Goal: Information Seeking & Learning: Compare options

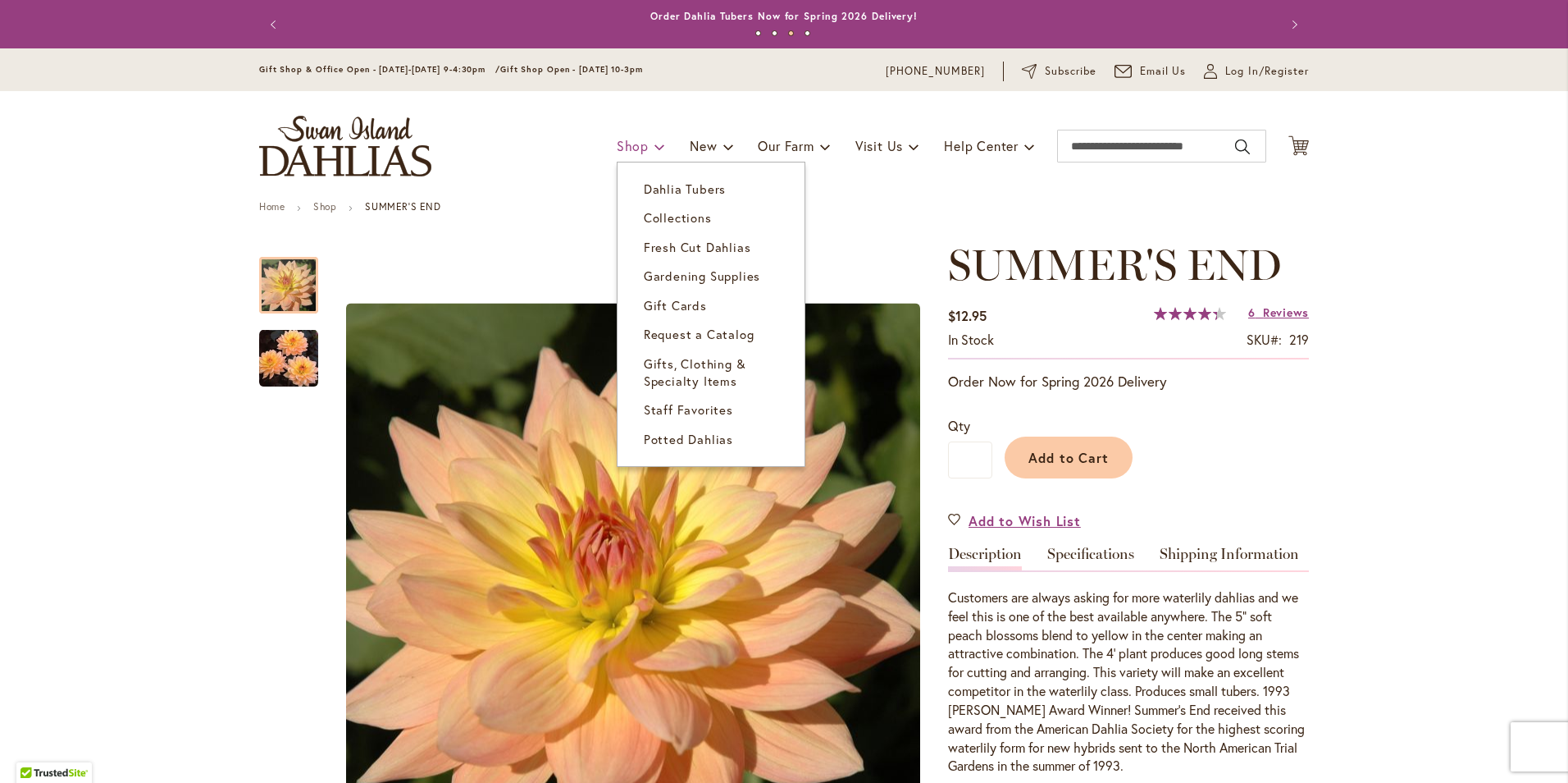
click at [642, 149] on link "Shop" at bounding box center [640, 146] width 48 height 31
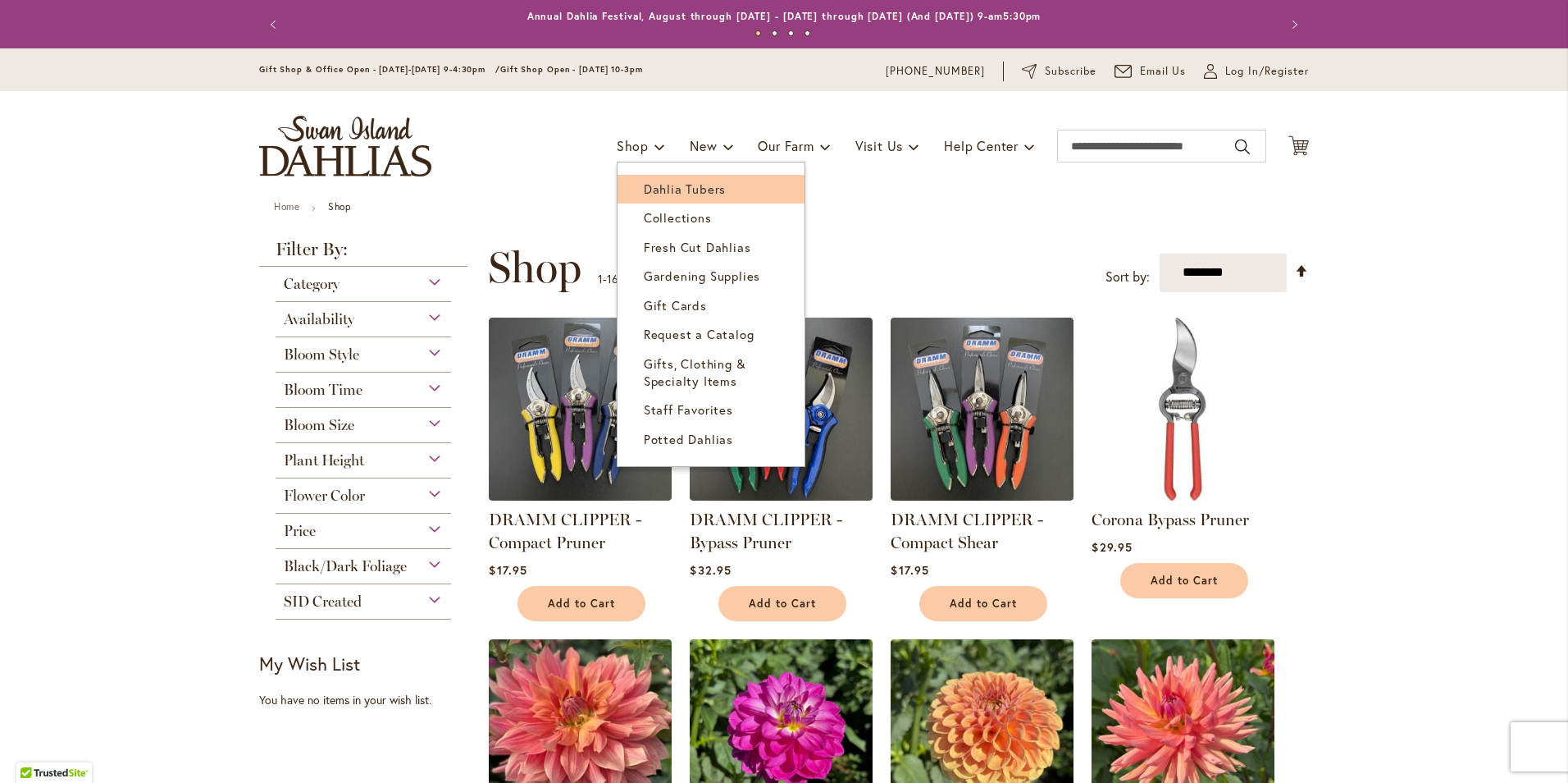
click at [667, 186] on span "Dahlia Tubers" at bounding box center [684, 188] width 82 height 16
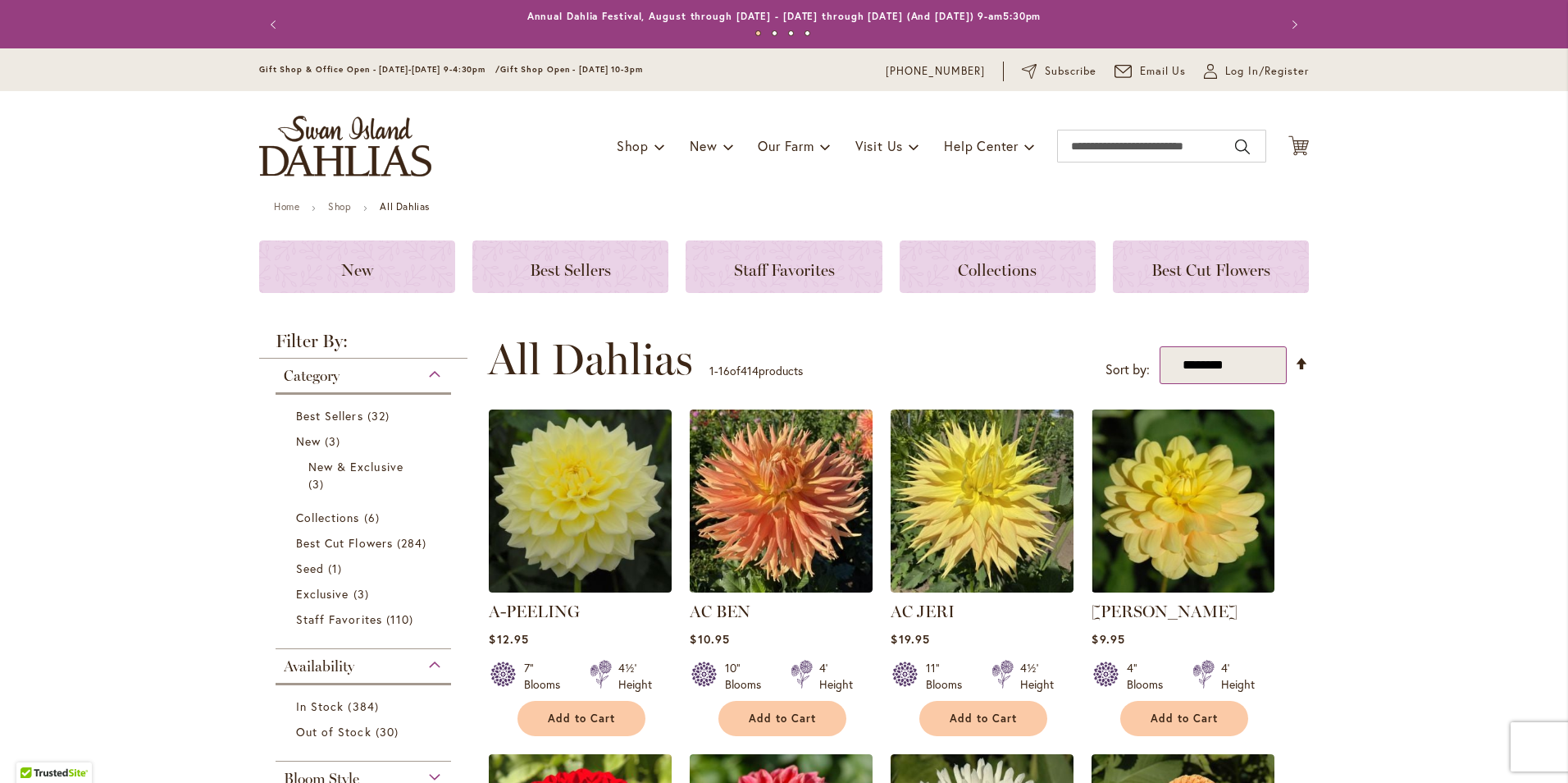
click at [1273, 370] on select "**********" at bounding box center [1222, 365] width 127 height 39
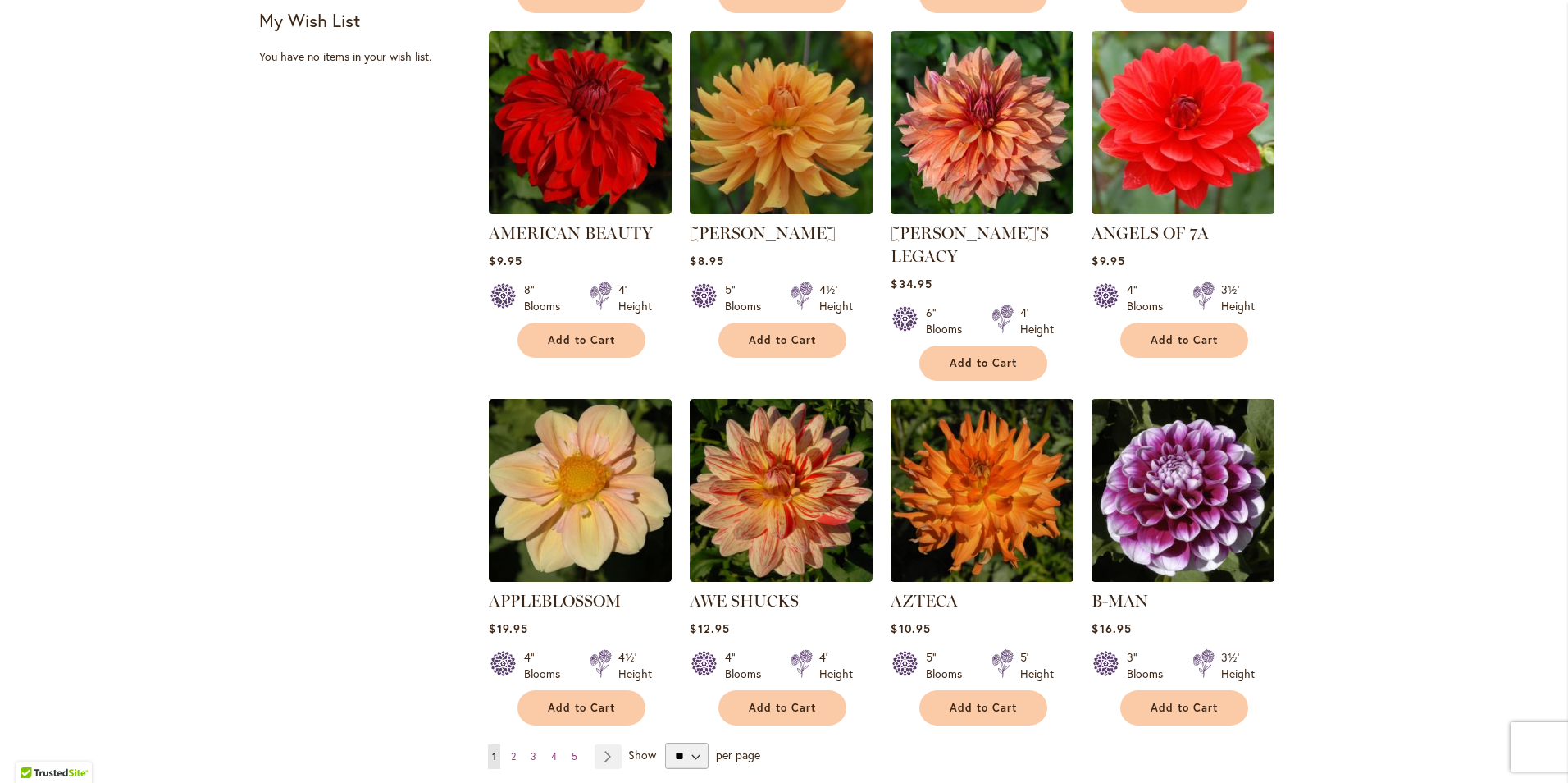
scroll to position [1149, 0]
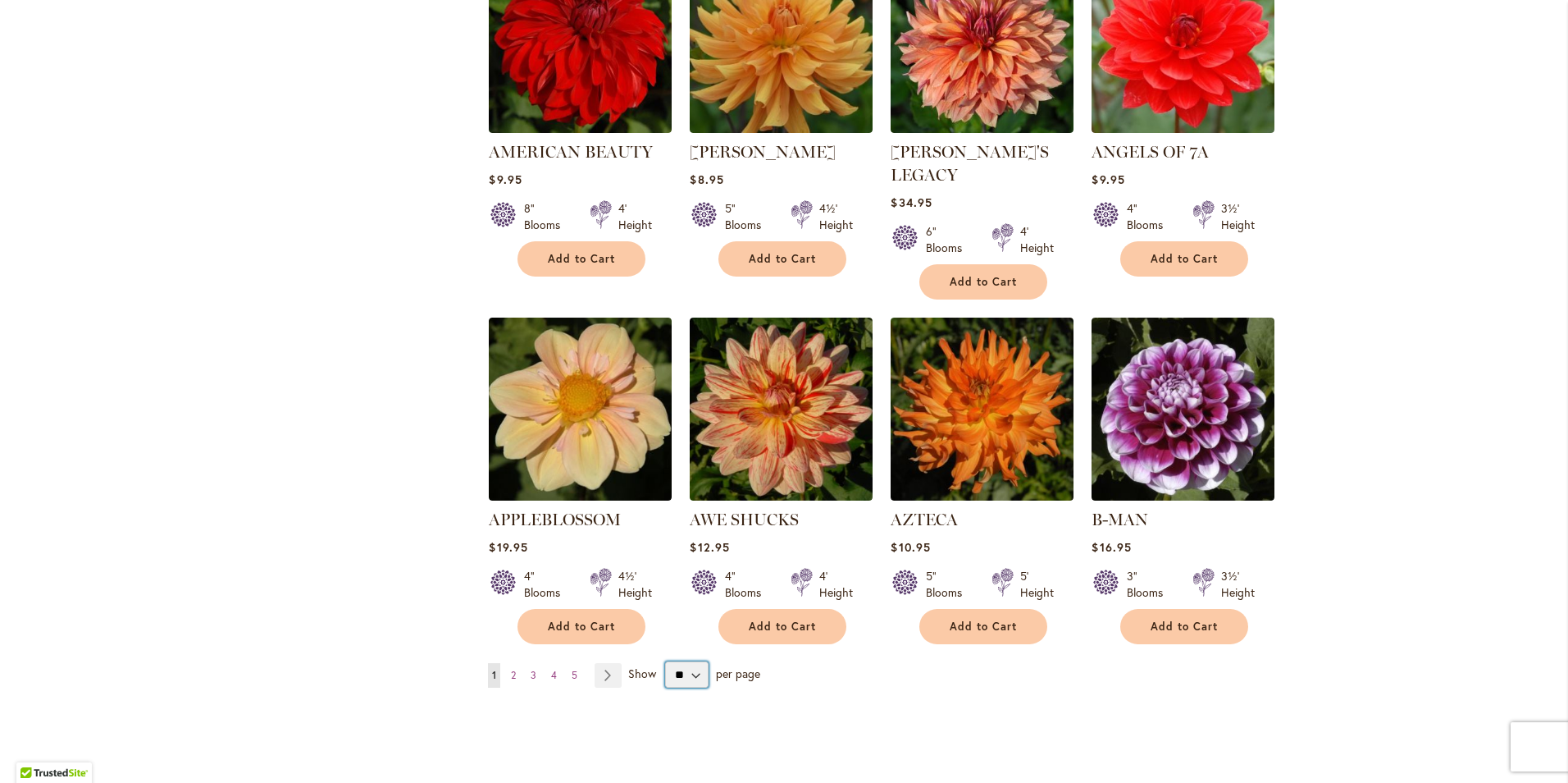
click at [691, 662] on select "** ** ** **" at bounding box center [687, 675] width 43 height 26
select select "**"
click at [665, 662] on select "** ** ** **" at bounding box center [687, 675] width 43 height 26
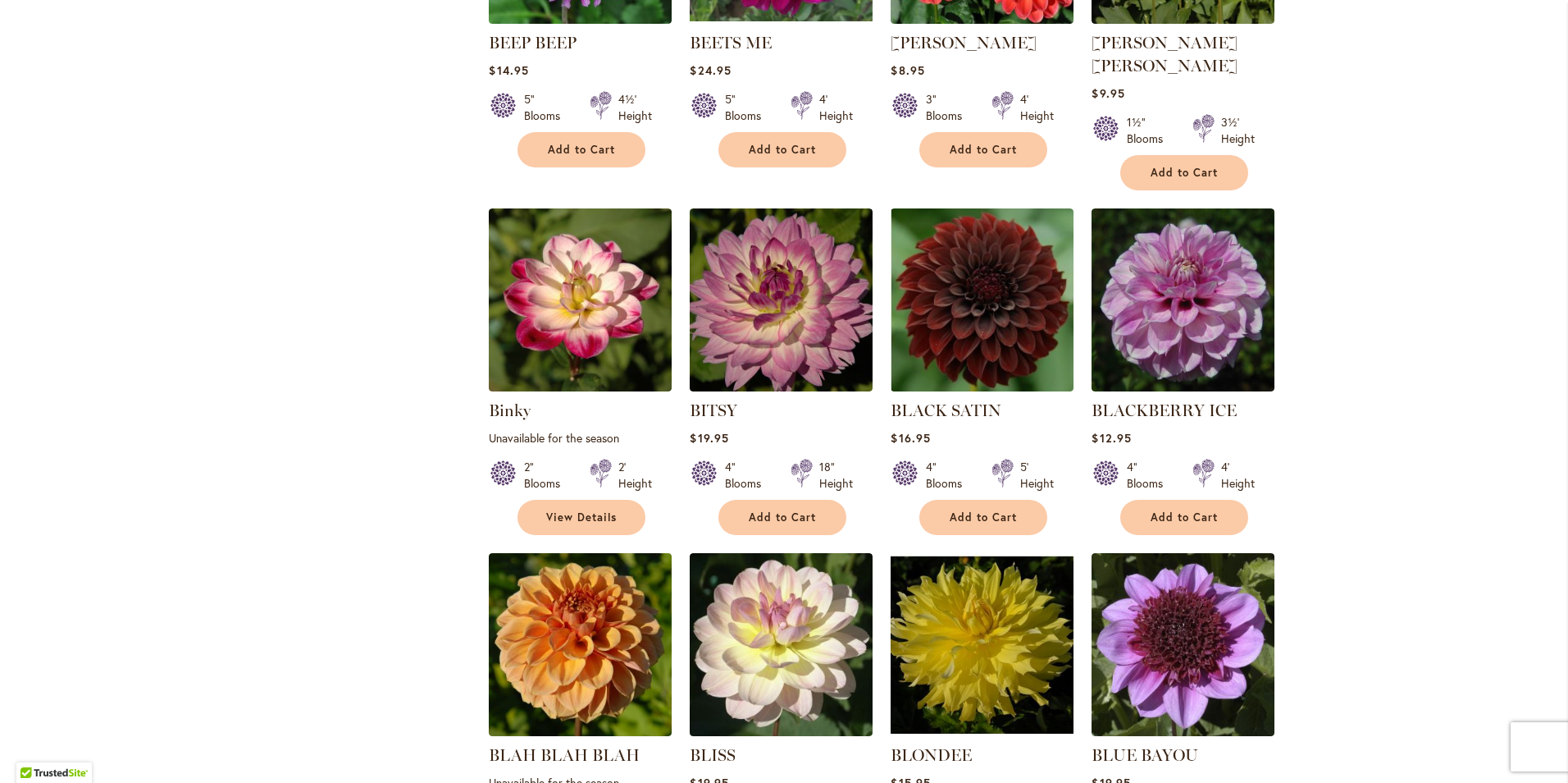
scroll to position [3036, 0]
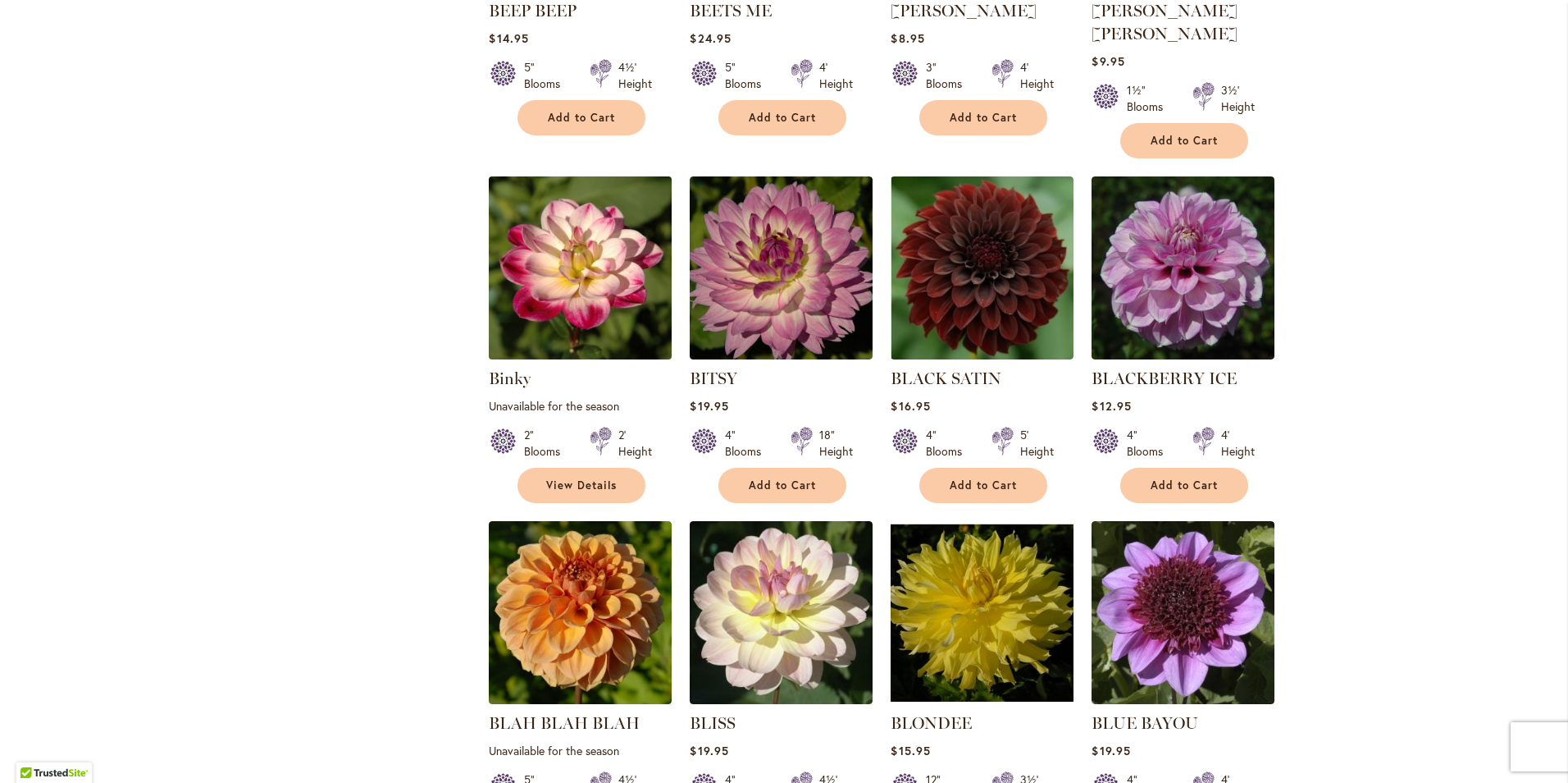
click at [515, 241] on img at bounding box center [581, 268] width 192 height 192
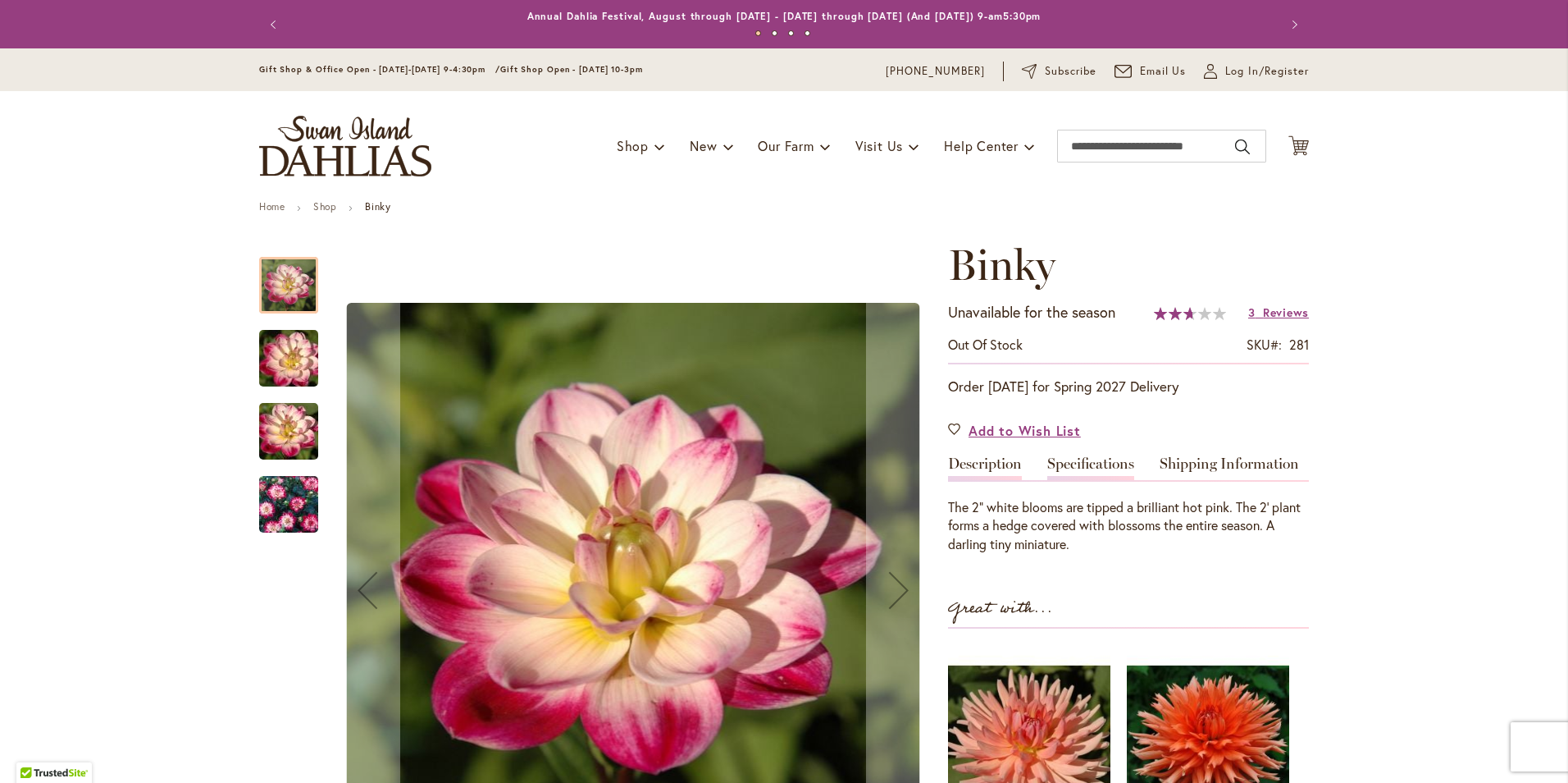
click at [1061, 471] on link "Specifications" at bounding box center [1091, 467] width 87 height 23
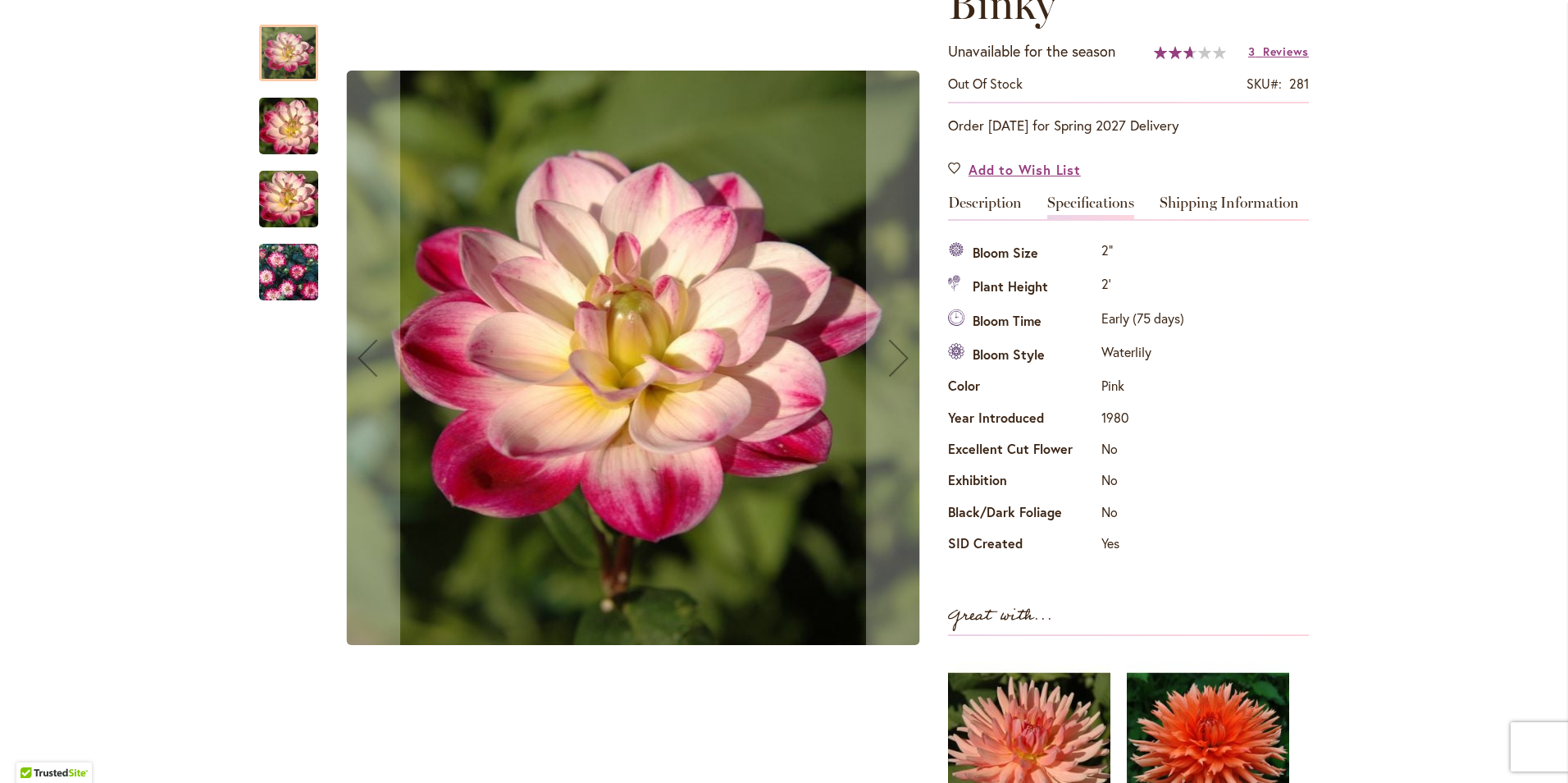
scroll to position [210, 0]
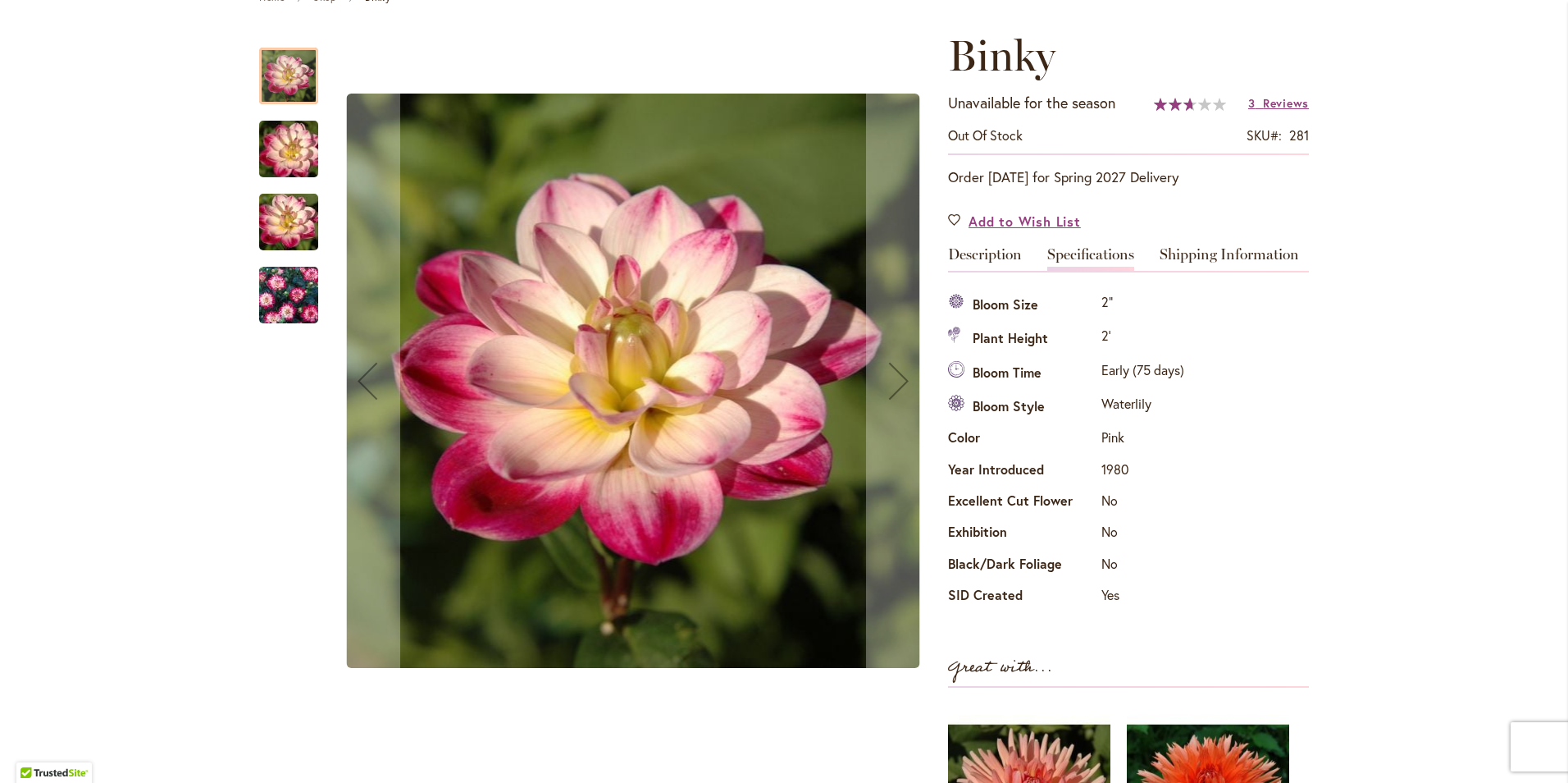
click at [265, 297] on img "Binky" at bounding box center [288, 295] width 118 height 79
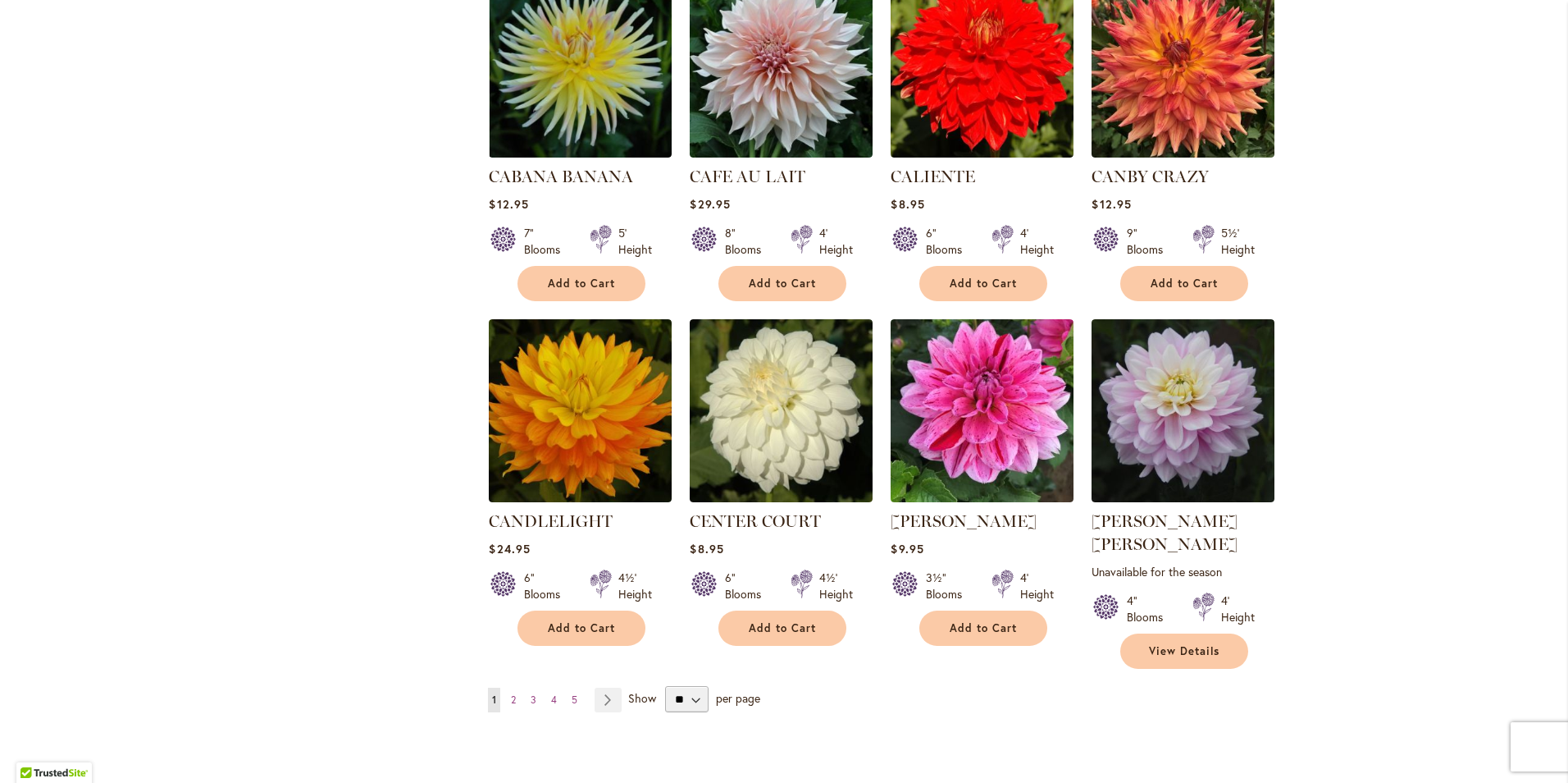
scroll to position [5415, 0]
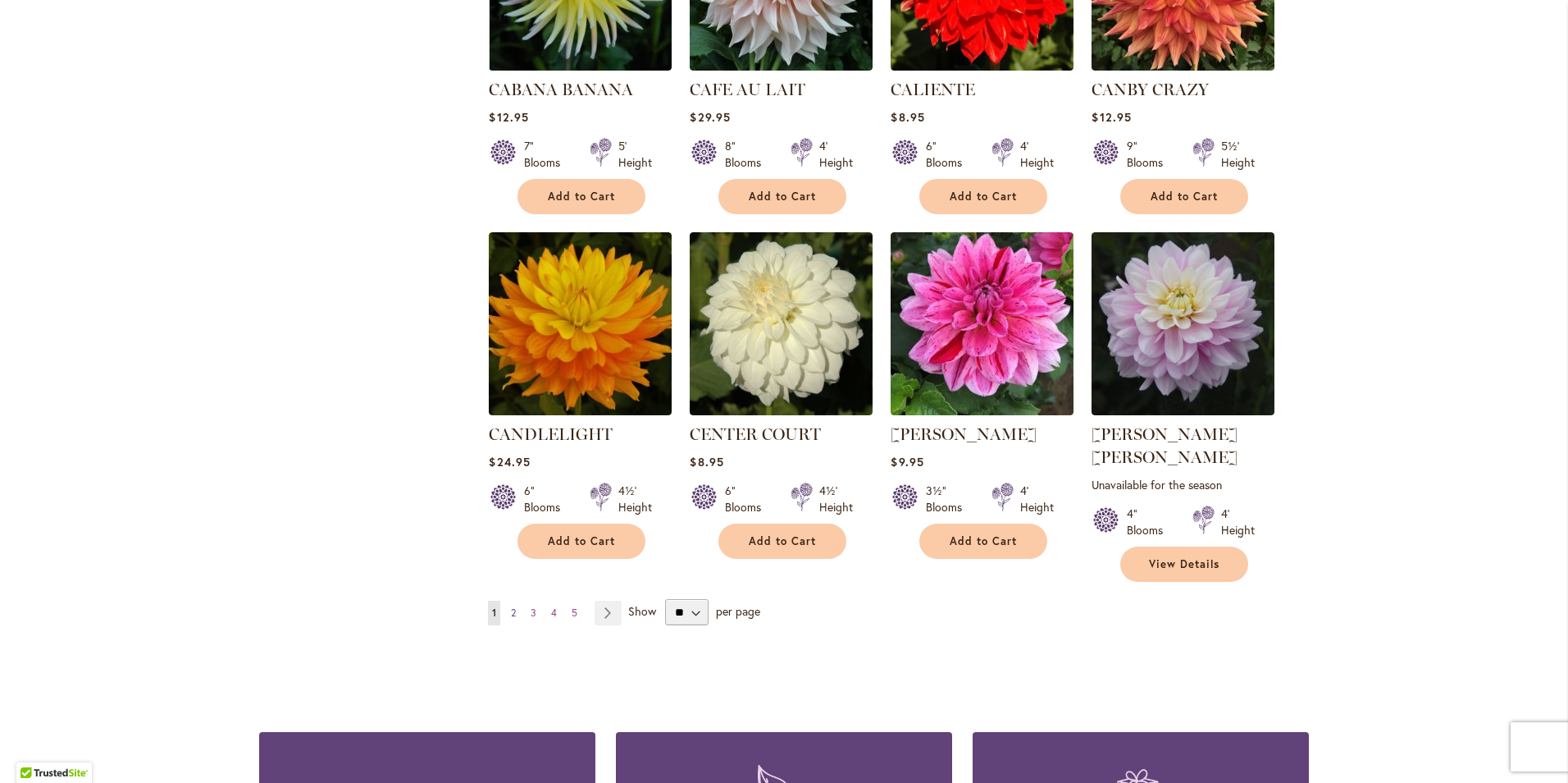
click at [512, 601] on link "Page 2" at bounding box center [513, 613] width 13 height 24
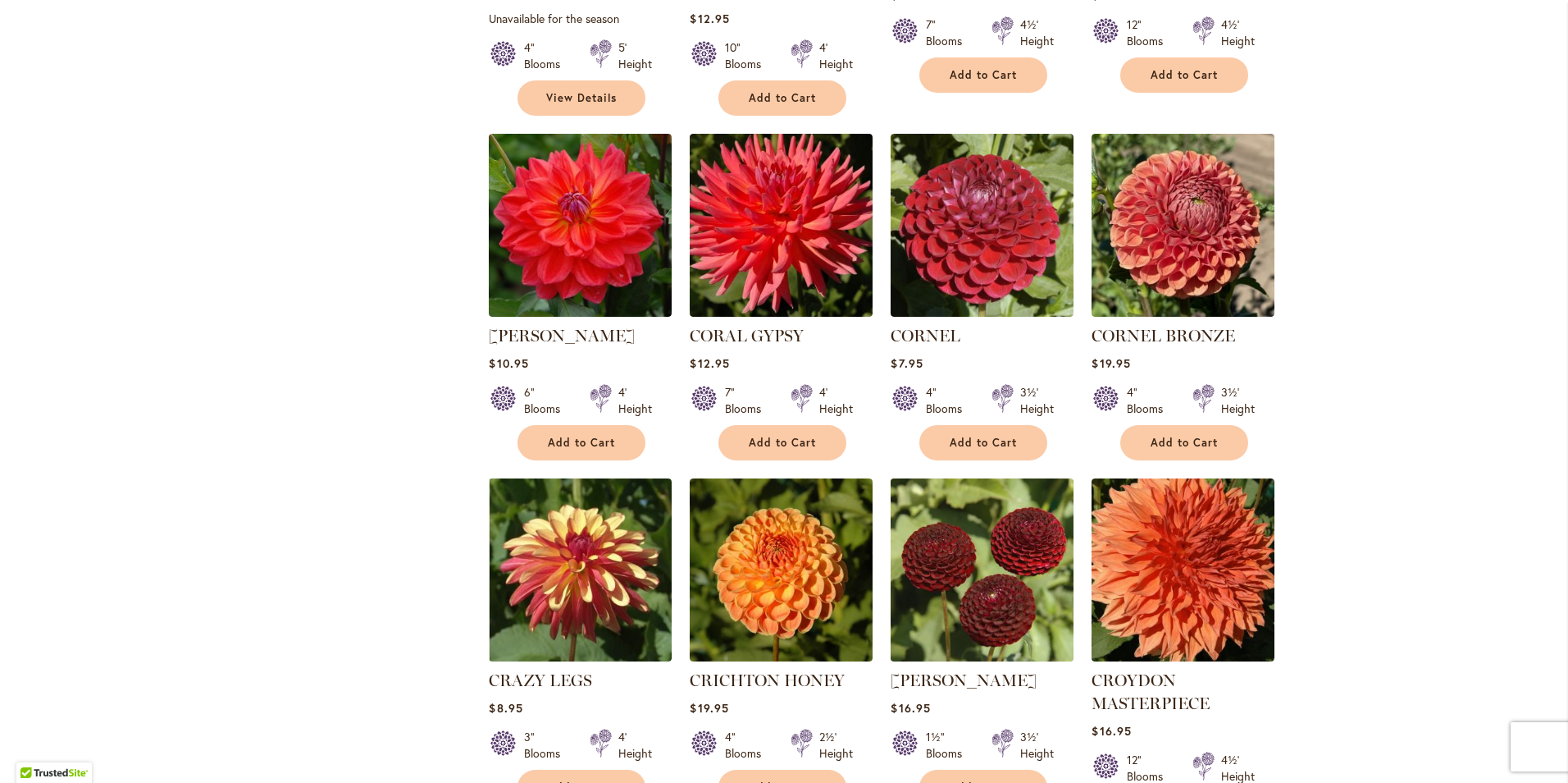
scroll to position [2051, 0]
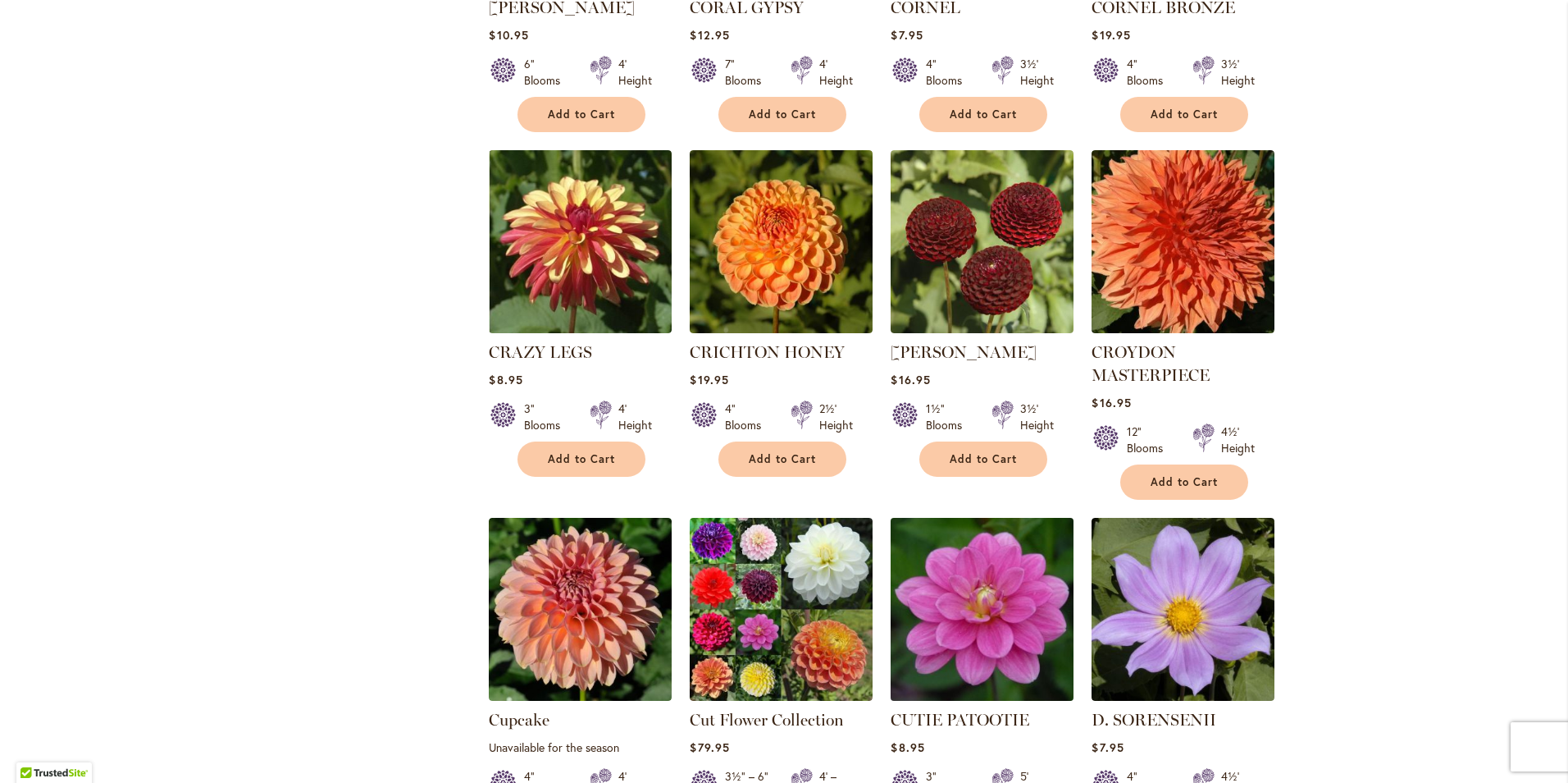
click at [1027, 542] on img at bounding box center [983, 609] width 192 height 192
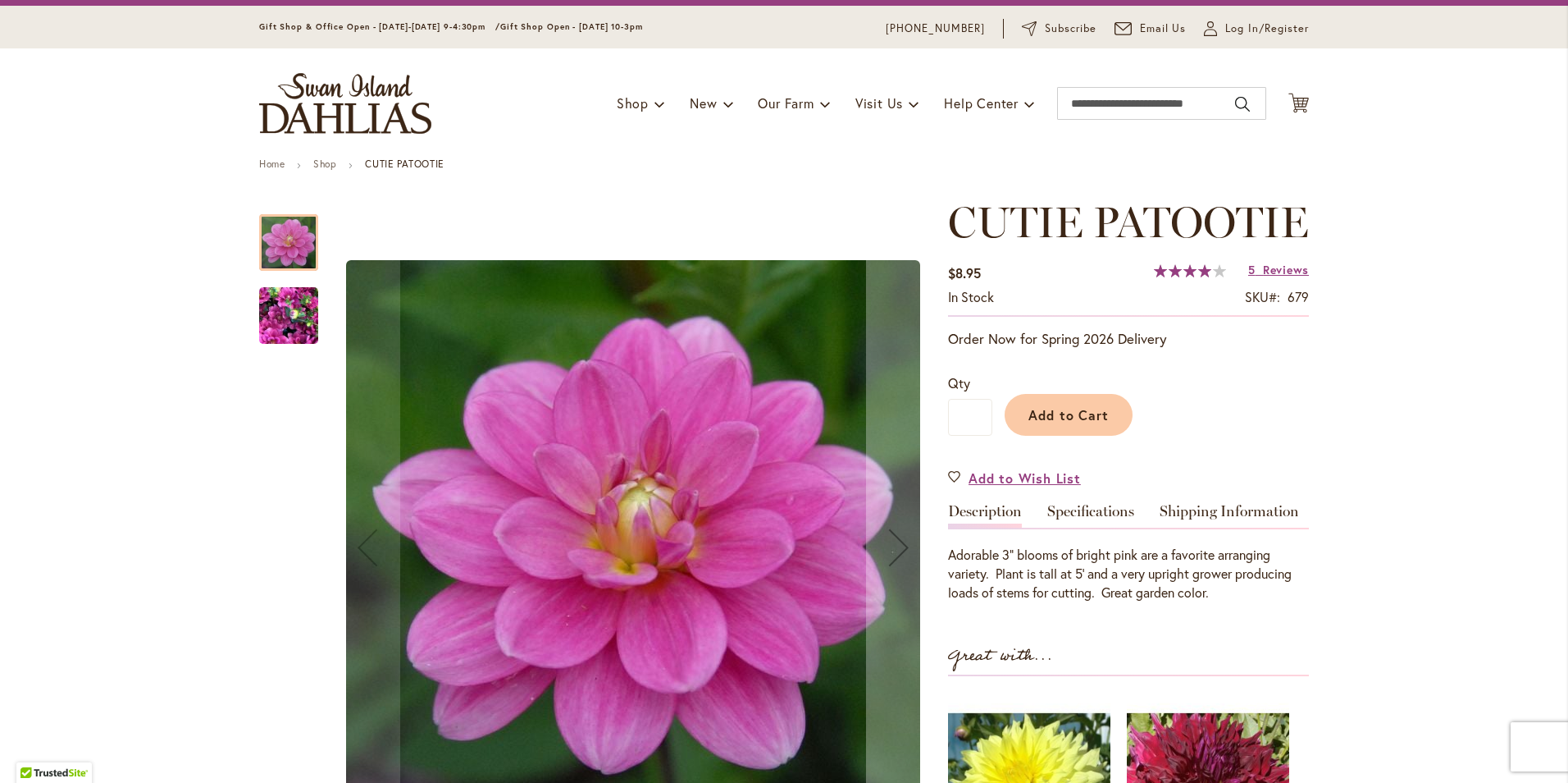
scroll to position [82, 0]
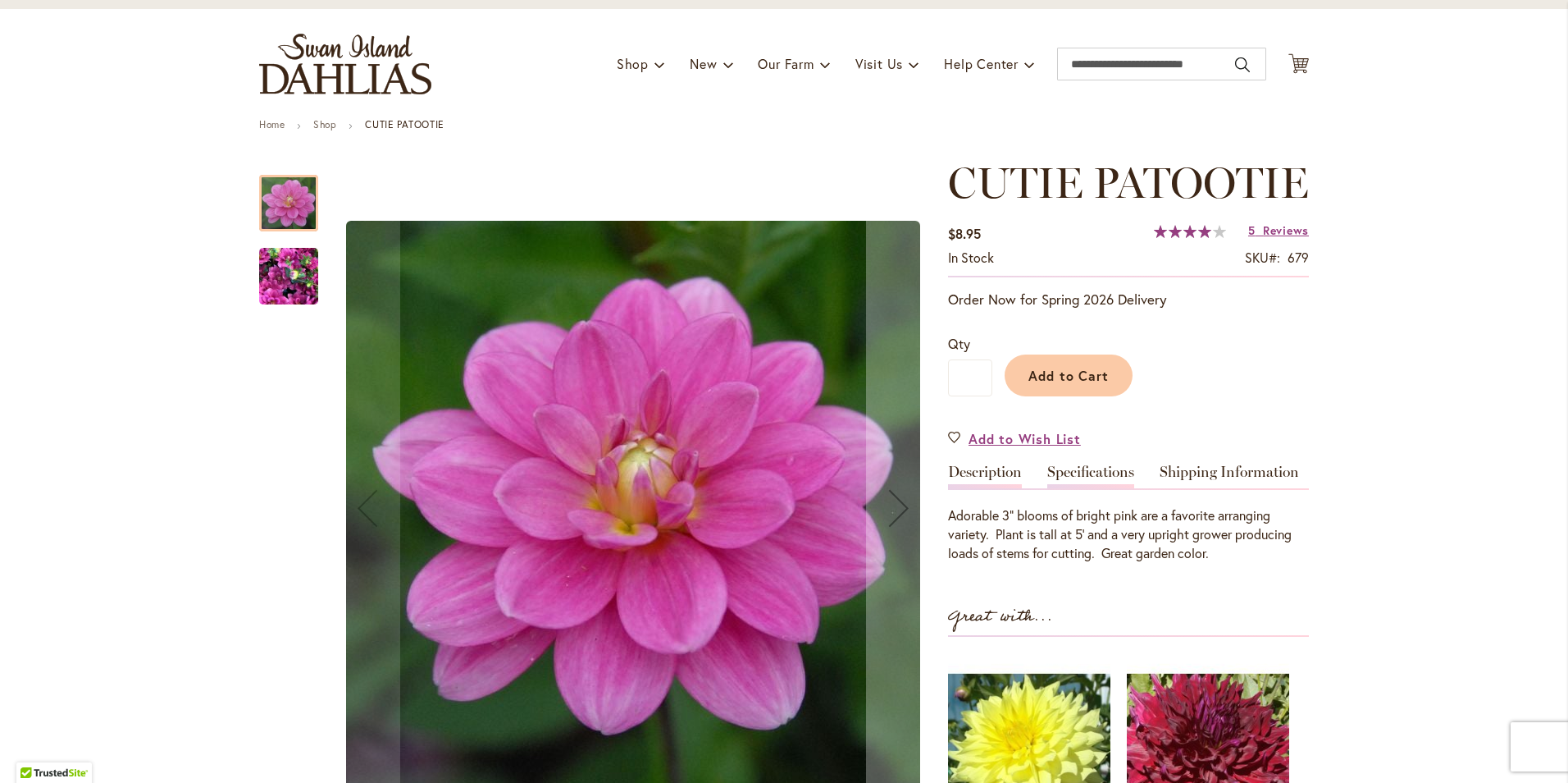
click at [1078, 488] on link "Specifications" at bounding box center [1091, 476] width 87 height 23
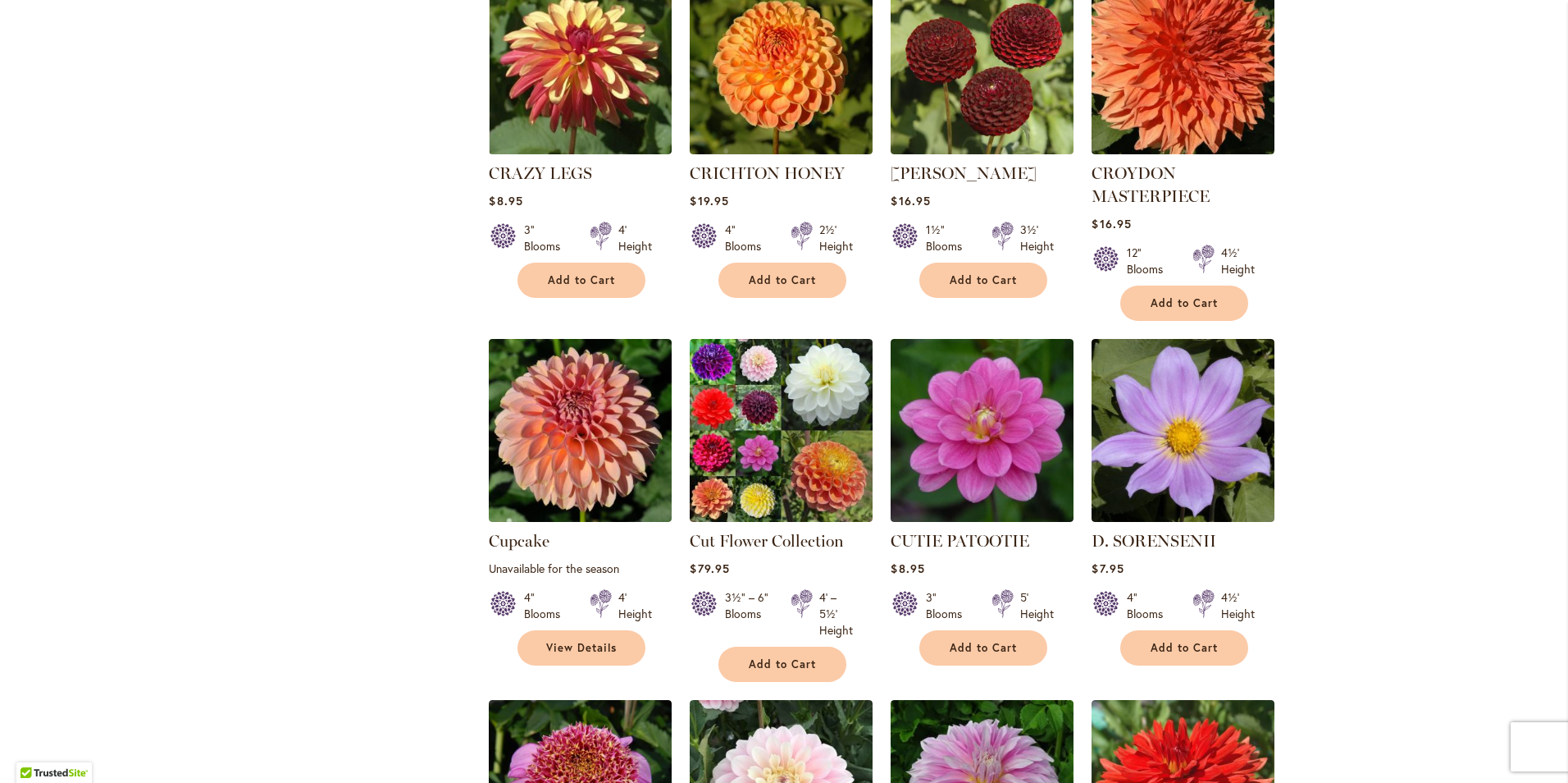
scroll to position [2247, 0]
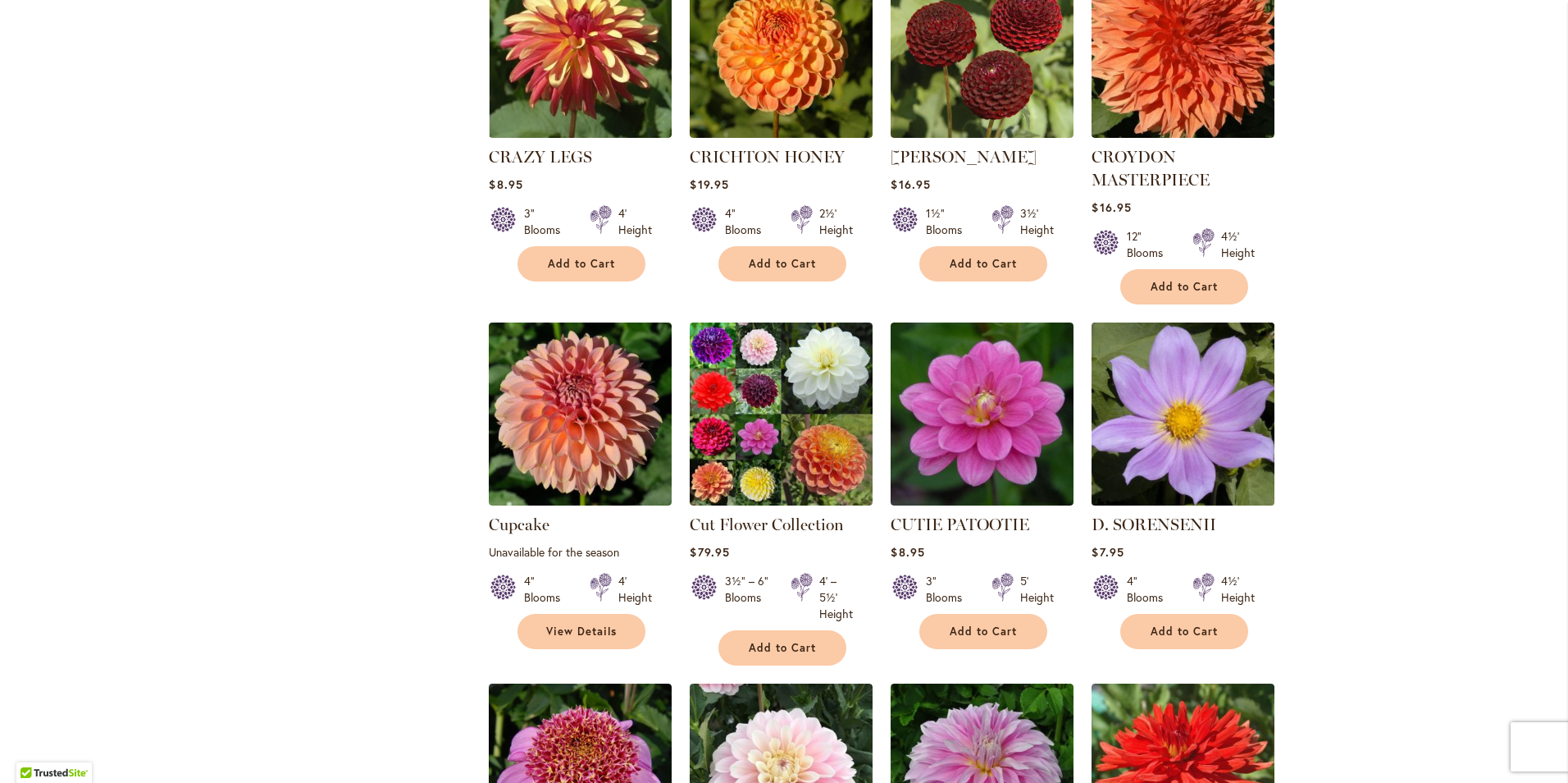
click at [1197, 352] on img at bounding box center [1183, 415] width 192 height 192
click at [1178, 399] on img at bounding box center [1183, 415] width 192 height 192
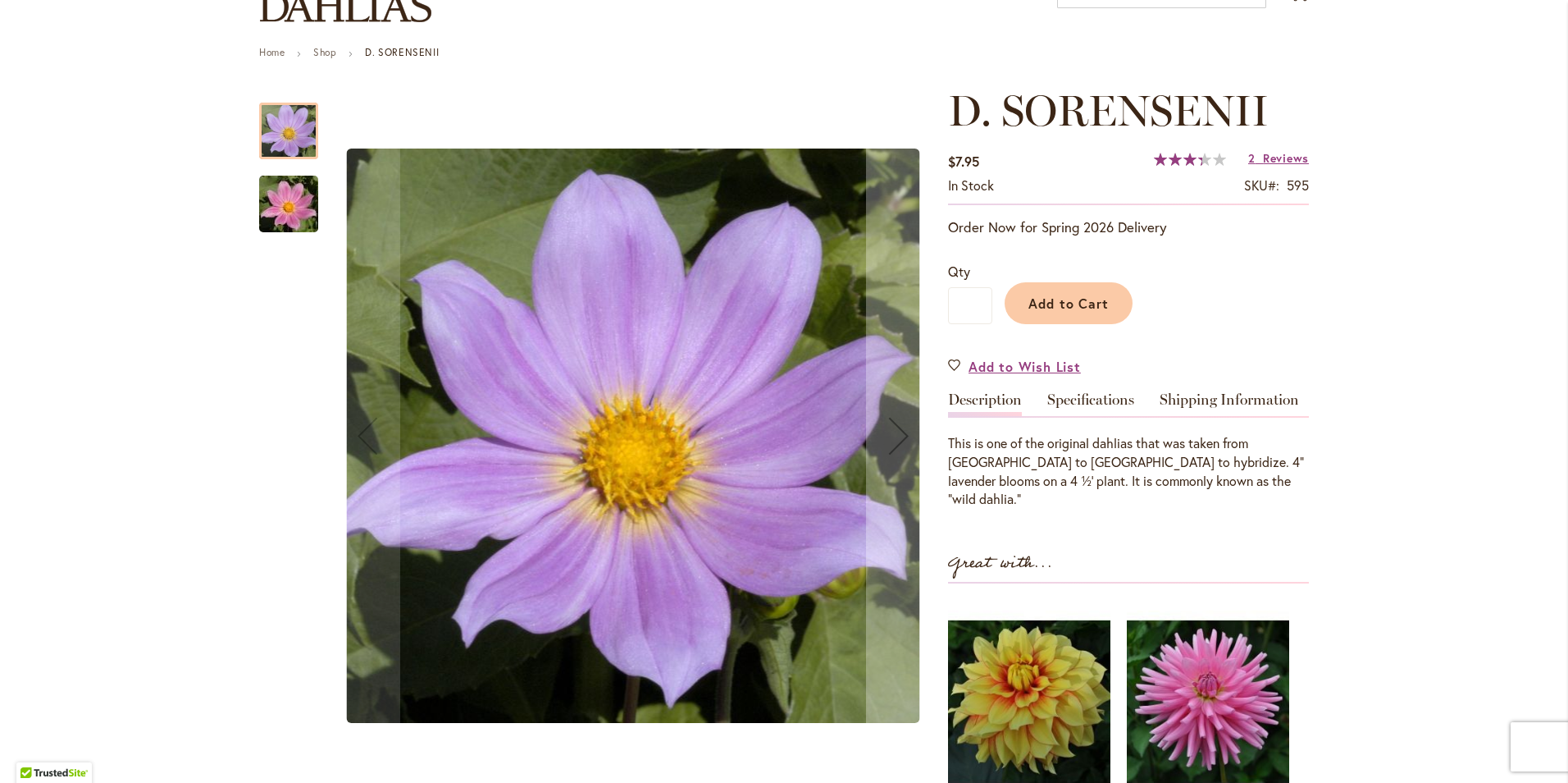
scroll to position [246, 0]
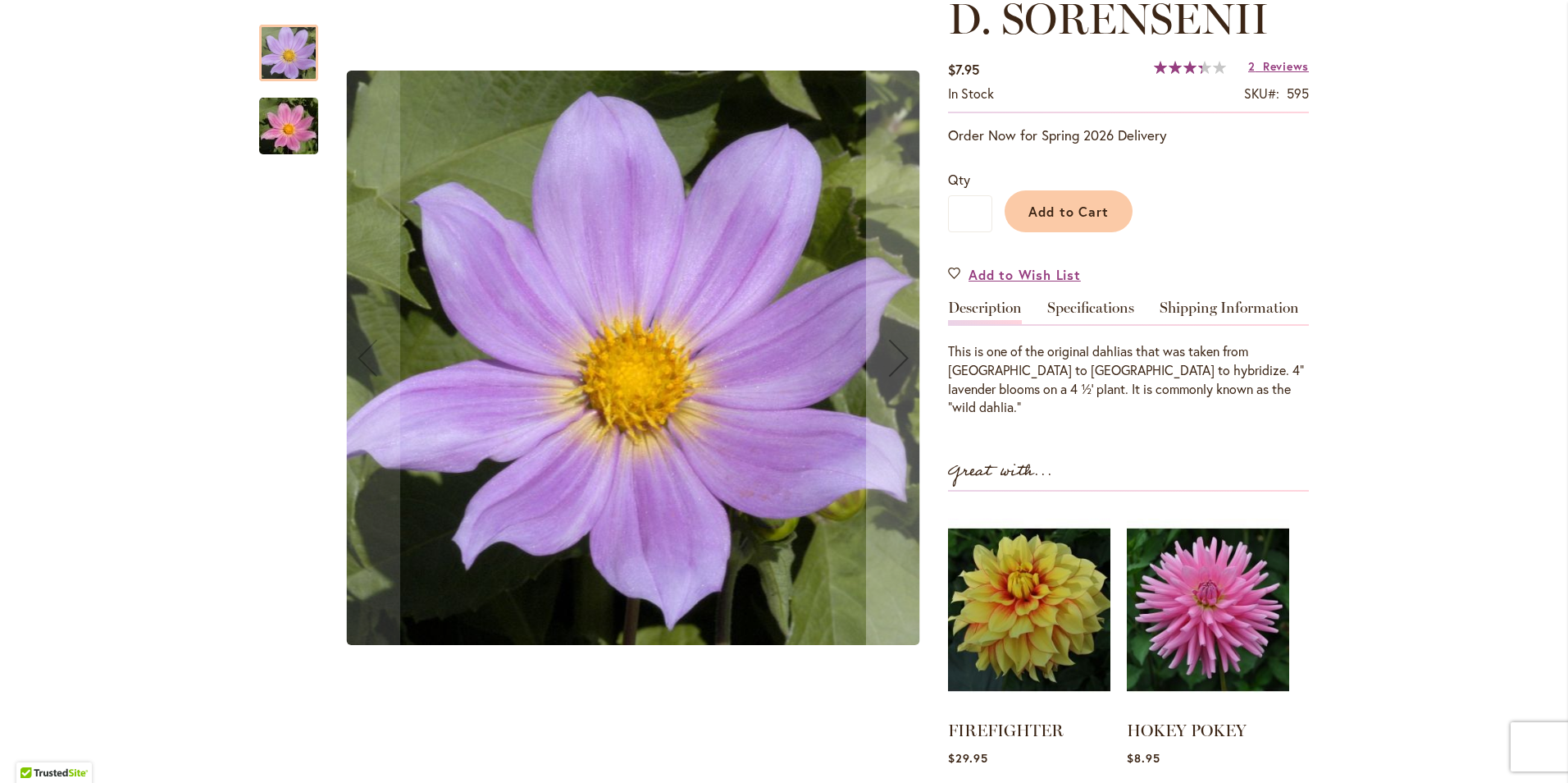
click at [284, 137] on img "D. SORENSENII" at bounding box center [288, 127] width 118 height 79
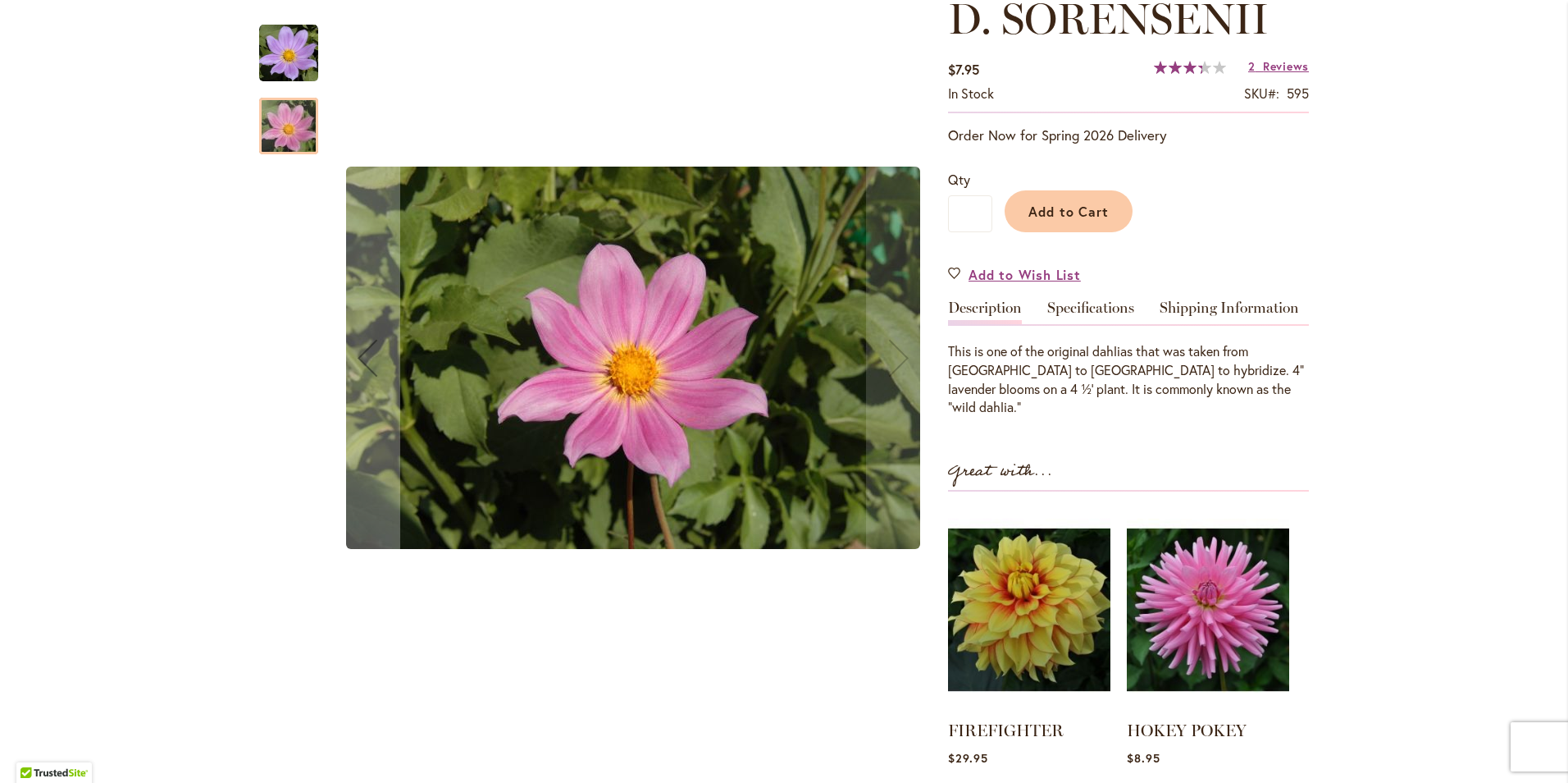
click at [306, 60] on img "D. SORENSENII" at bounding box center [288, 53] width 59 height 59
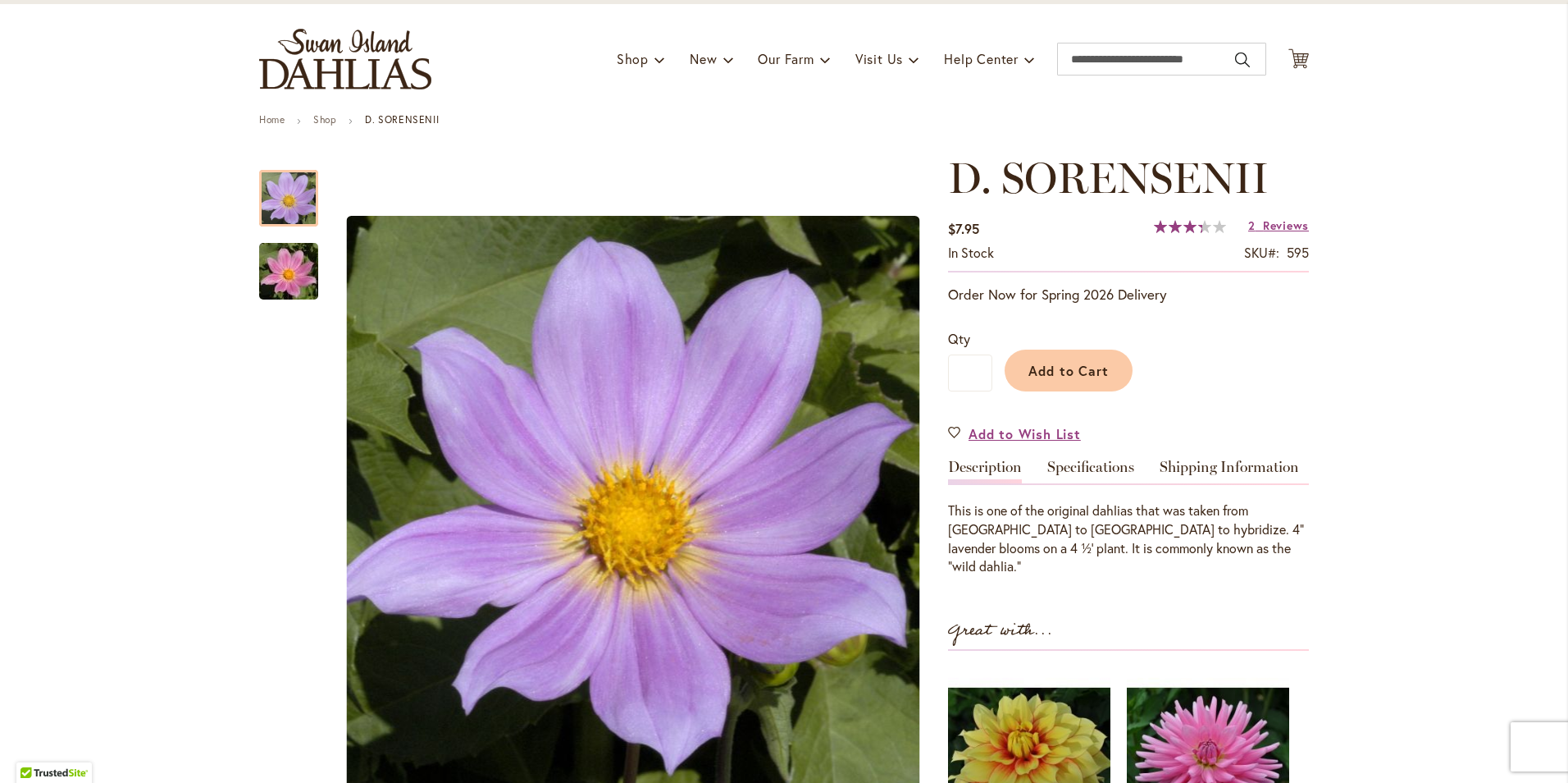
scroll to position [82, 0]
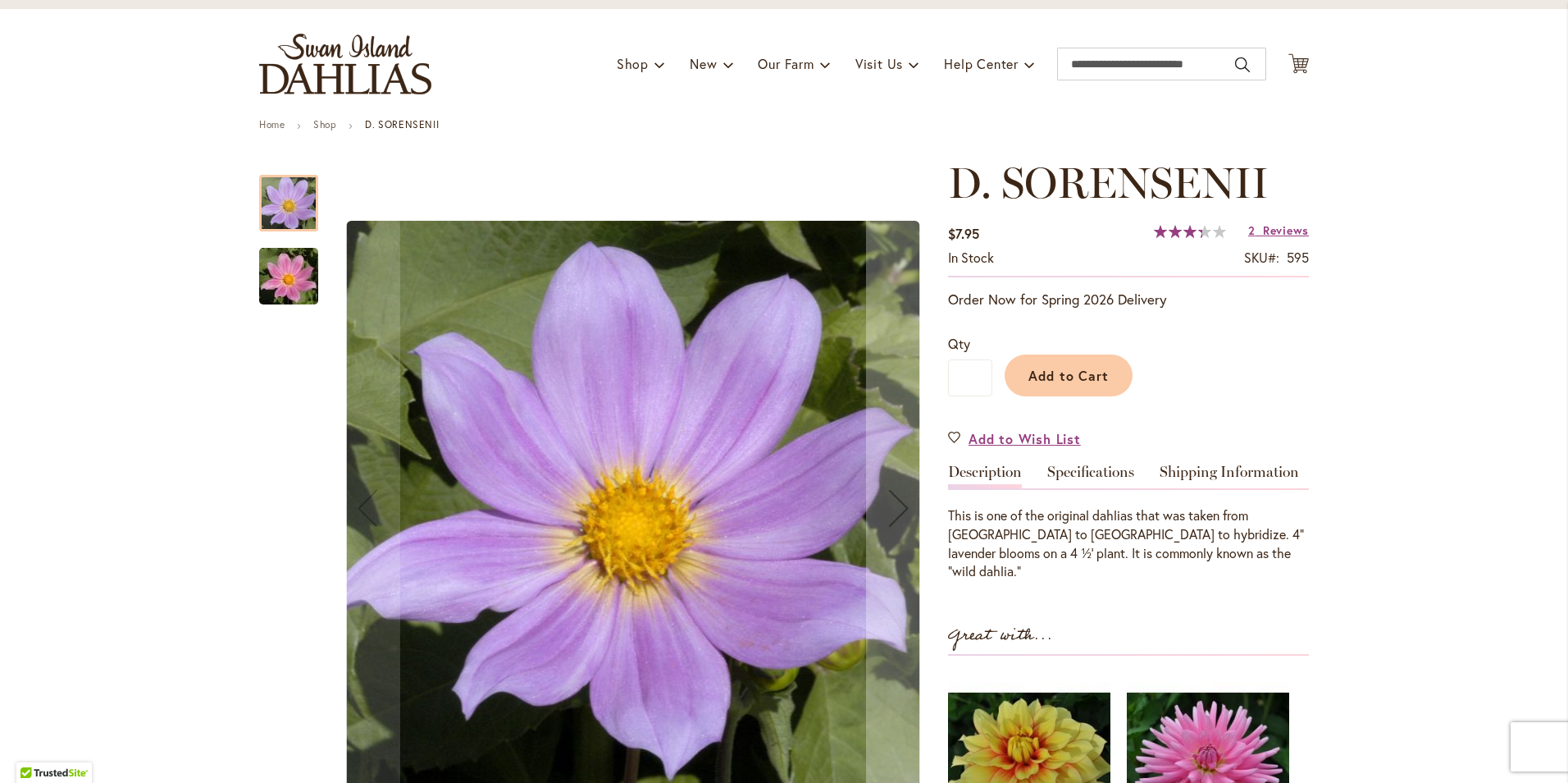
click at [269, 292] on img "D. SORENSENII" at bounding box center [288, 276] width 118 height 79
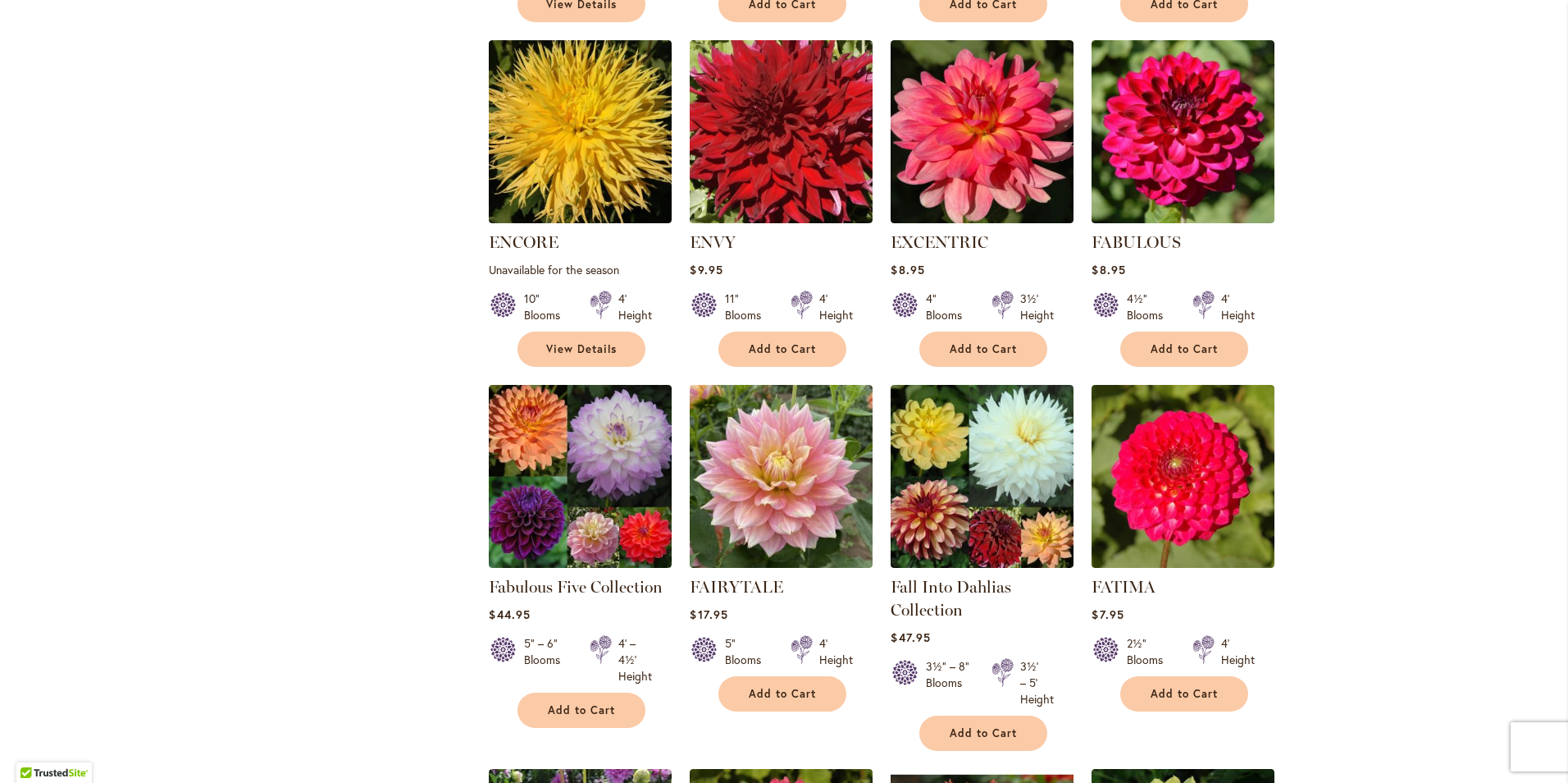
scroll to position [5004, 0]
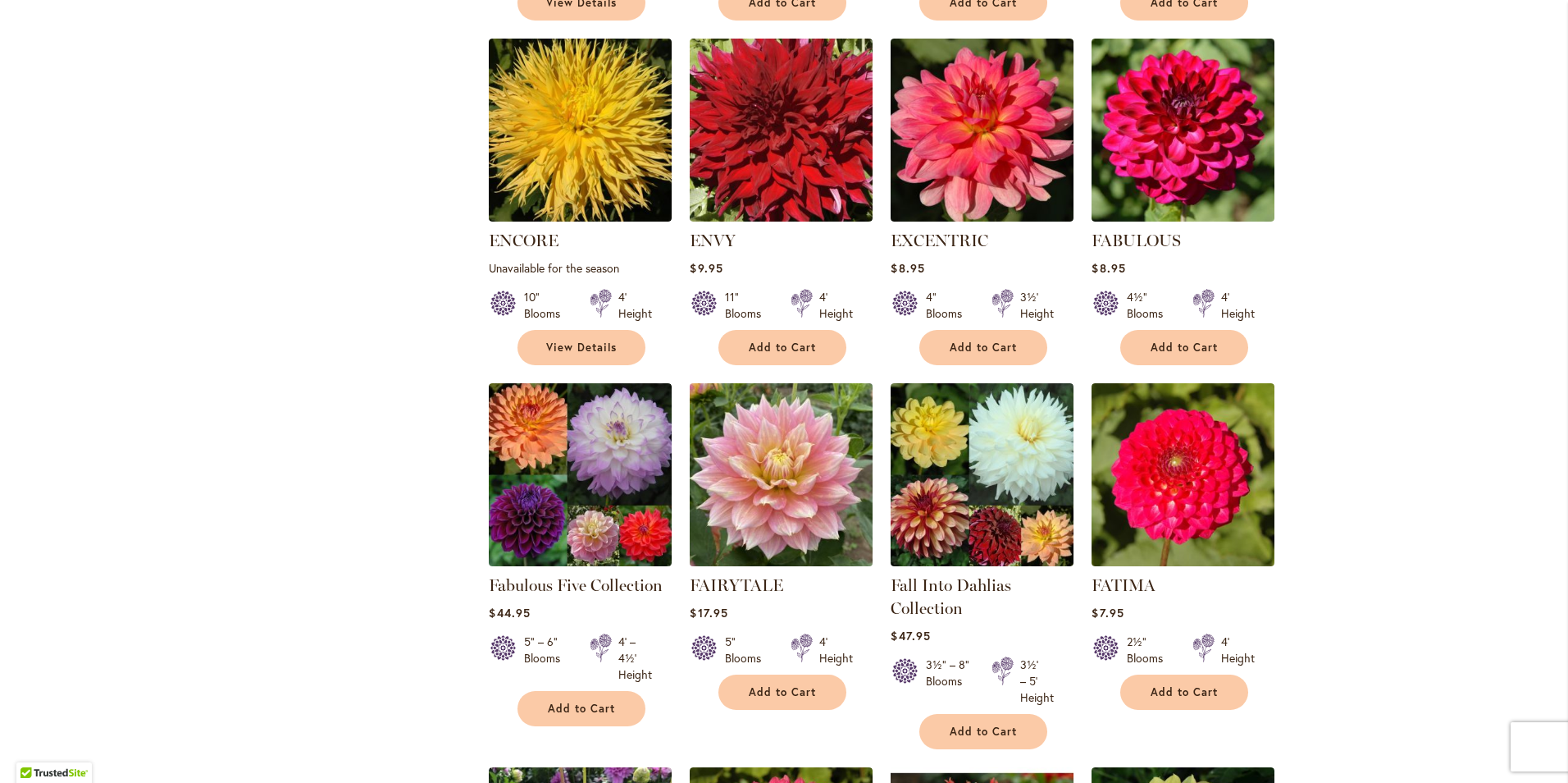
click at [771, 424] on img at bounding box center [782, 475] width 192 height 192
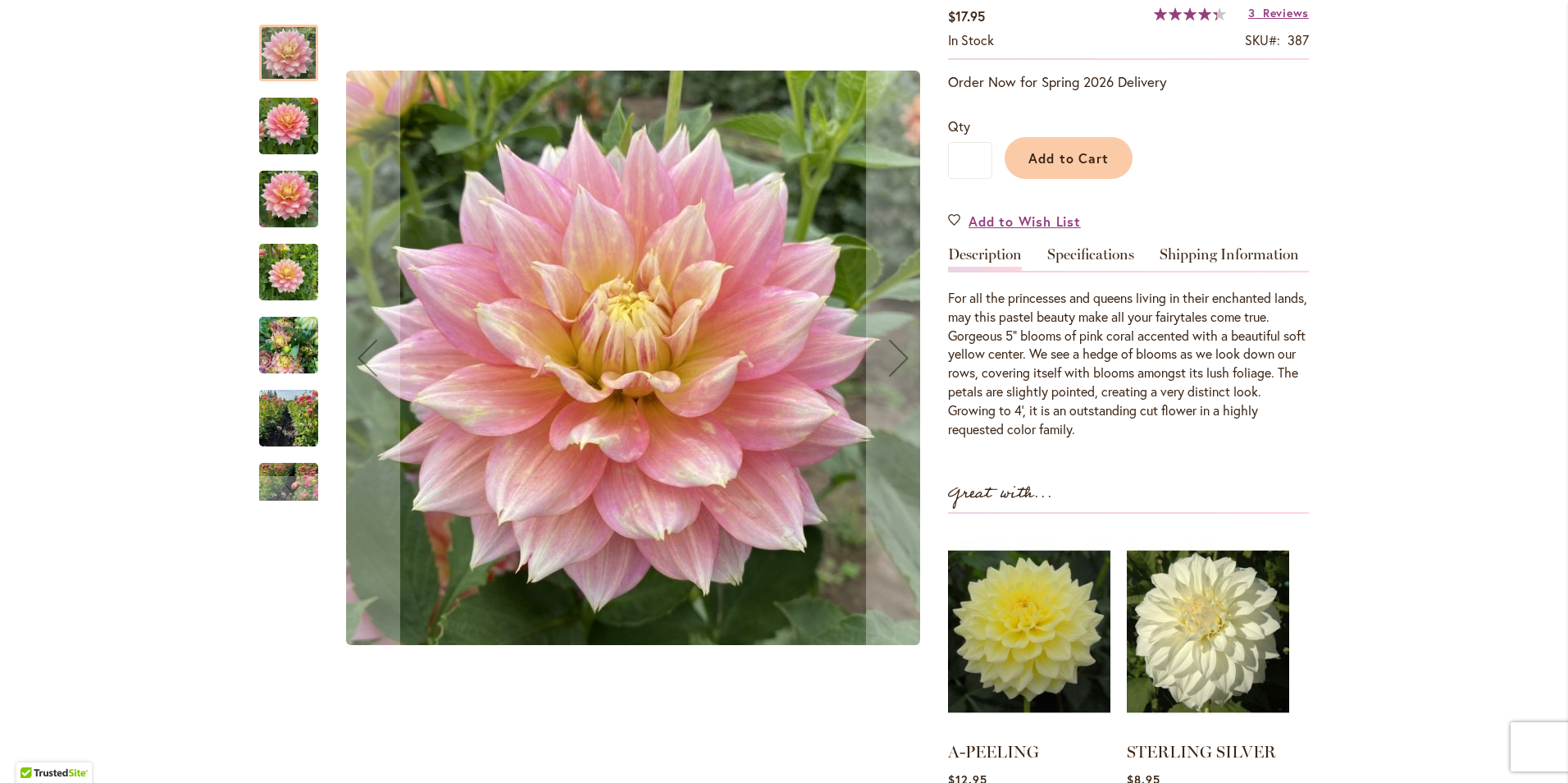
scroll to position [328, 0]
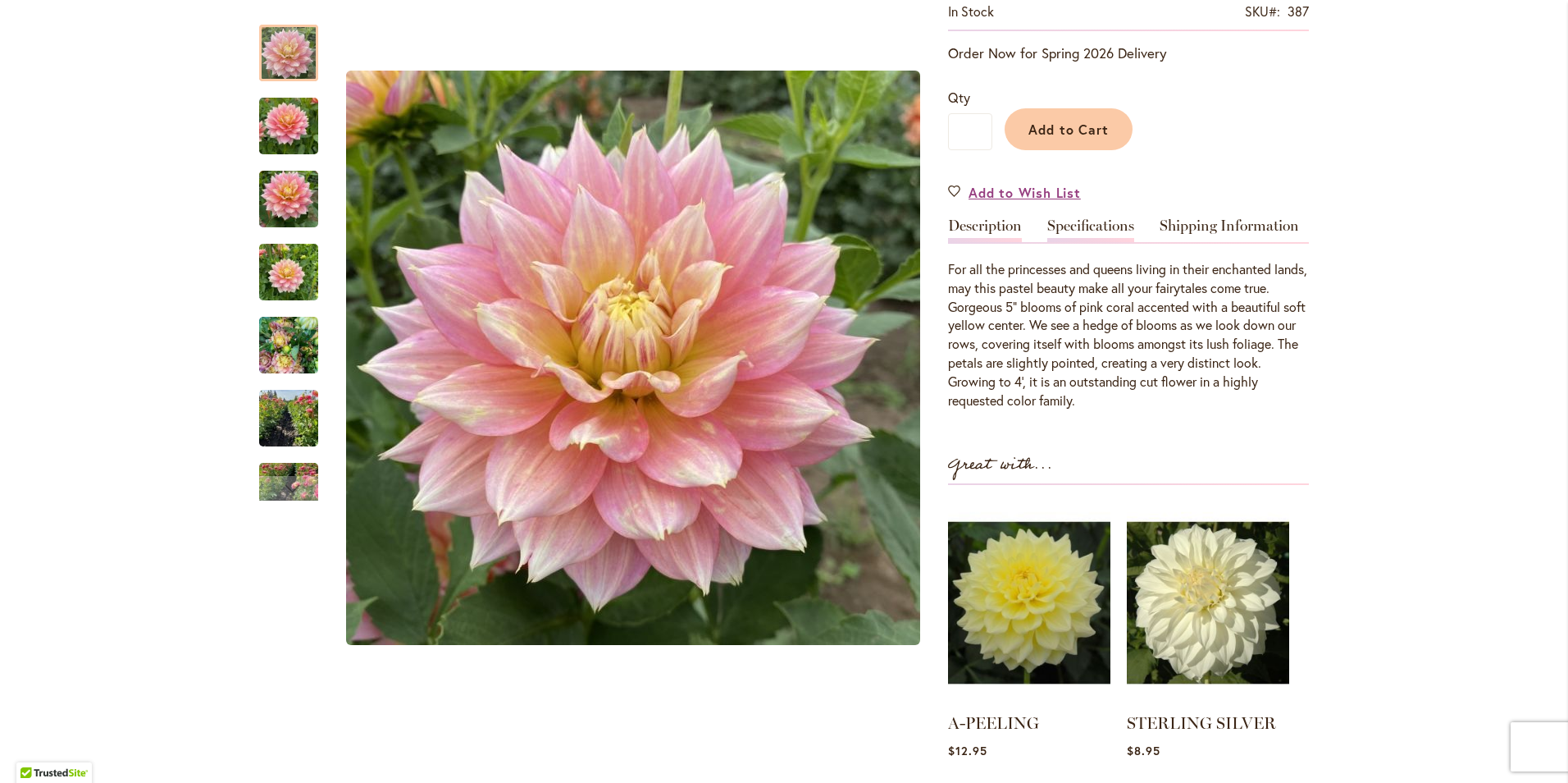
click at [1073, 237] on link "Specifications" at bounding box center [1091, 229] width 87 height 23
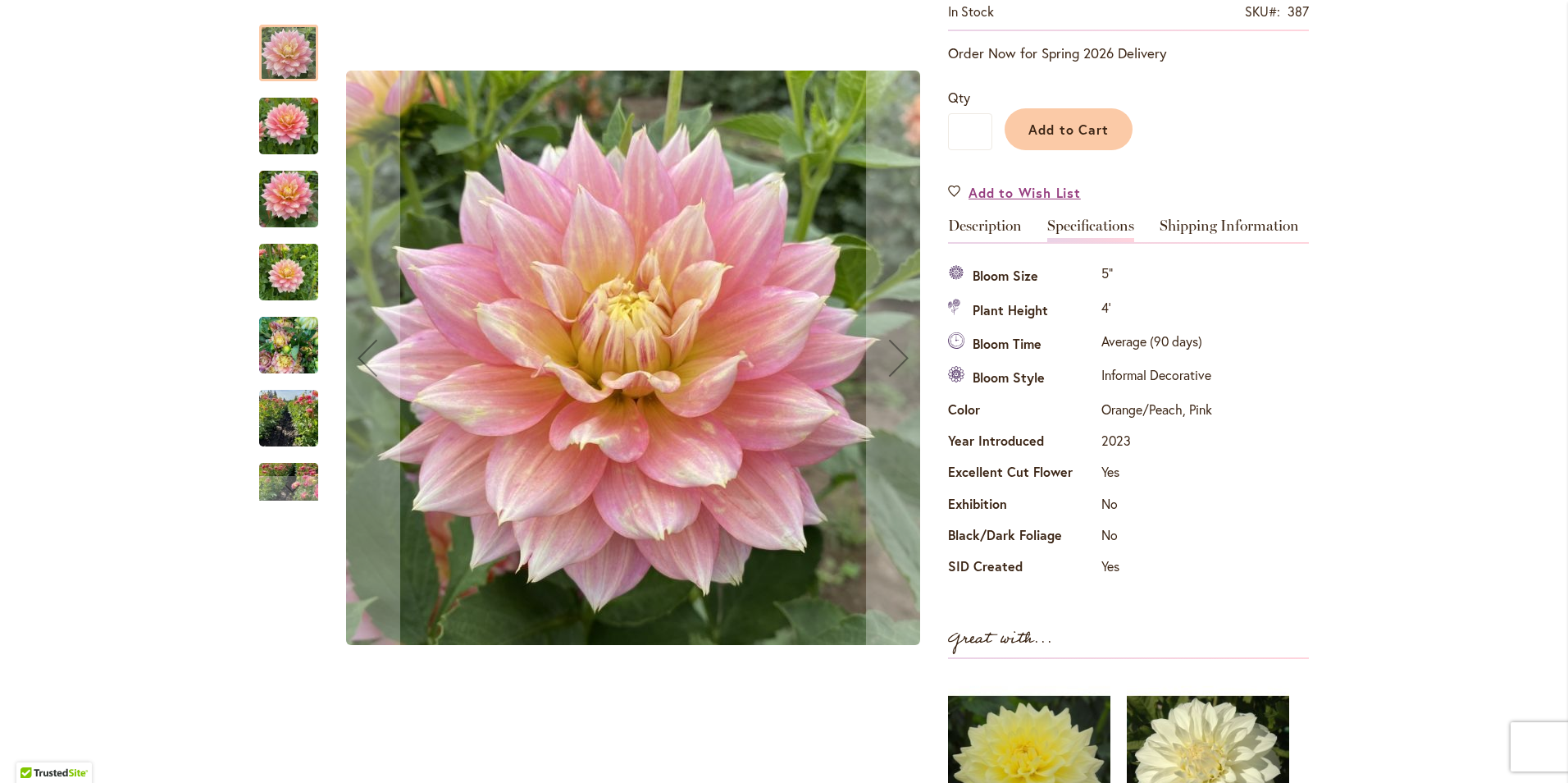
click at [285, 286] on img "Fairytale" at bounding box center [288, 273] width 59 height 79
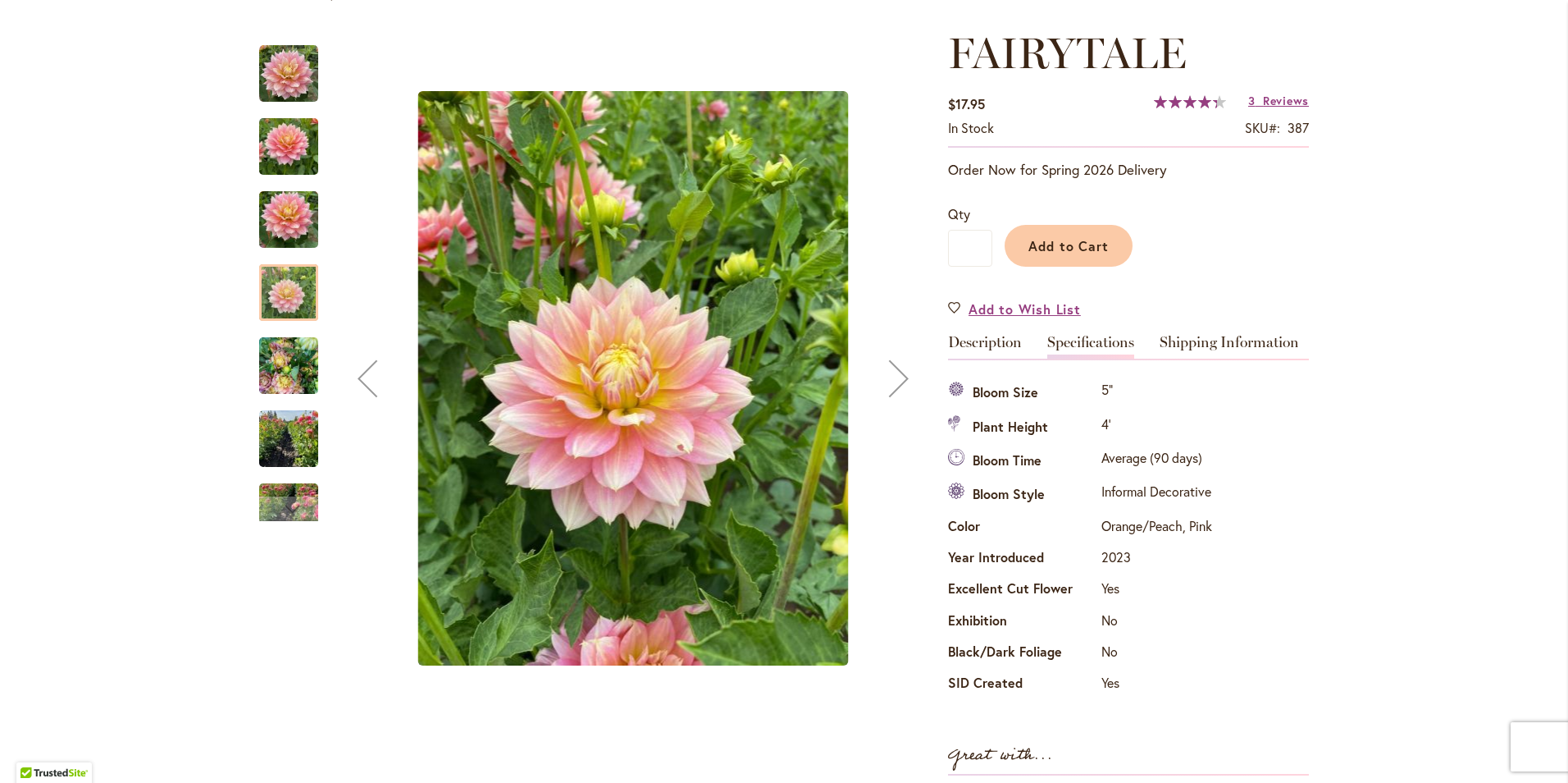
scroll to position [164, 0]
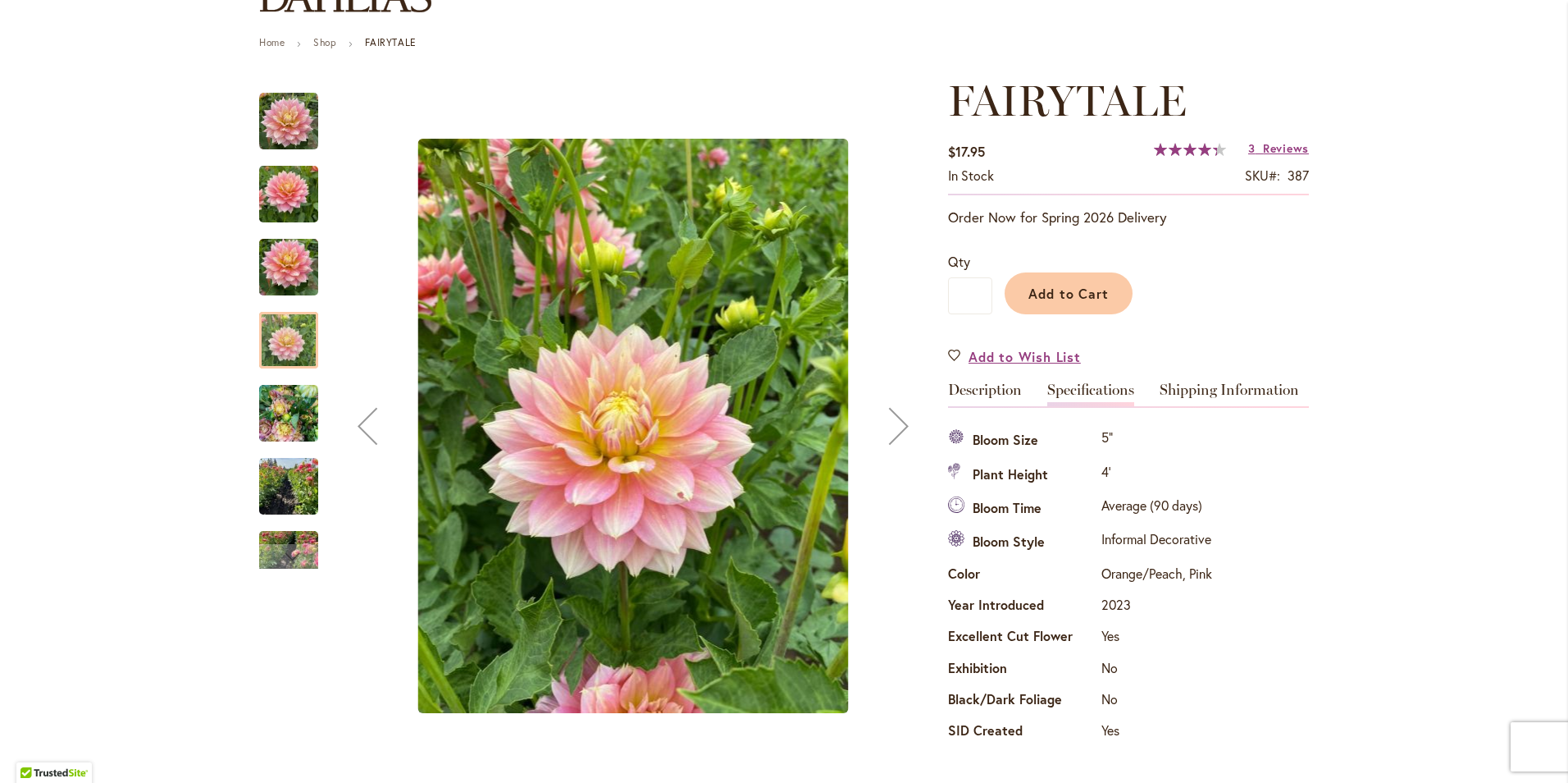
click at [309, 267] on img "Fairytale" at bounding box center [288, 268] width 59 height 79
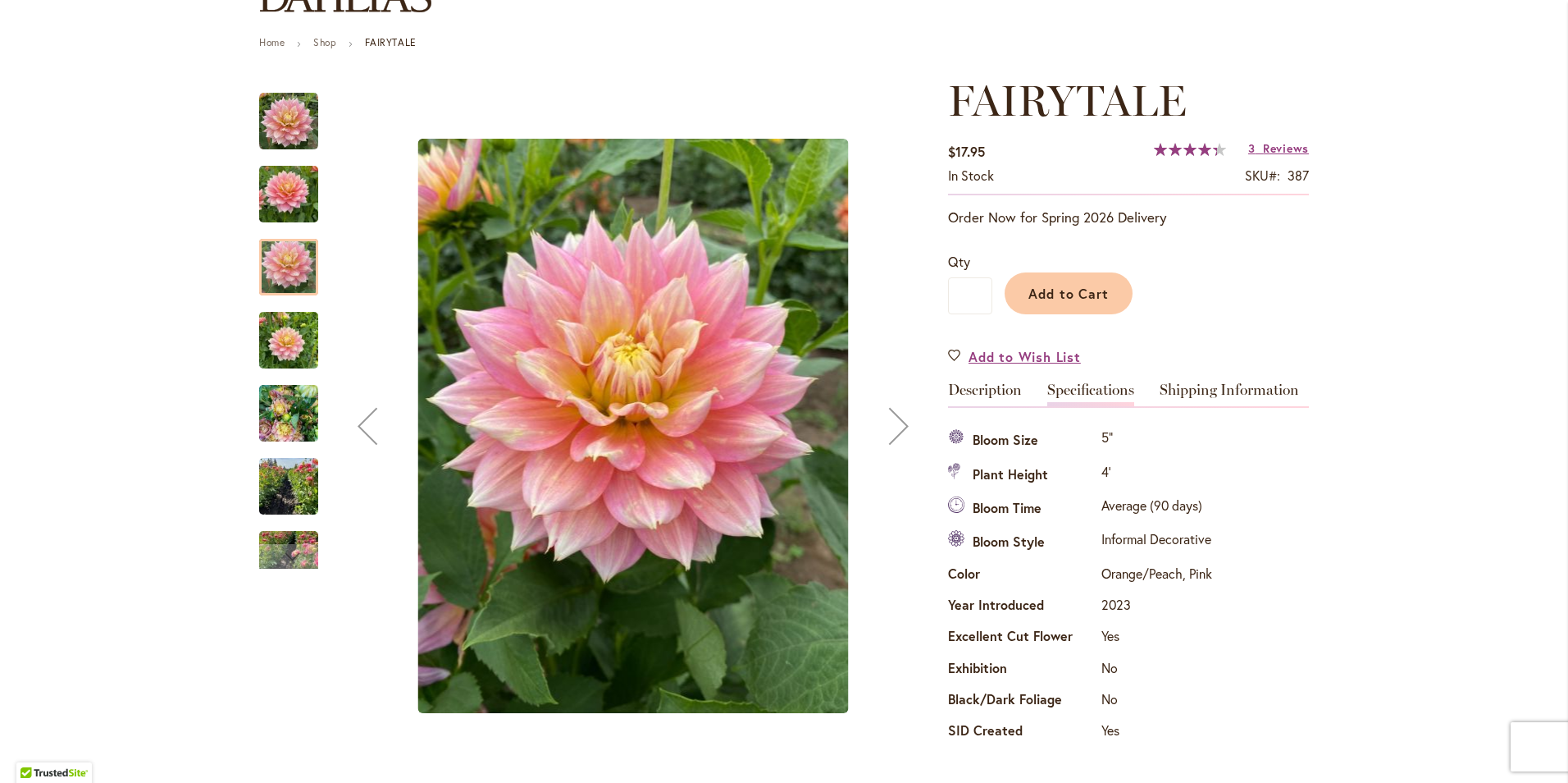
click at [283, 194] on img "Fairytale" at bounding box center [288, 195] width 59 height 79
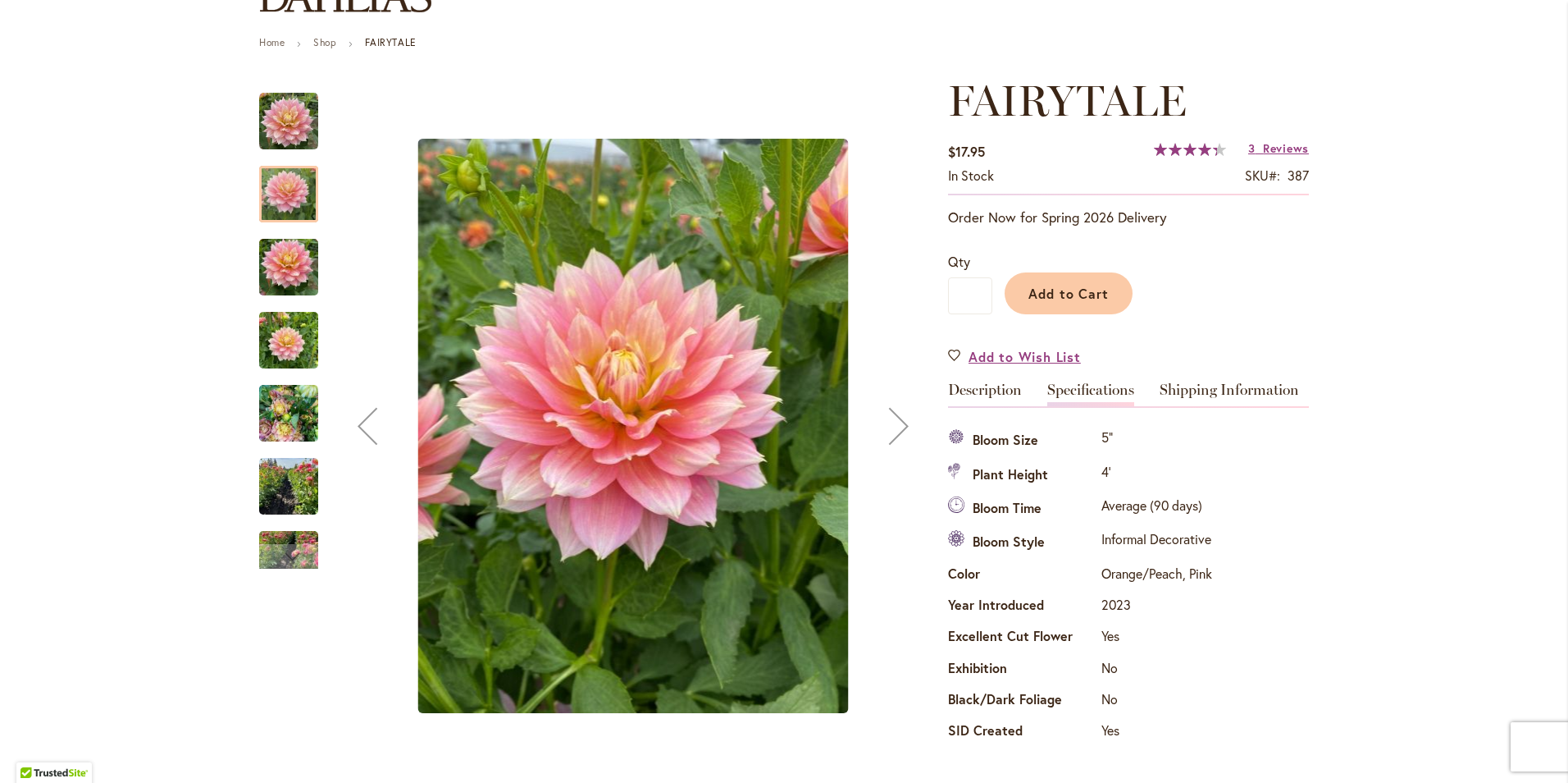
click at [283, 491] on img "Fairytale" at bounding box center [288, 487] width 59 height 79
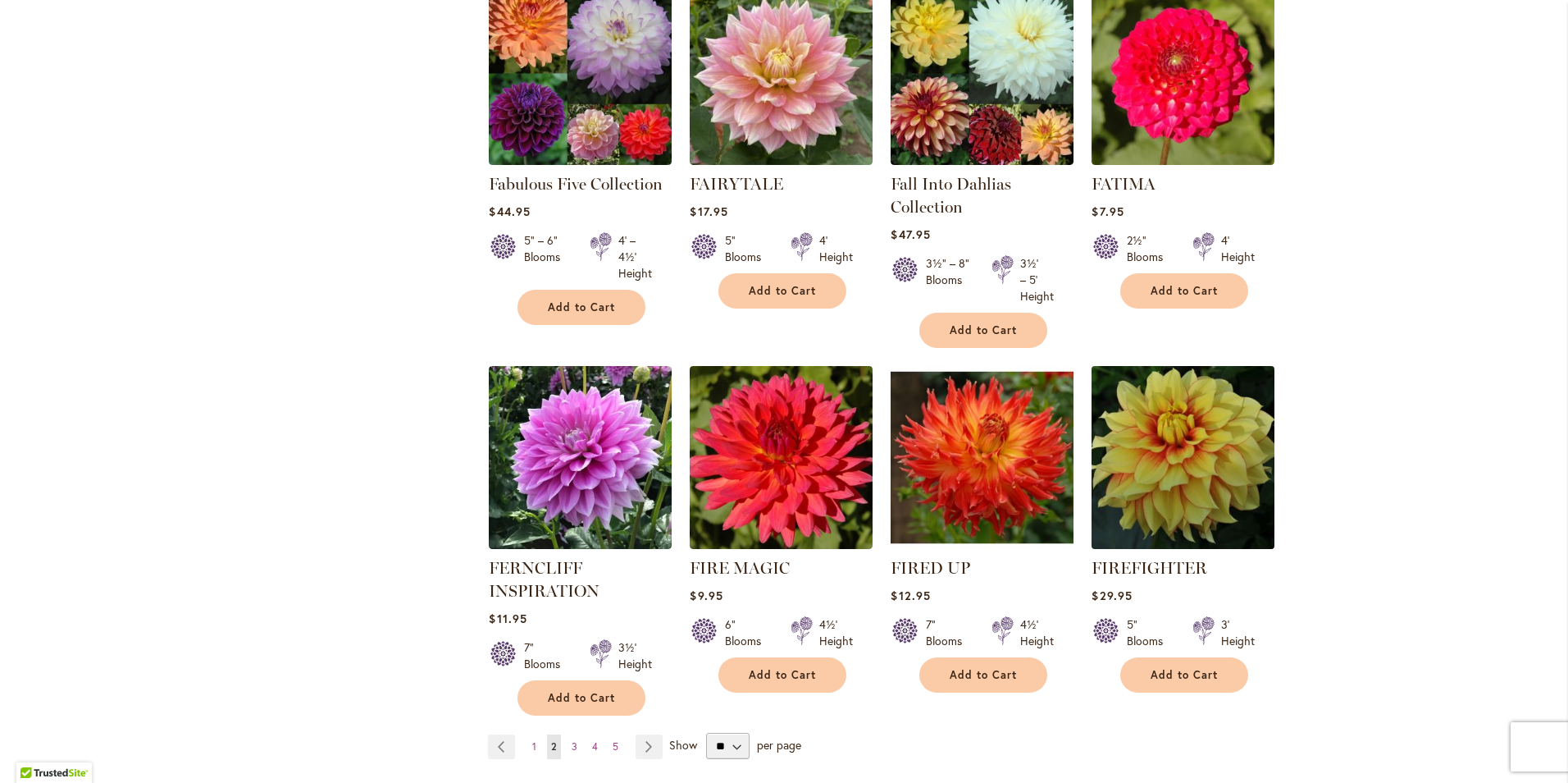
scroll to position [5415, 0]
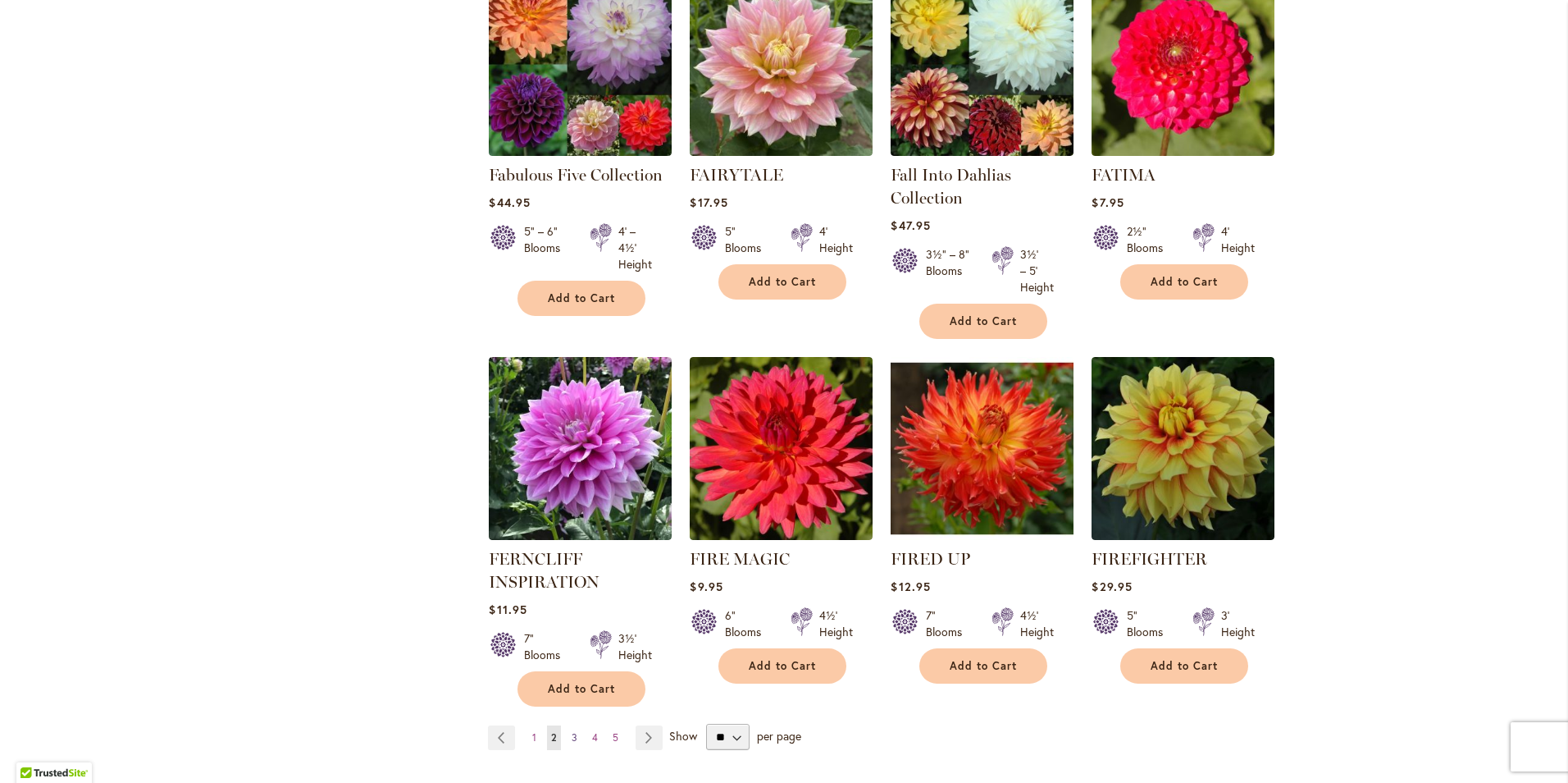
click at [571, 731] on span "3" at bounding box center [574, 737] width 6 height 12
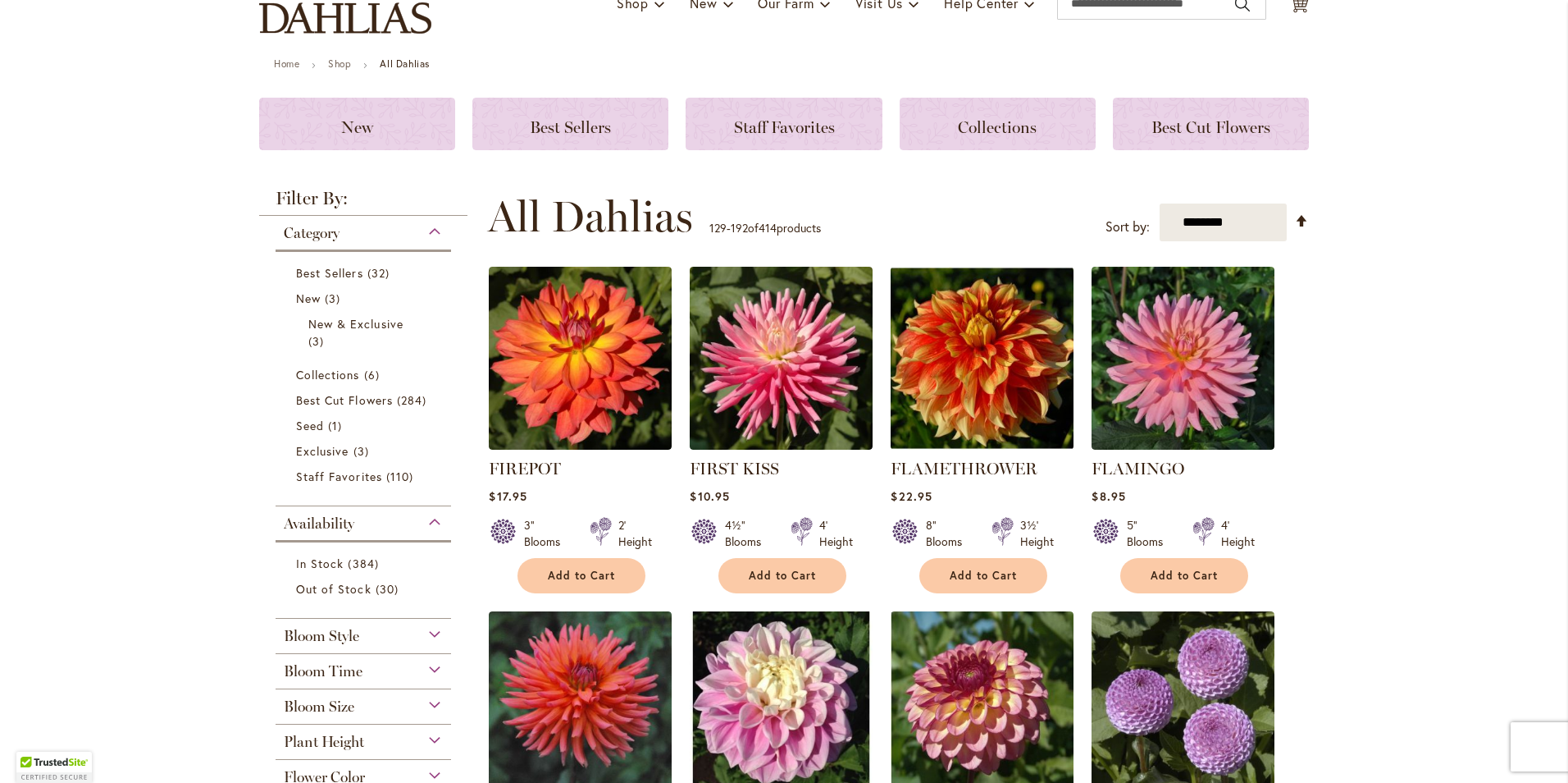
scroll to position [164, 0]
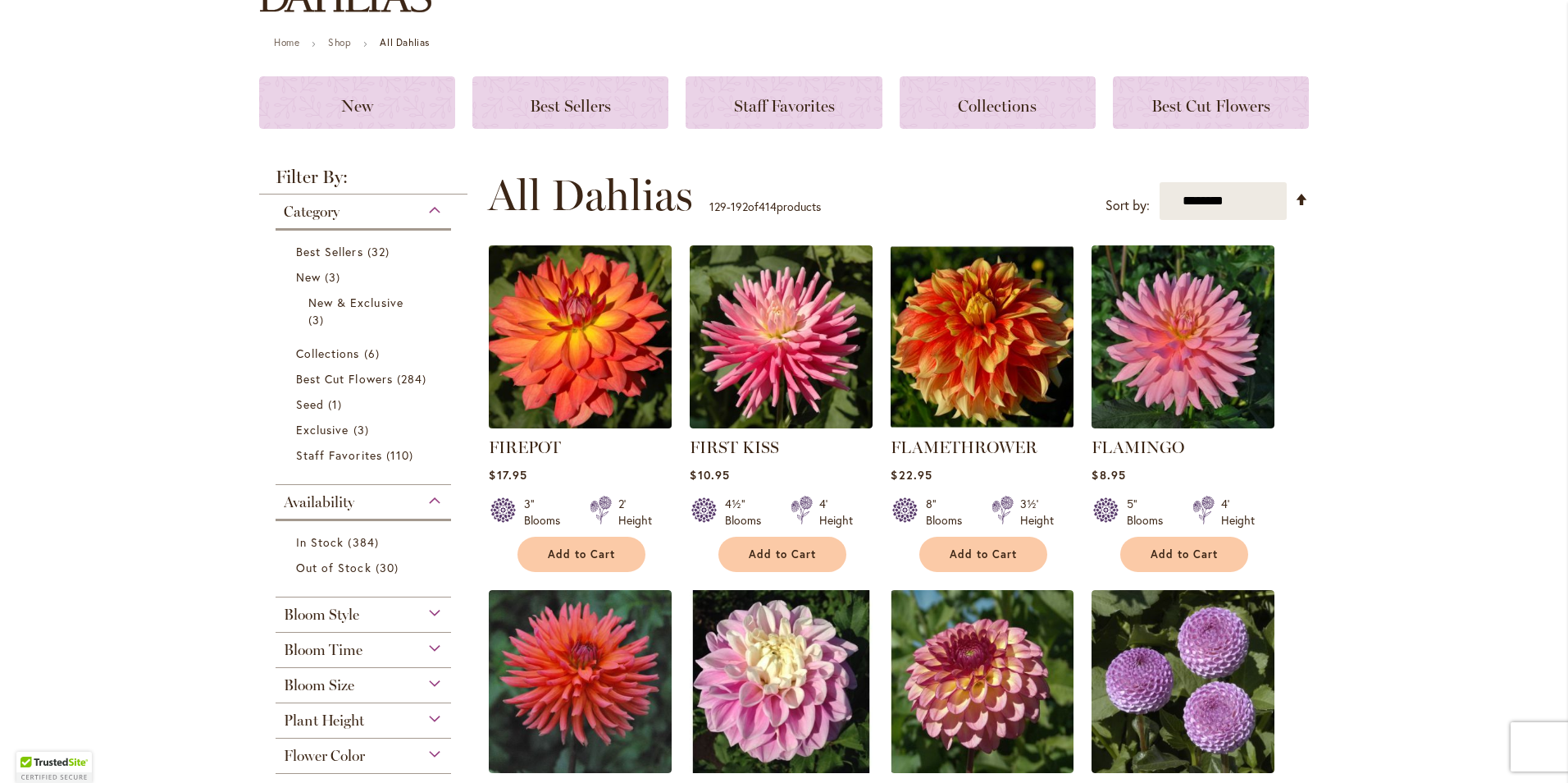
click at [535, 336] on img at bounding box center [581, 337] width 192 height 192
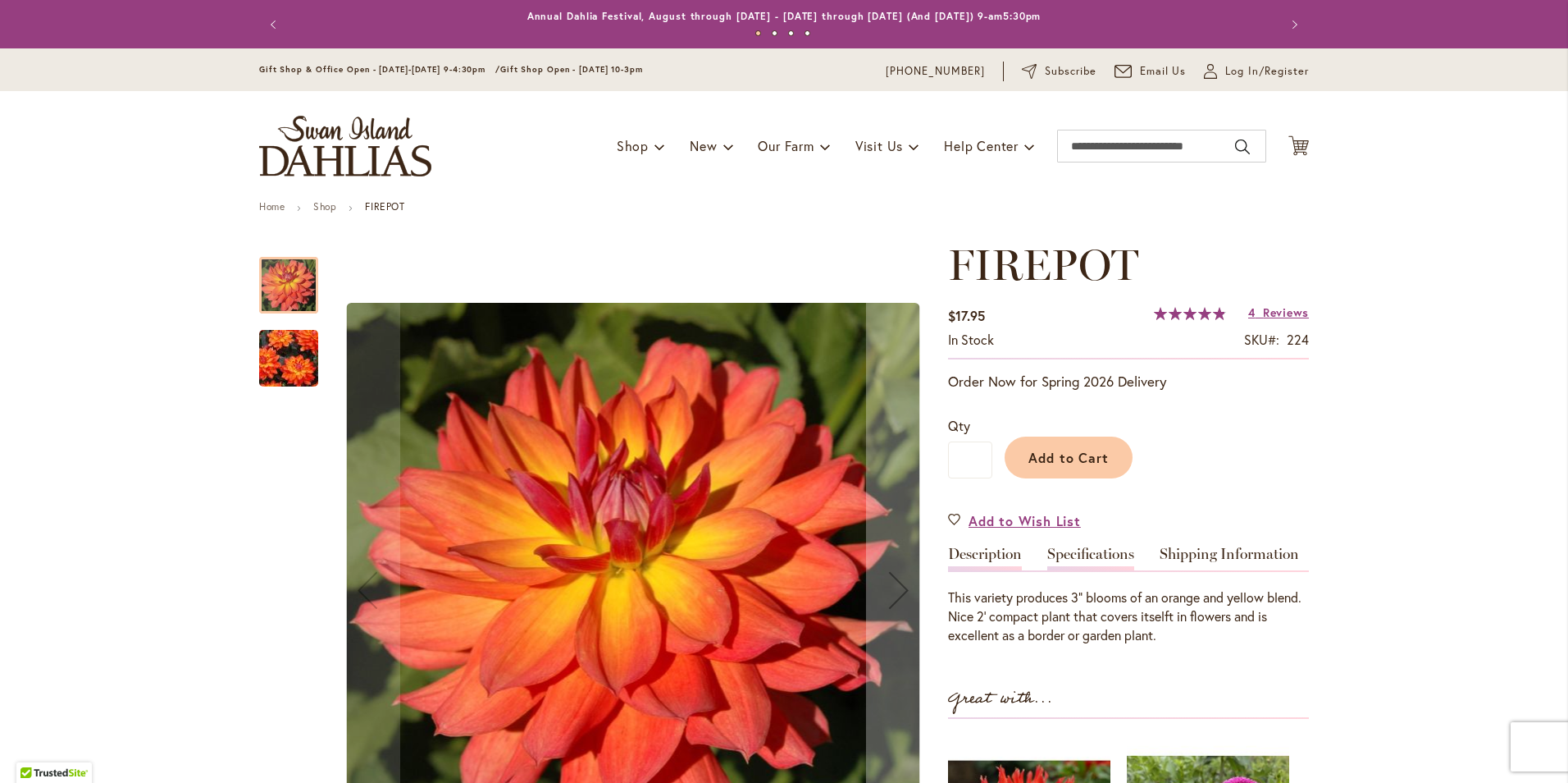
click at [1105, 558] on link "Specifications" at bounding box center [1091, 557] width 87 height 23
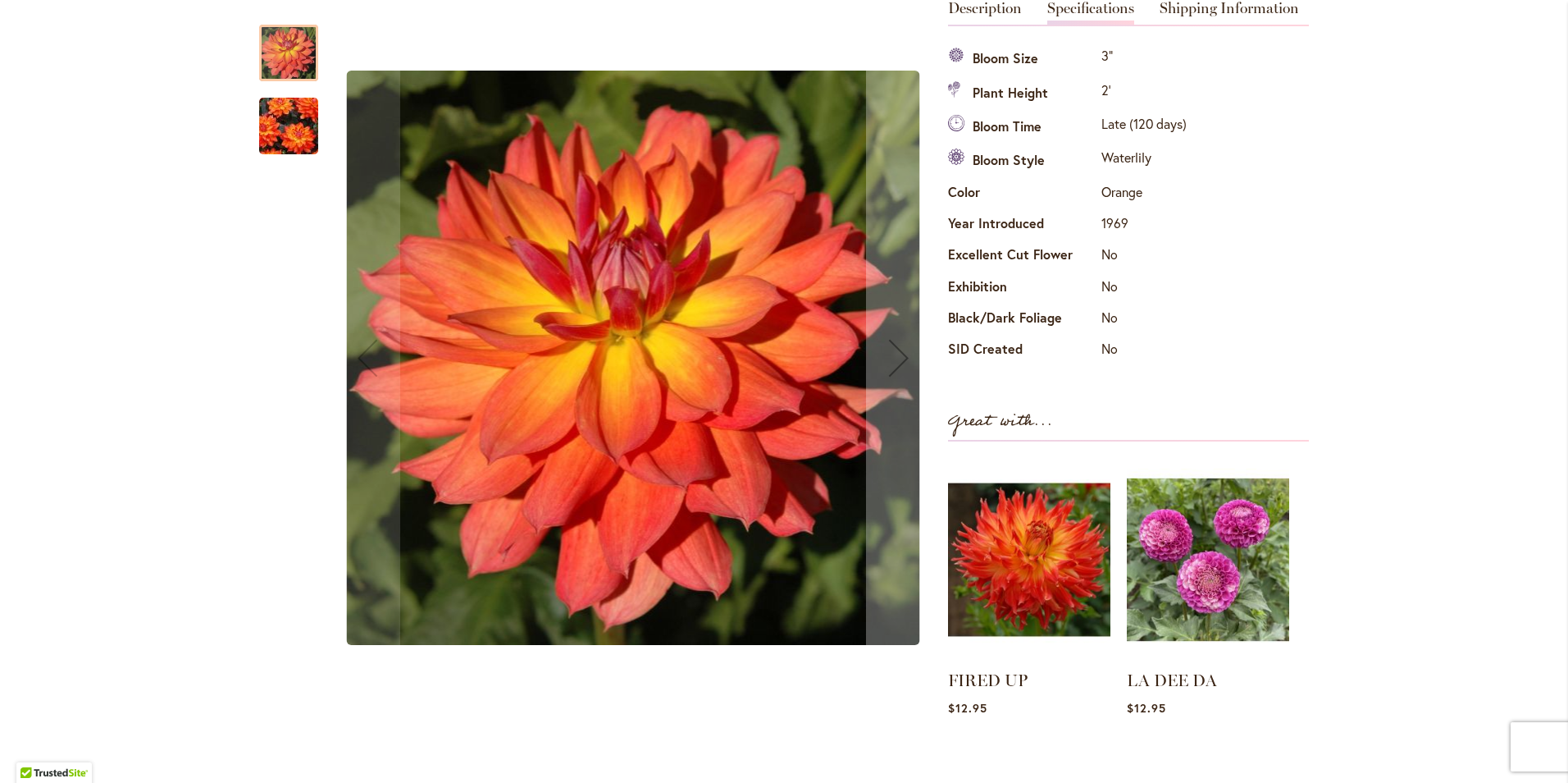
click at [277, 133] on img "FIREPOT" at bounding box center [288, 127] width 118 height 92
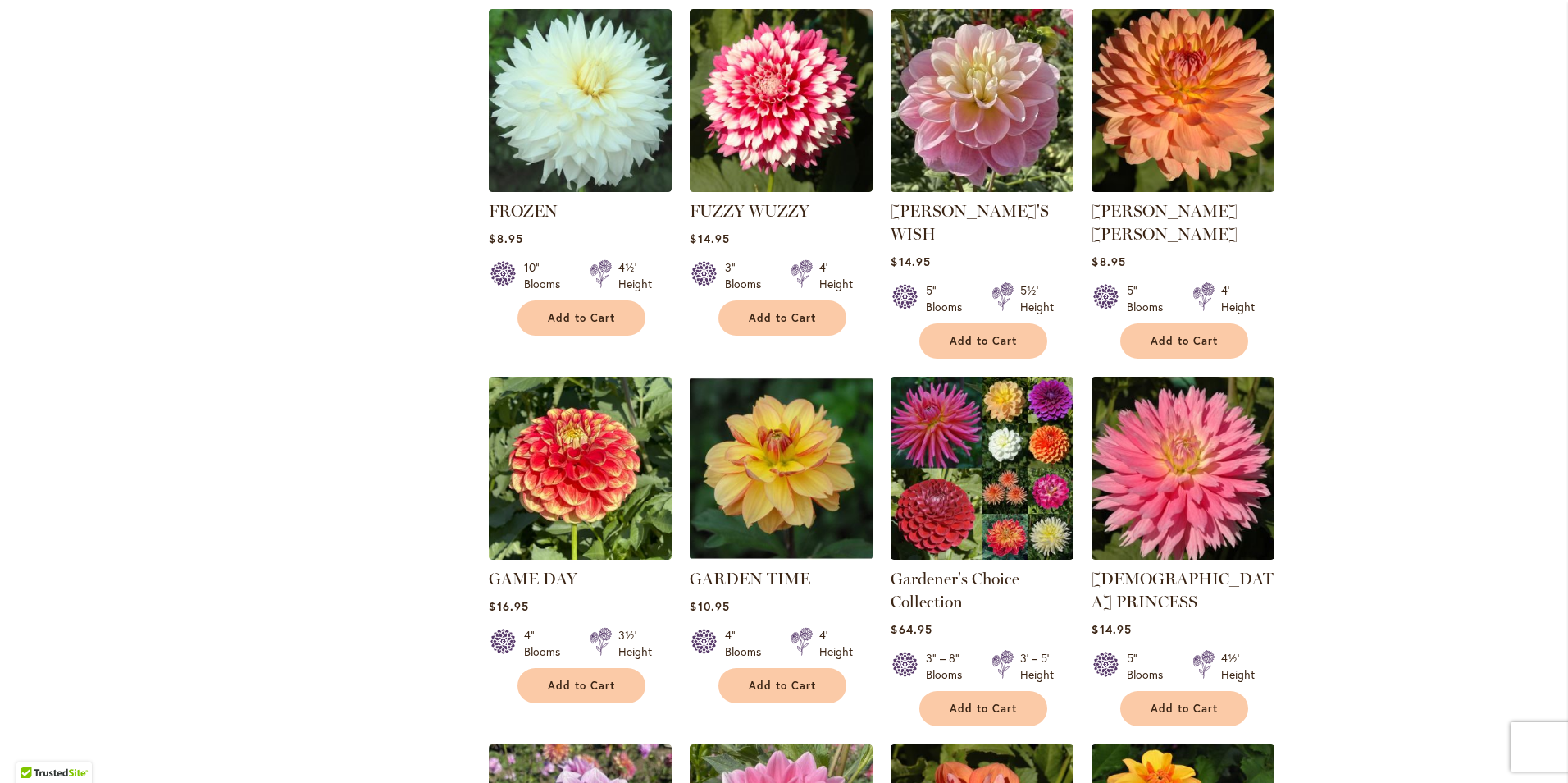
scroll to position [1149, 0]
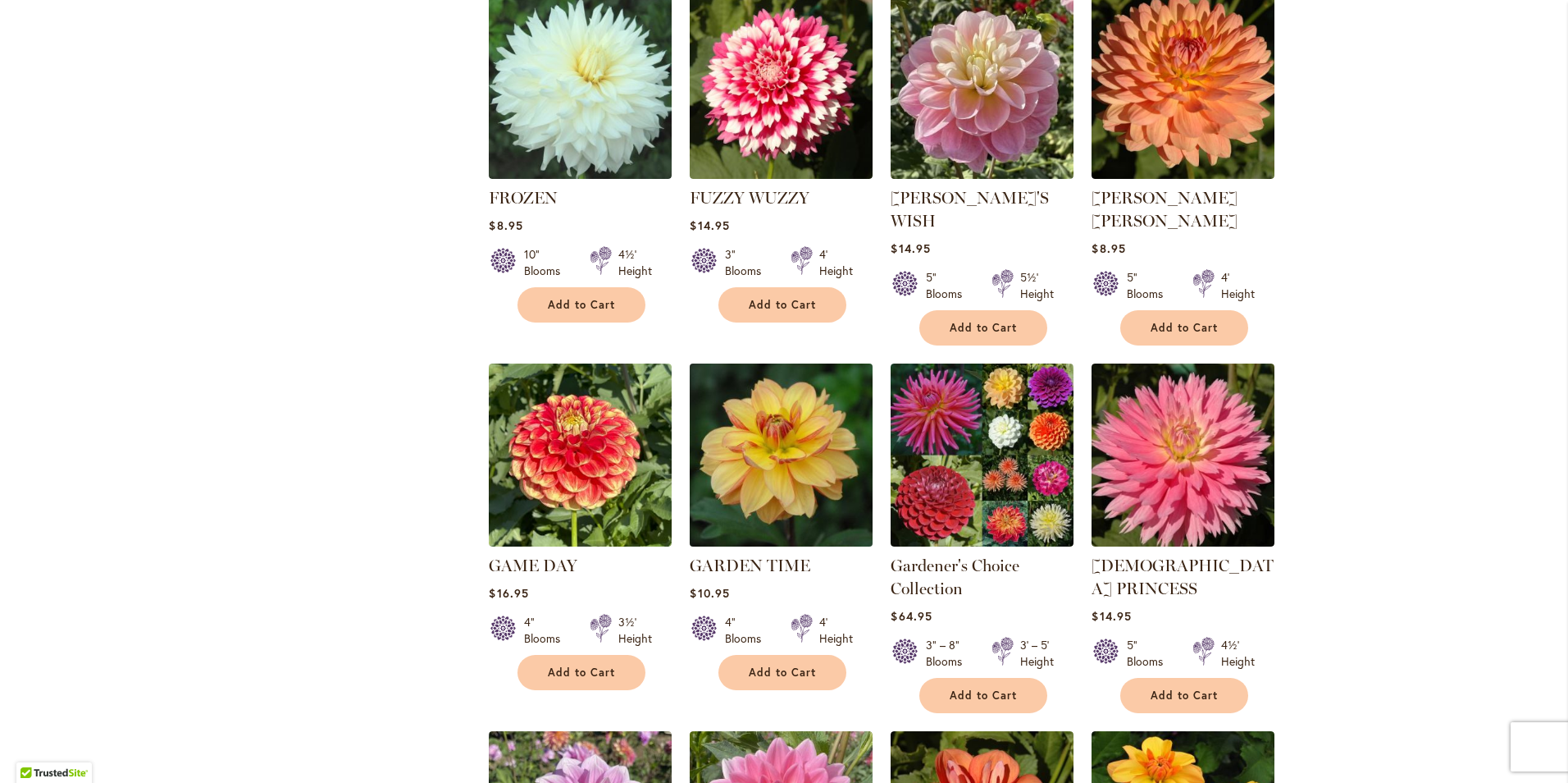
click at [830, 428] on img at bounding box center [782, 455] width 192 height 192
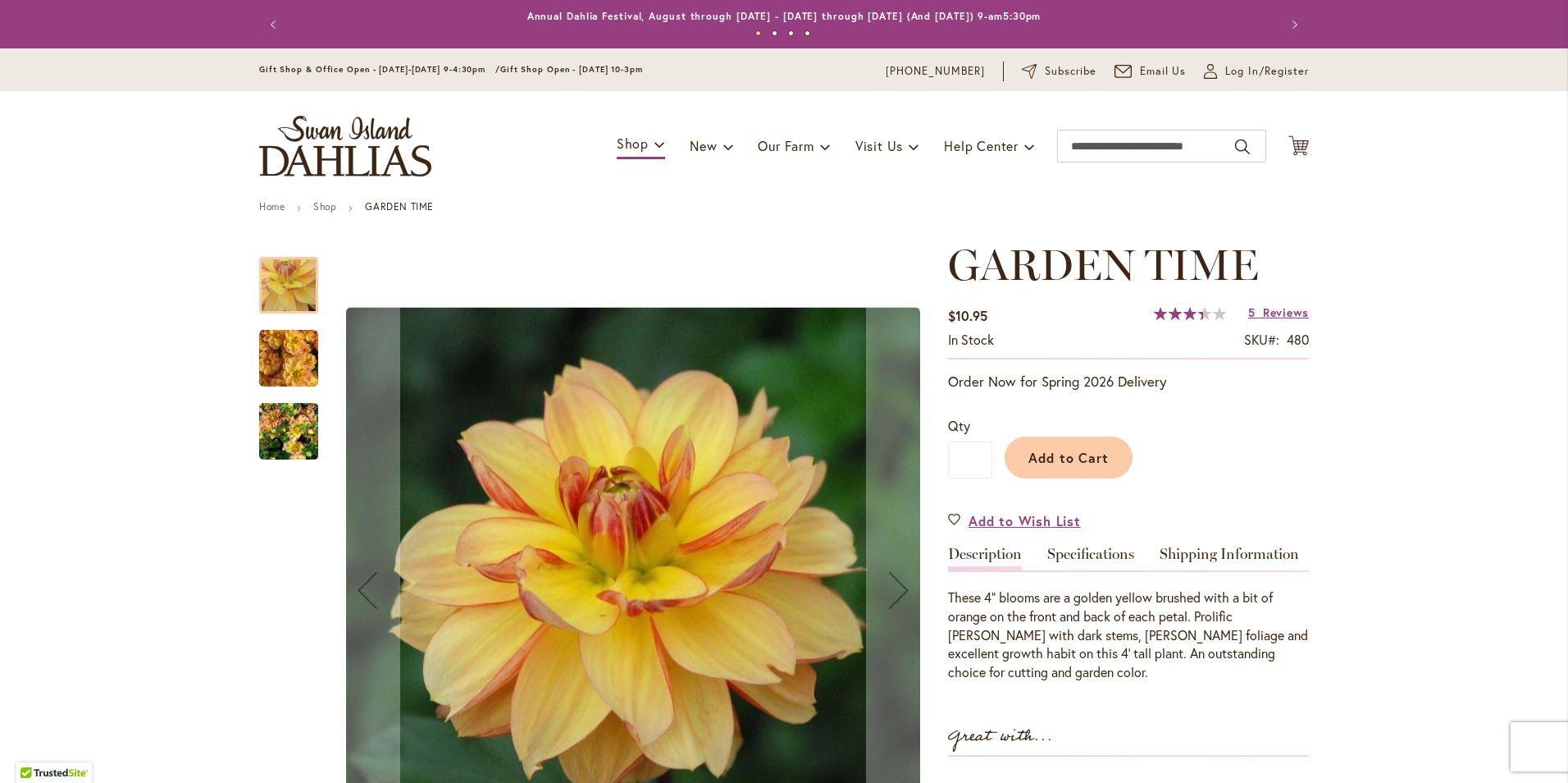
click at [296, 357] on img "GARDEN TIME" at bounding box center [288, 358] width 59 height 59
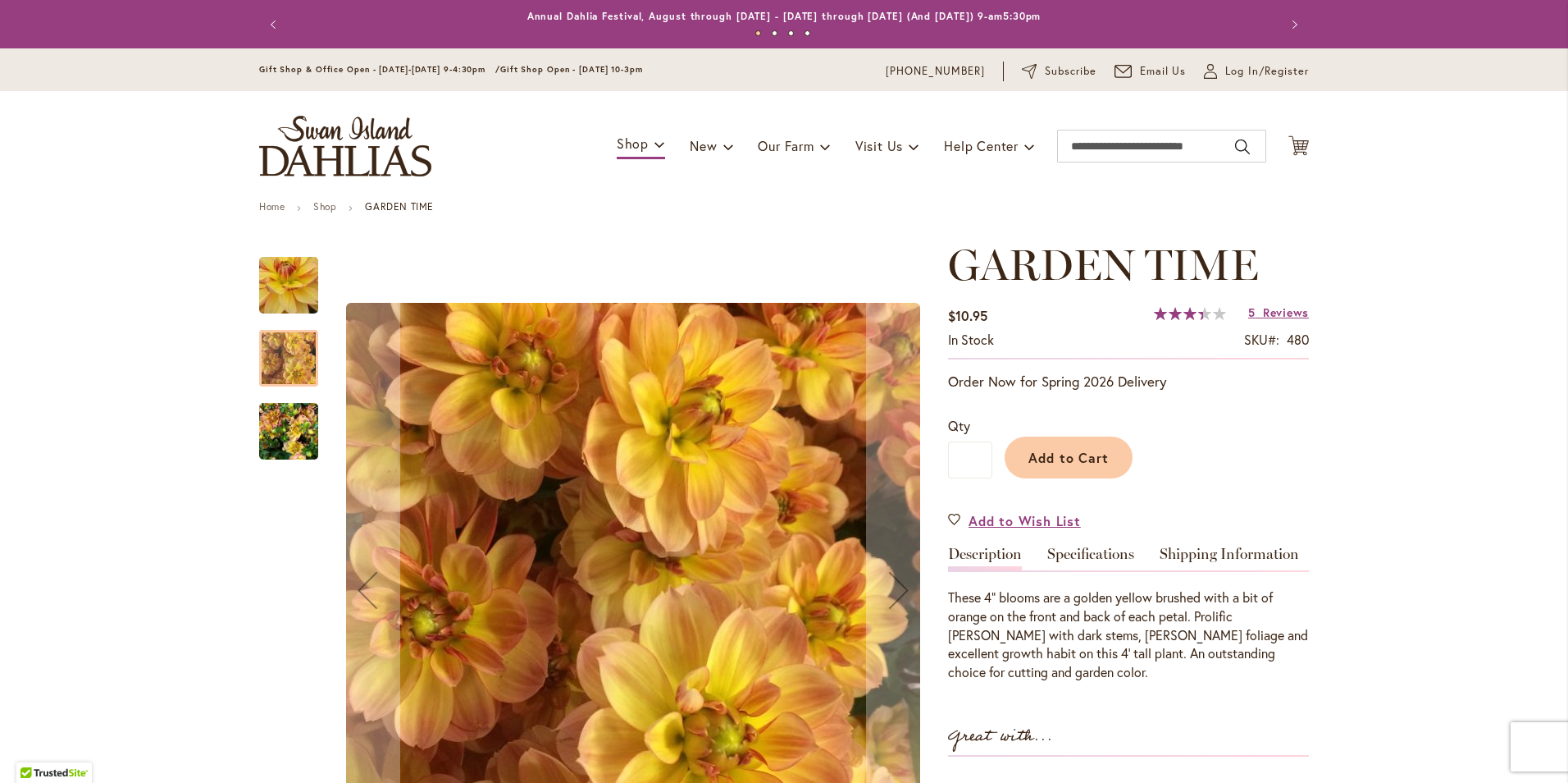
click at [268, 427] on img "GARDEN TIME" at bounding box center [288, 431] width 59 height 79
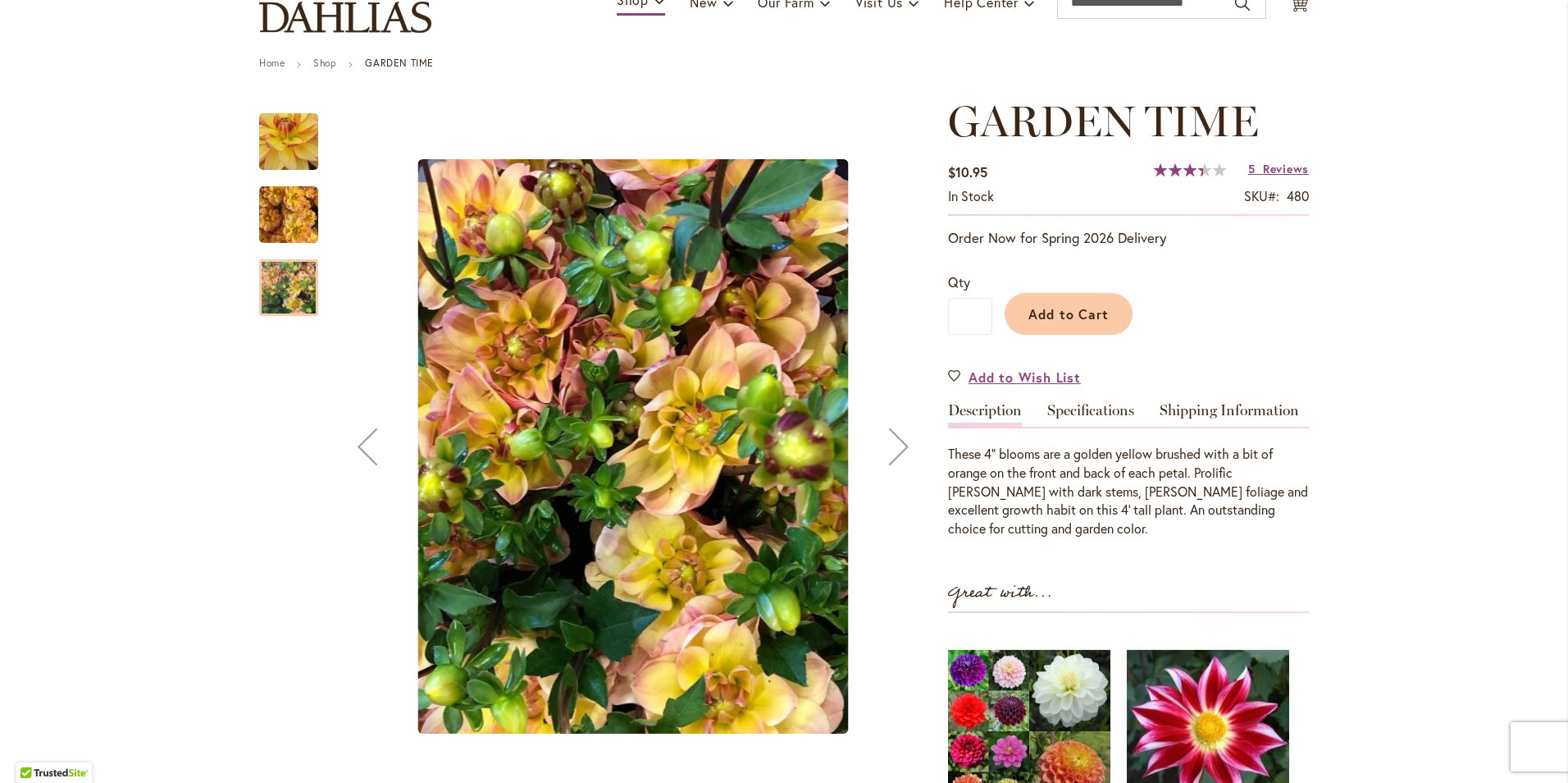
scroll to position [164, 0]
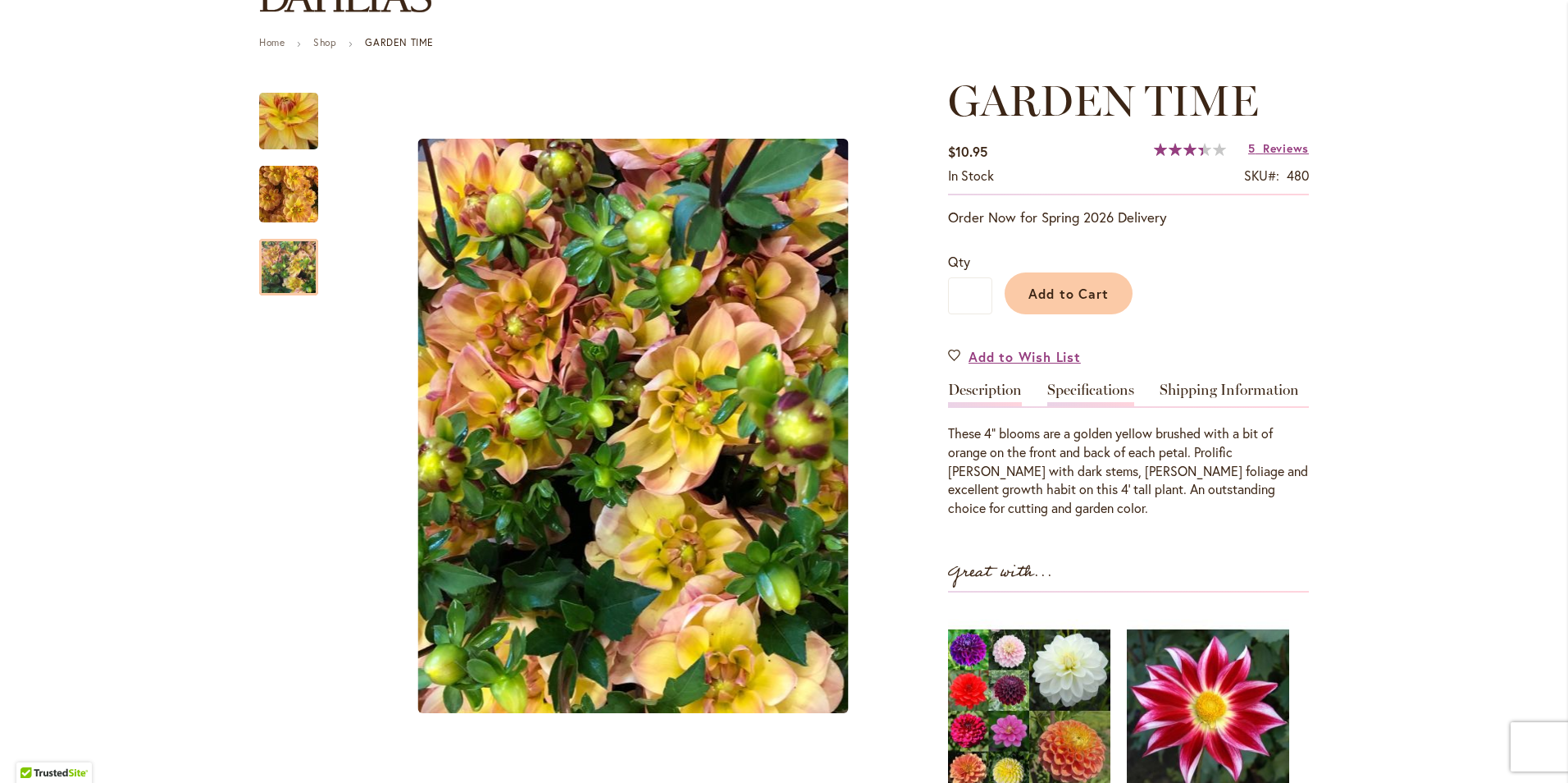
click at [1096, 391] on link "Specifications" at bounding box center [1091, 394] width 87 height 23
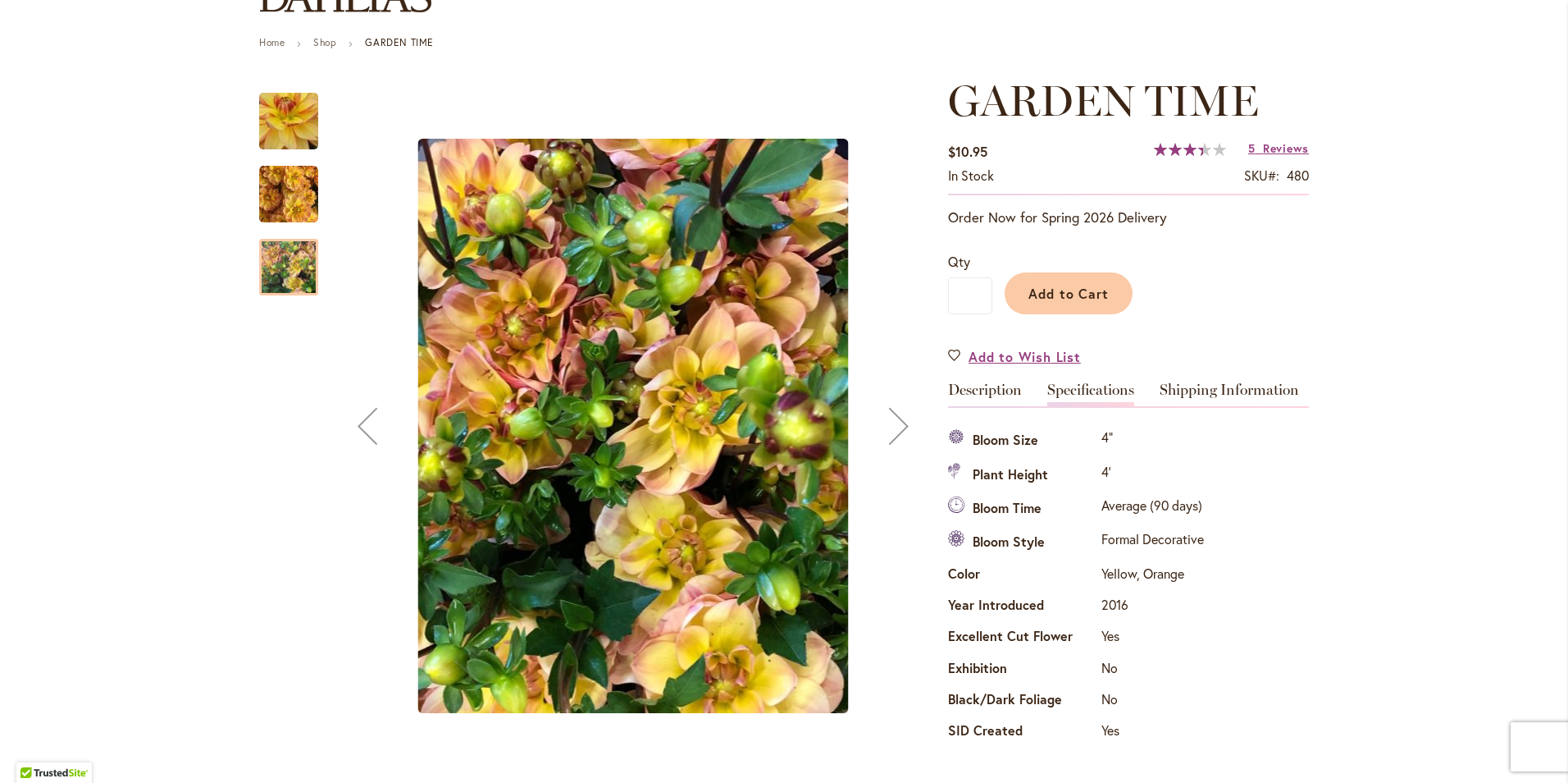
click at [291, 191] on img "GARDEN TIME" at bounding box center [288, 194] width 59 height 59
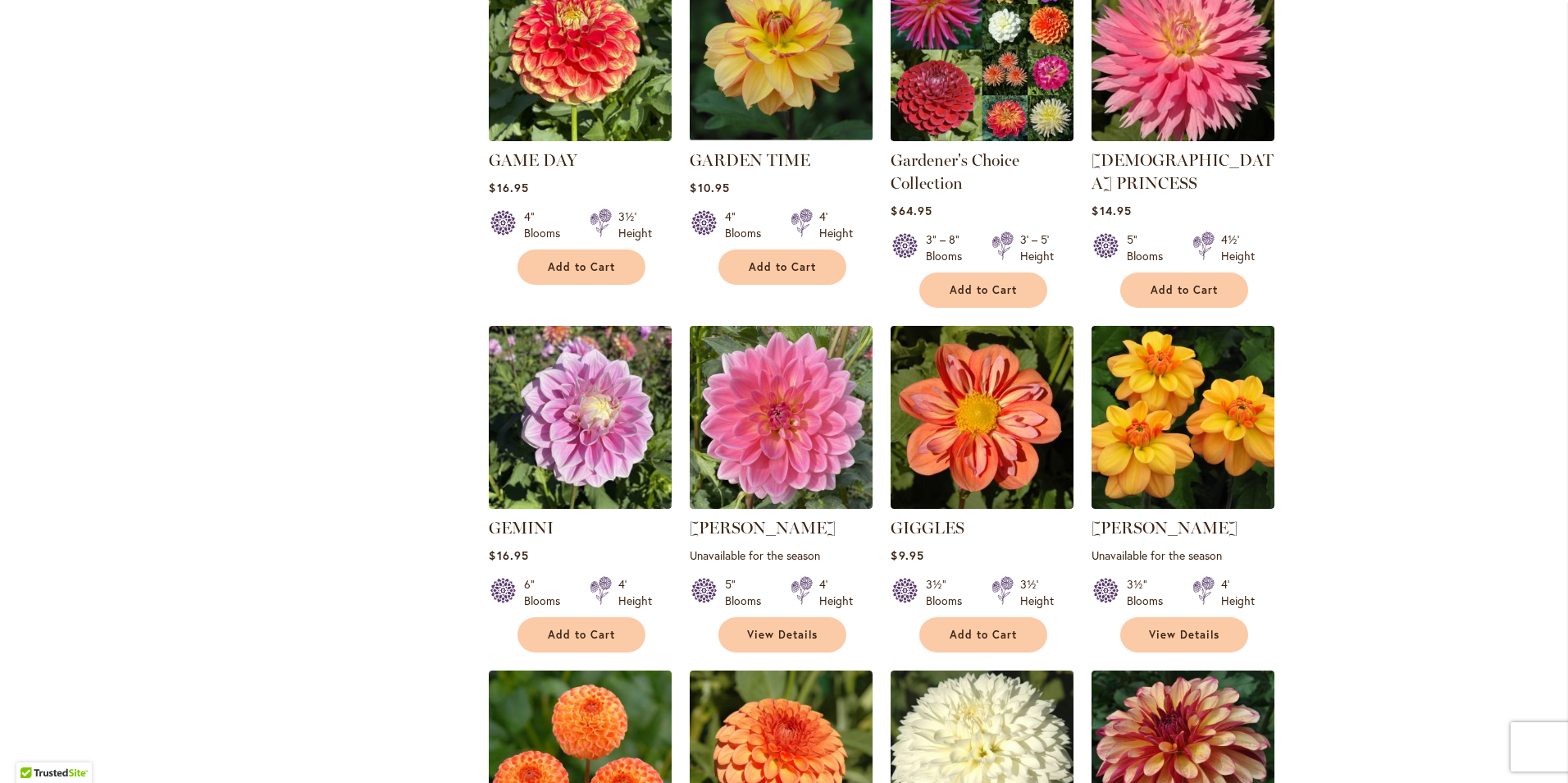
scroll to position [1558, 0]
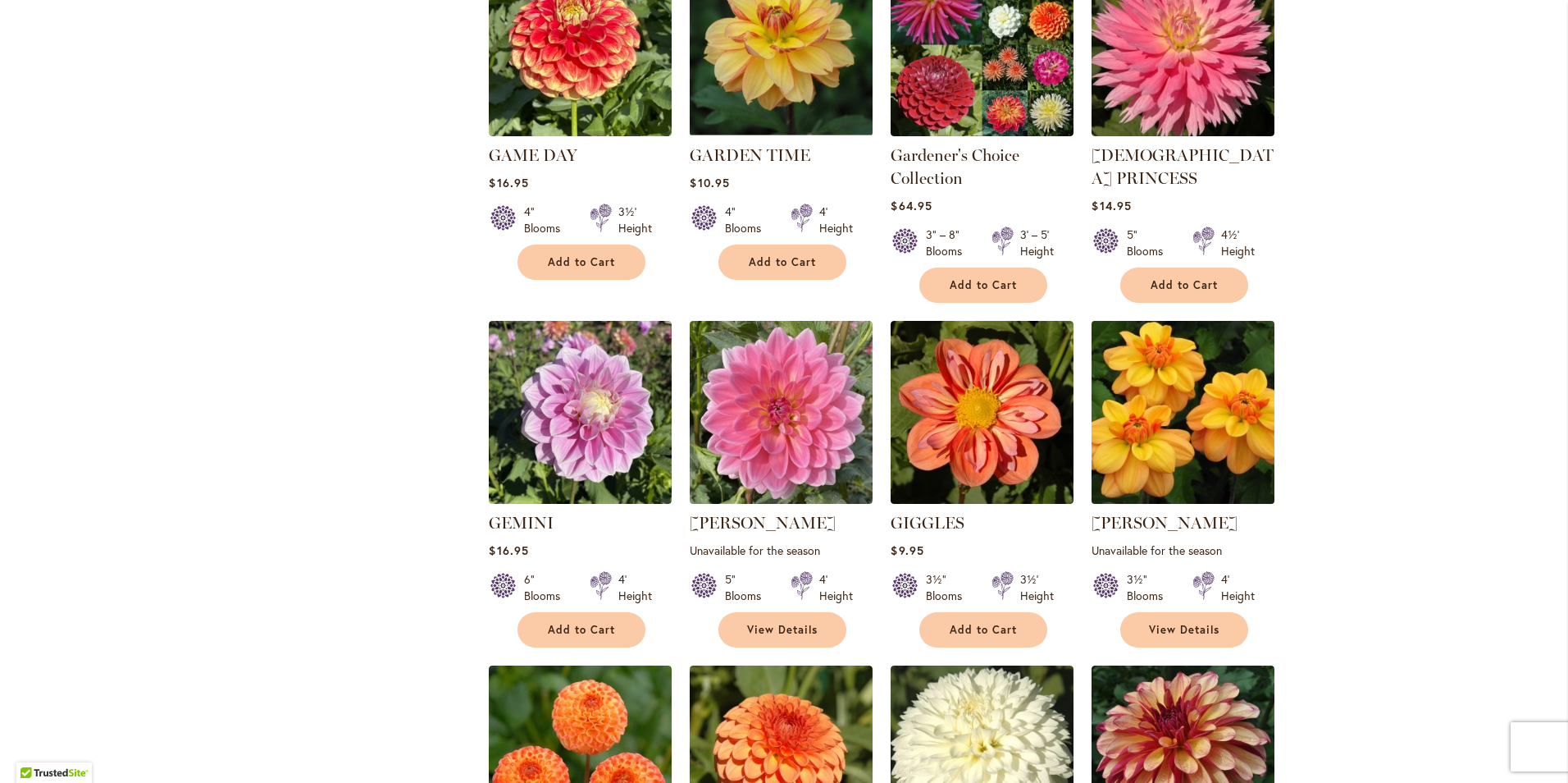
click at [1203, 339] on img at bounding box center [1183, 413] width 192 height 192
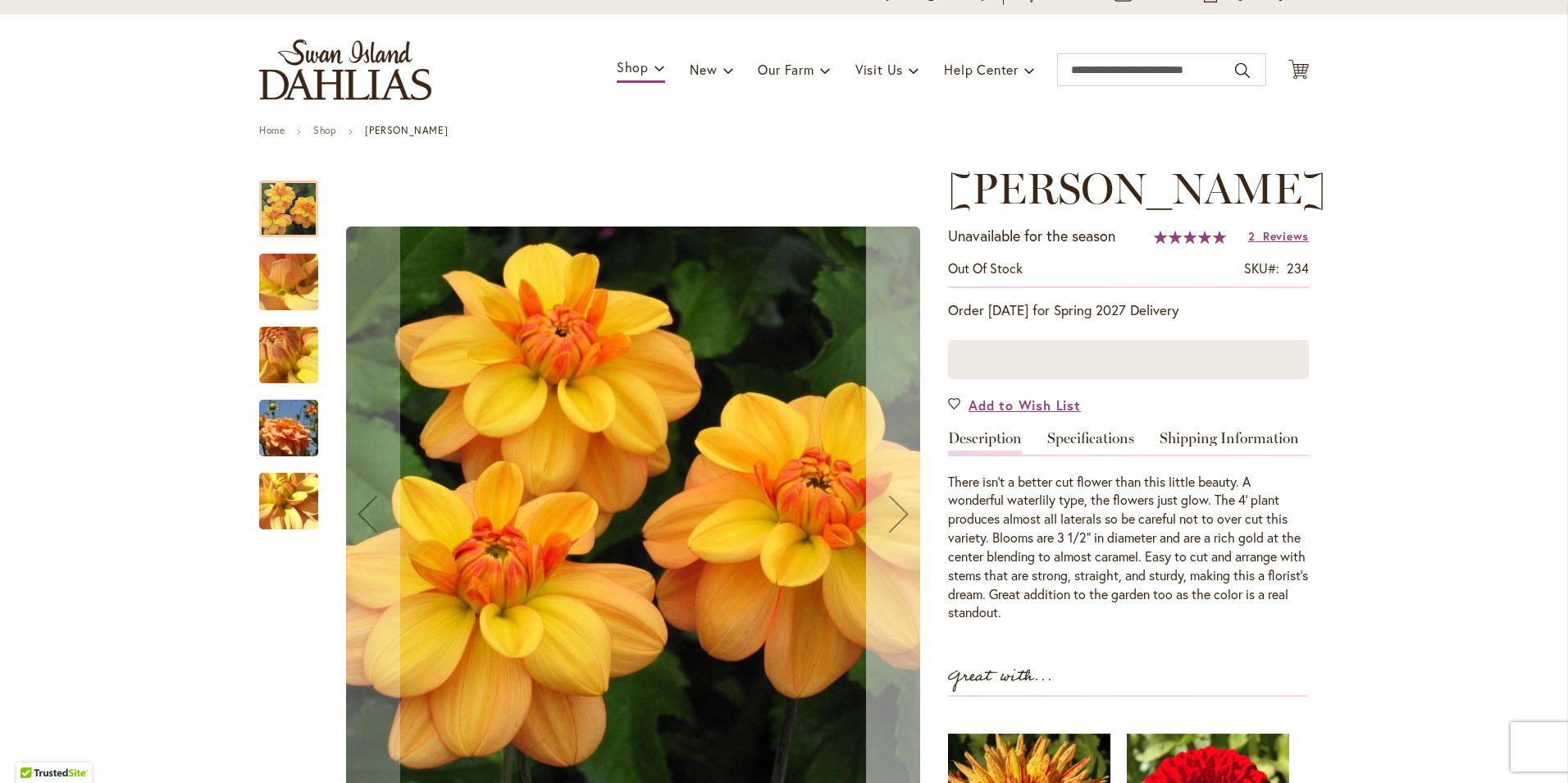
scroll to position [164, 0]
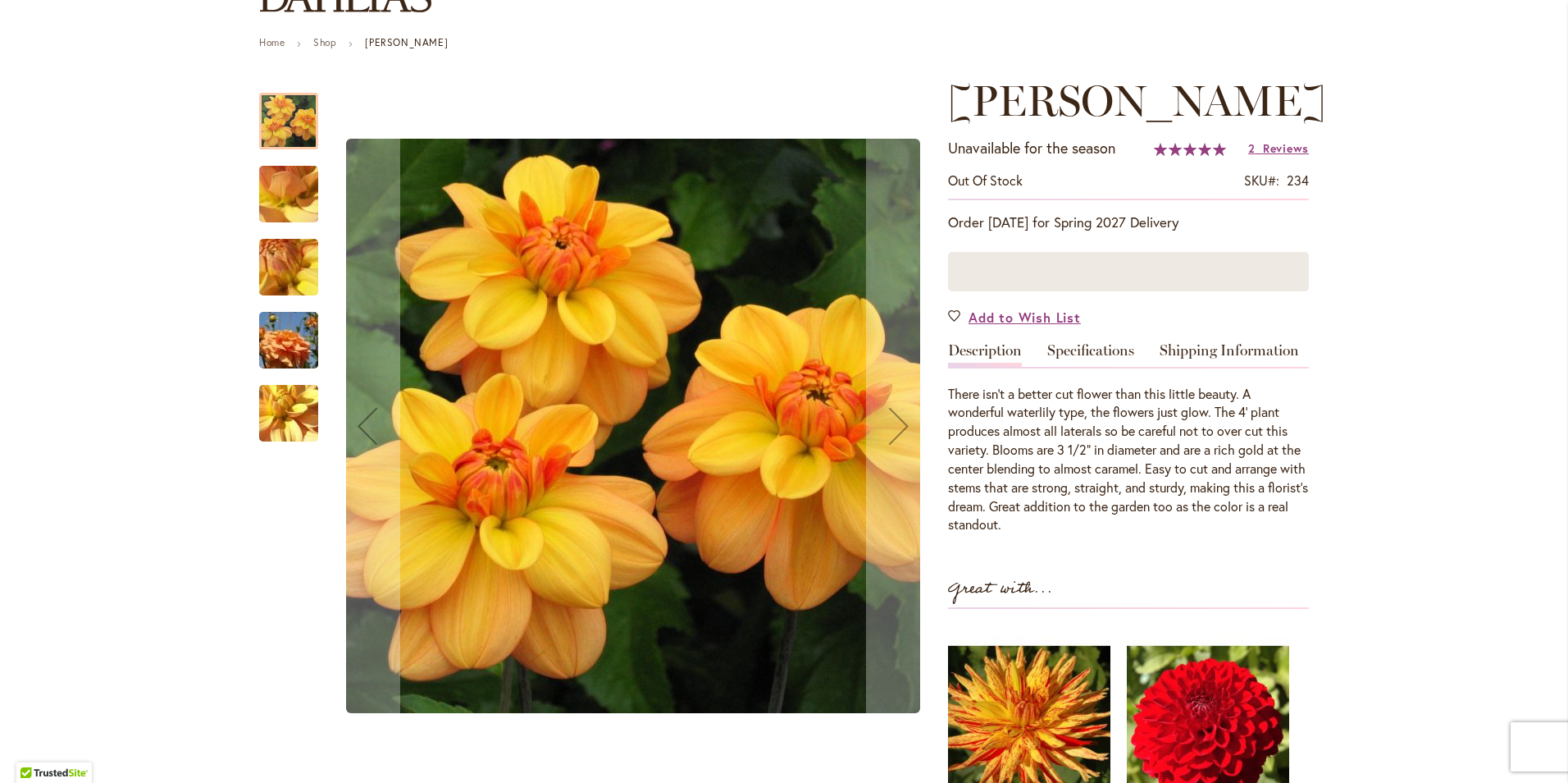
click at [284, 196] on img "Ginger Snap" at bounding box center [288, 195] width 118 height 88
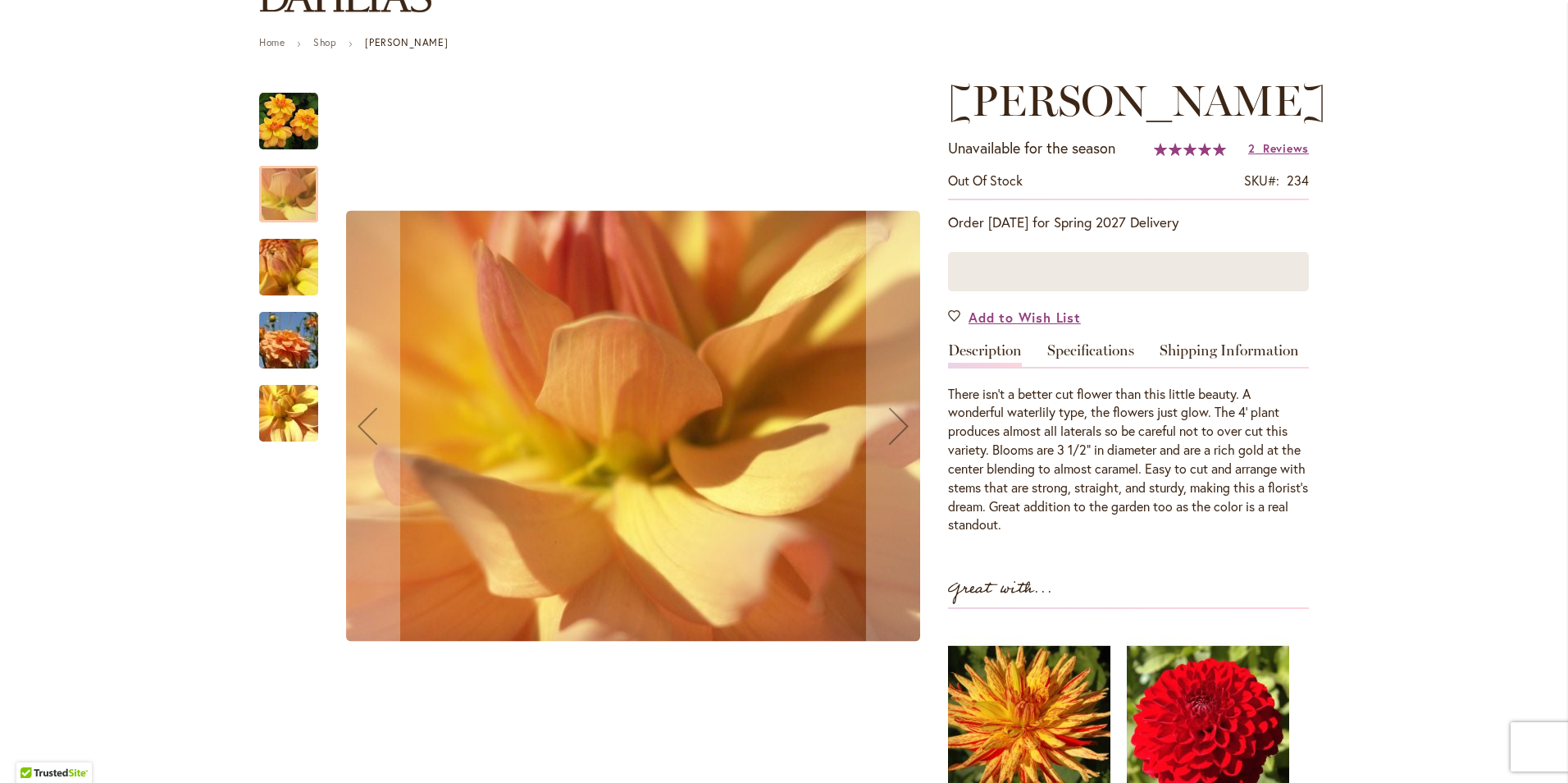
click at [283, 258] on img "Ginger Snap" at bounding box center [288, 267] width 118 height 88
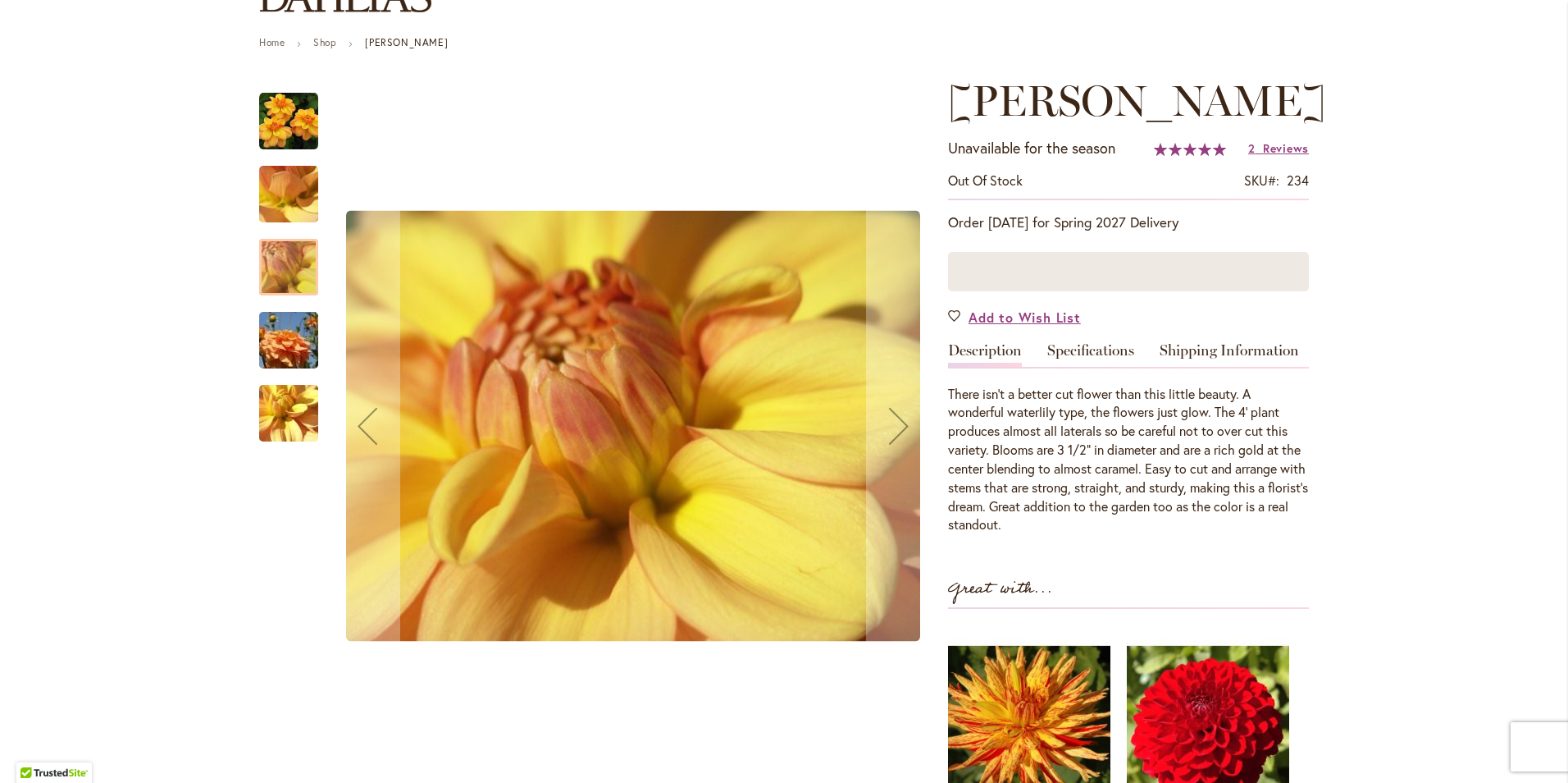
click at [289, 352] on img "Ginger Snap" at bounding box center [288, 340] width 118 height 79
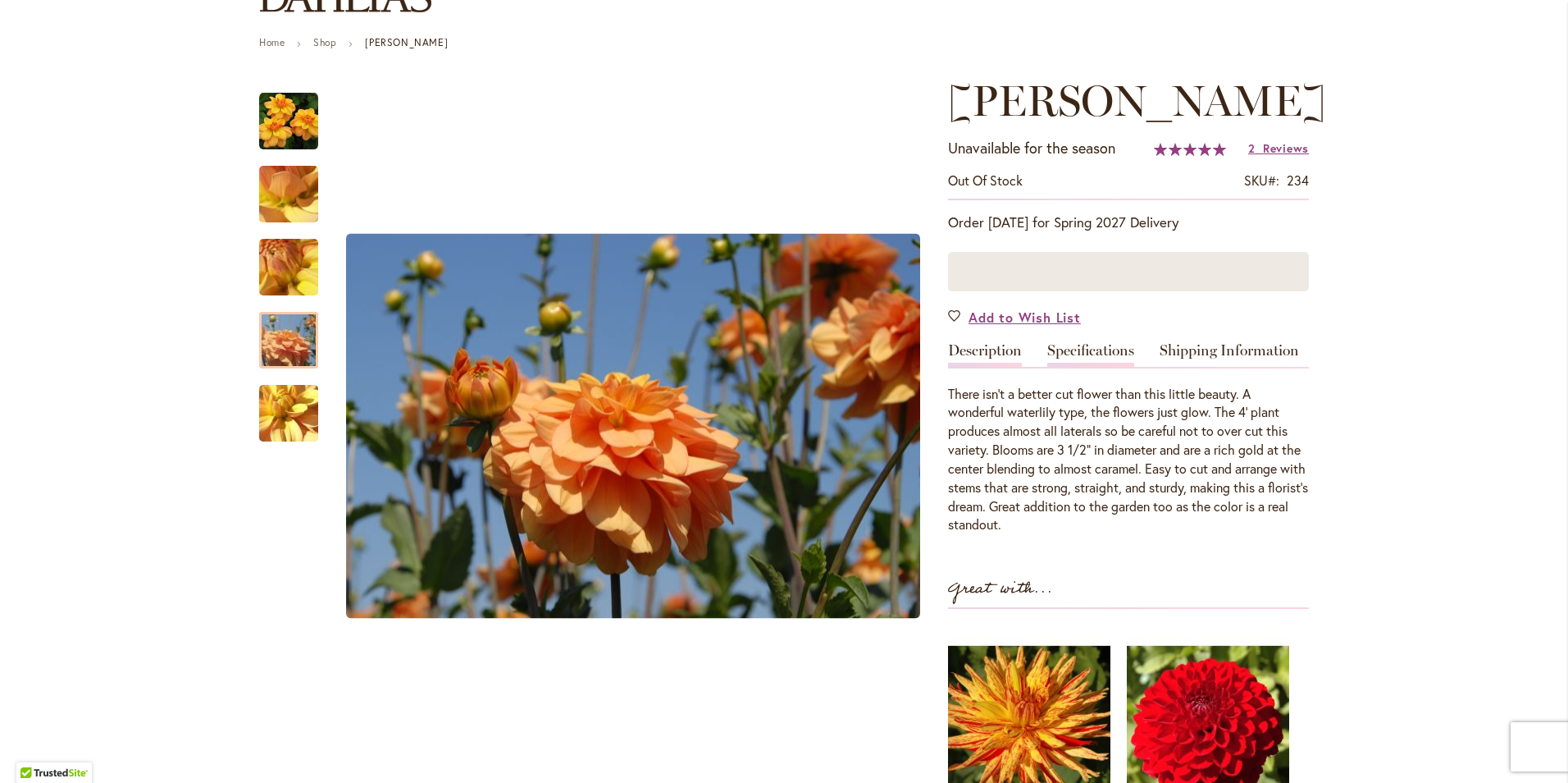
click at [1067, 348] on link "Specifications" at bounding box center [1091, 354] width 87 height 23
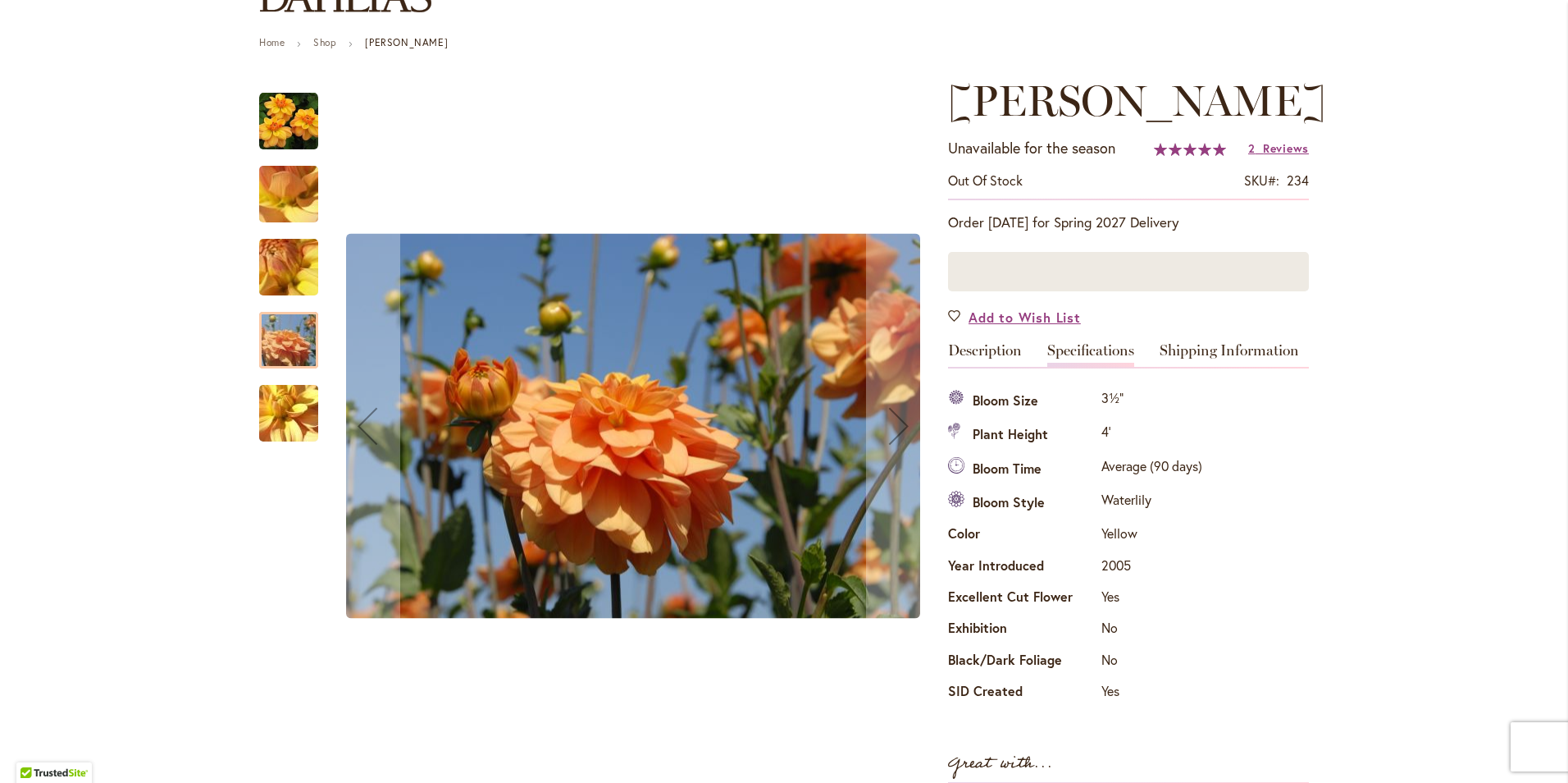
click at [282, 416] on img "Ginger Snap" at bounding box center [288, 414] width 118 height 88
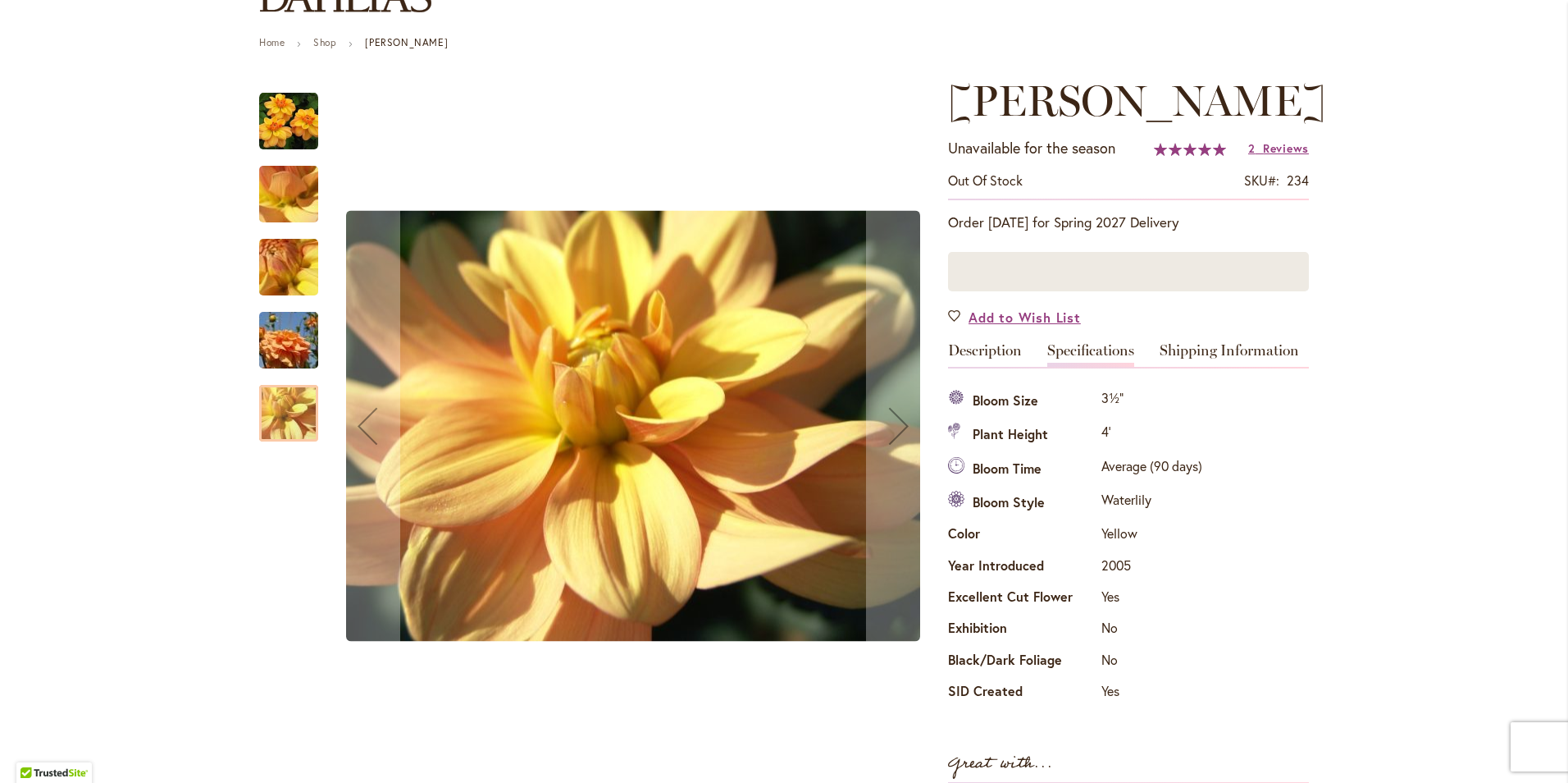
click at [279, 333] on img "Ginger Snap" at bounding box center [288, 340] width 118 height 79
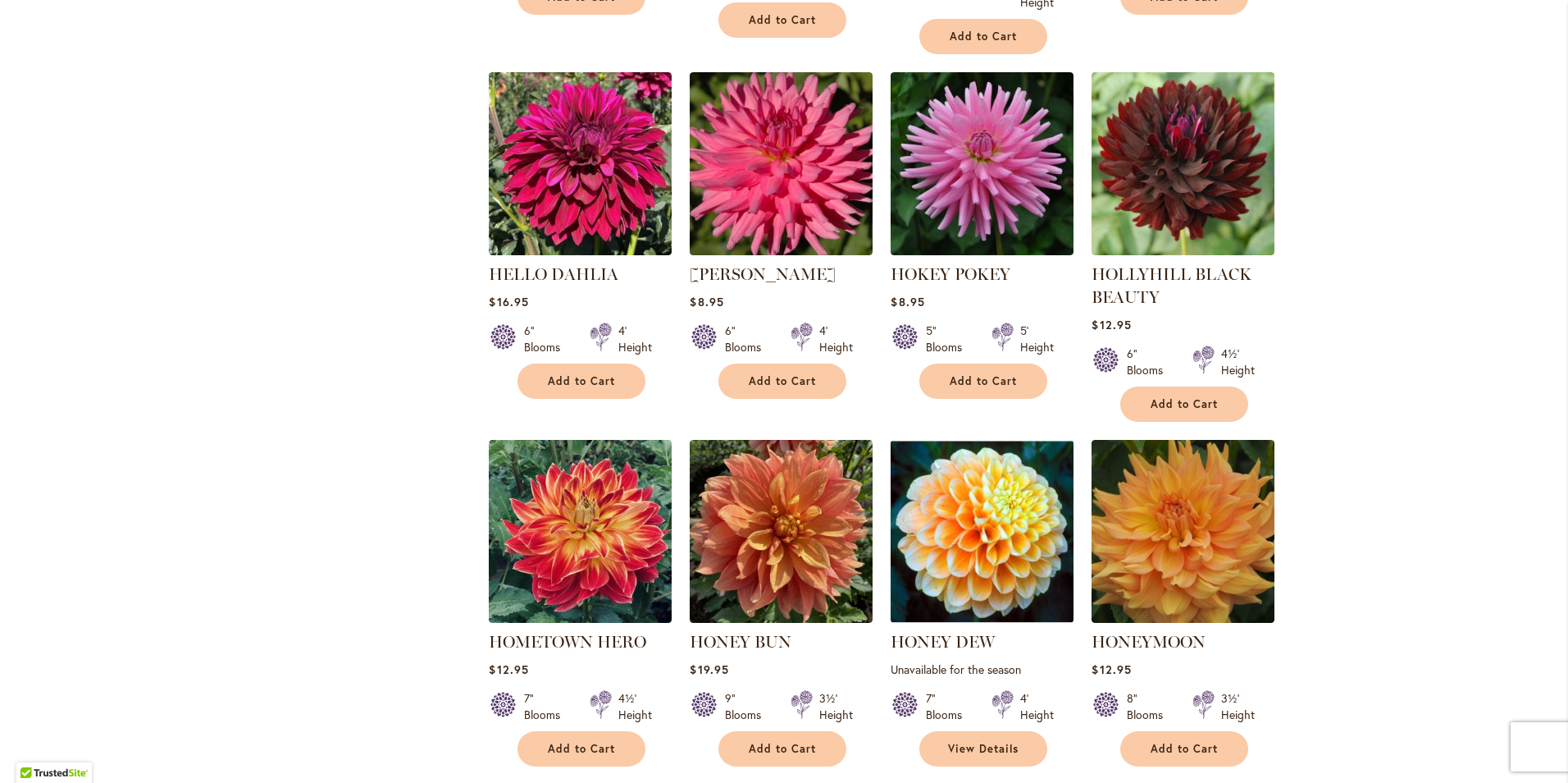
scroll to position [4348, 0]
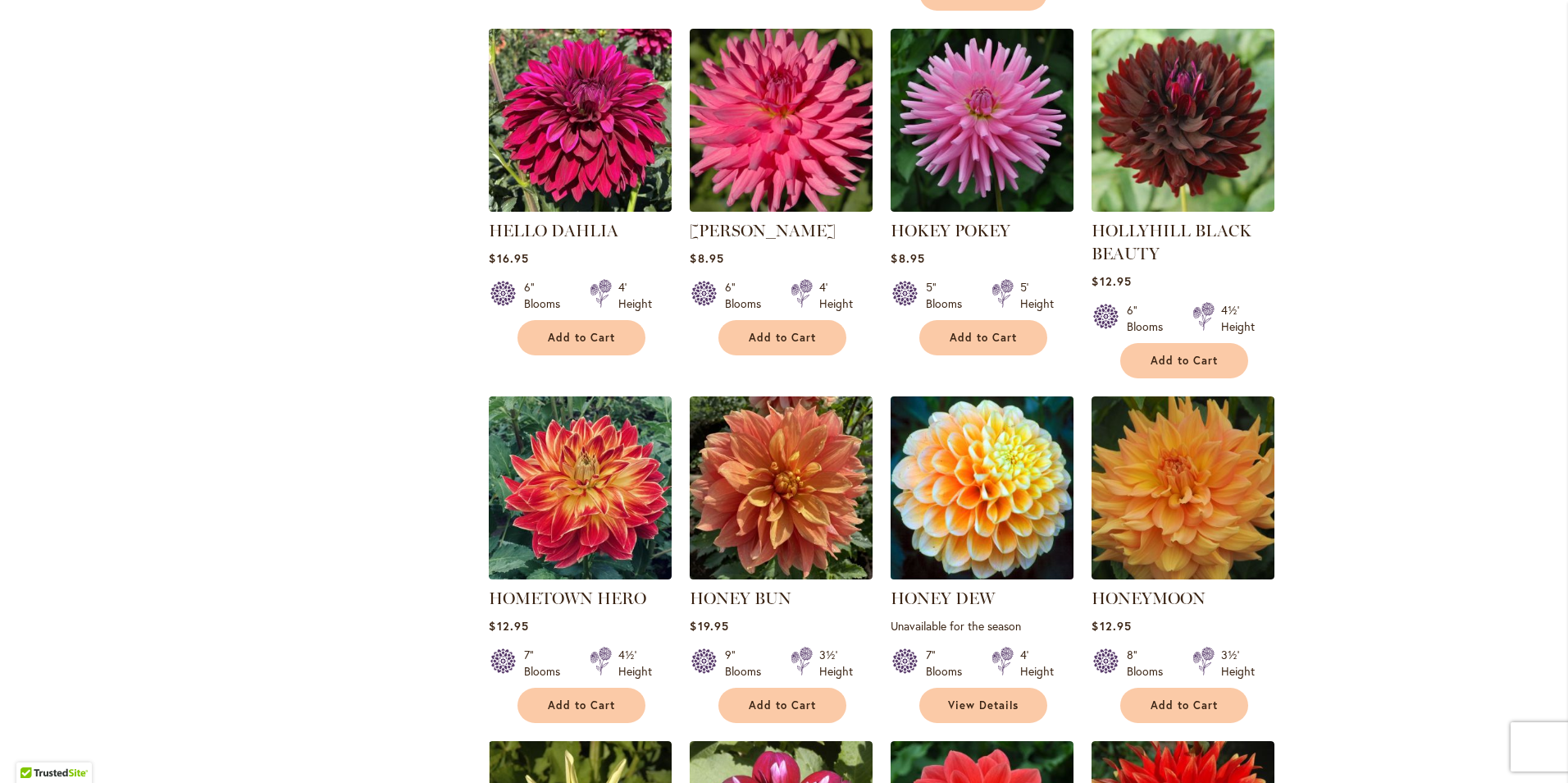
click at [981, 405] on img at bounding box center [983, 488] width 192 height 192
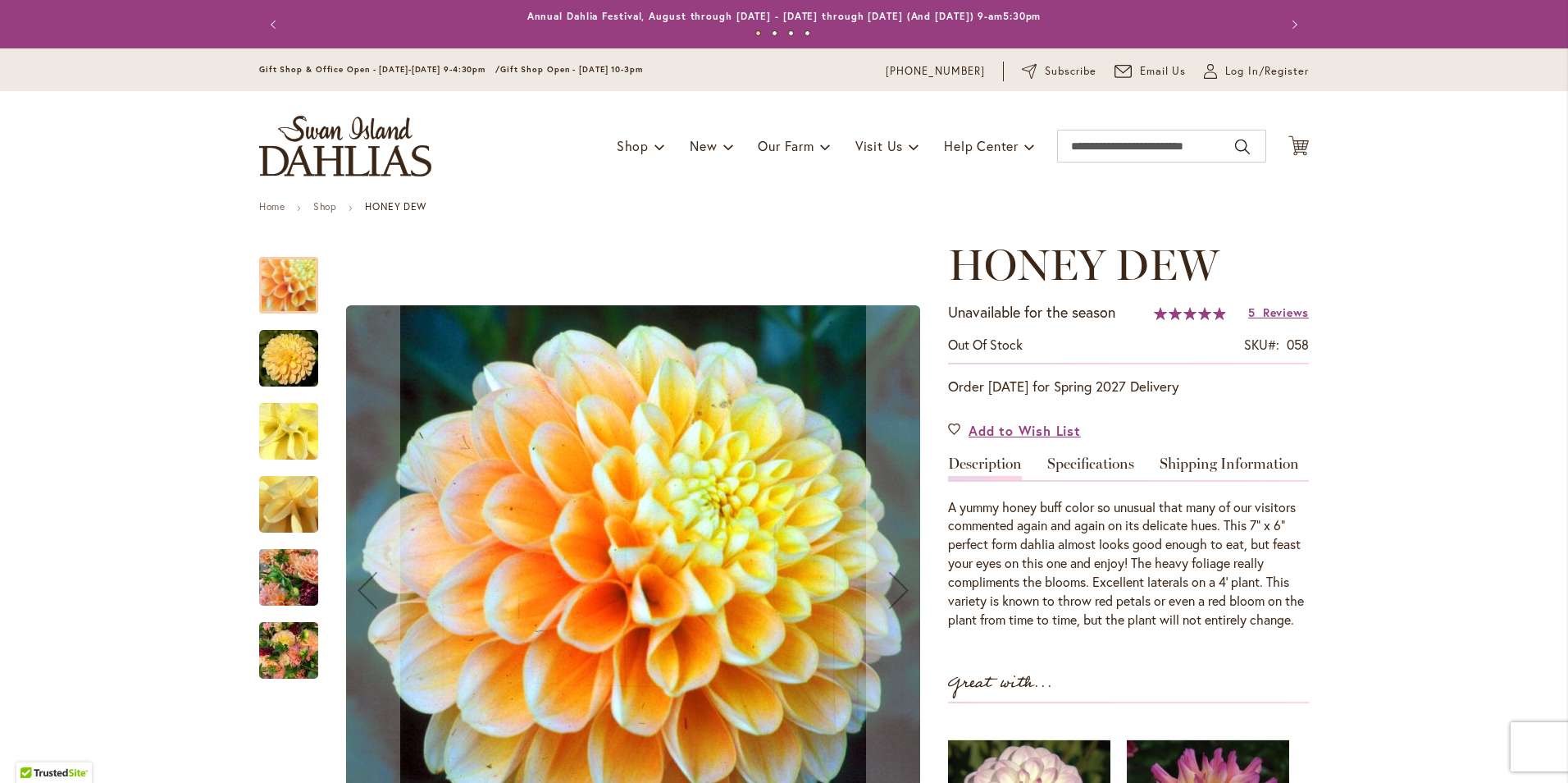
click at [287, 352] on img "Honey Dew" at bounding box center [288, 358] width 59 height 59
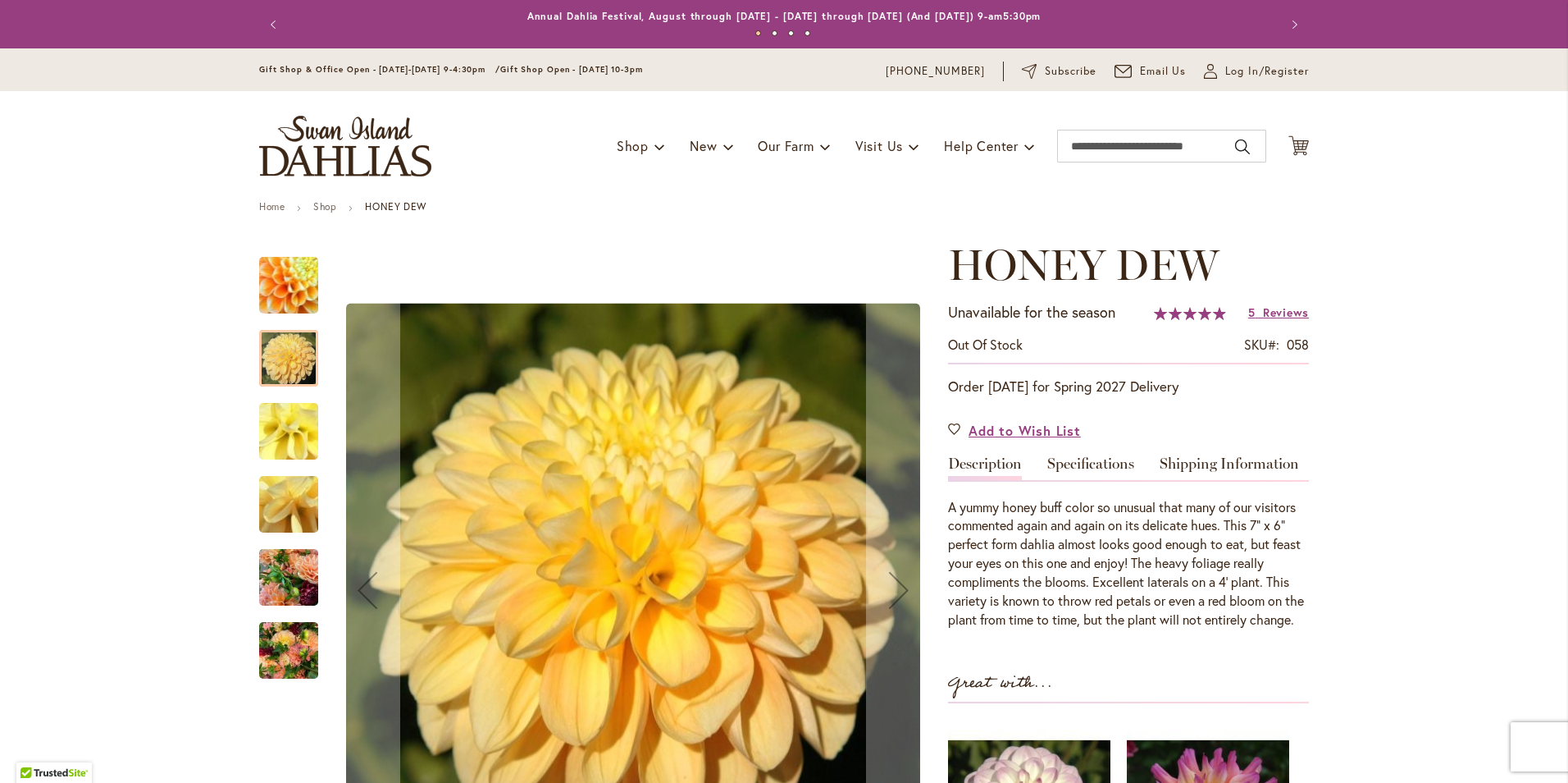
click at [287, 402] on img "Honey Dew" at bounding box center [288, 431] width 118 height 88
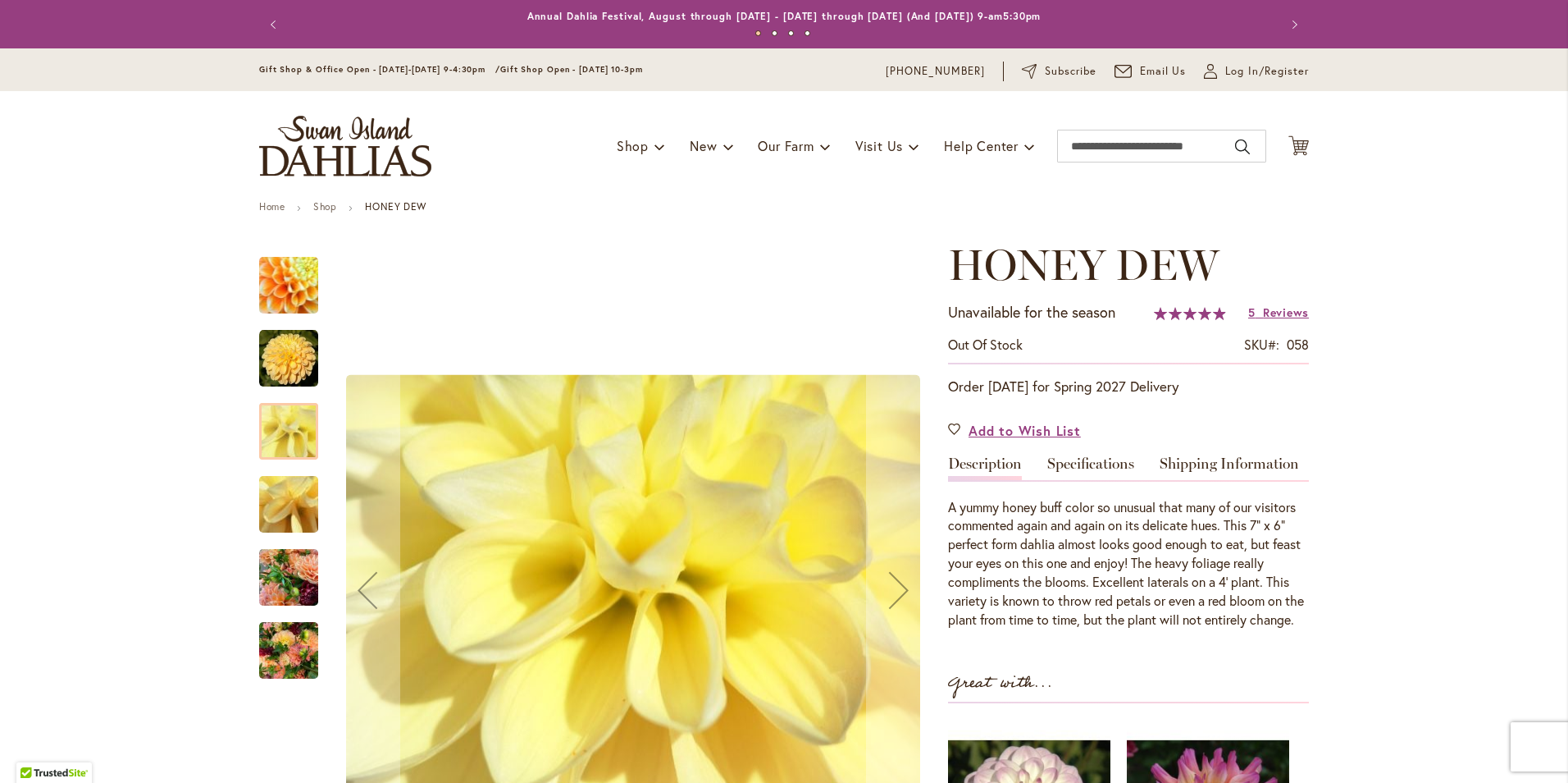
scroll to position [164, 0]
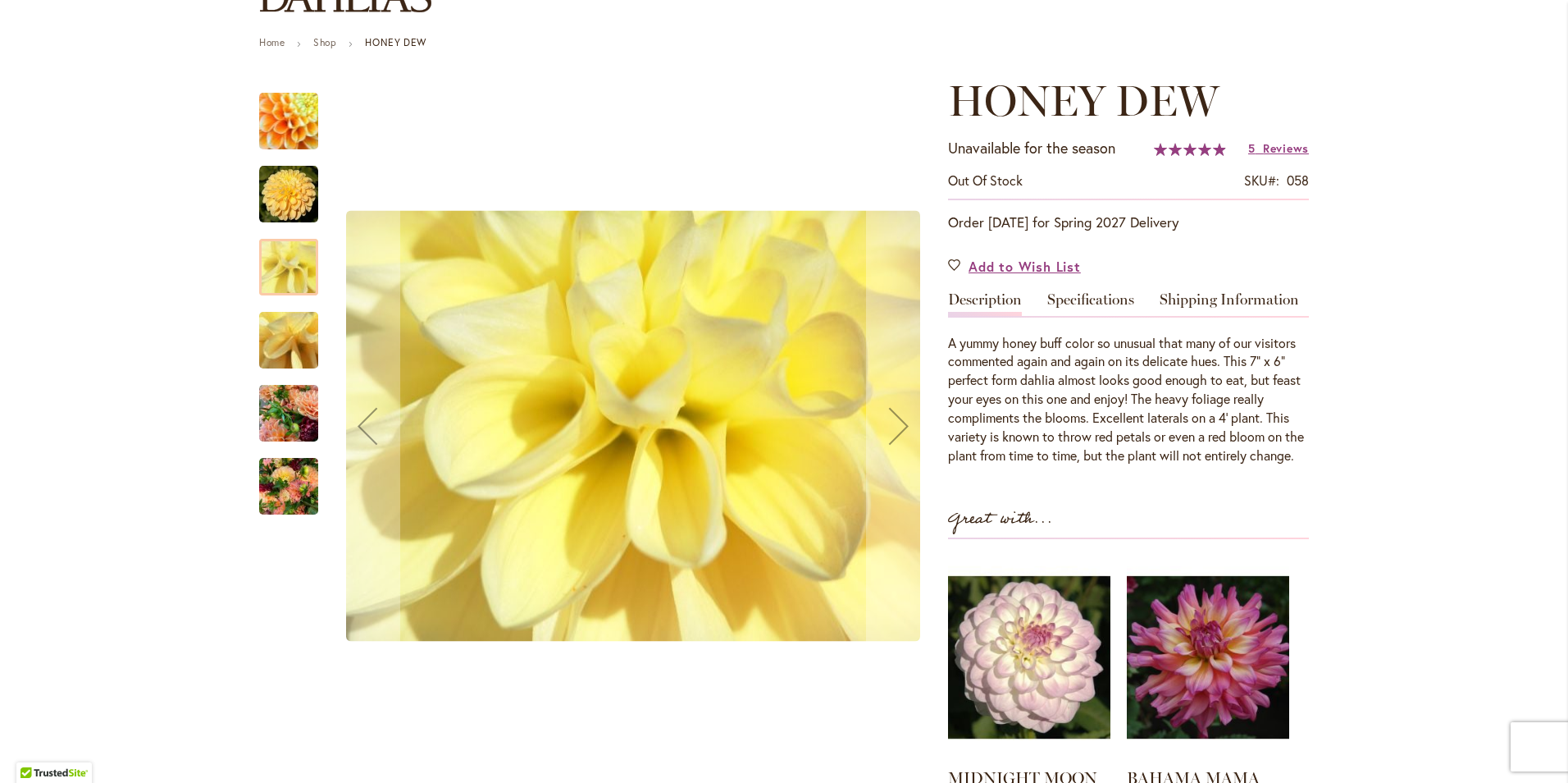
click at [285, 400] on img "Honey Dew" at bounding box center [288, 414] width 59 height 79
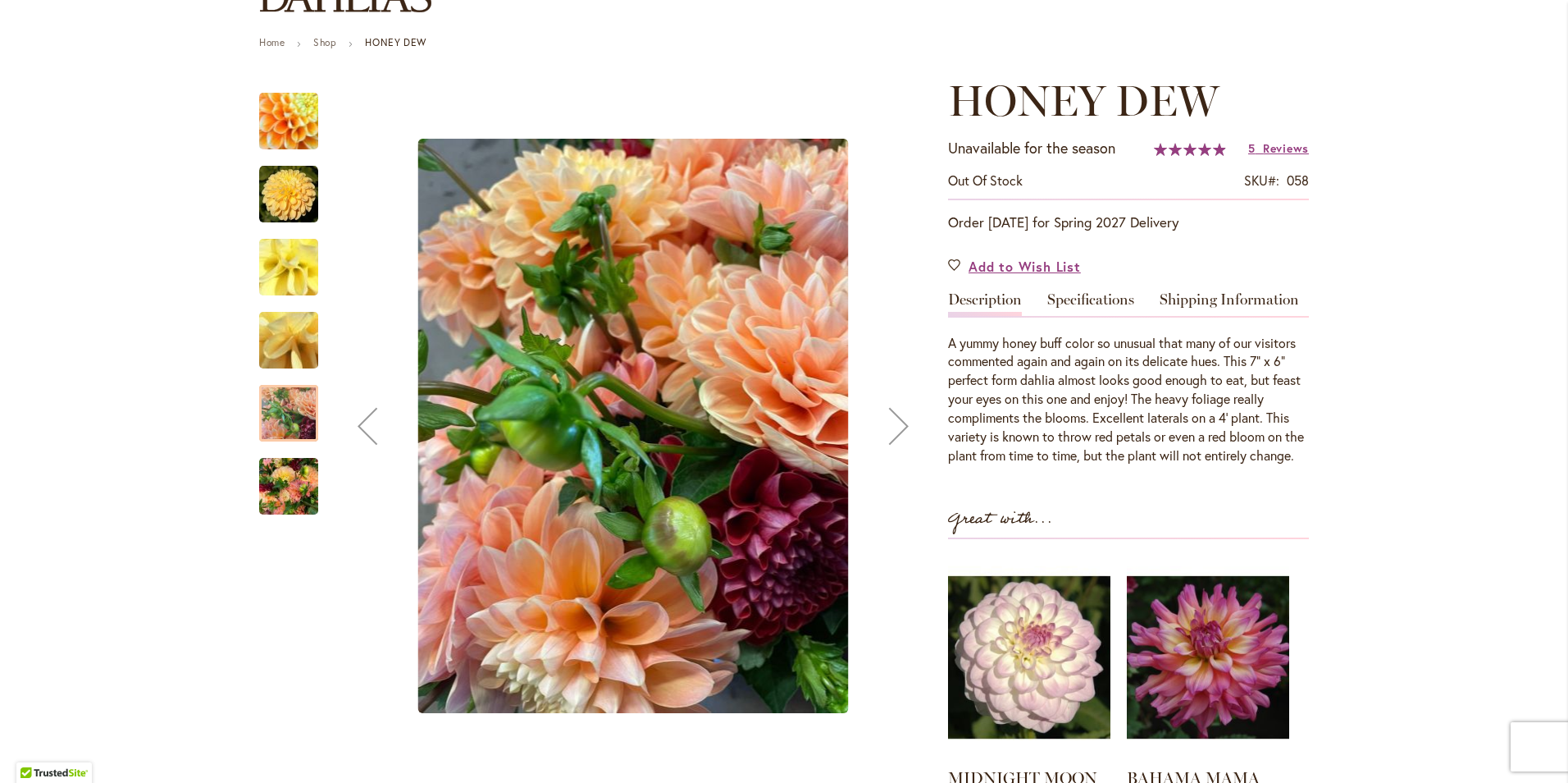
click at [291, 473] on img "Honey Dew" at bounding box center [288, 487] width 59 height 79
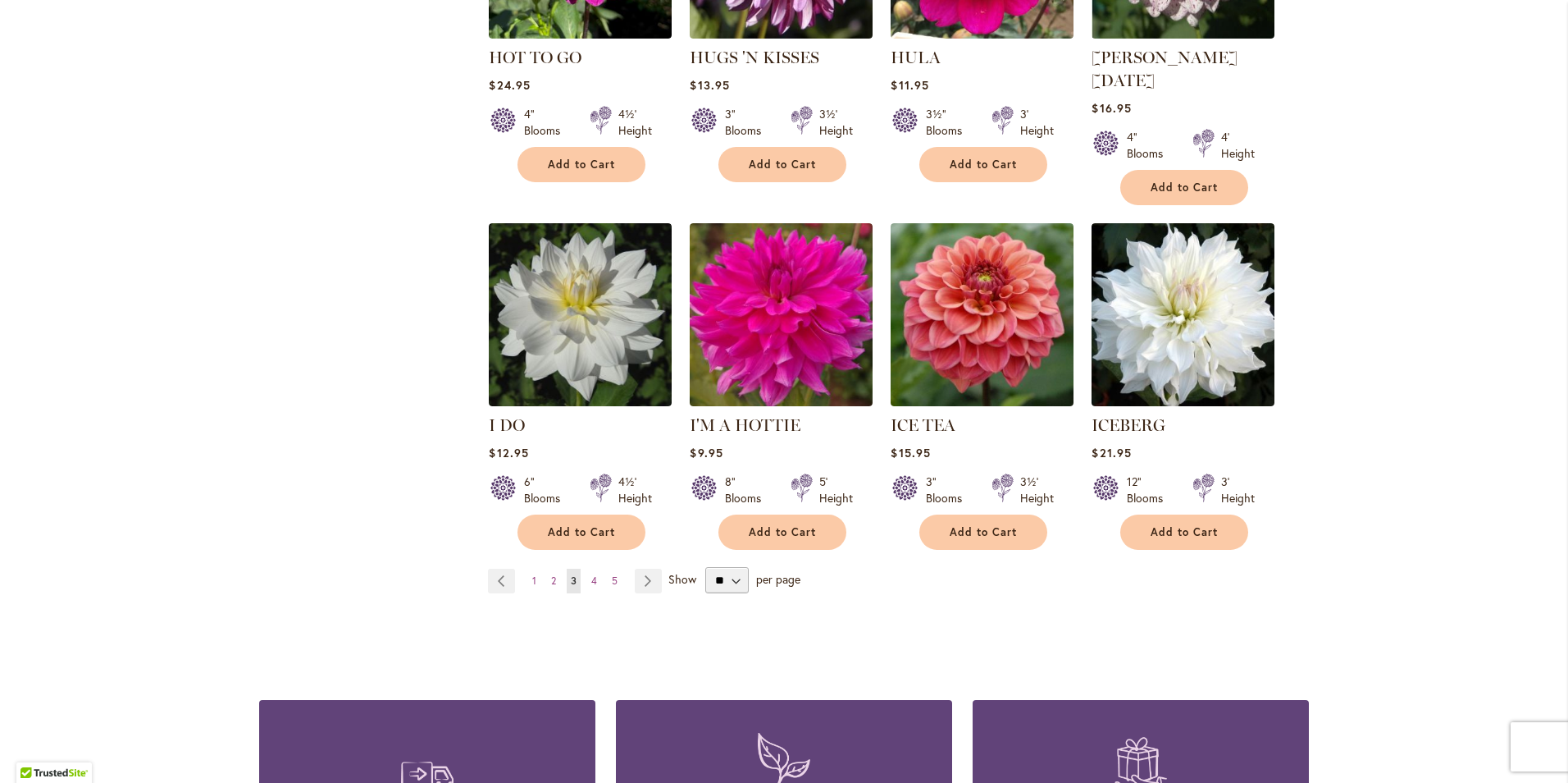
scroll to position [5579, 0]
click at [591, 573] on span "4" at bounding box center [594, 579] width 6 height 12
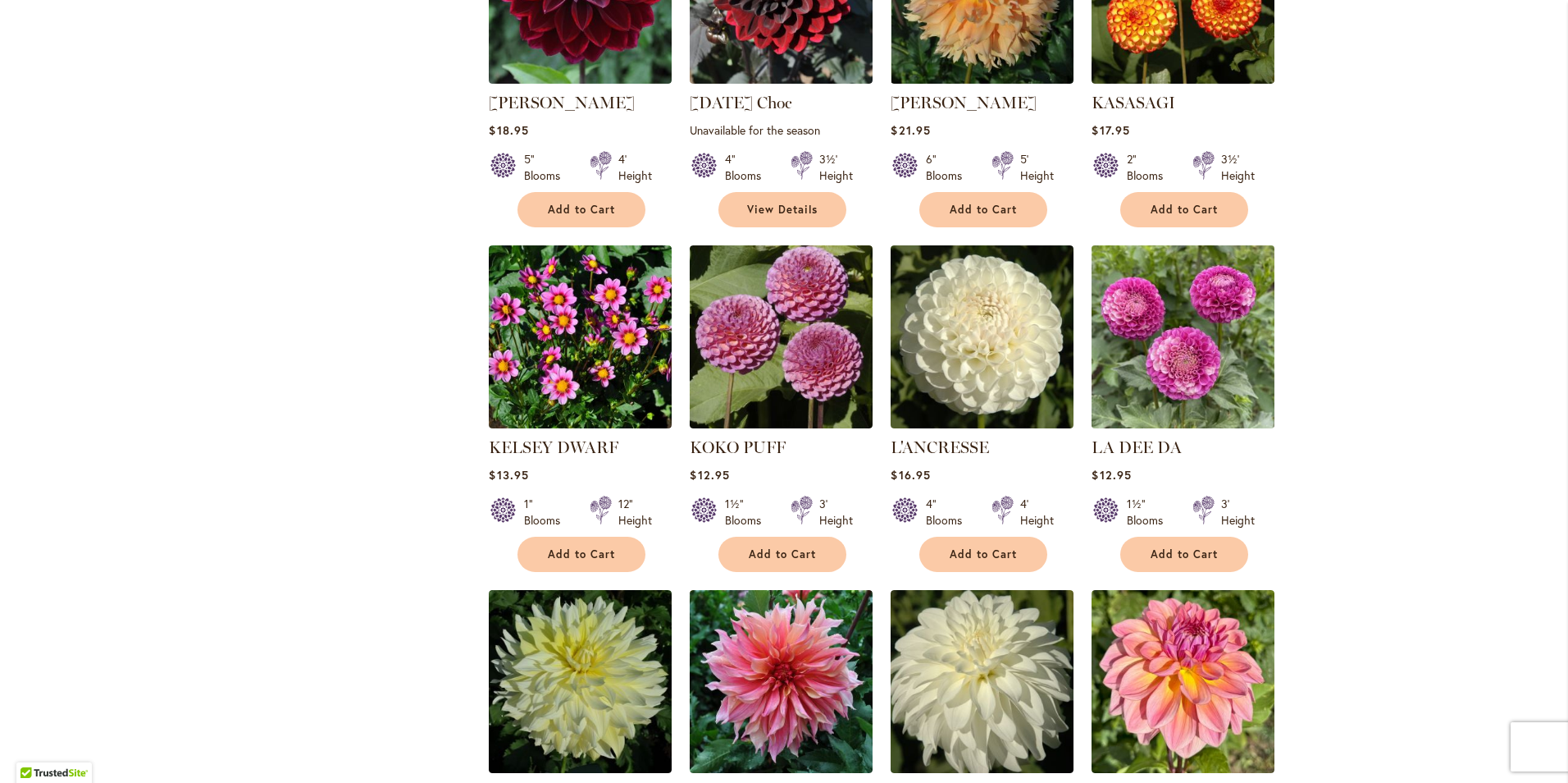
scroll to position [2297, 0]
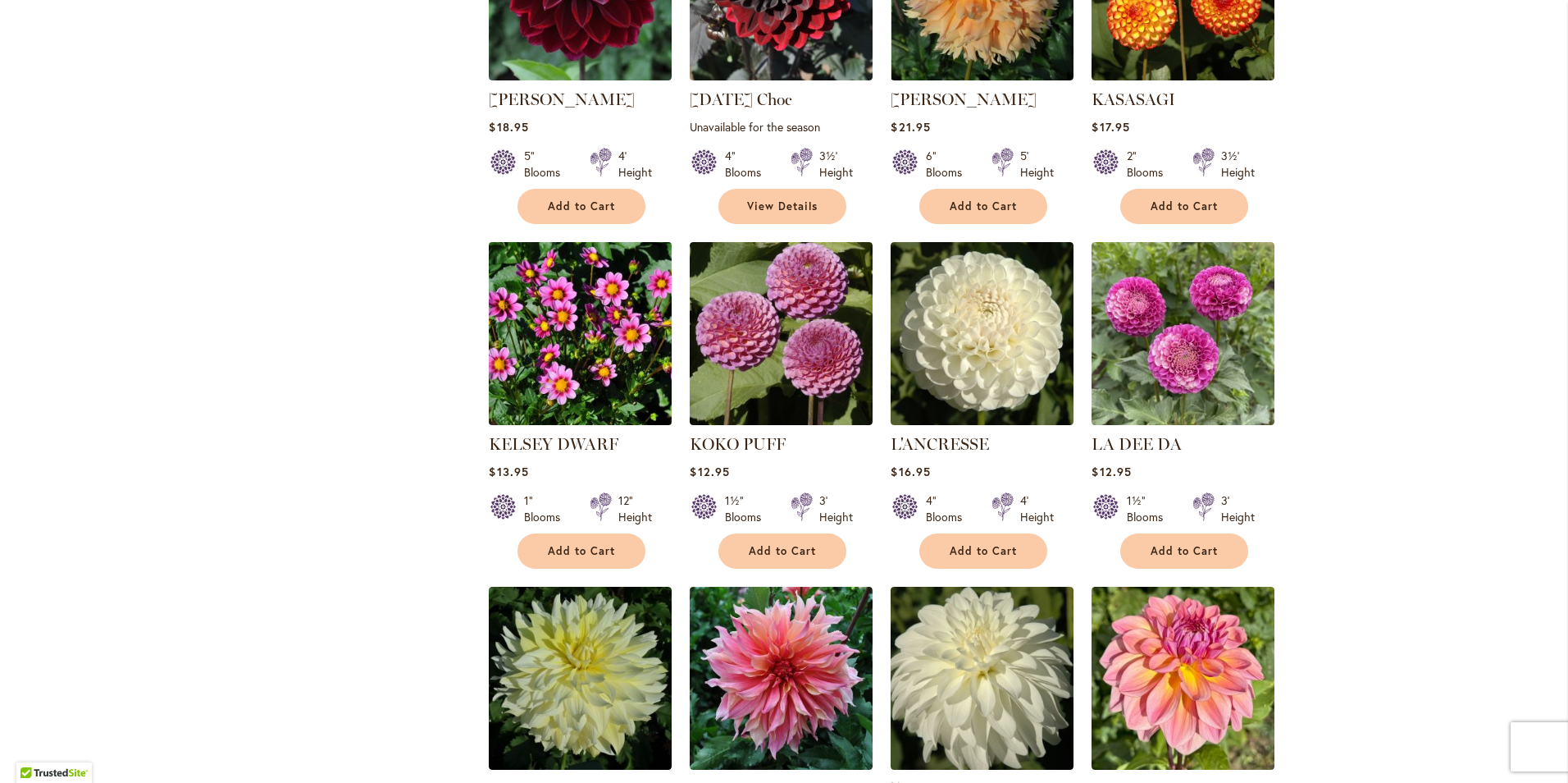
click at [540, 287] on img at bounding box center [581, 334] width 192 height 192
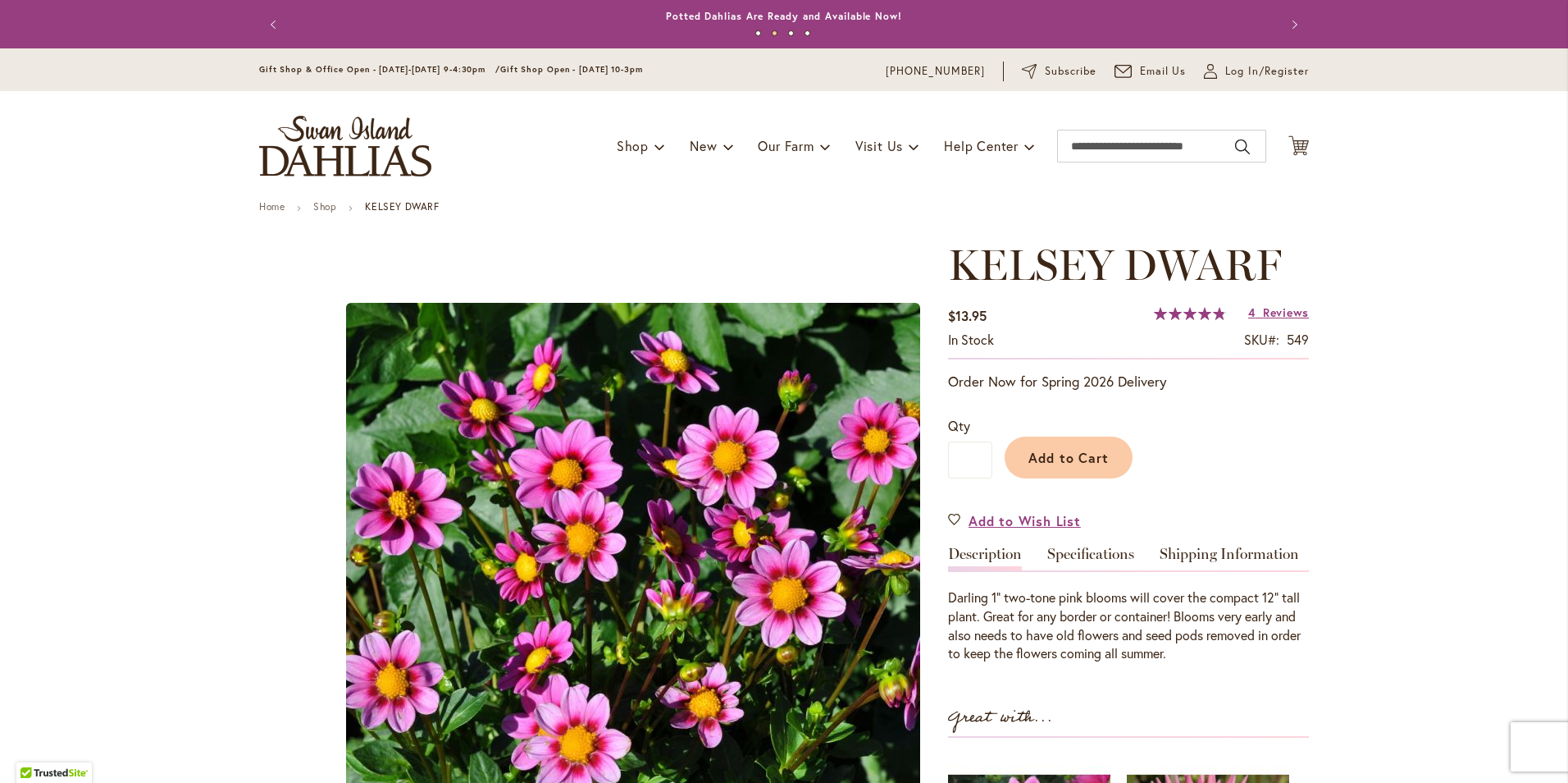
scroll to position [82, 0]
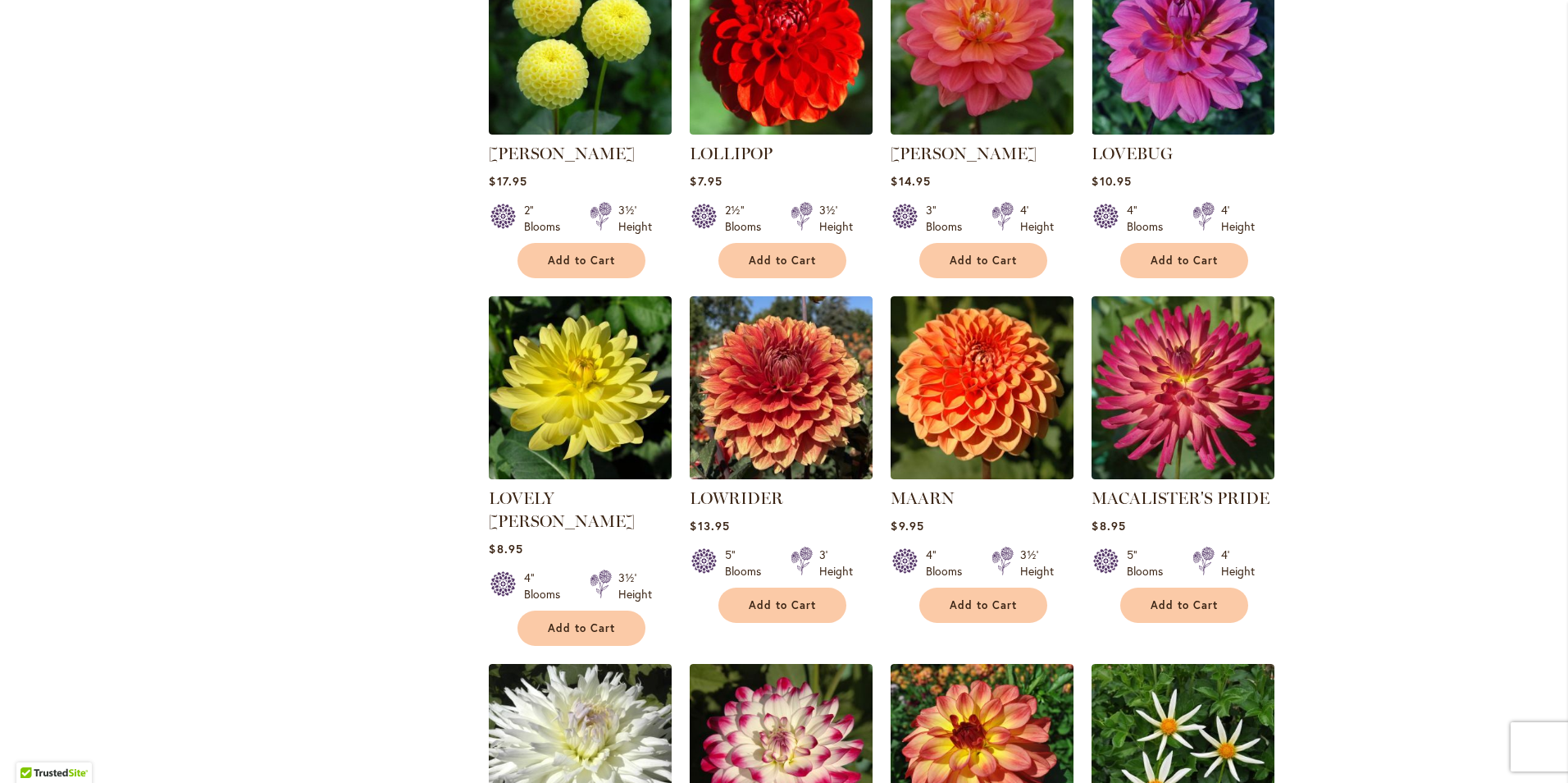
scroll to position [3970, 0]
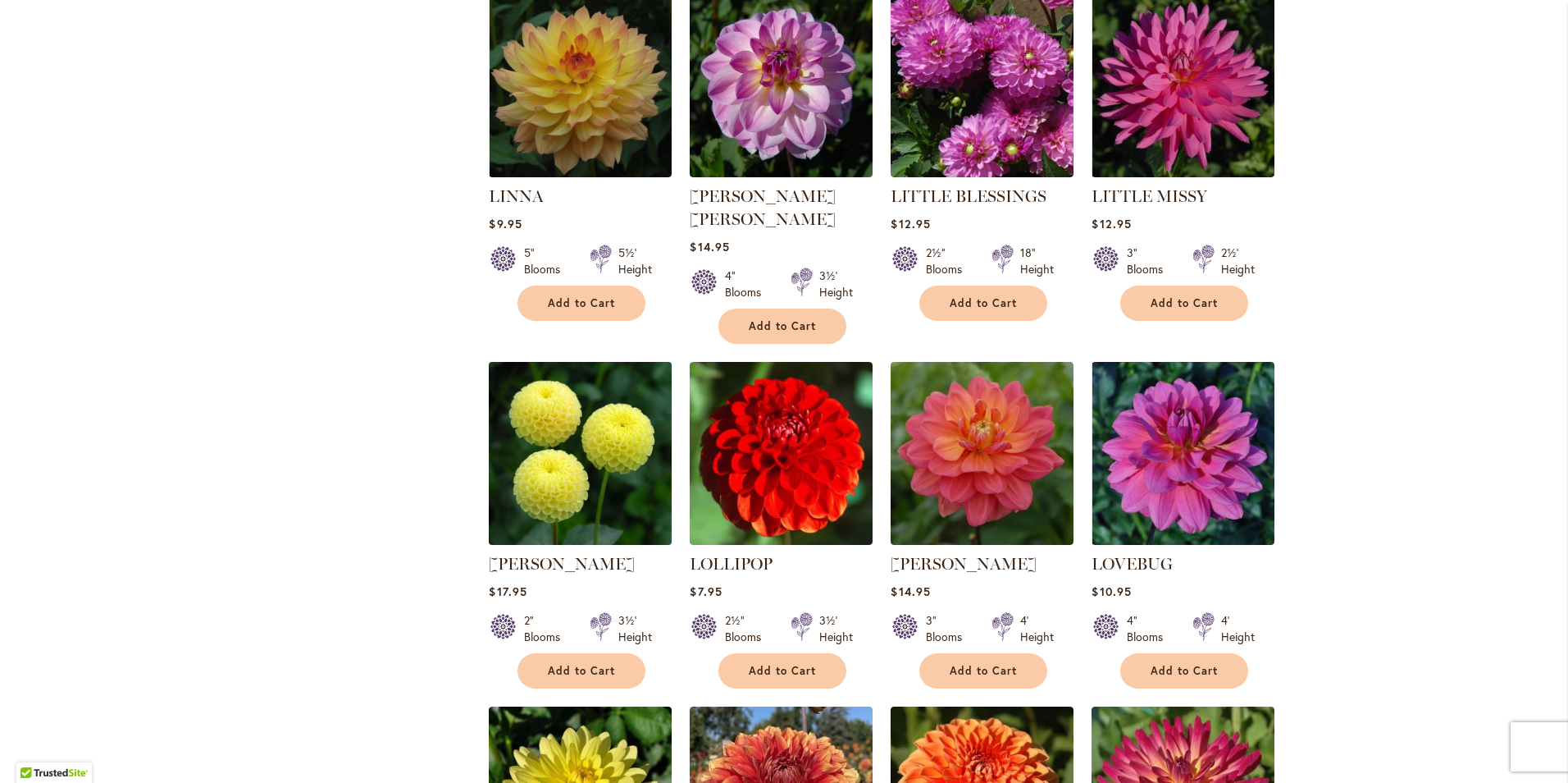
click at [598, 372] on img at bounding box center [581, 454] width 192 height 192
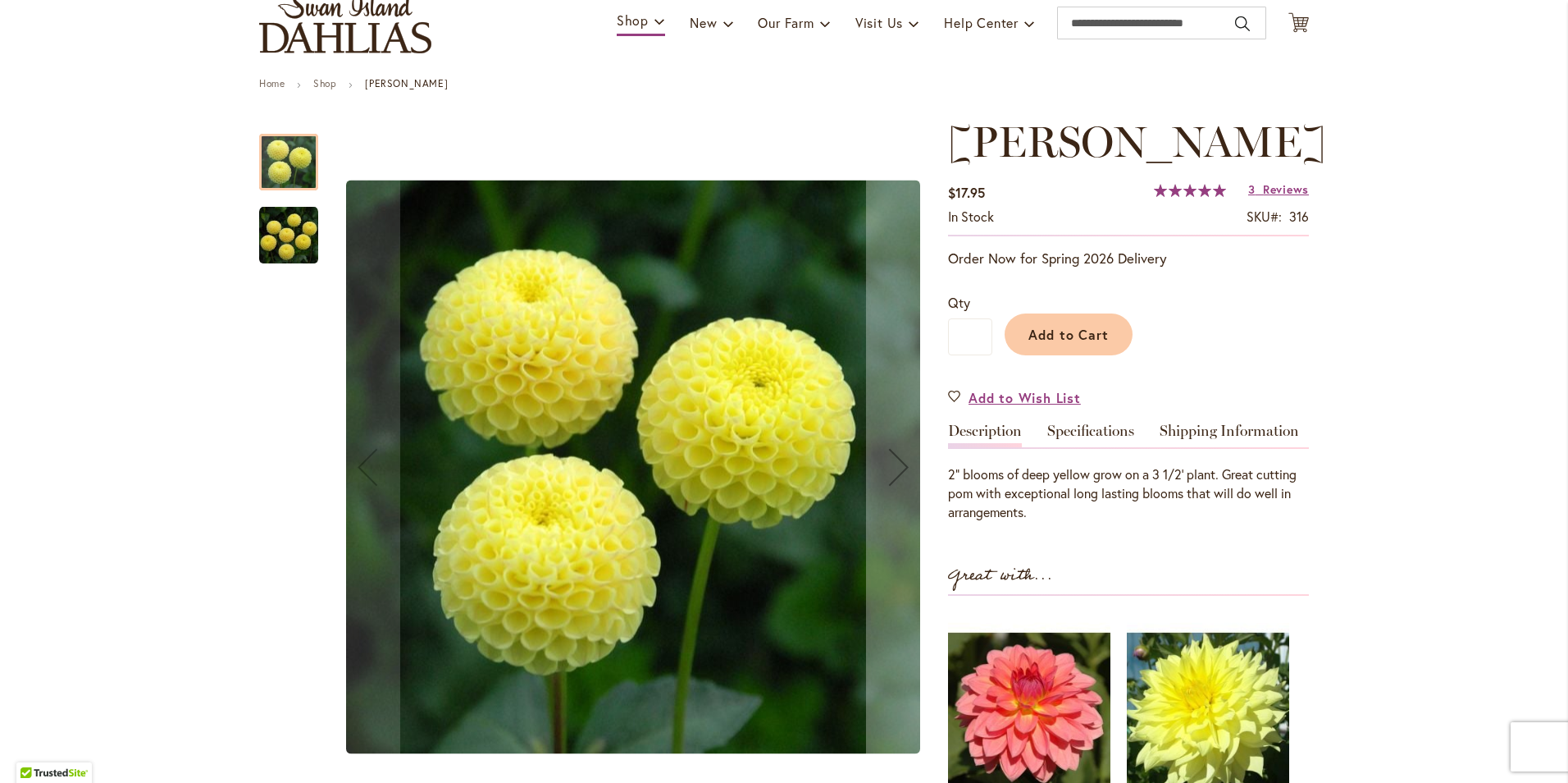
scroll to position [246, 0]
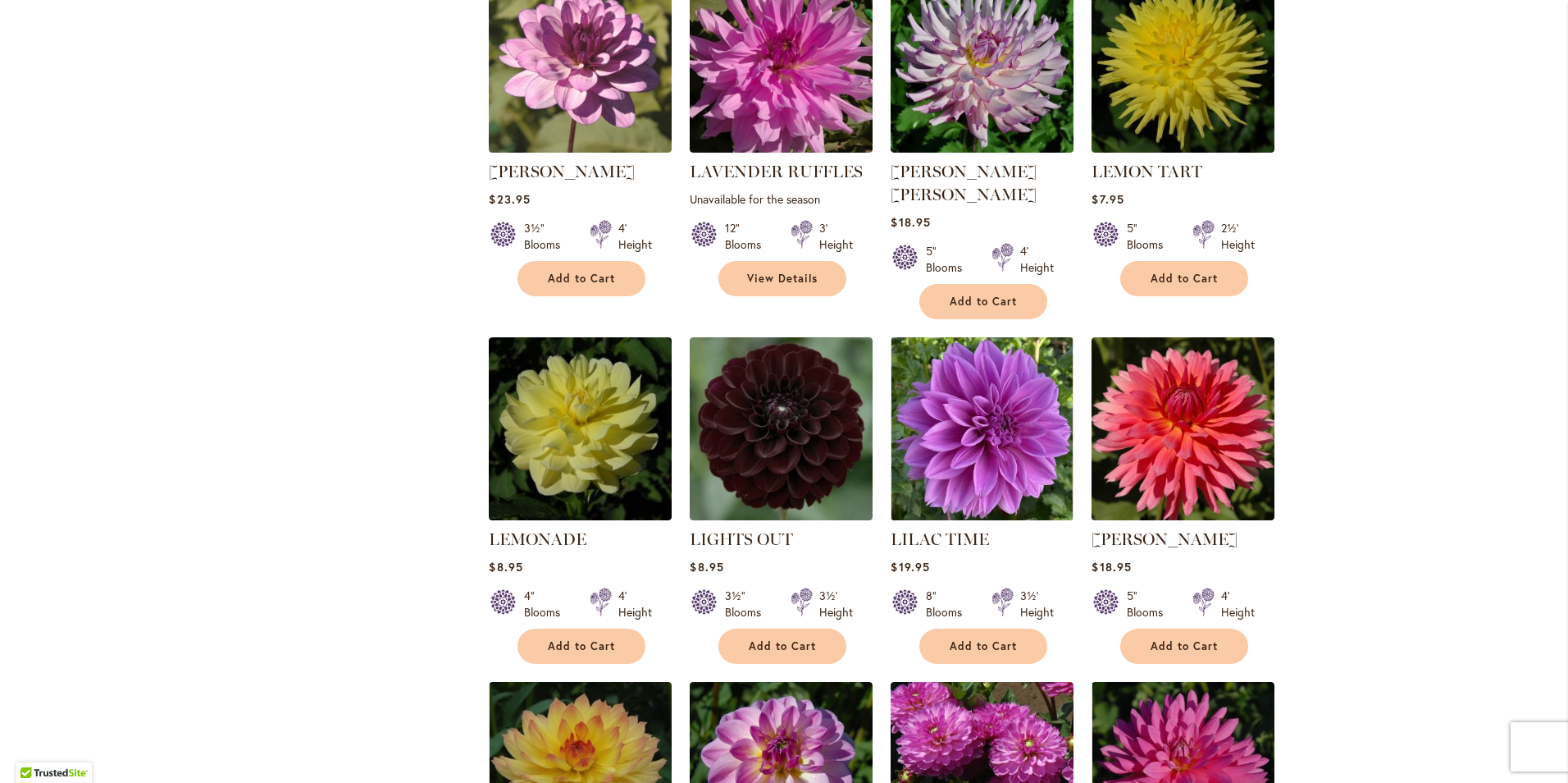
scroll to position [3446, 0]
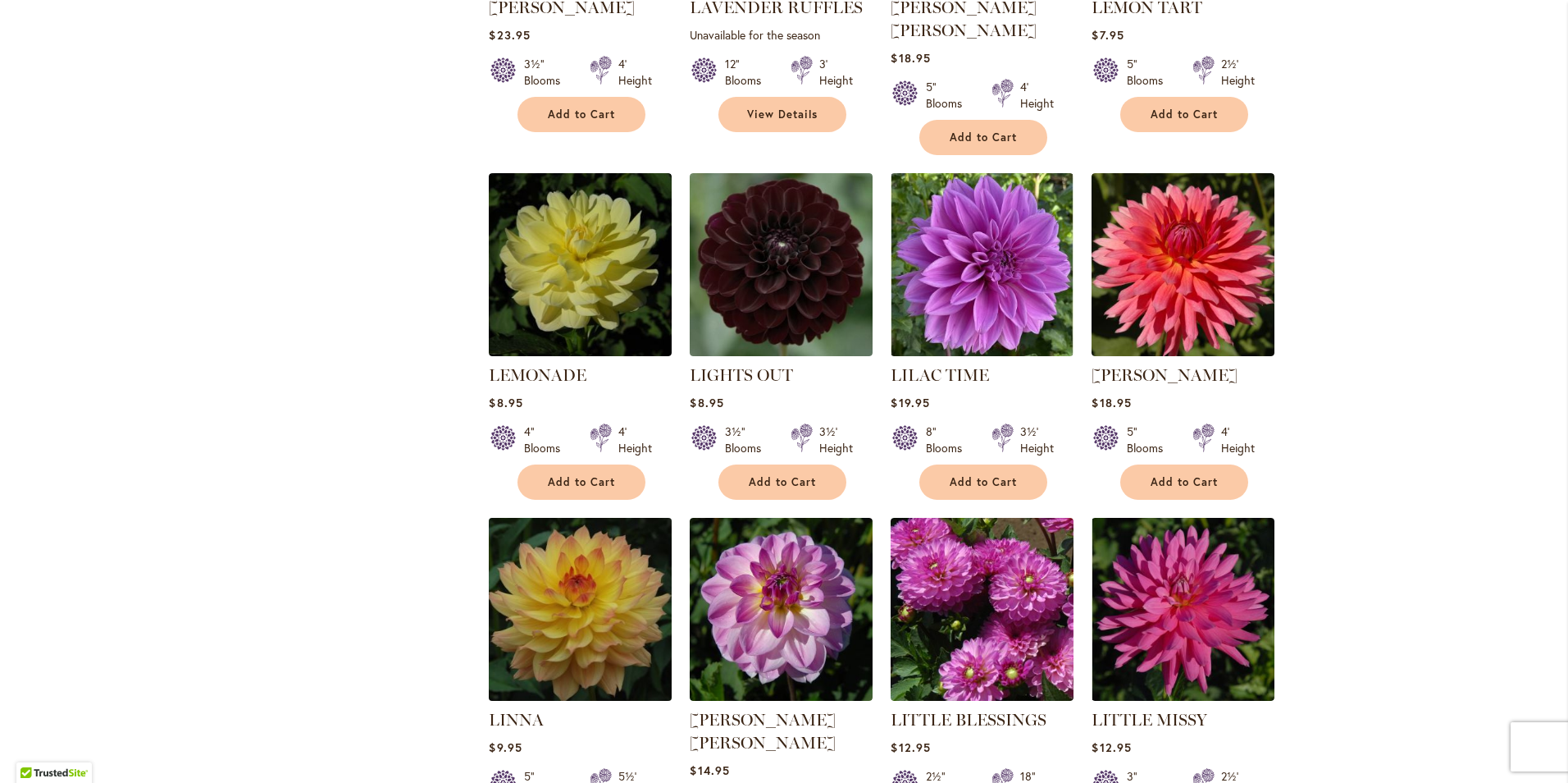
click at [591, 545] on img at bounding box center [581, 609] width 192 height 192
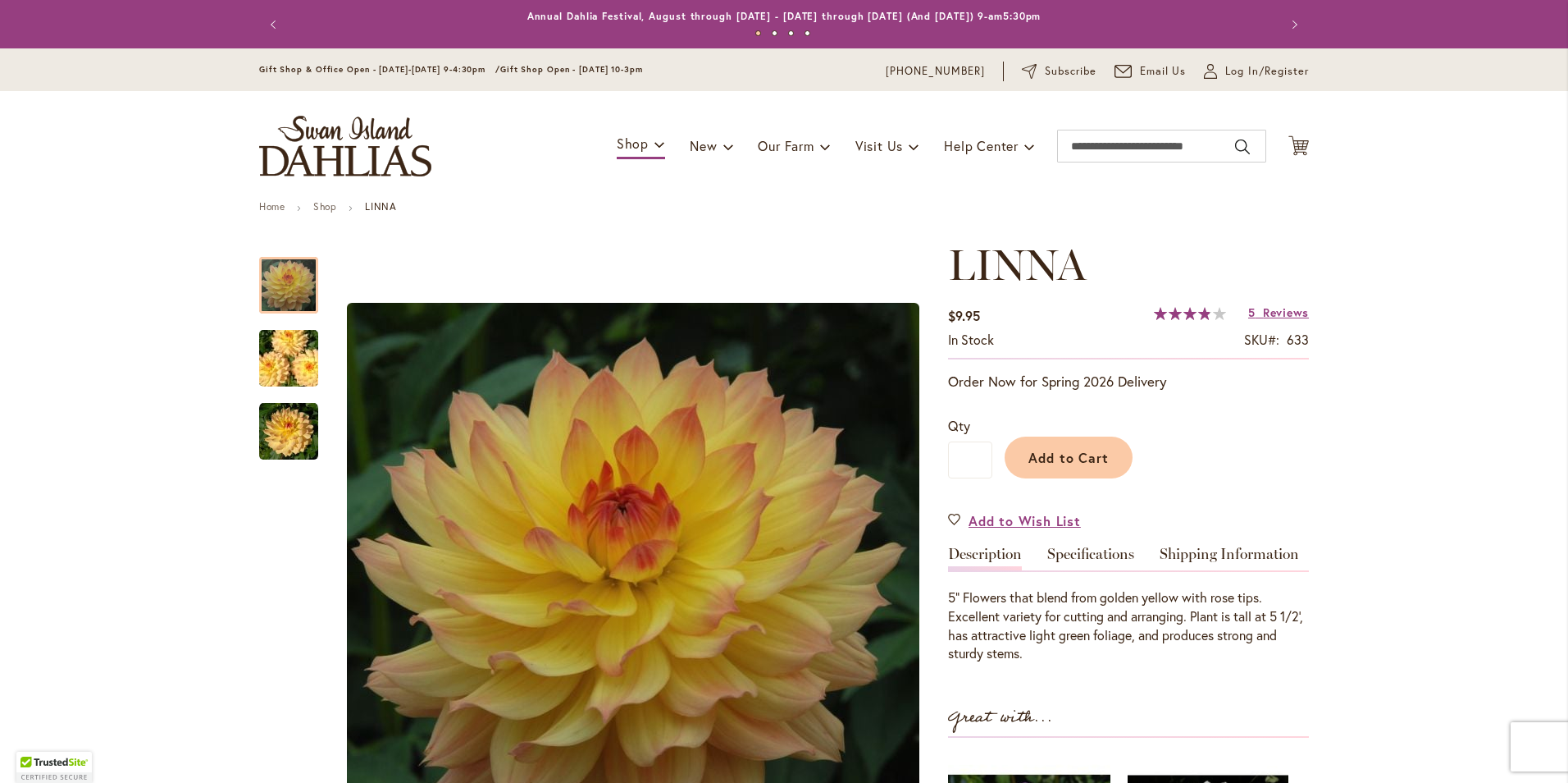
scroll to position [164, 0]
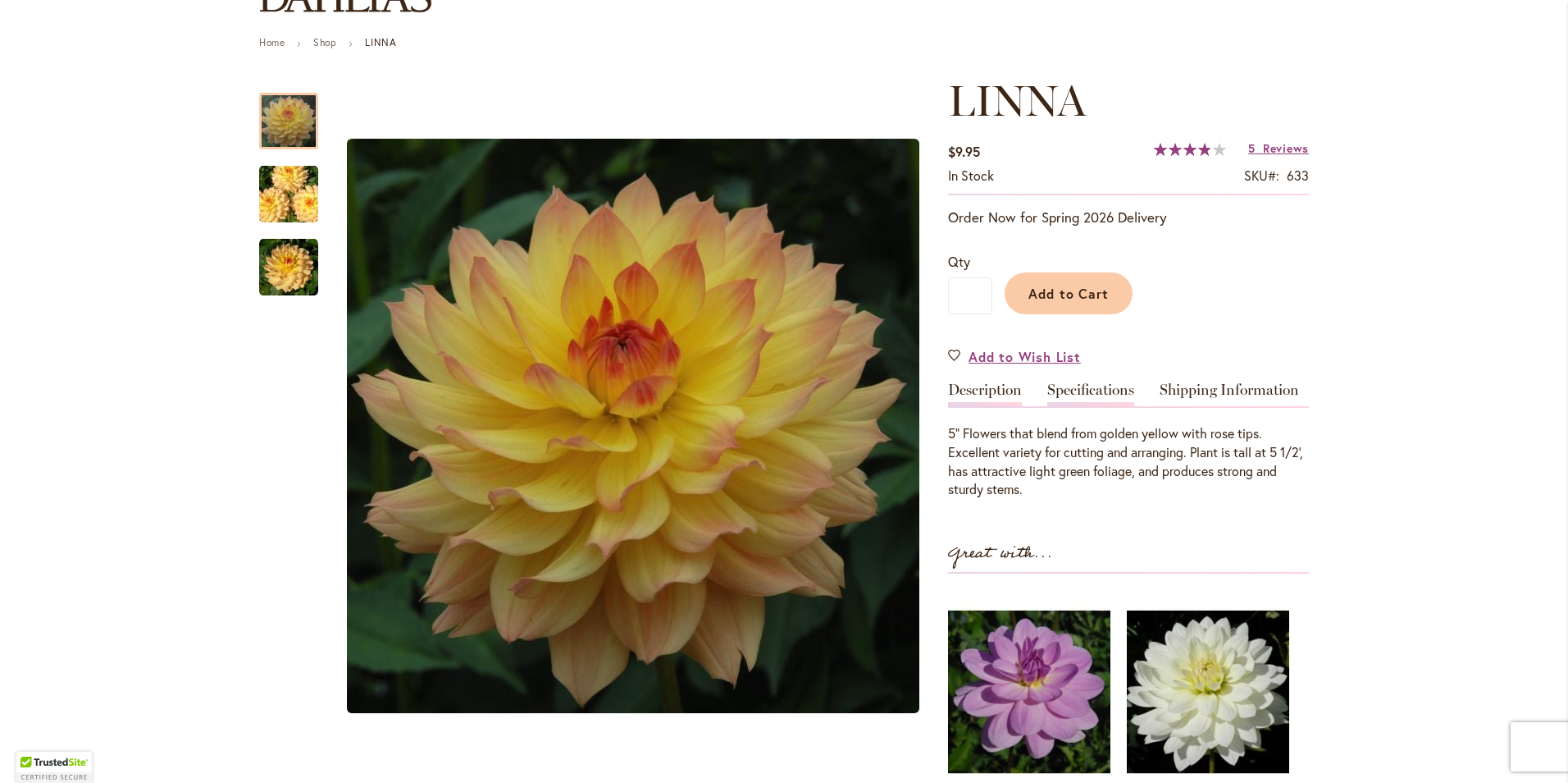
click at [1096, 390] on link "Specifications" at bounding box center [1091, 394] width 87 height 23
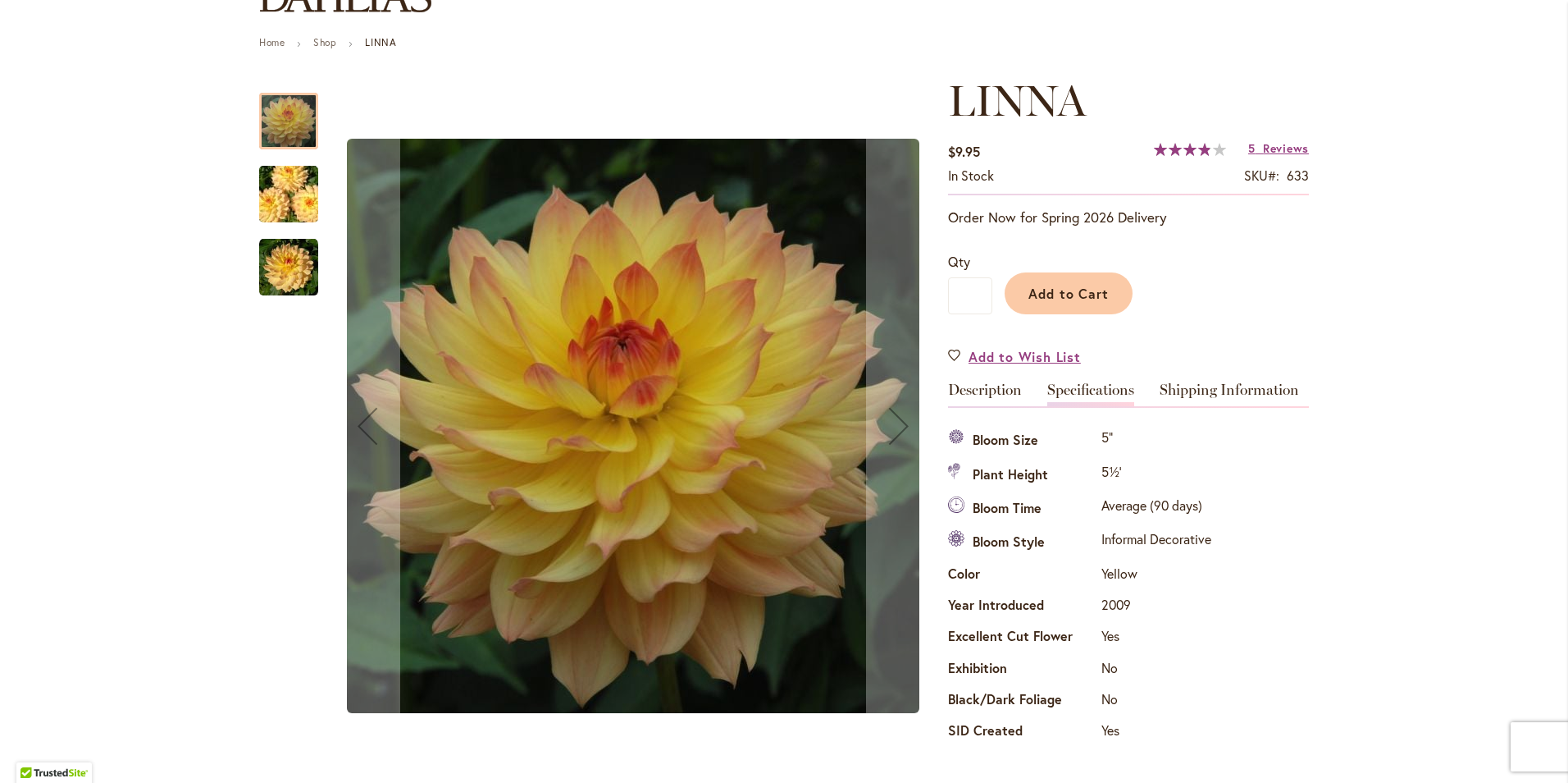
click at [302, 196] on img "LINNA" at bounding box center [288, 195] width 118 height 79
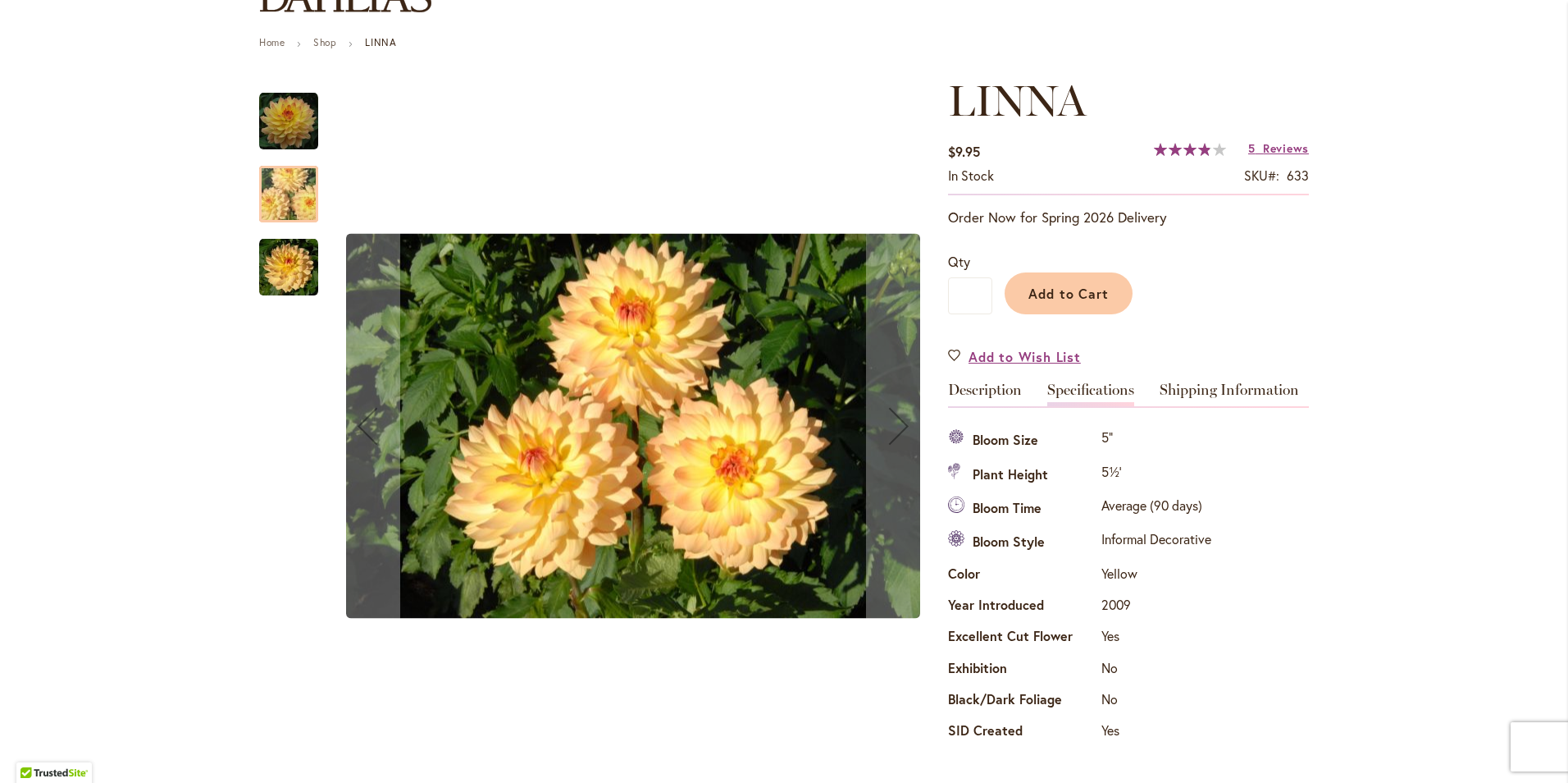
click at [277, 266] on img "LINNA" at bounding box center [288, 267] width 59 height 59
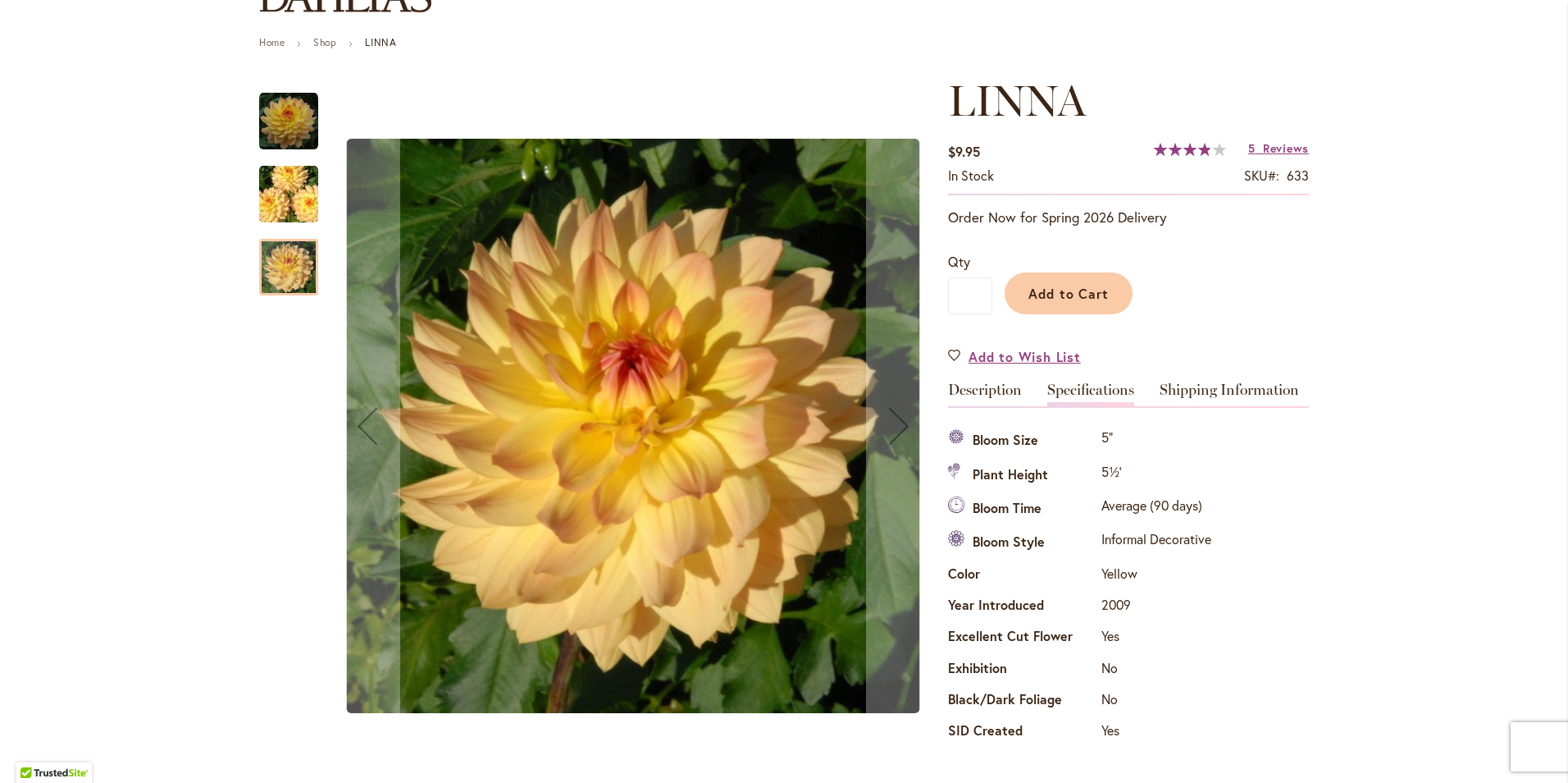
click at [287, 112] on img "LINNA" at bounding box center [288, 121] width 59 height 59
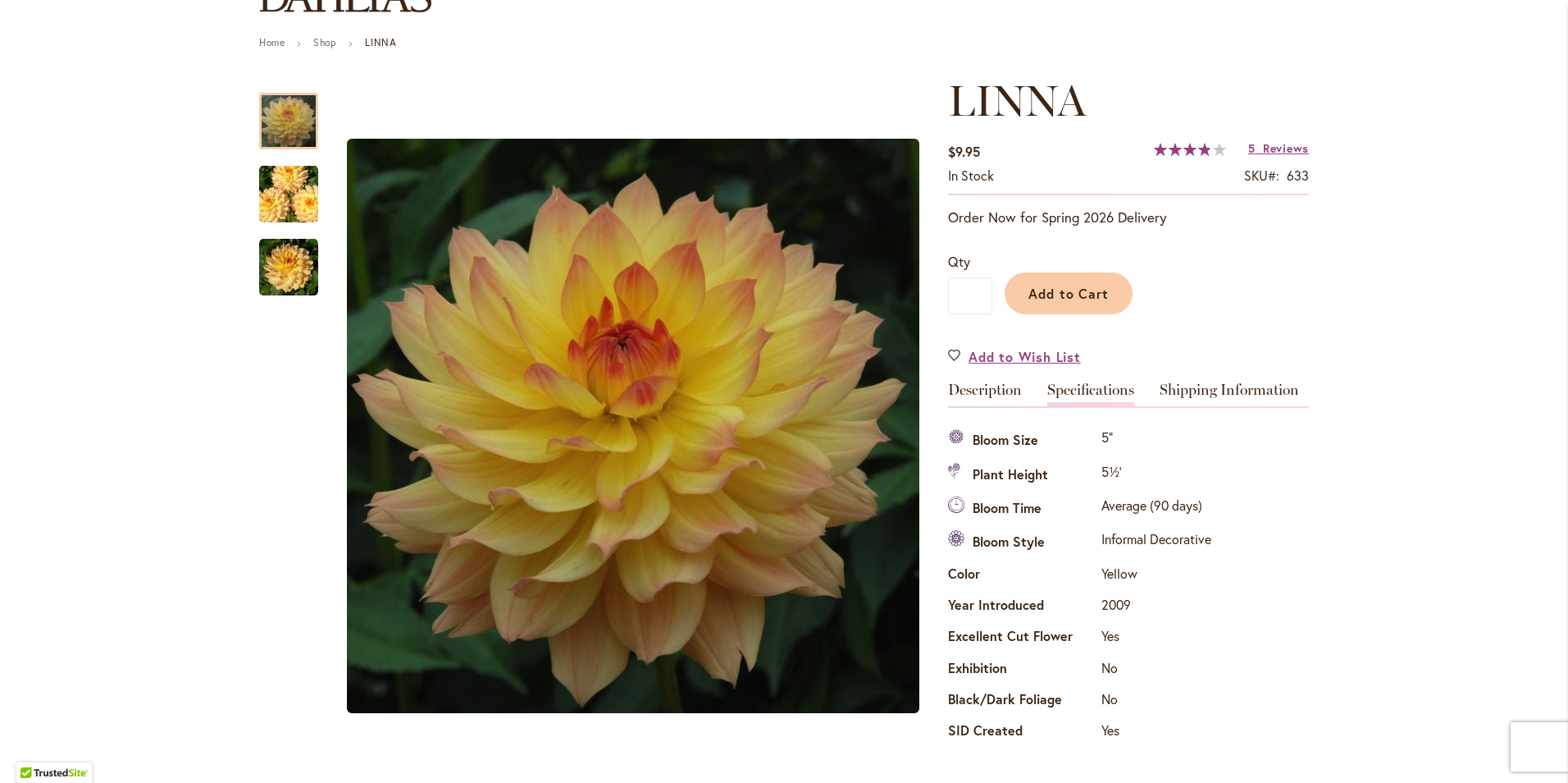
click at [1263, 478] on div "Specifications Bloom Size 5" Plant Height 5½' Bloom Time Average (90 days) Bloo…" at bounding box center [1128, 586] width 361 height 324
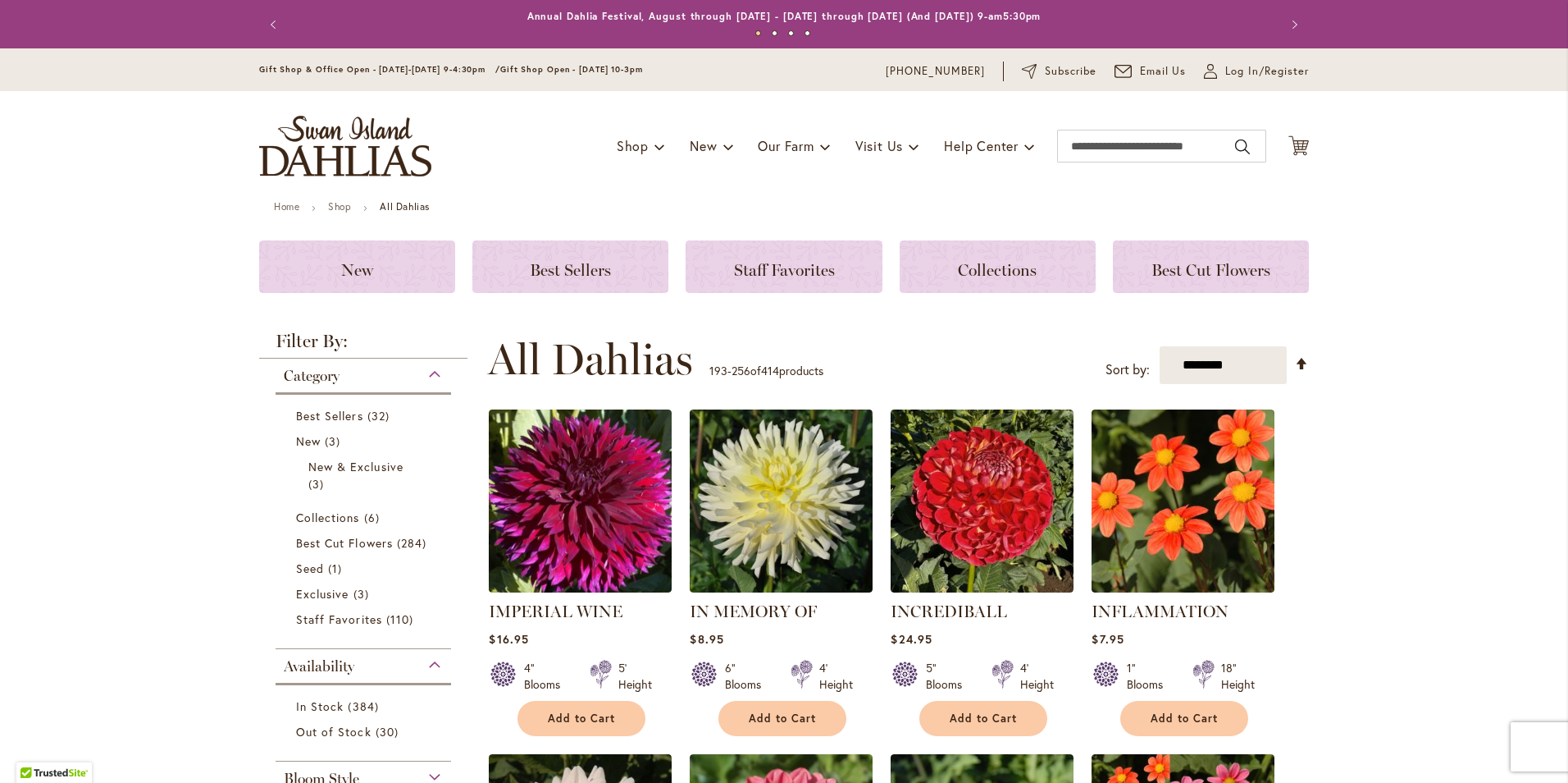
scroll to position [246, 0]
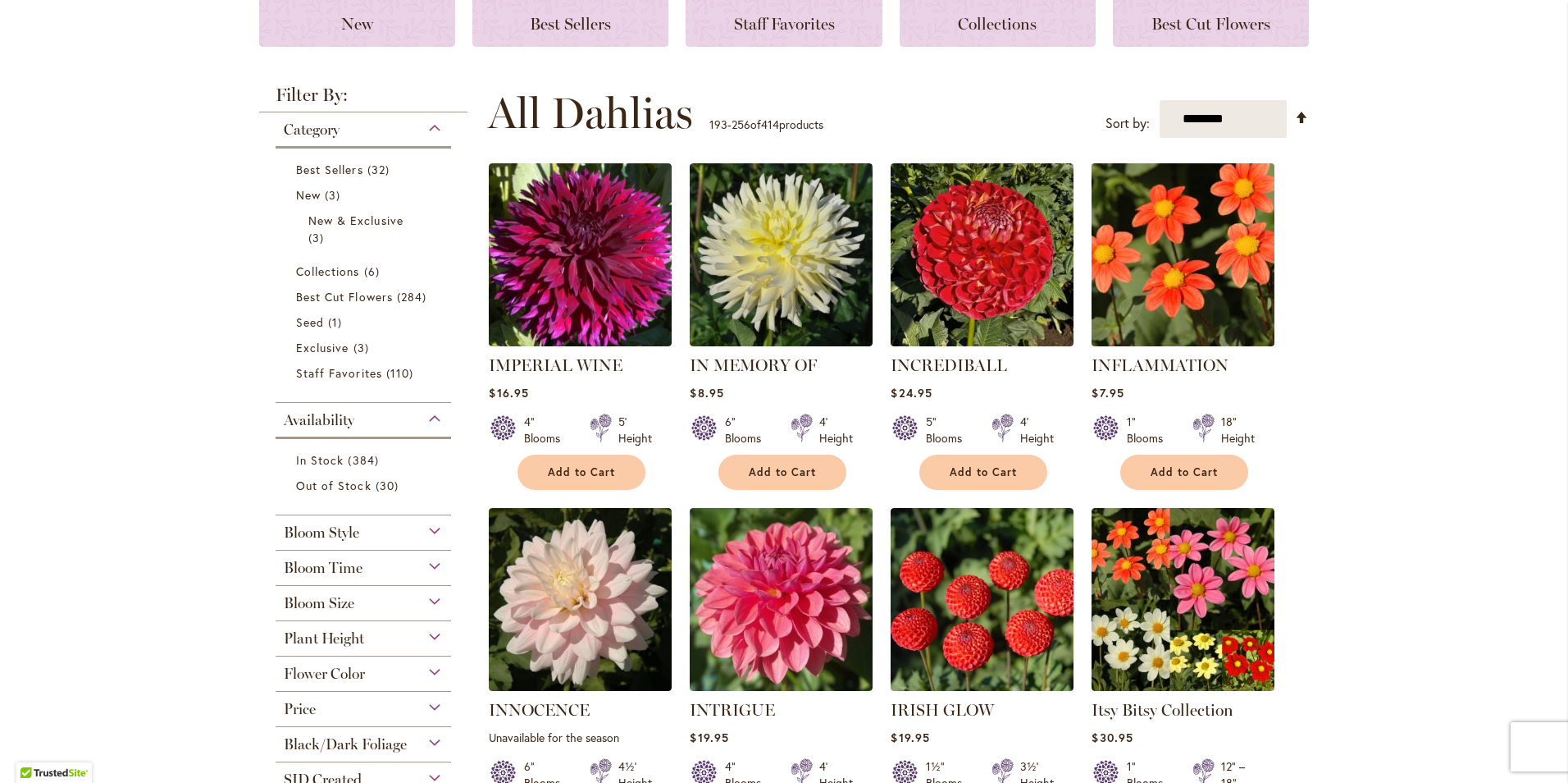
click at [1183, 287] on img at bounding box center [1183, 255] width 192 height 192
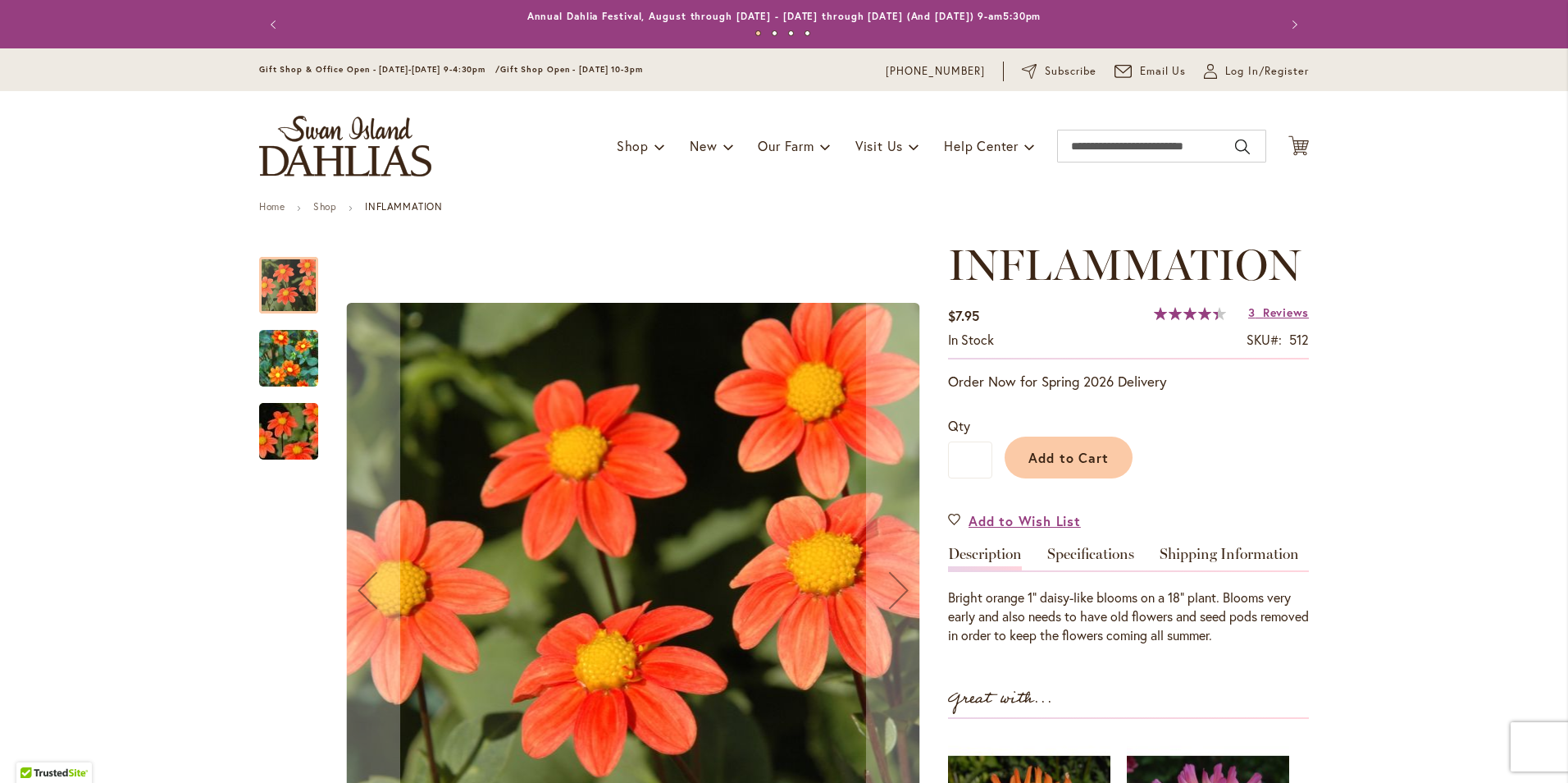
click at [287, 352] on img "INFLAMMATION" at bounding box center [288, 358] width 118 height 106
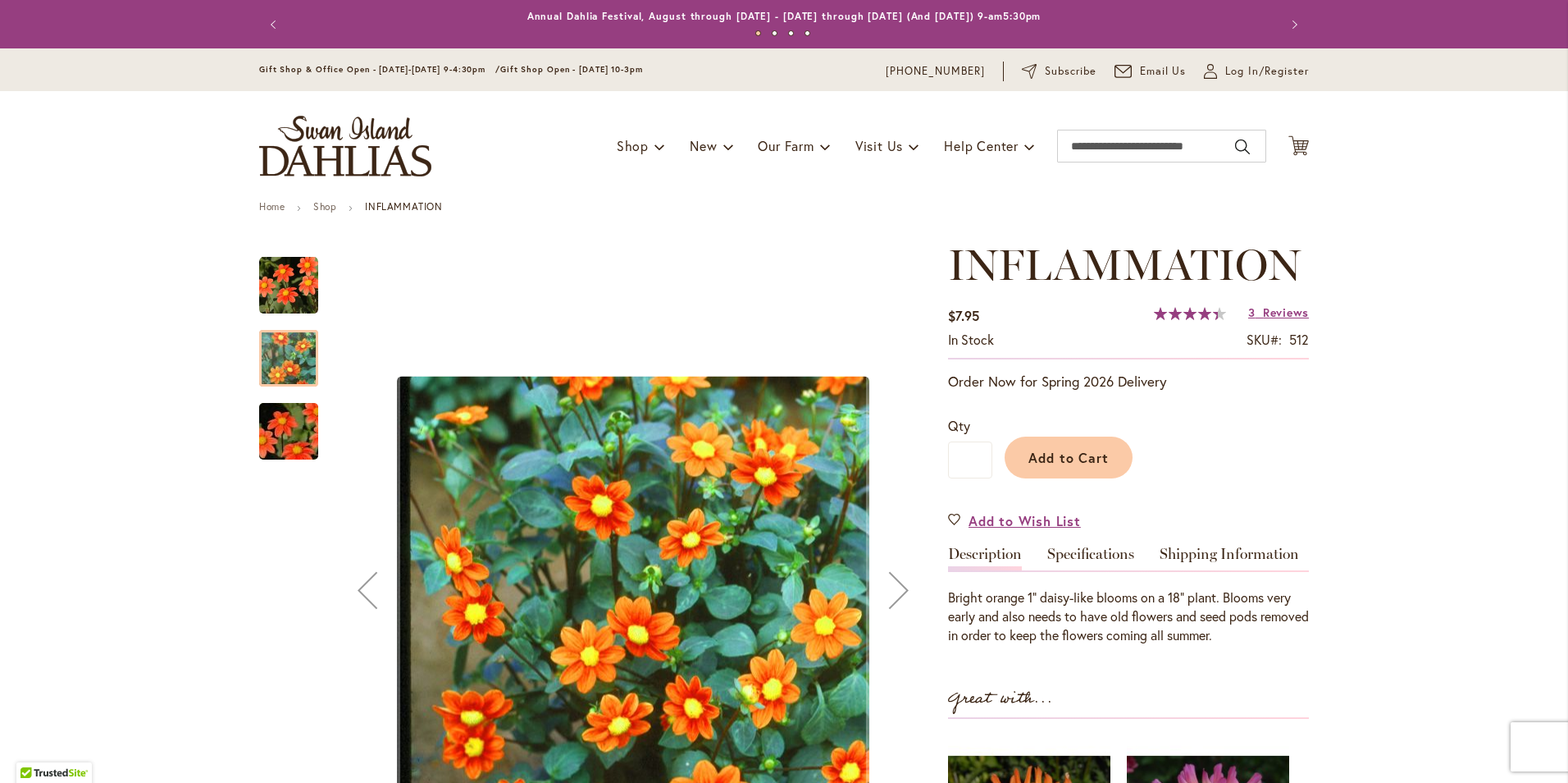
click at [283, 439] on img "INFLAMMATION" at bounding box center [288, 431] width 118 height 79
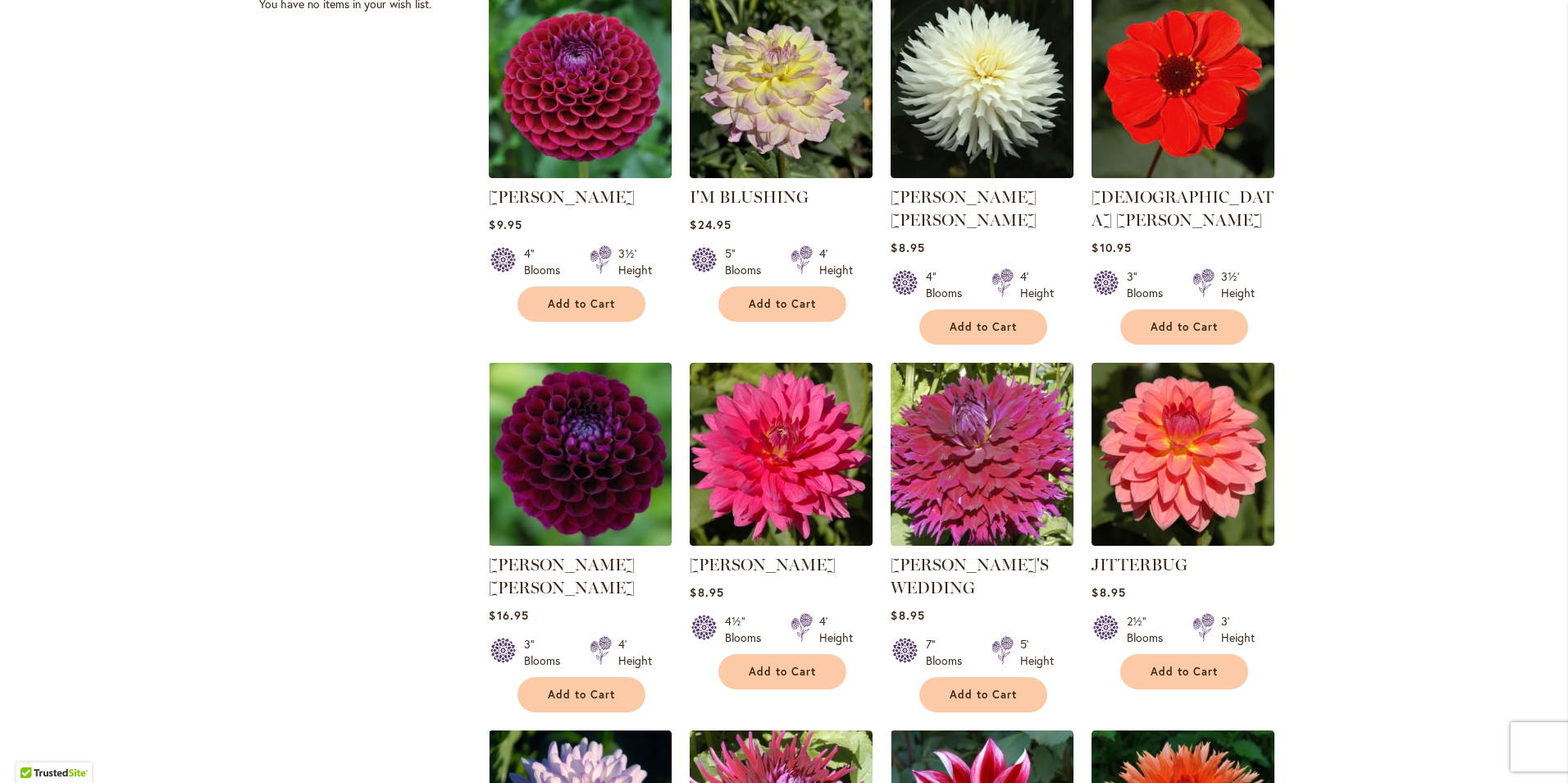
scroll to position [1149, 0]
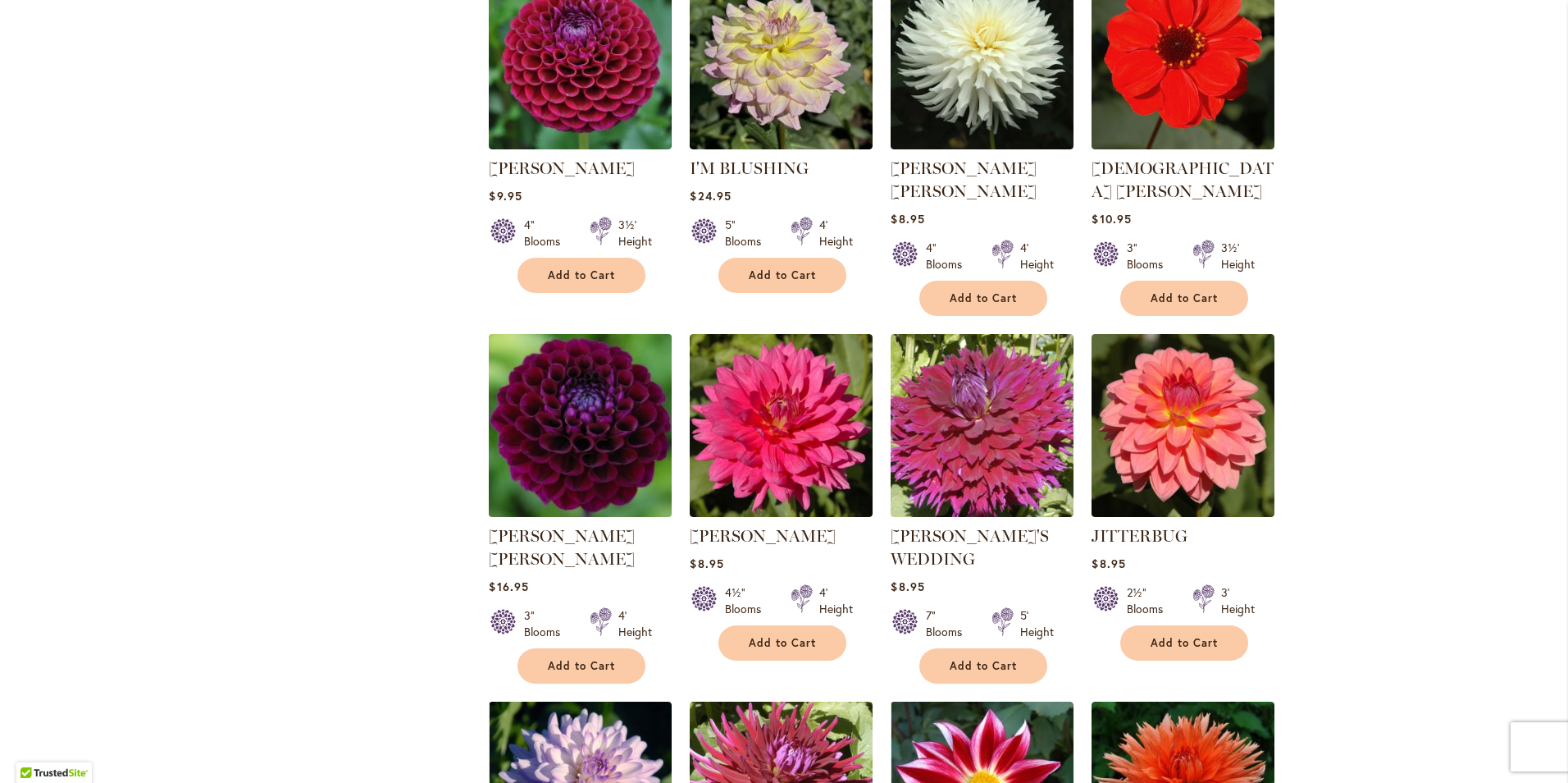
click at [588, 444] on img at bounding box center [581, 426] width 192 height 192
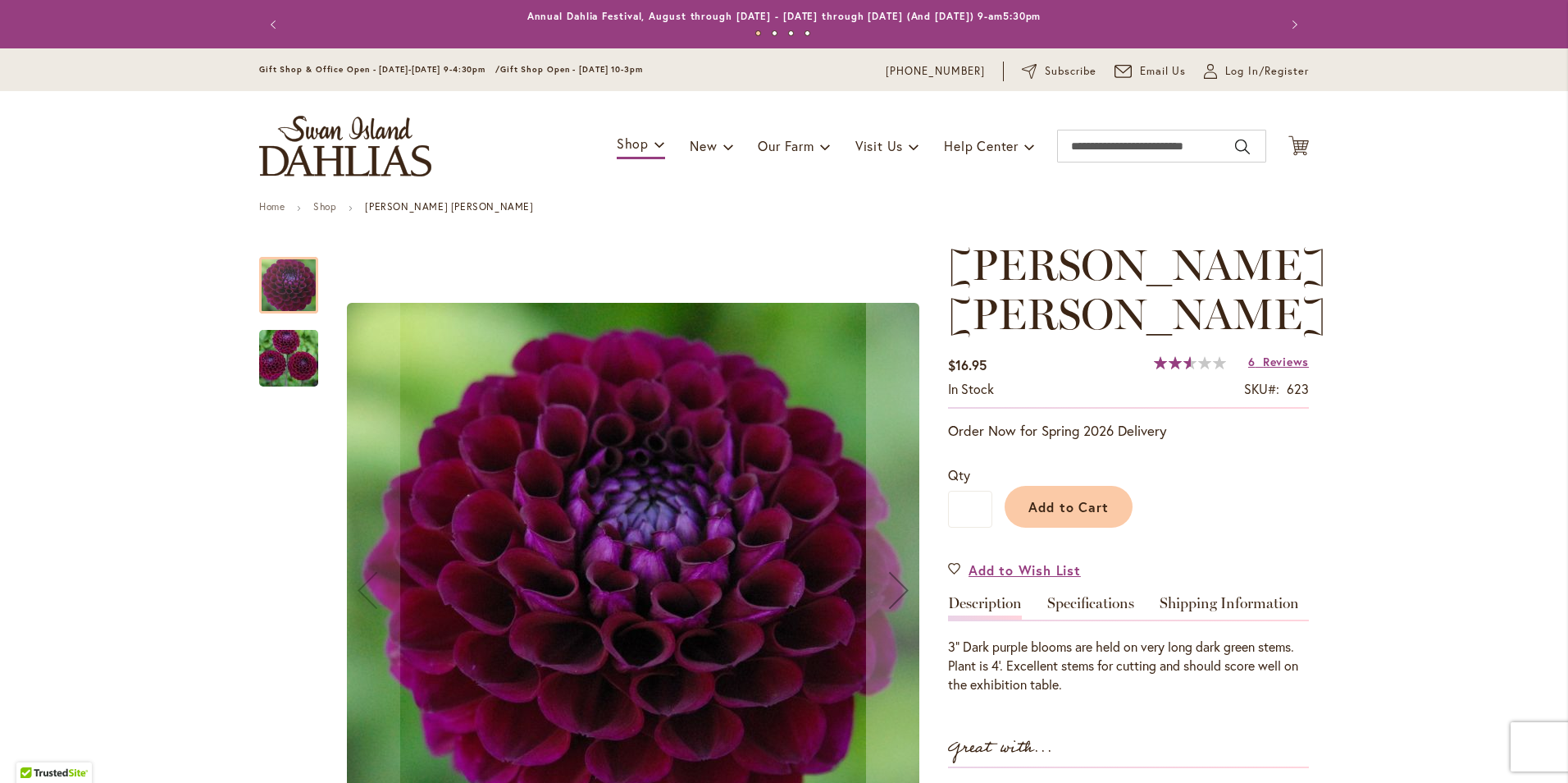
click at [281, 357] on img "JASON MATTHEW" at bounding box center [288, 359] width 118 height 79
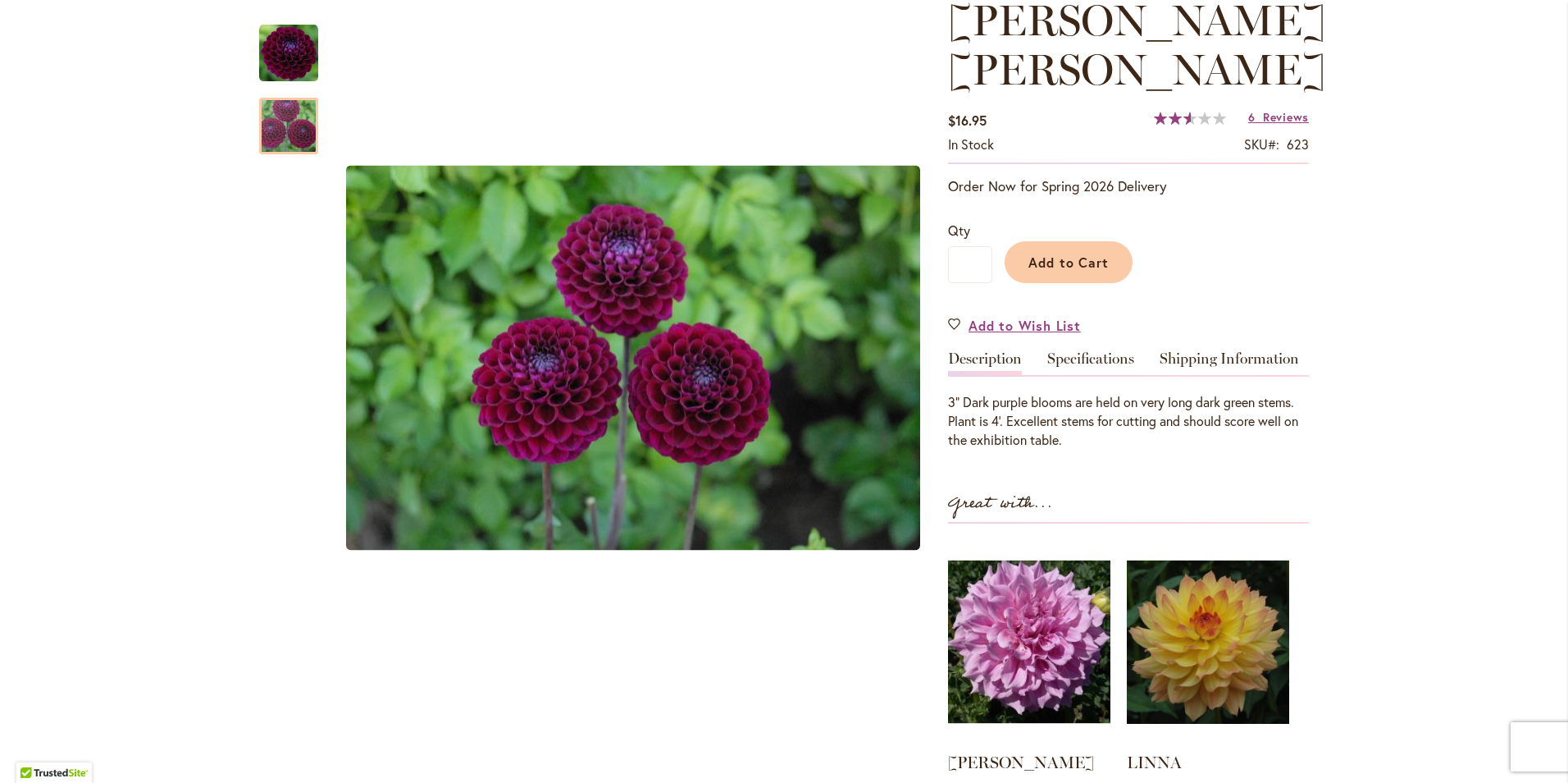
scroll to position [246, 0]
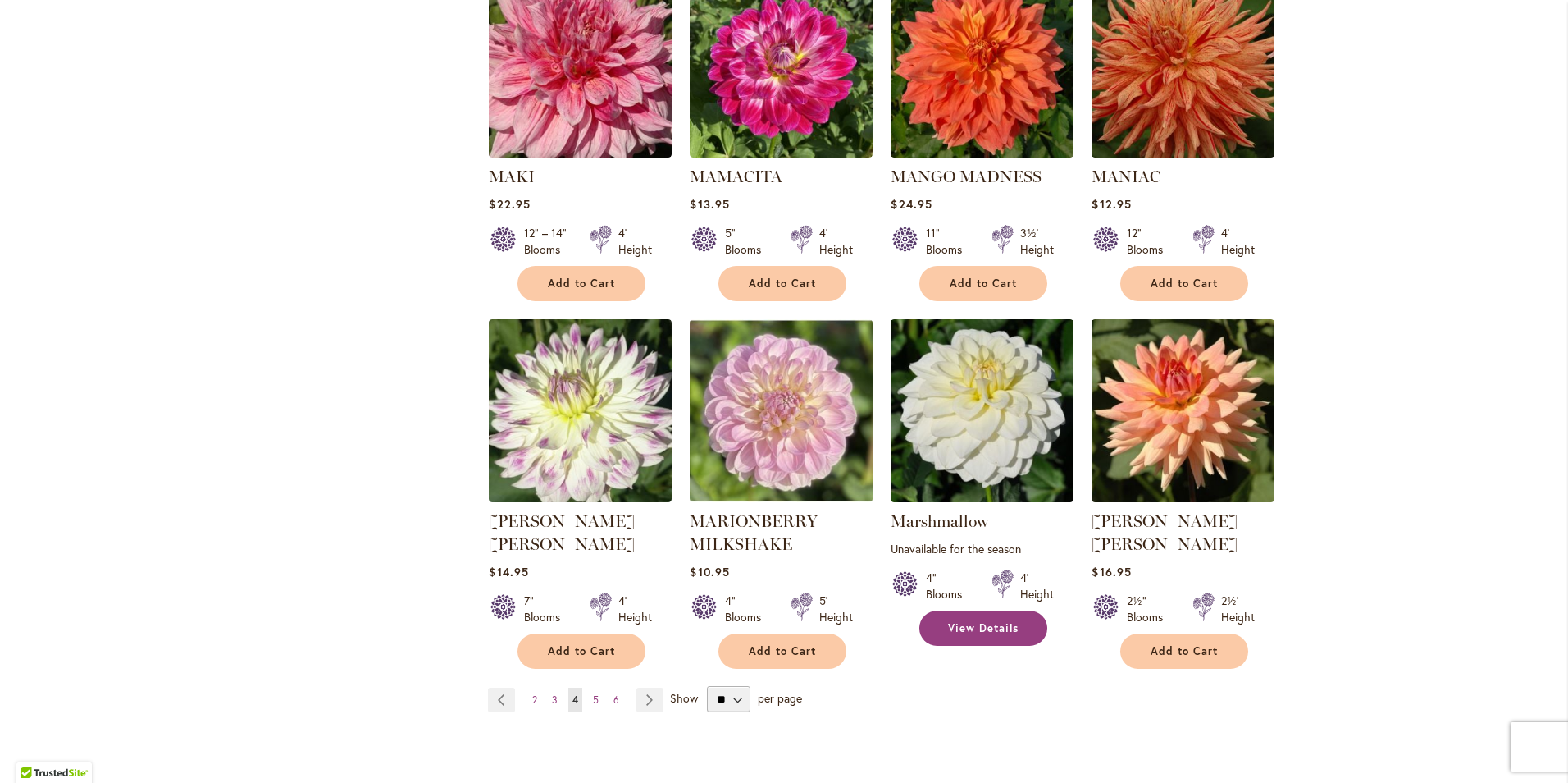
scroll to position [5415, 0]
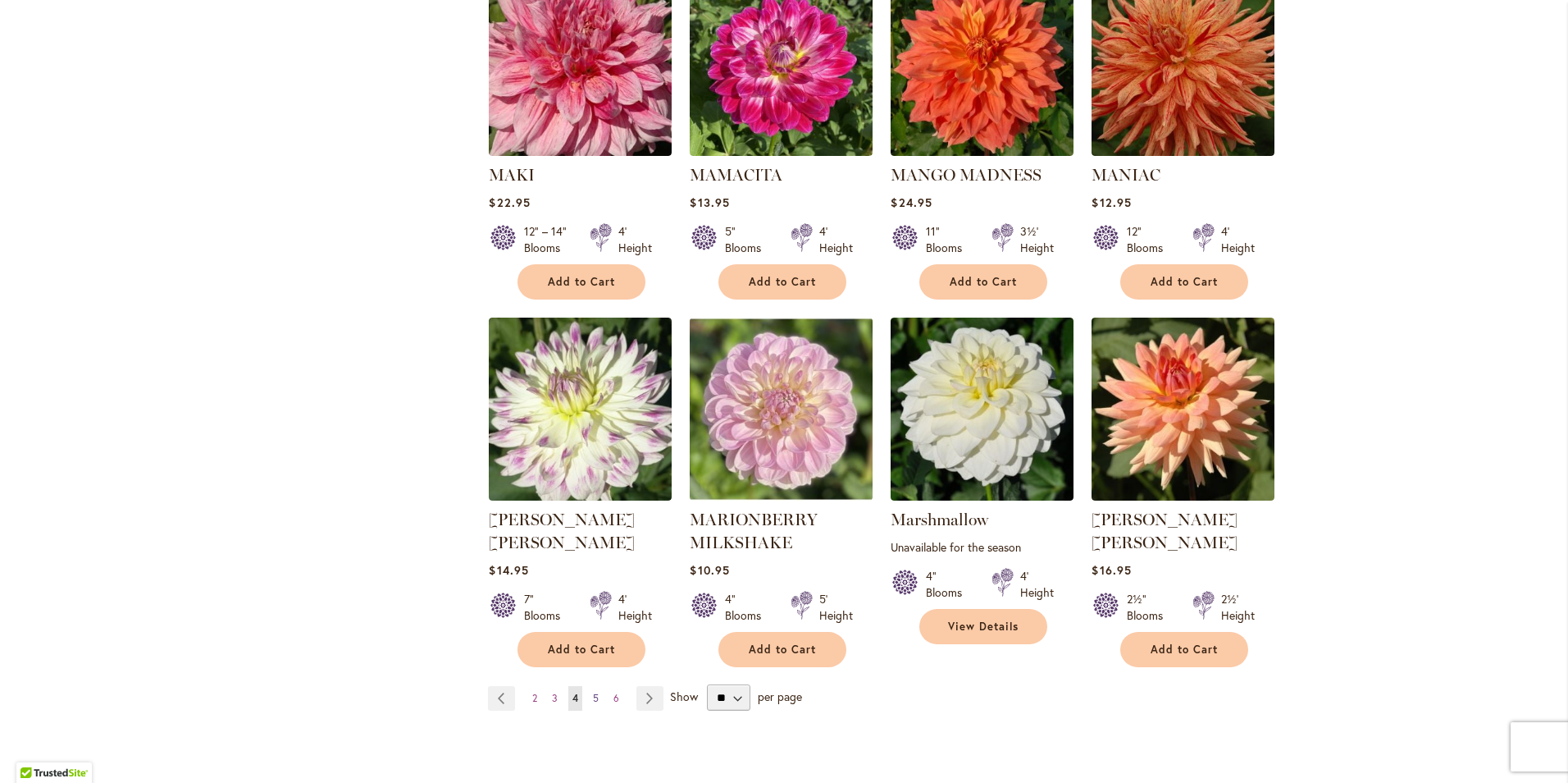
click at [593, 692] on span "5" at bounding box center [596, 697] width 6 height 12
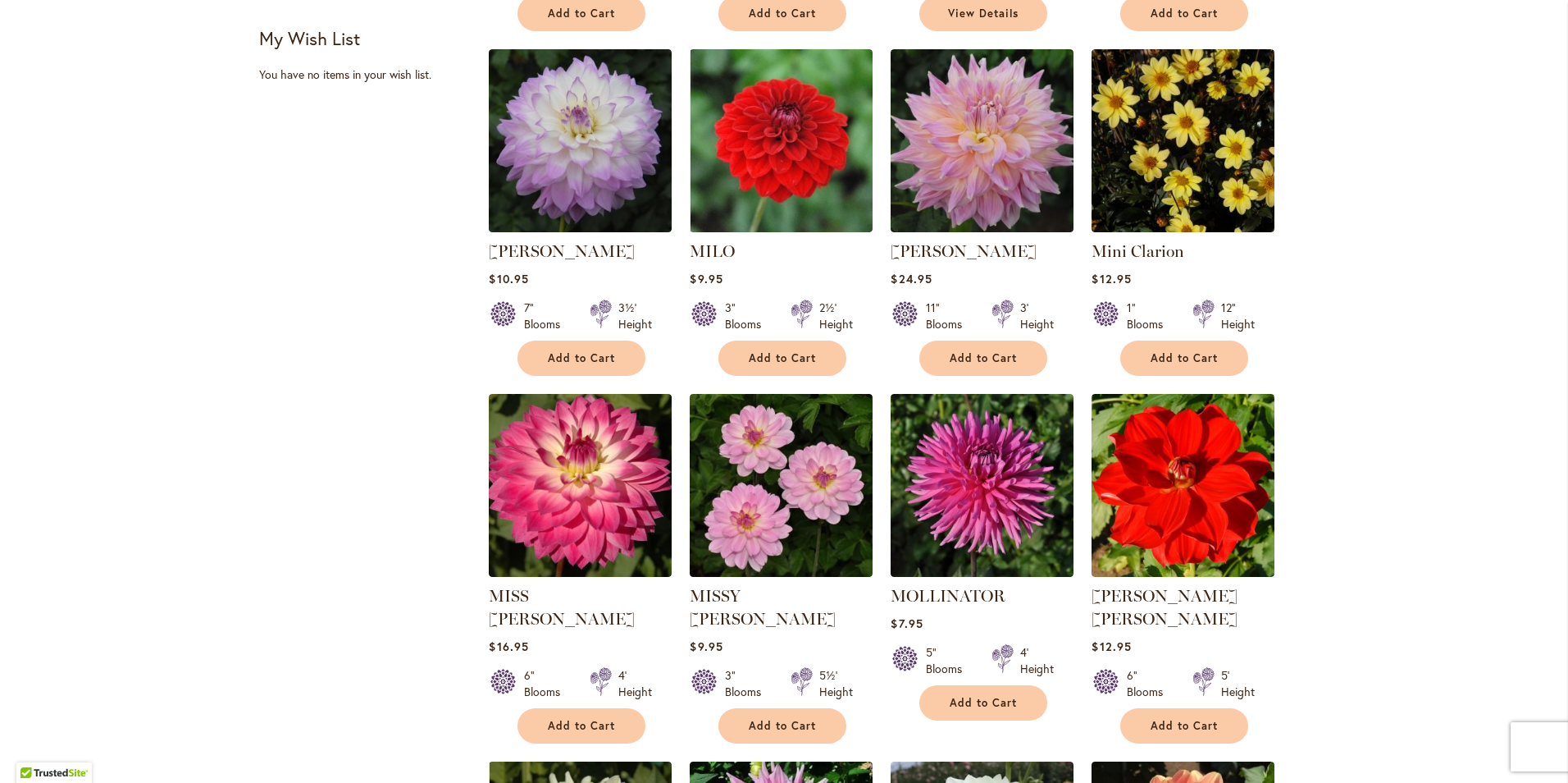
scroll to position [1067, 0]
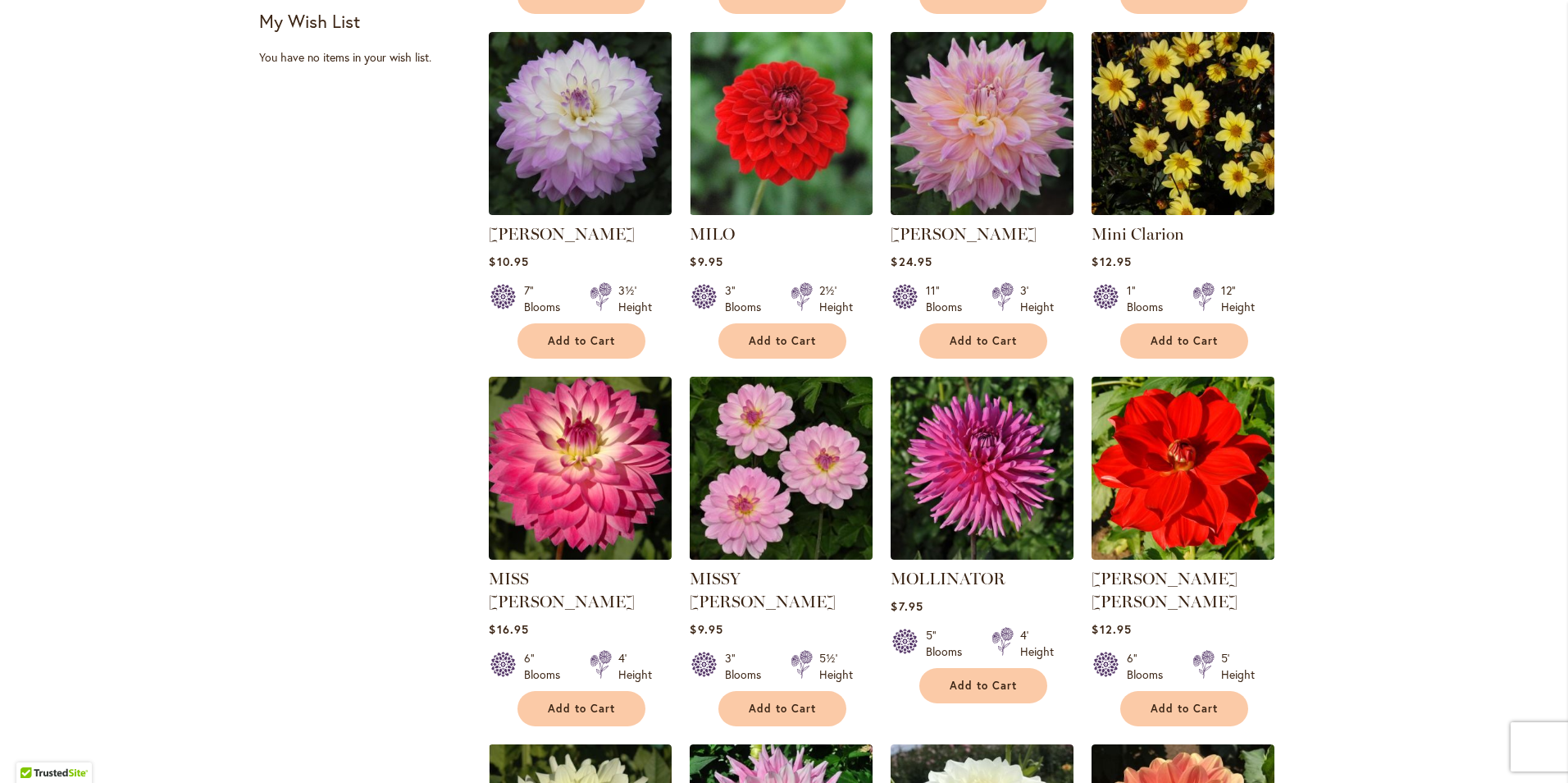
click at [815, 500] on img at bounding box center [782, 468] width 192 height 192
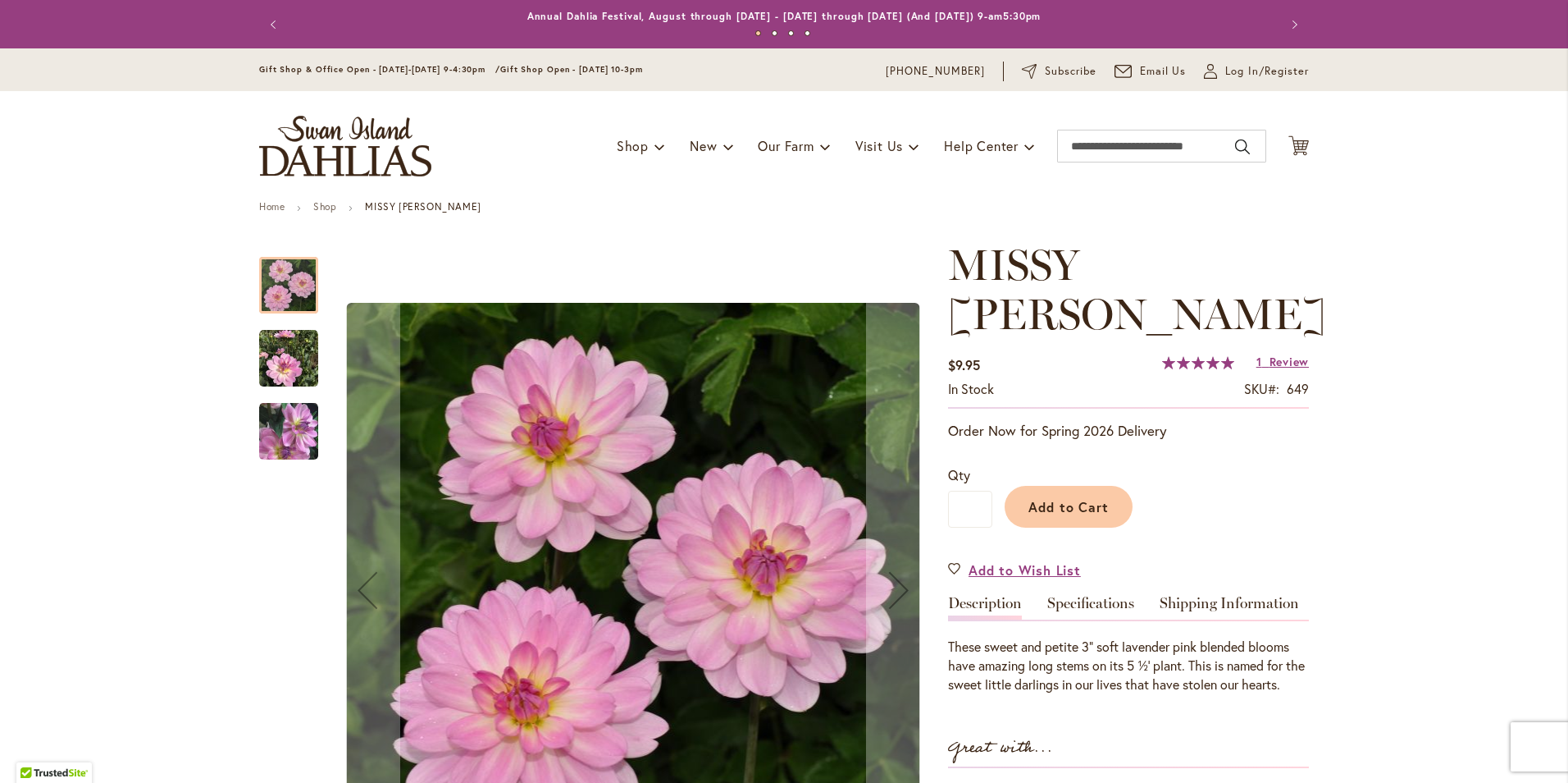
click at [266, 356] on img "MISSY SUE" at bounding box center [288, 358] width 59 height 59
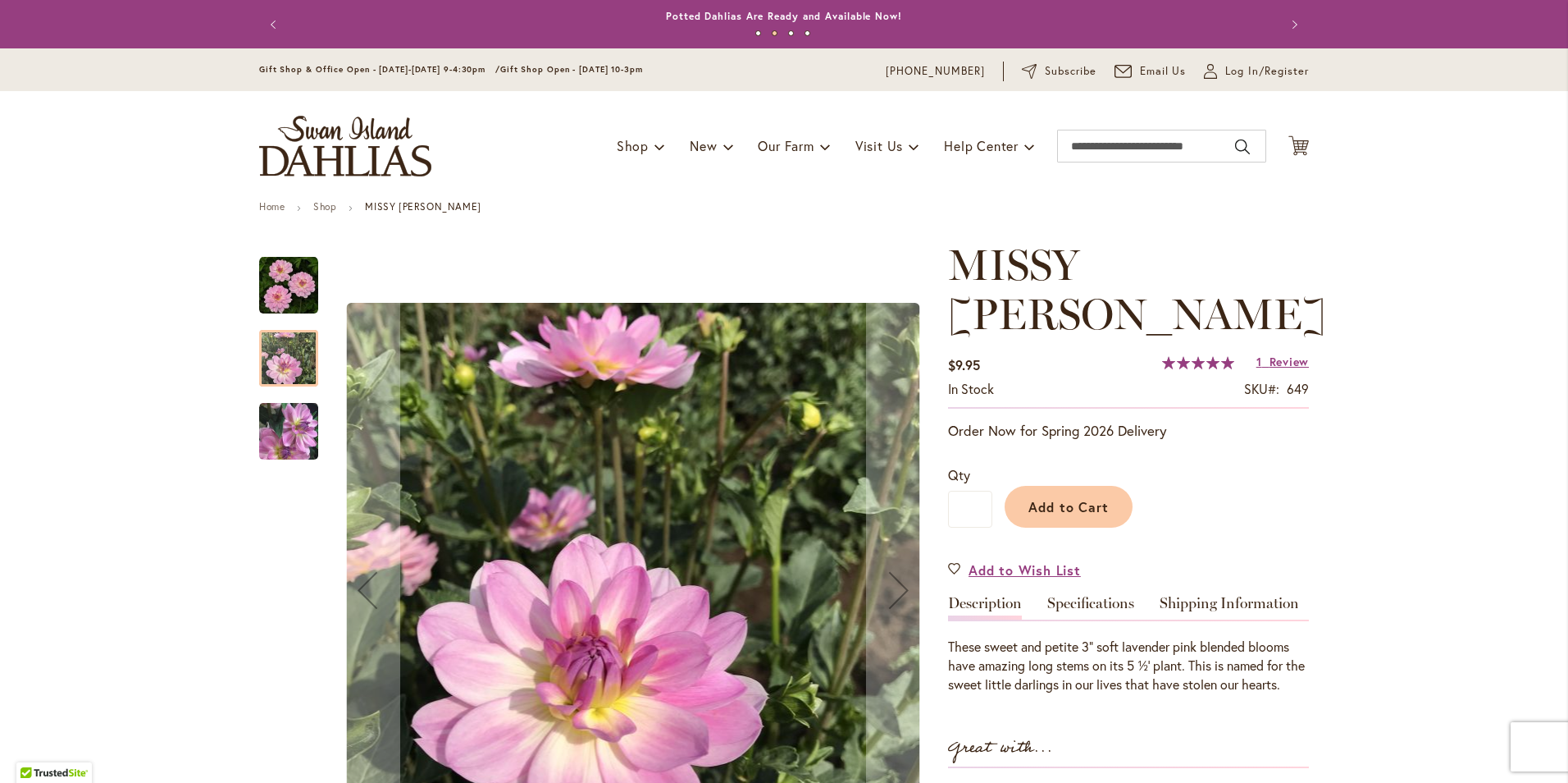
click at [284, 423] on img "MISSY SUE" at bounding box center [288, 431] width 59 height 61
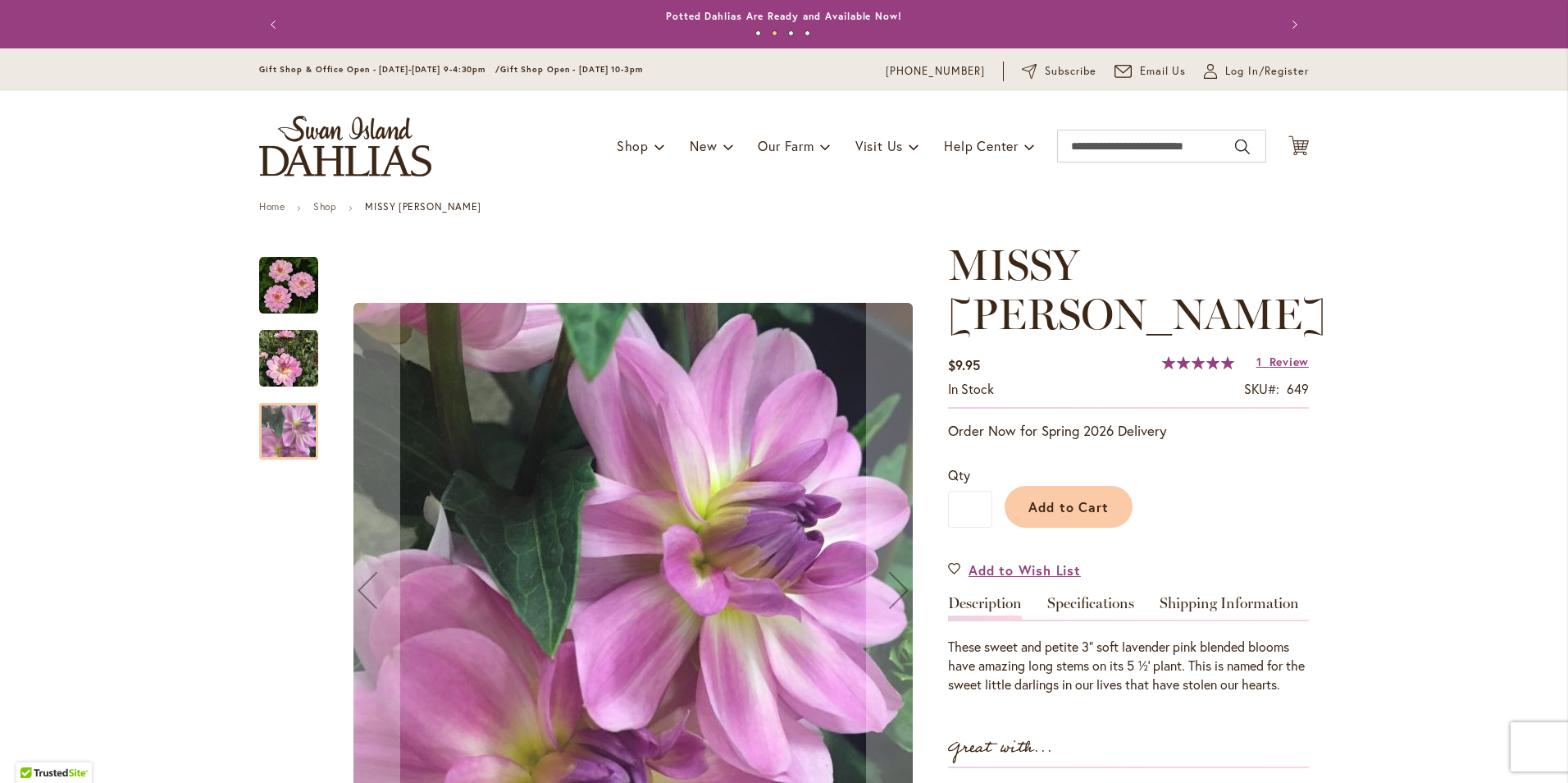
click at [286, 381] on img "MISSY SUE" at bounding box center [288, 358] width 59 height 59
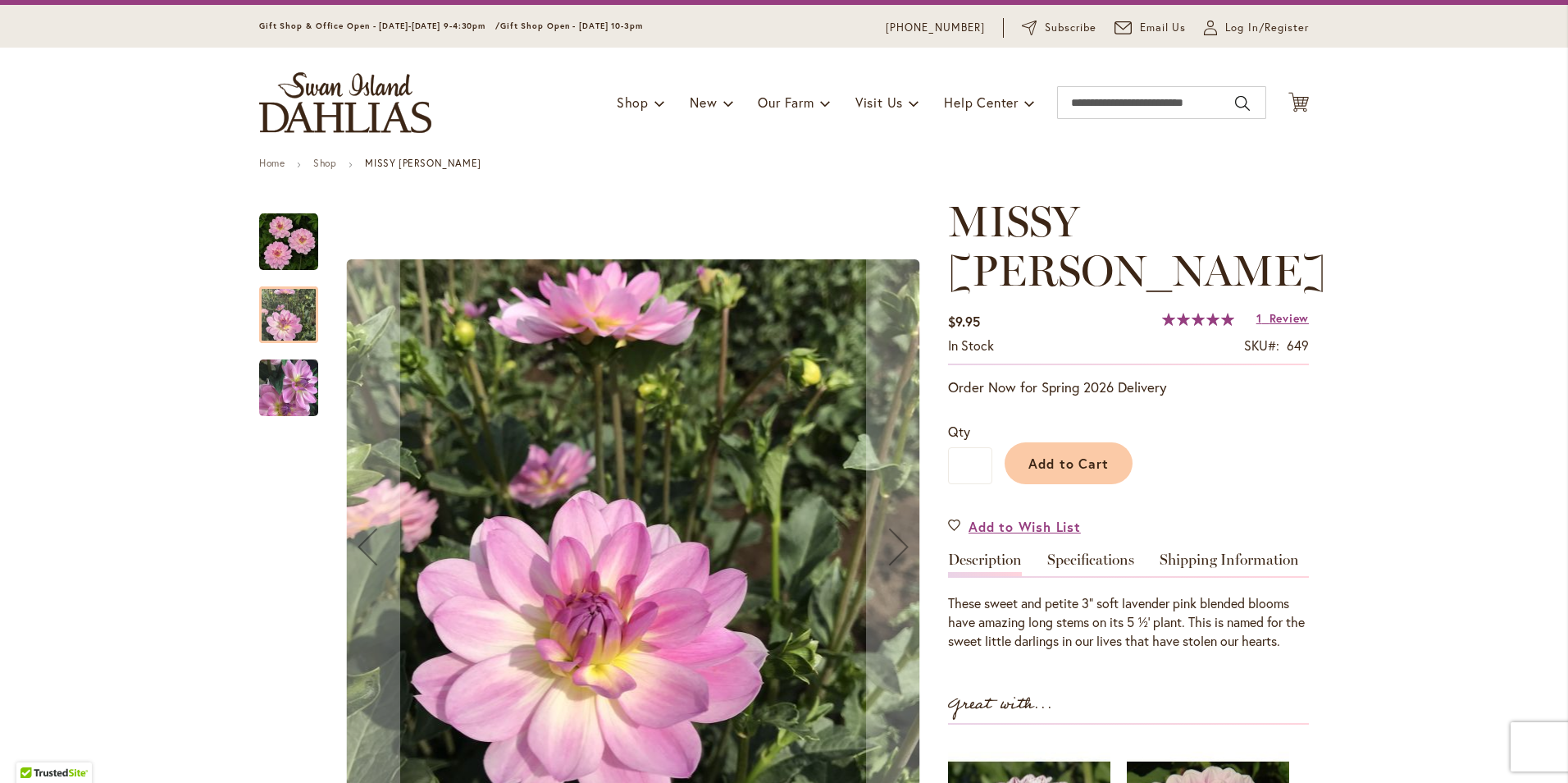
scroll to position [164, 0]
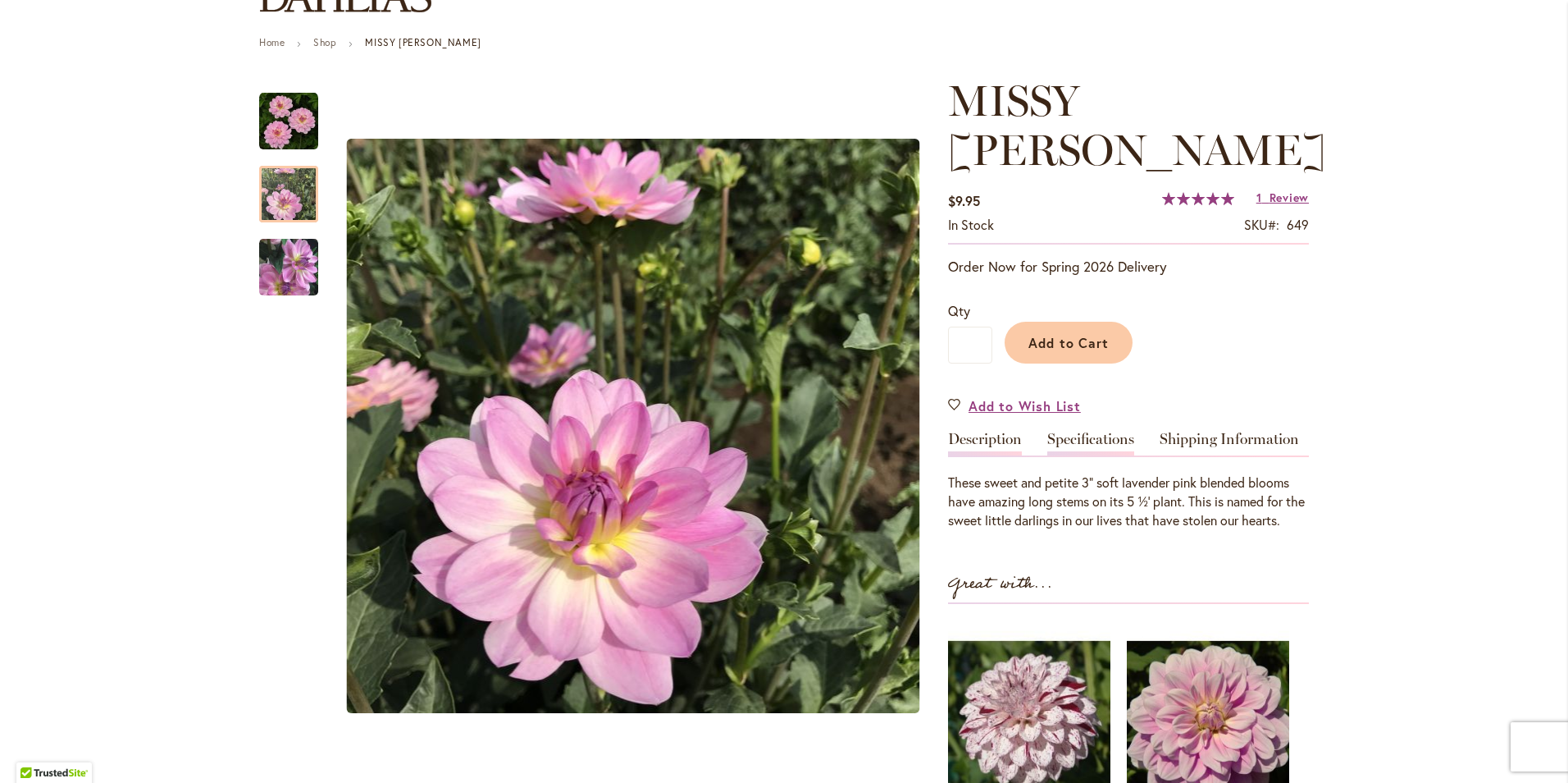
click at [1082, 431] on link "Specifications" at bounding box center [1091, 443] width 87 height 23
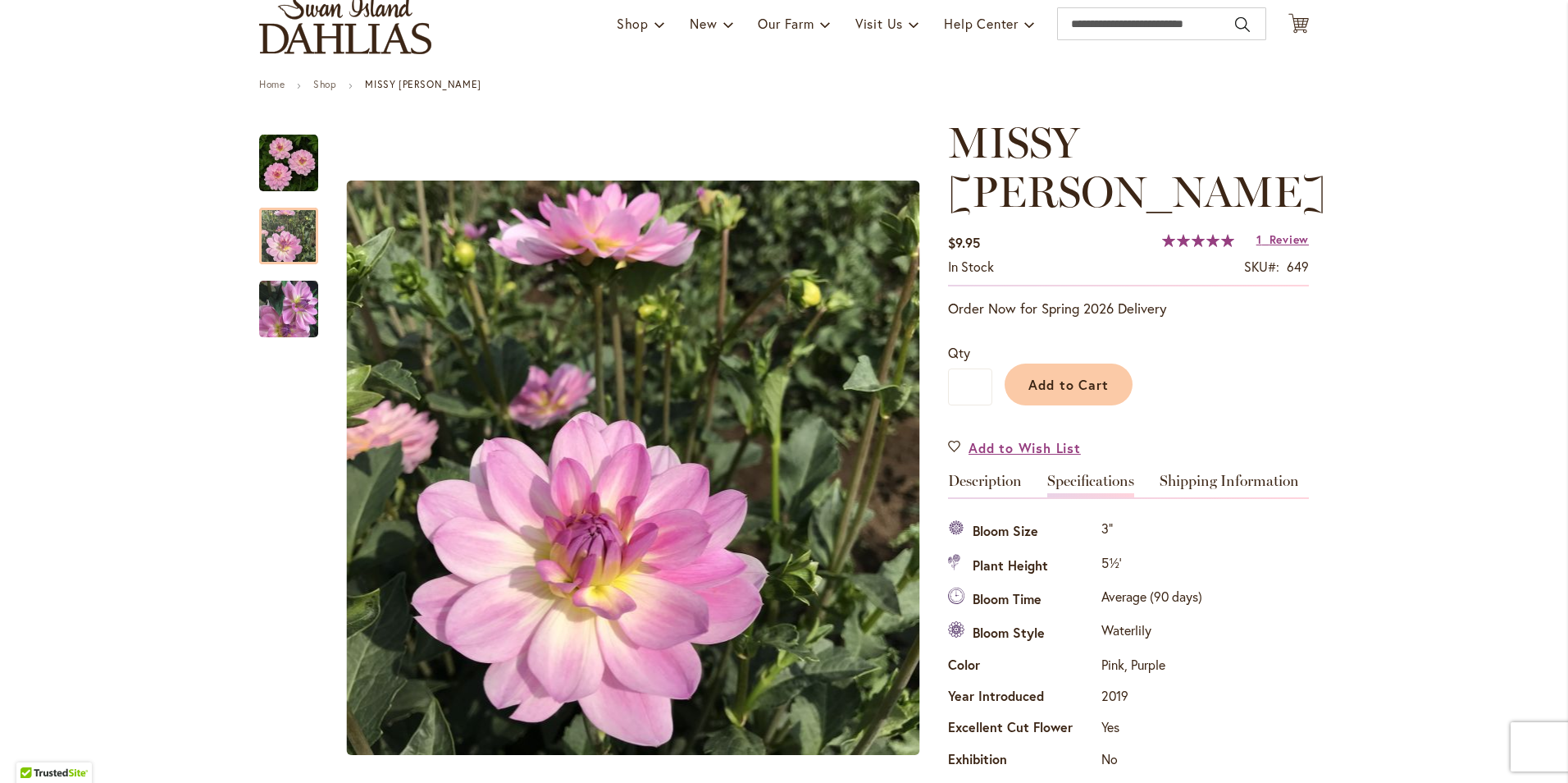
scroll to position [246, 0]
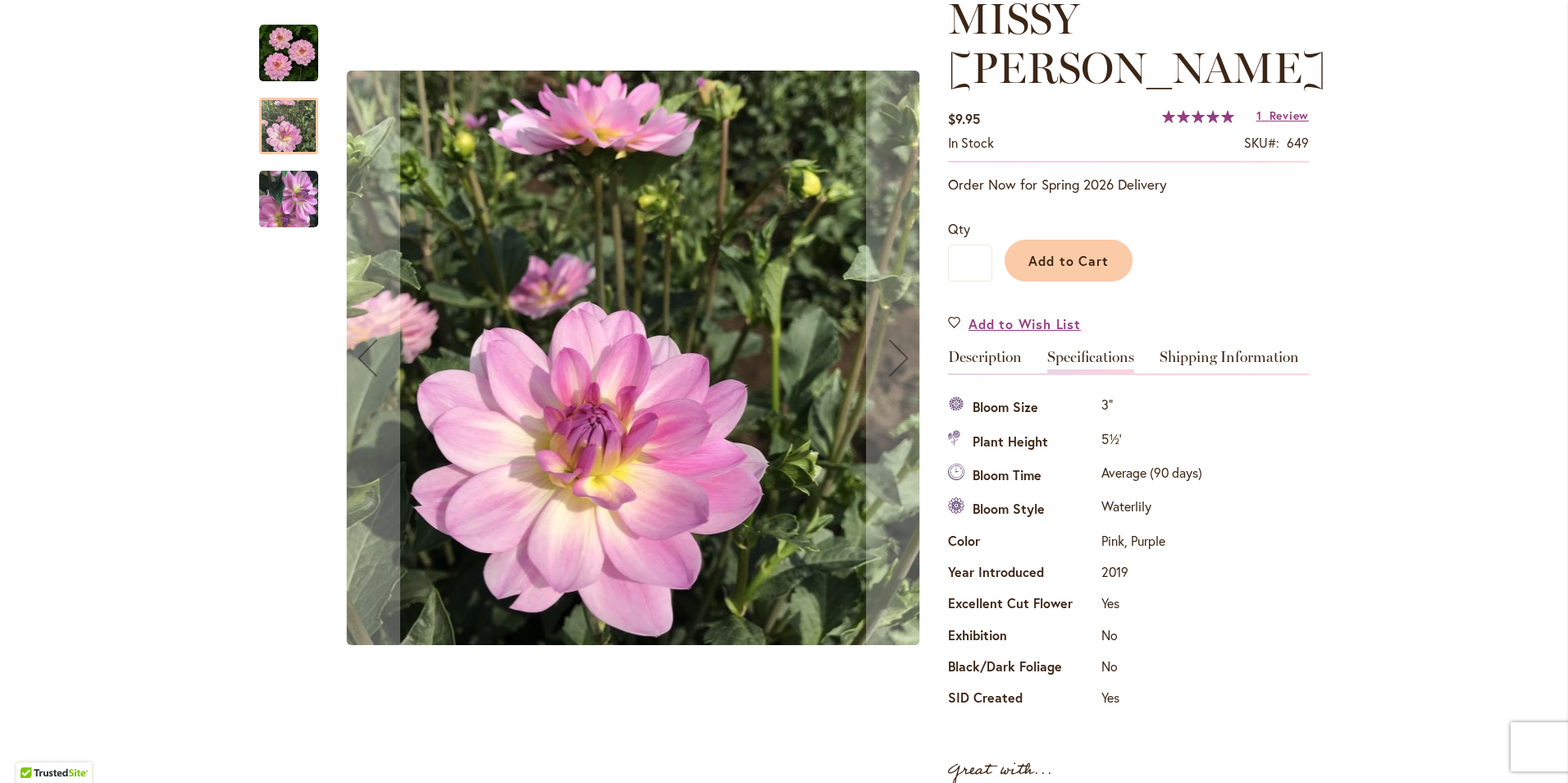
click at [268, 181] on img "MISSY SUE" at bounding box center [288, 198] width 59 height 61
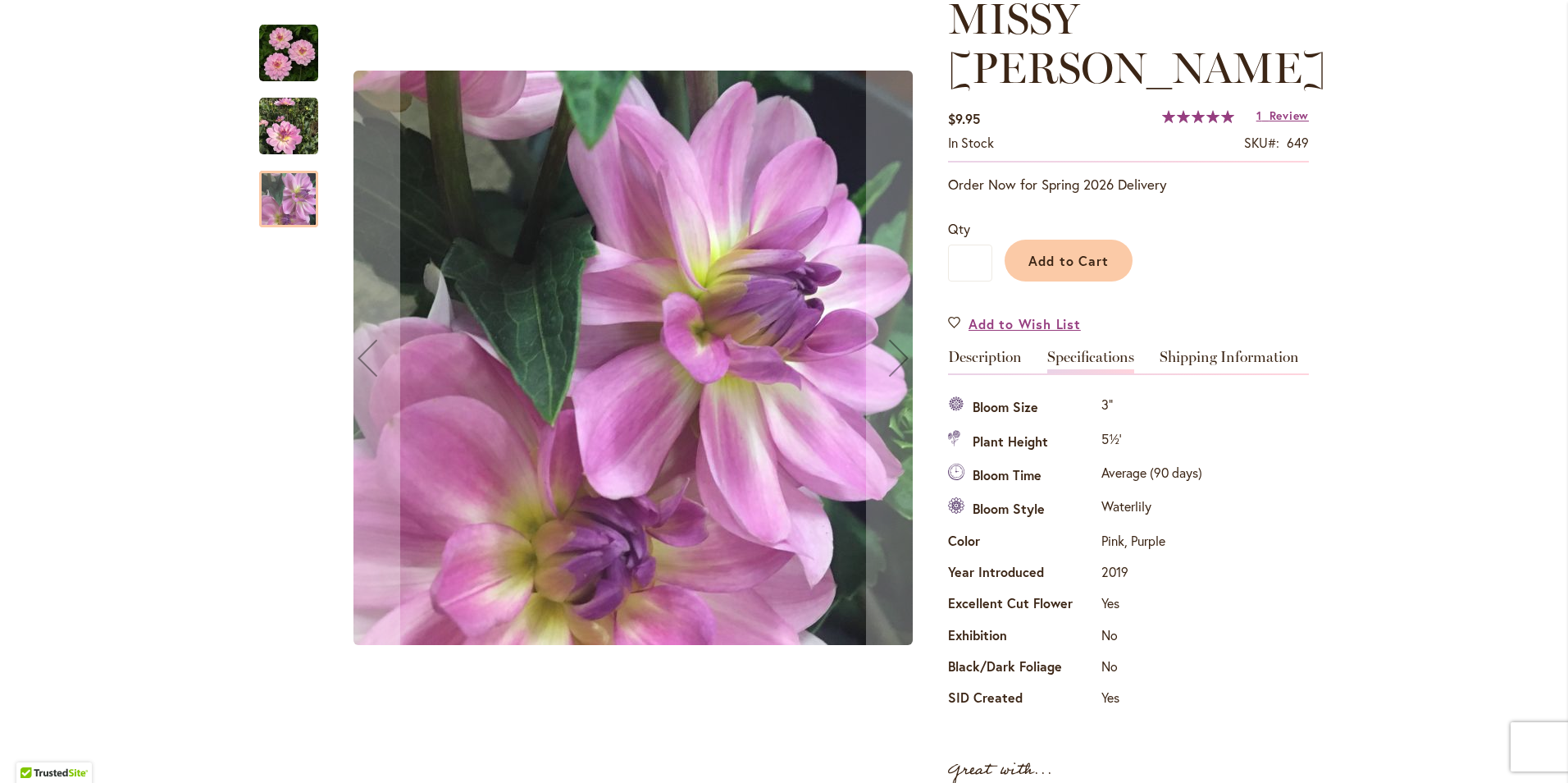
click at [283, 124] on img "MISSY SUE" at bounding box center [288, 126] width 59 height 59
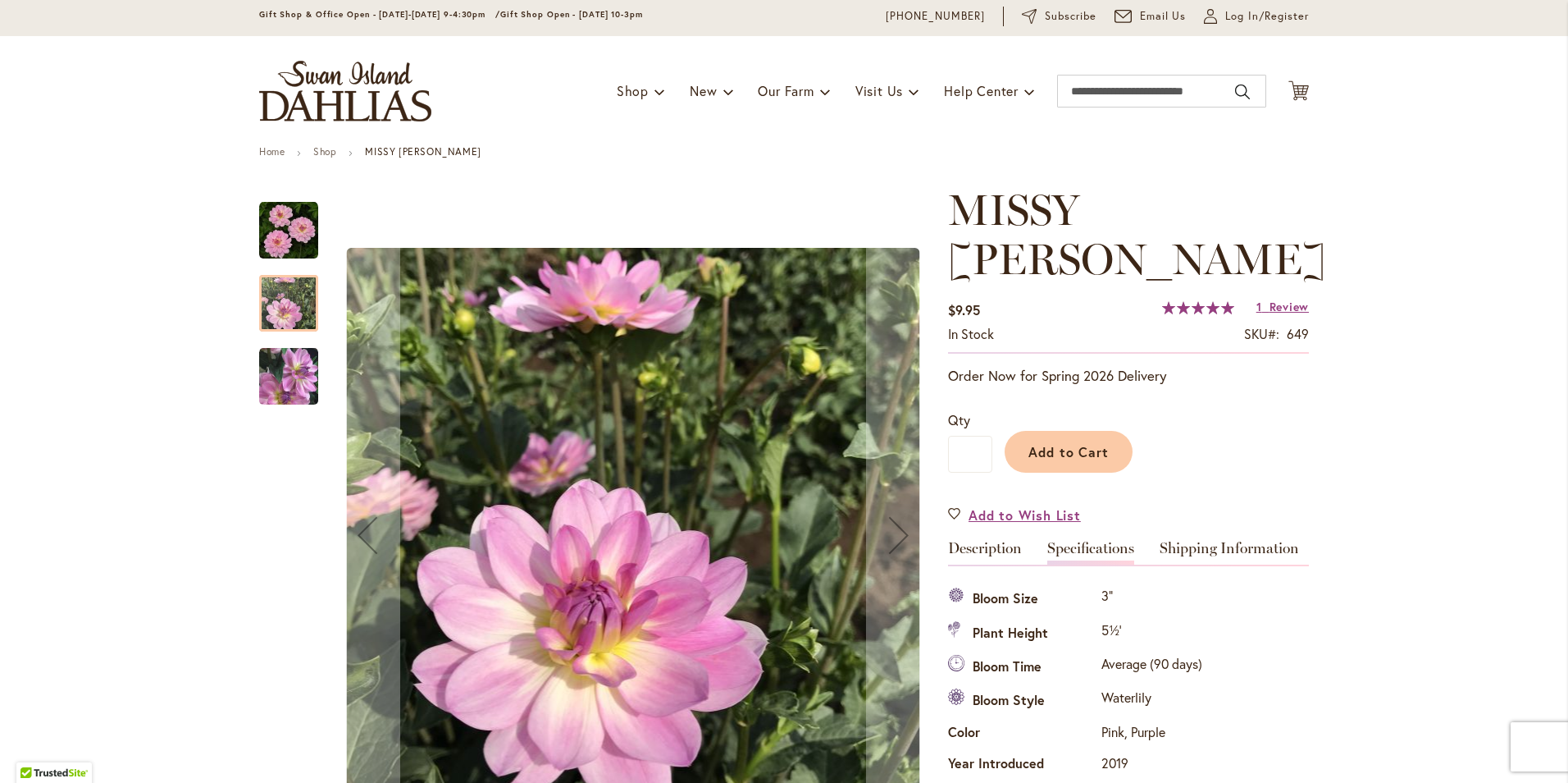
scroll to position [0, 0]
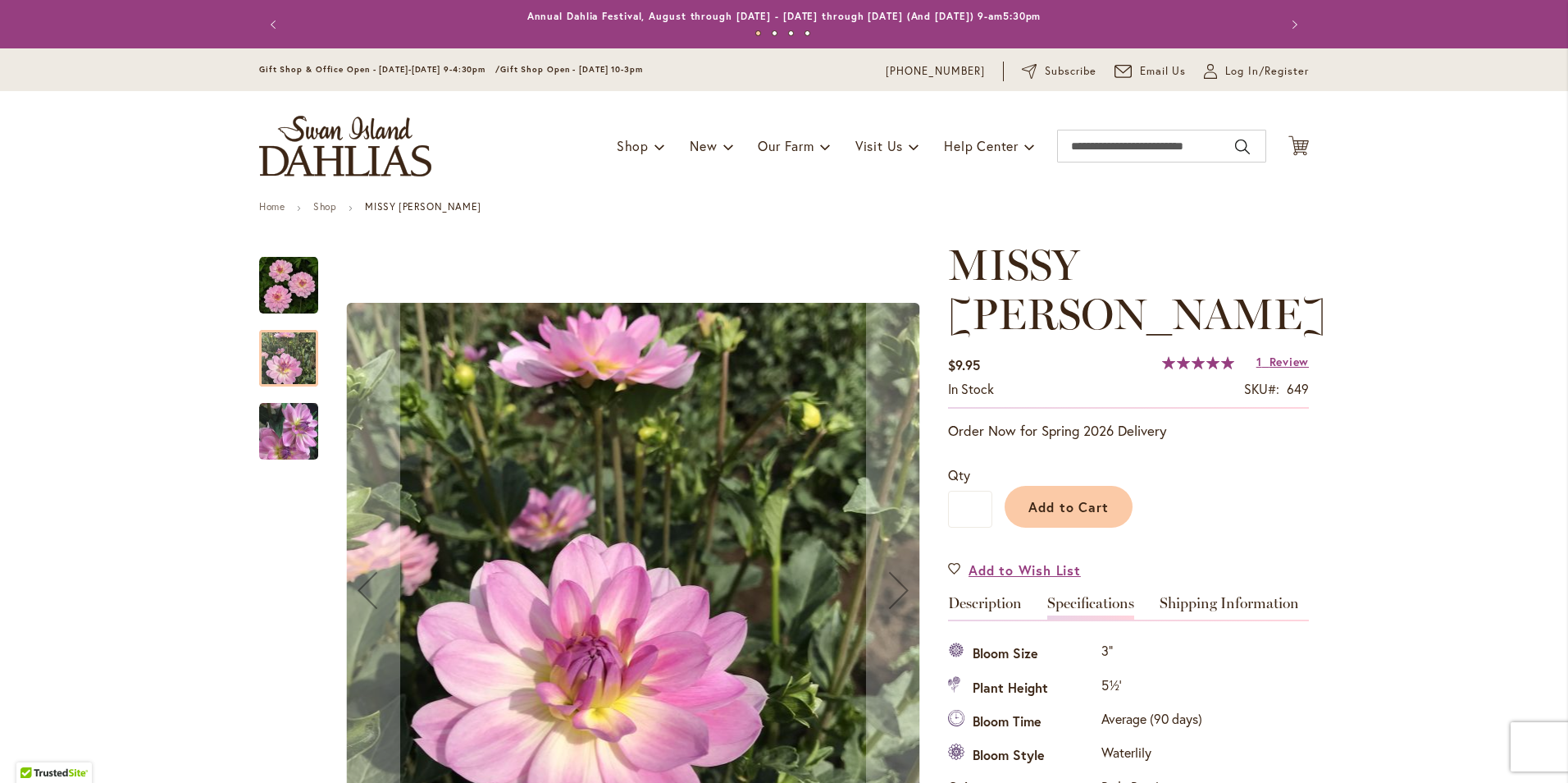
click at [286, 297] on img "MISSY SUE" at bounding box center [288, 285] width 59 height 59
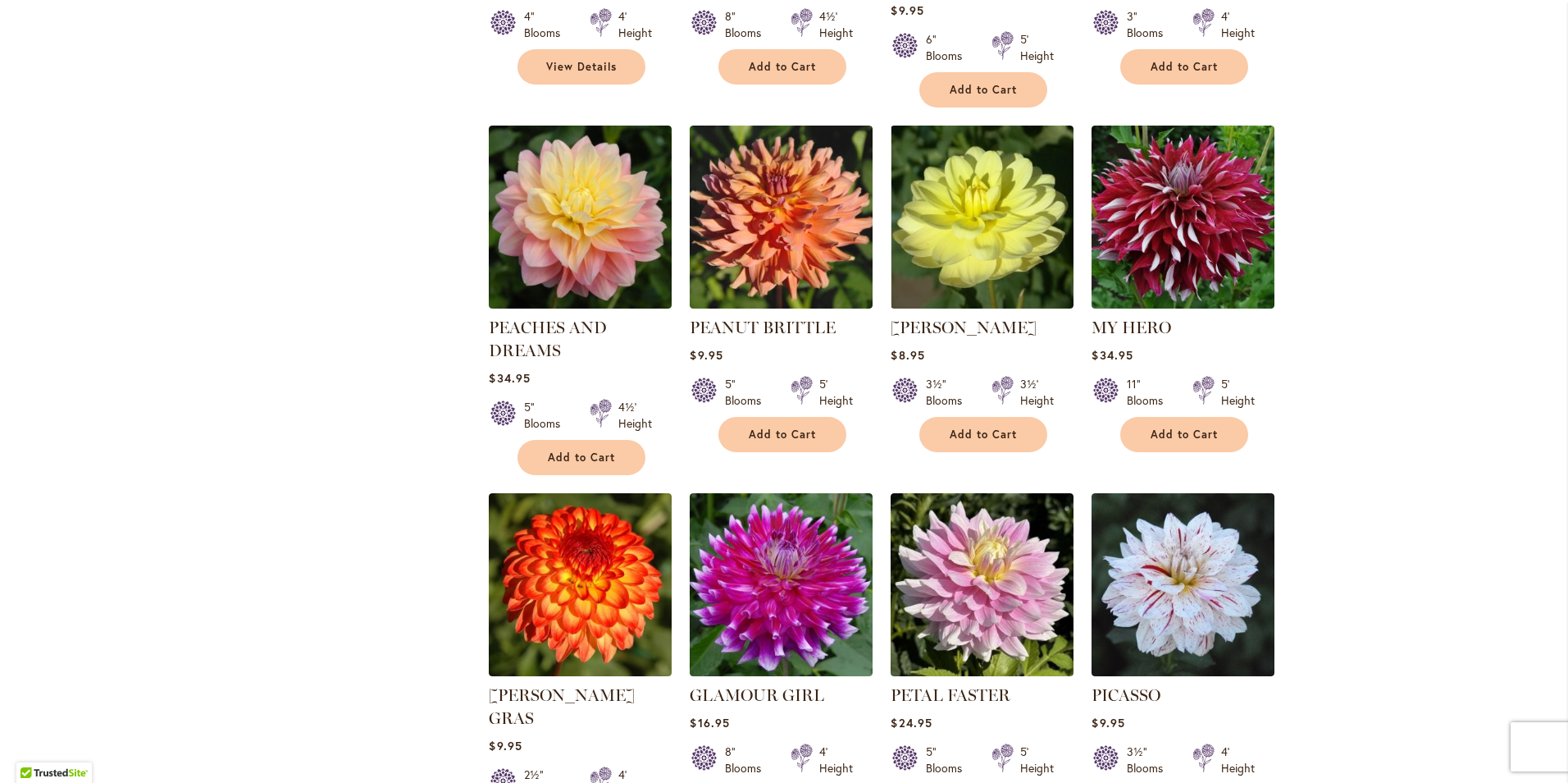
scroll to position [4513, 0]
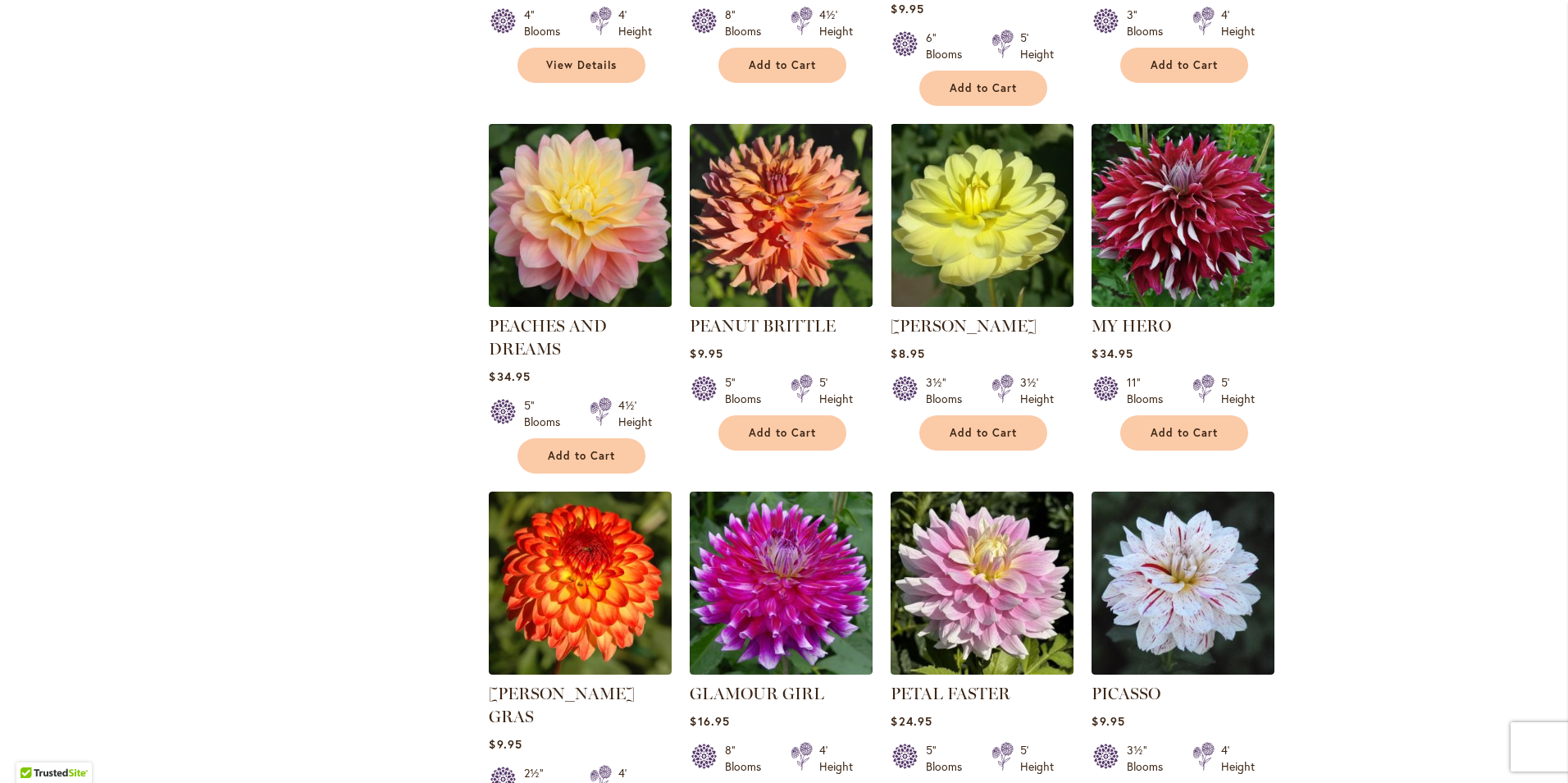
click at [566, 151] on img at bounding box center [581, 215] width 192 height 192
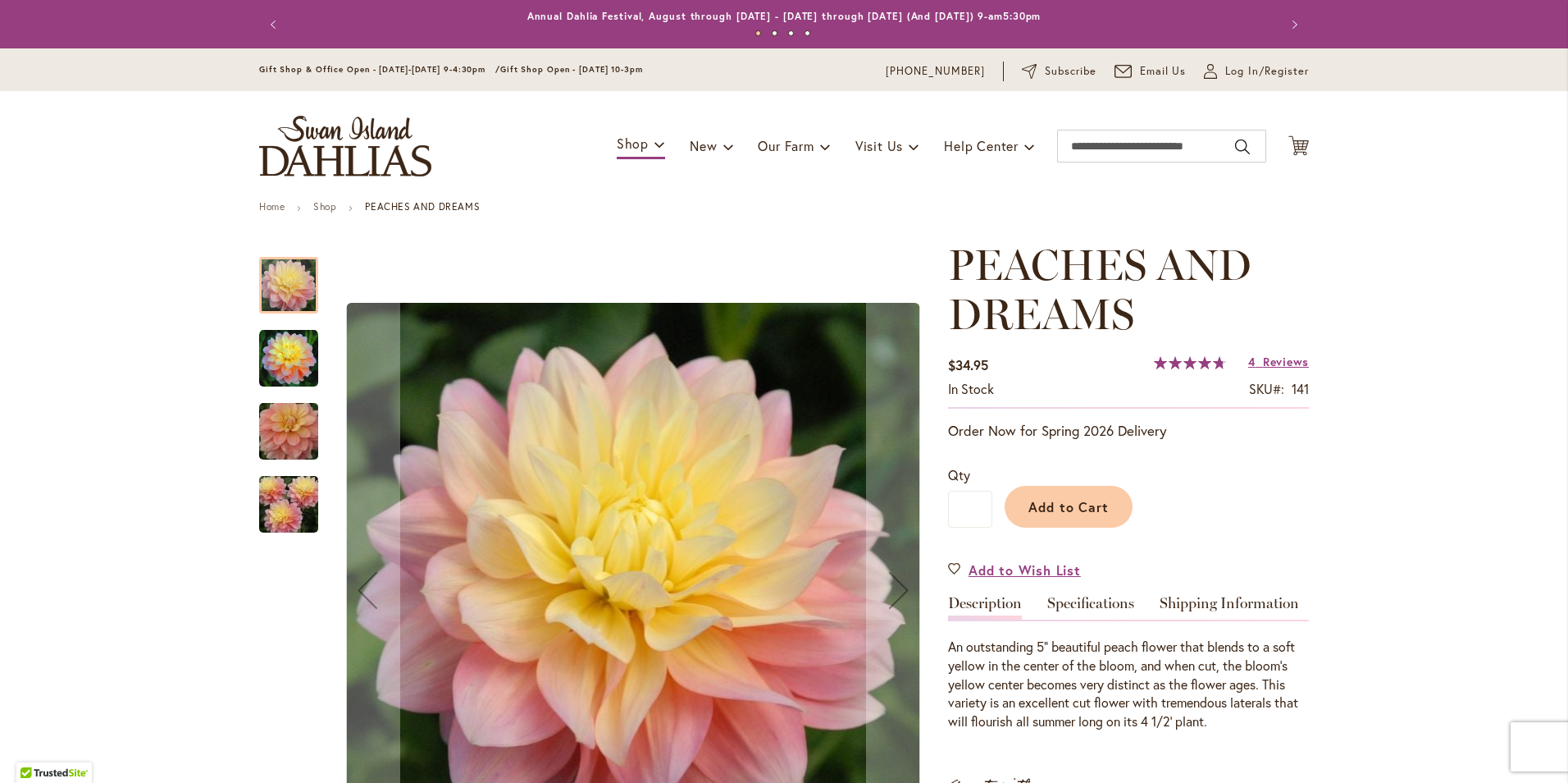
scroll to position [328, 0]
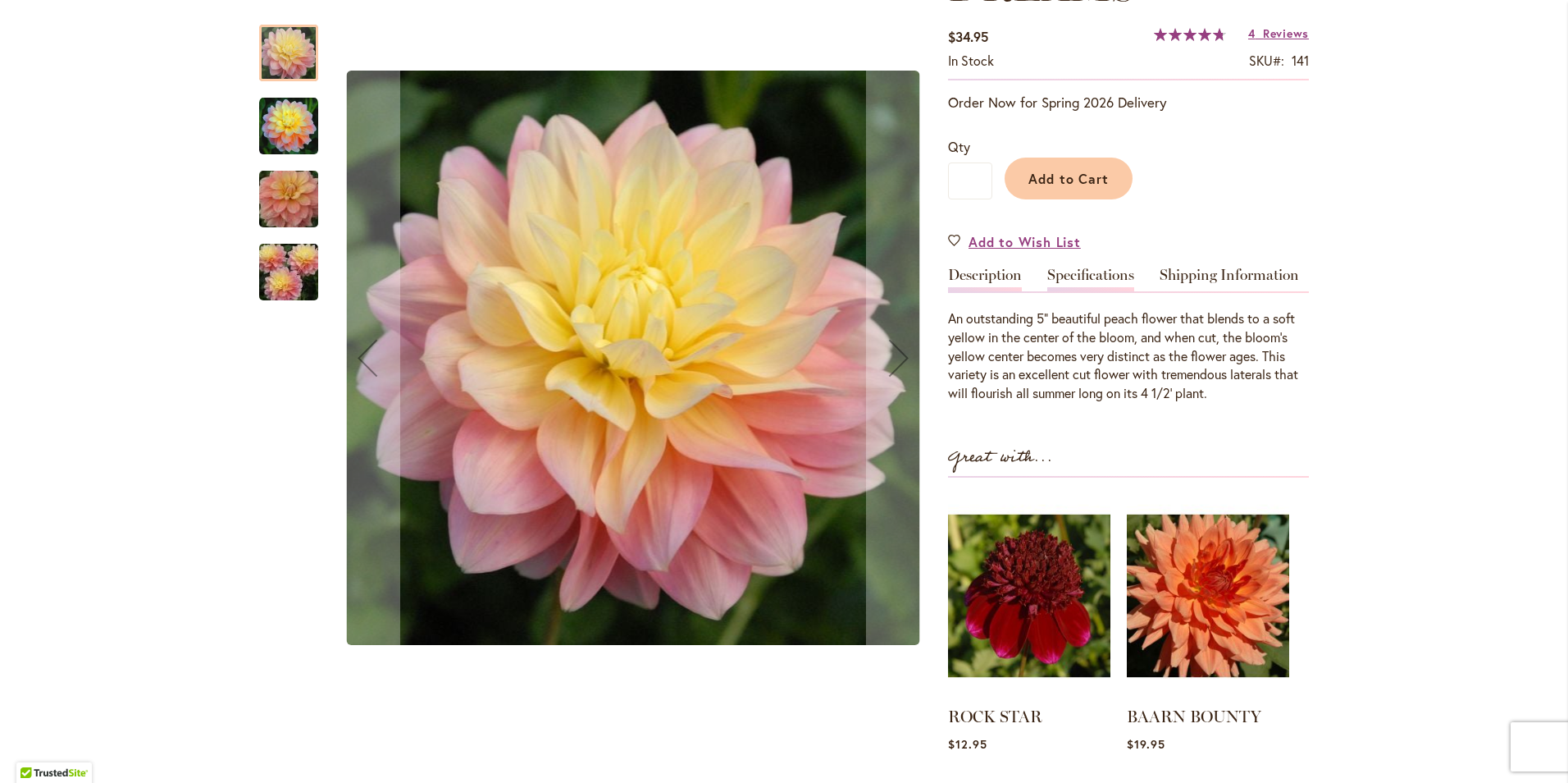
click at [1100, 278] on link "Specifications" at bounding box center [1091, 279] width 87 height 23
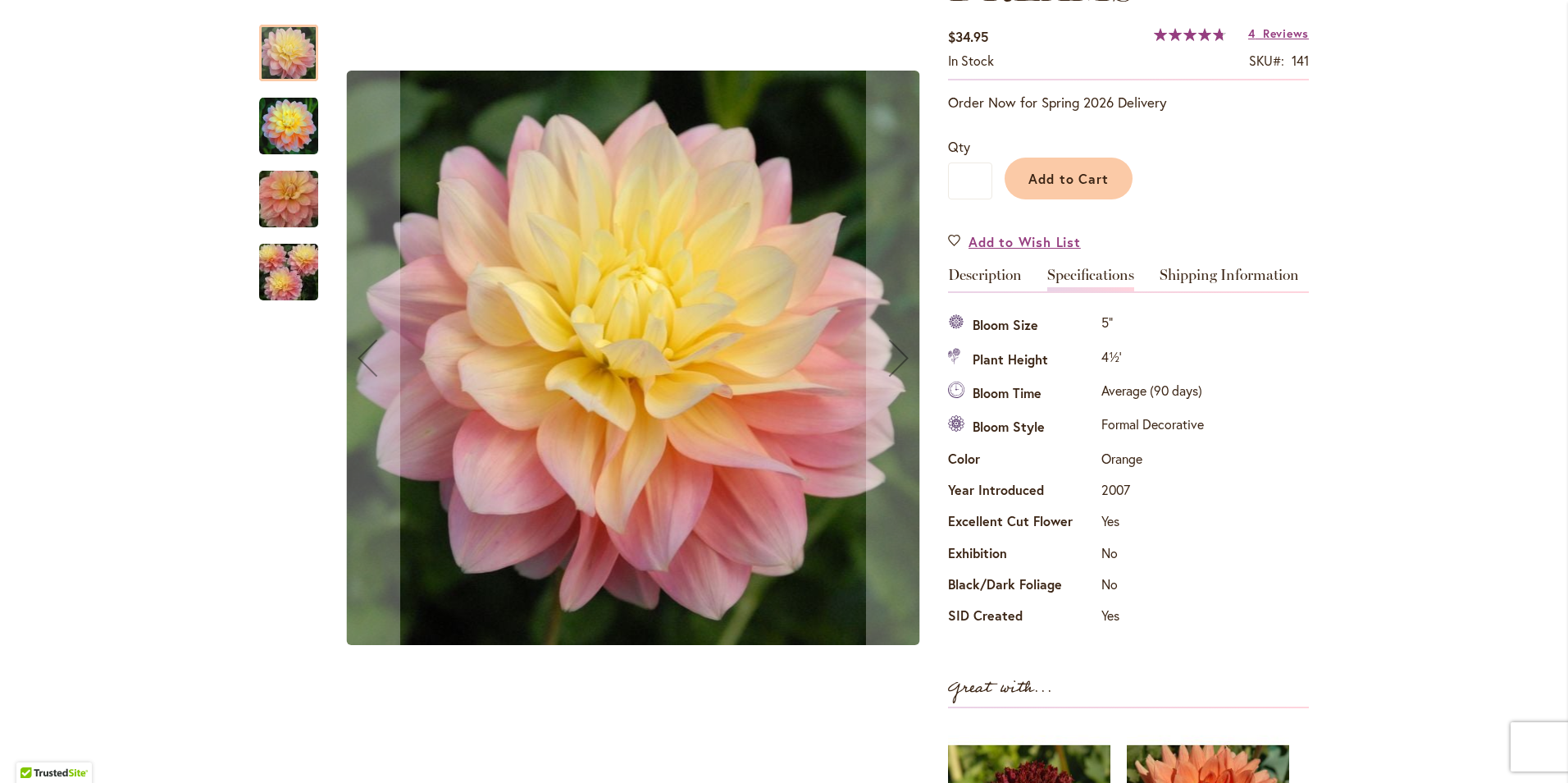
click at [263, 139] on img "PEACHES AND DREAMS" at bounding box center [288, 126] width 59 height 59
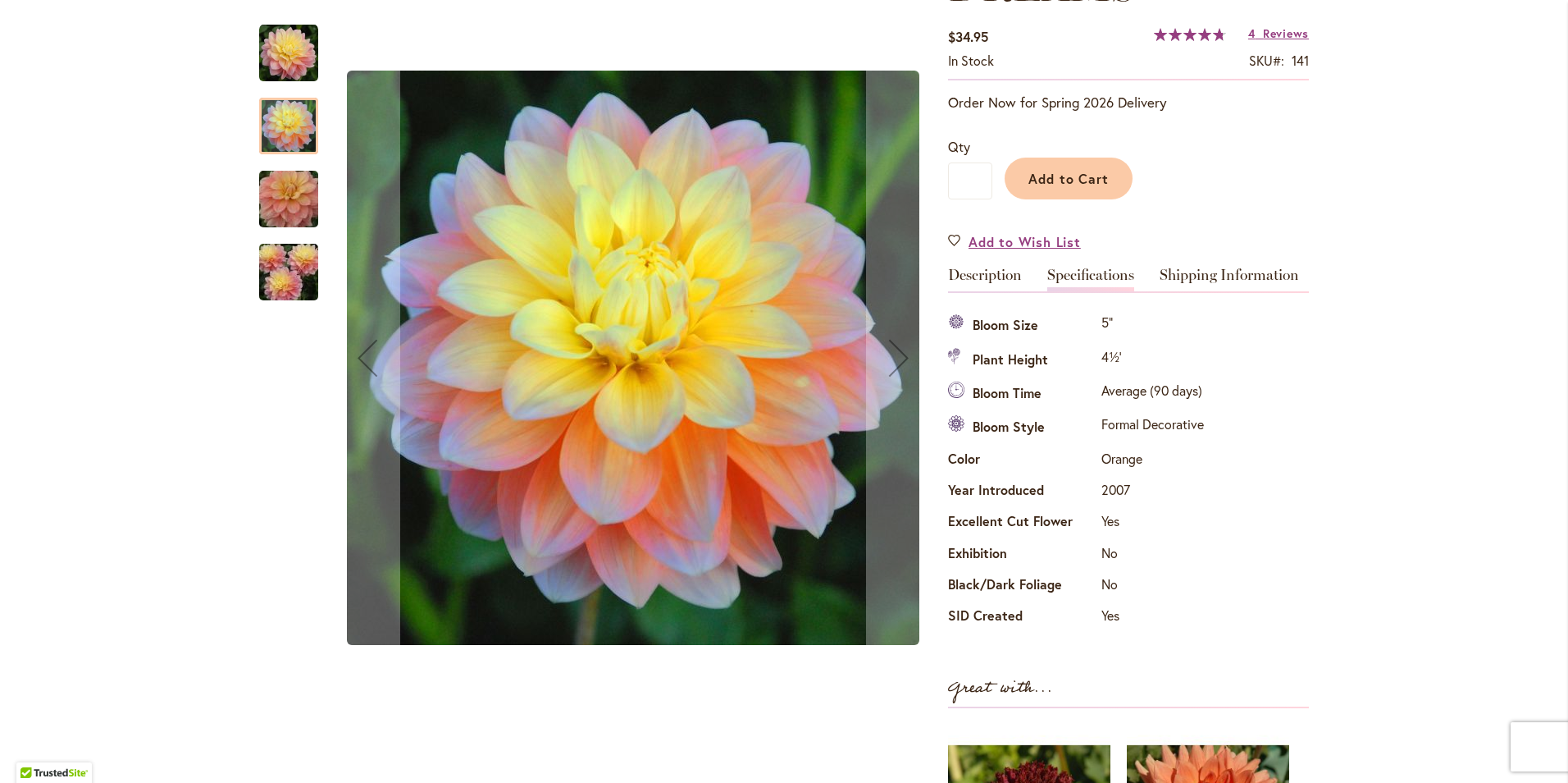
click at [284, 185] on img "PEACHES AND DREAMS" at bounding box center [288, 199] width 118 height 79
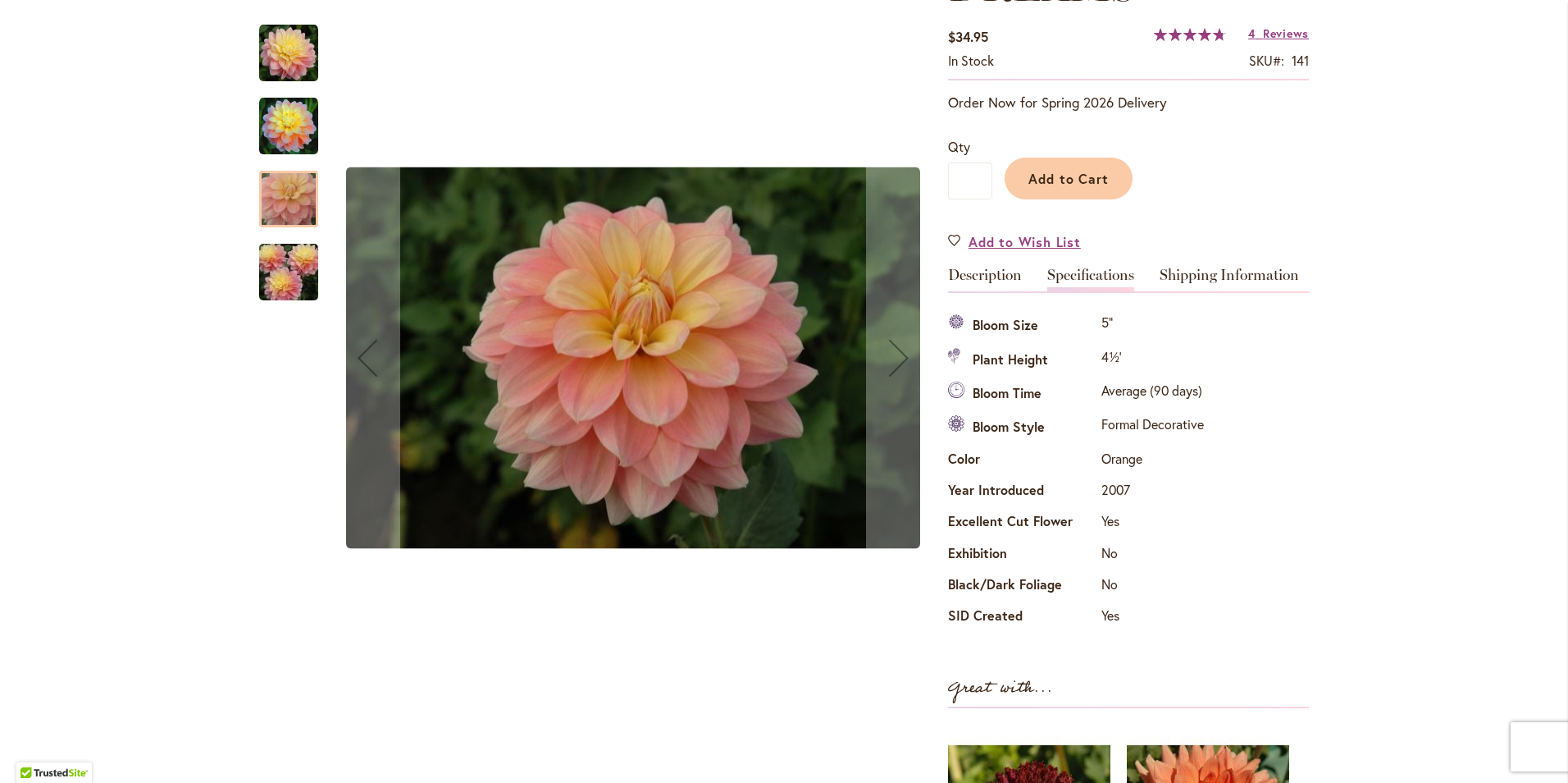
click at [287, 260] on img "PEACHES AND DREAMS" at bounding box center [288, 273] width 118 height 79
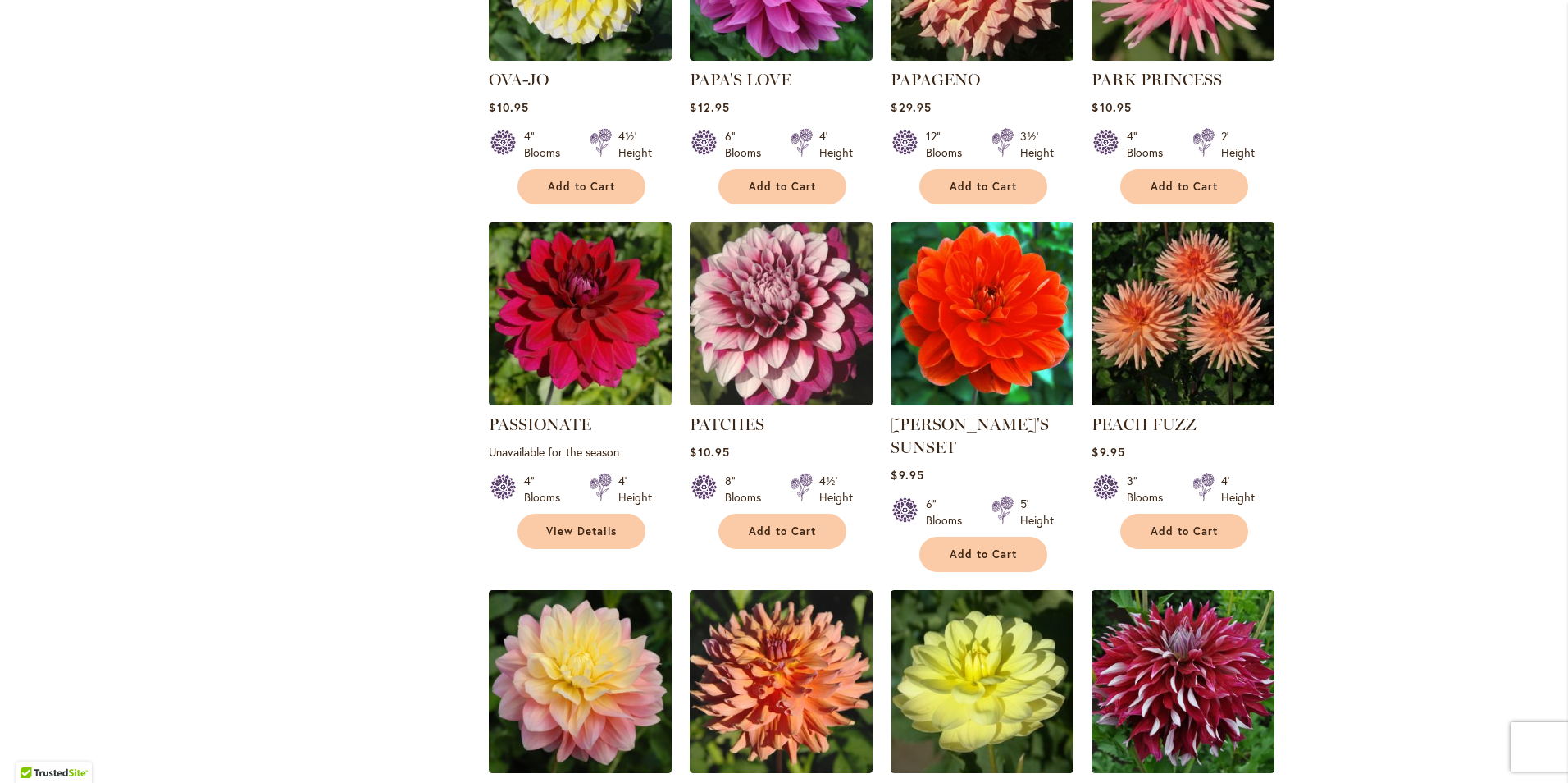
scroll to position [4055, 0]
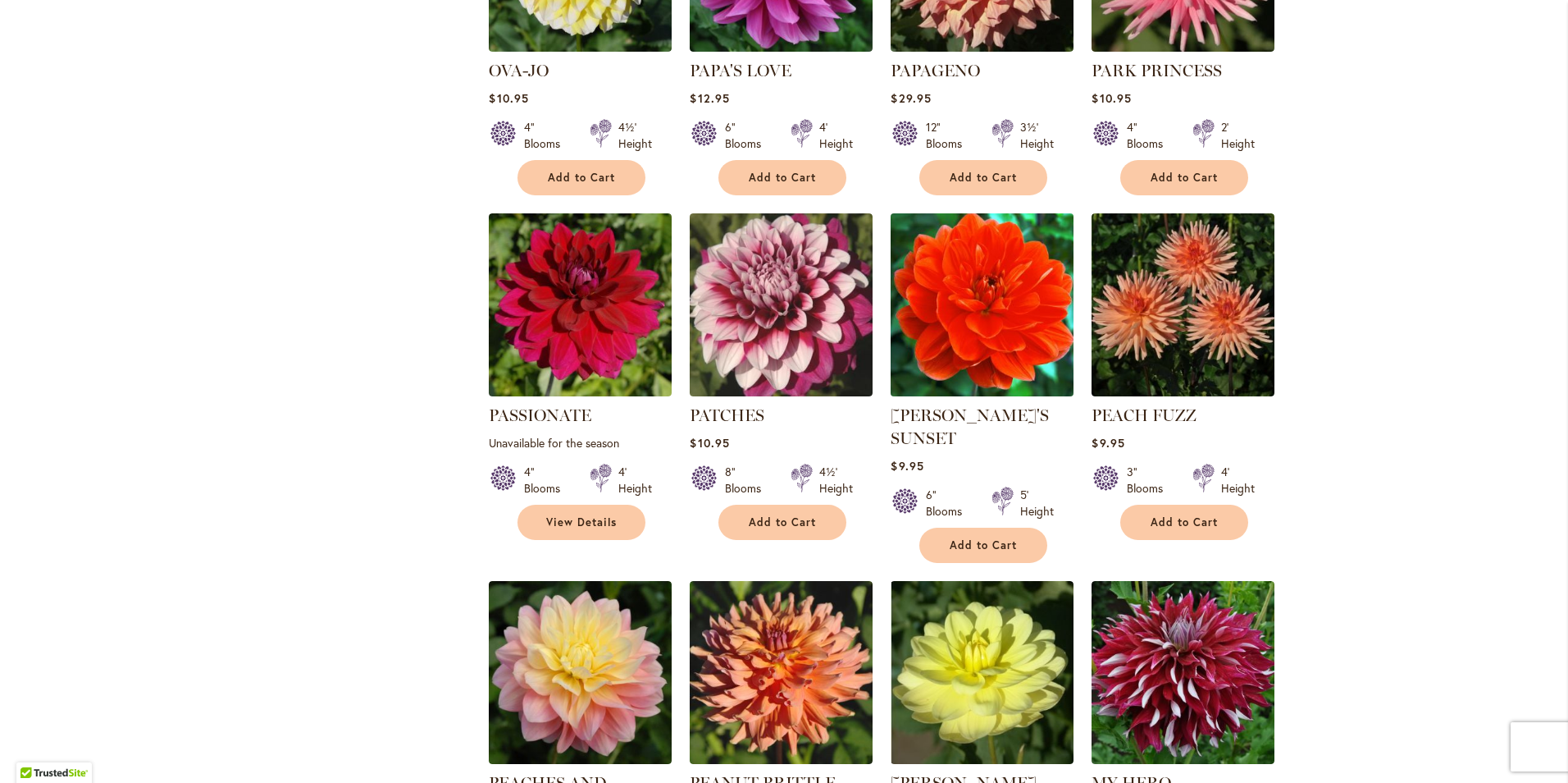
click at [977, 265] on img at bounding box center [983, 305] width 192 height 192
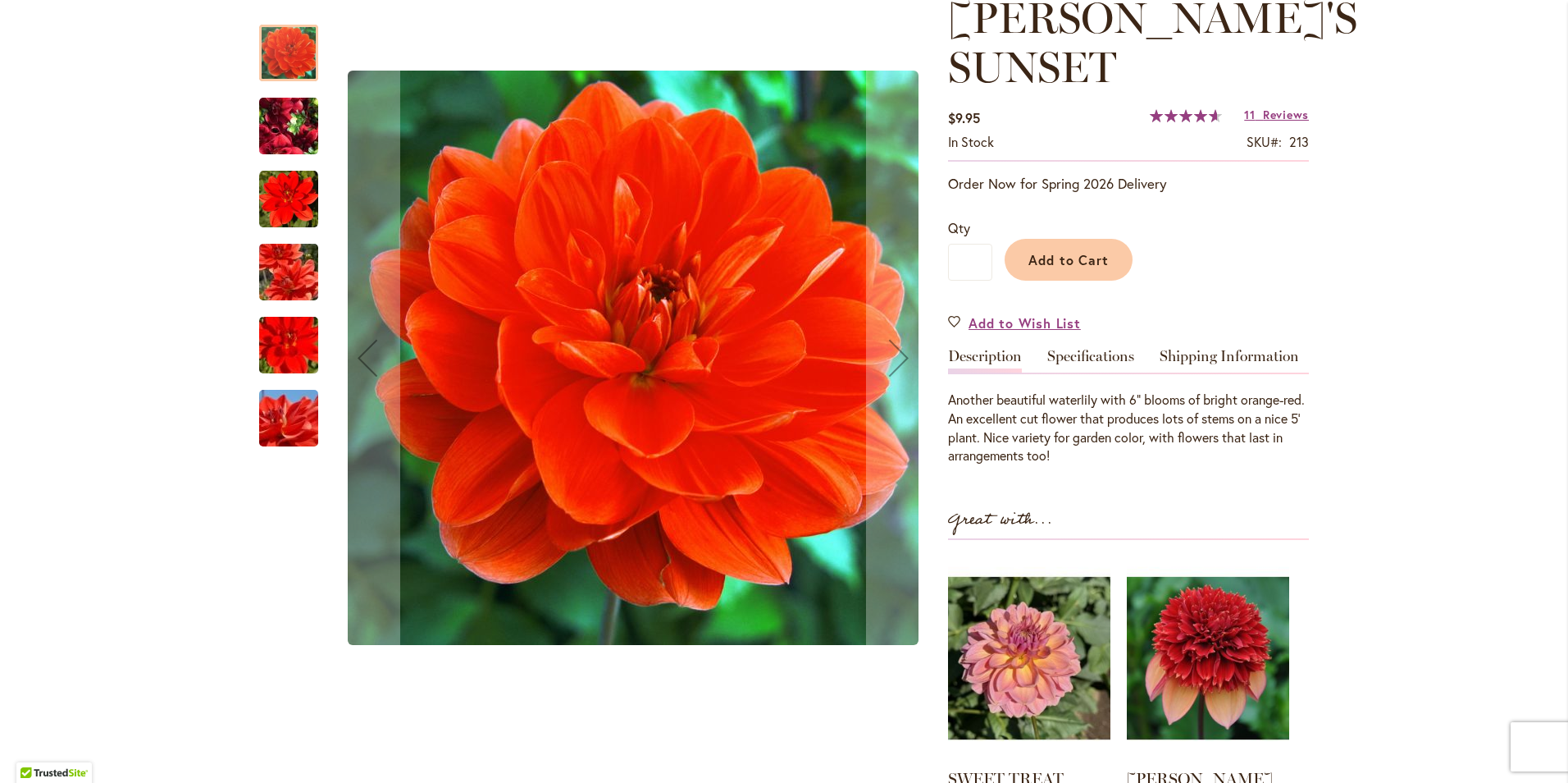
scroll to position [246, 0]
click at [1089, 352] on link "Specifications" at bounding box center [1091, 361] width 87 height 23
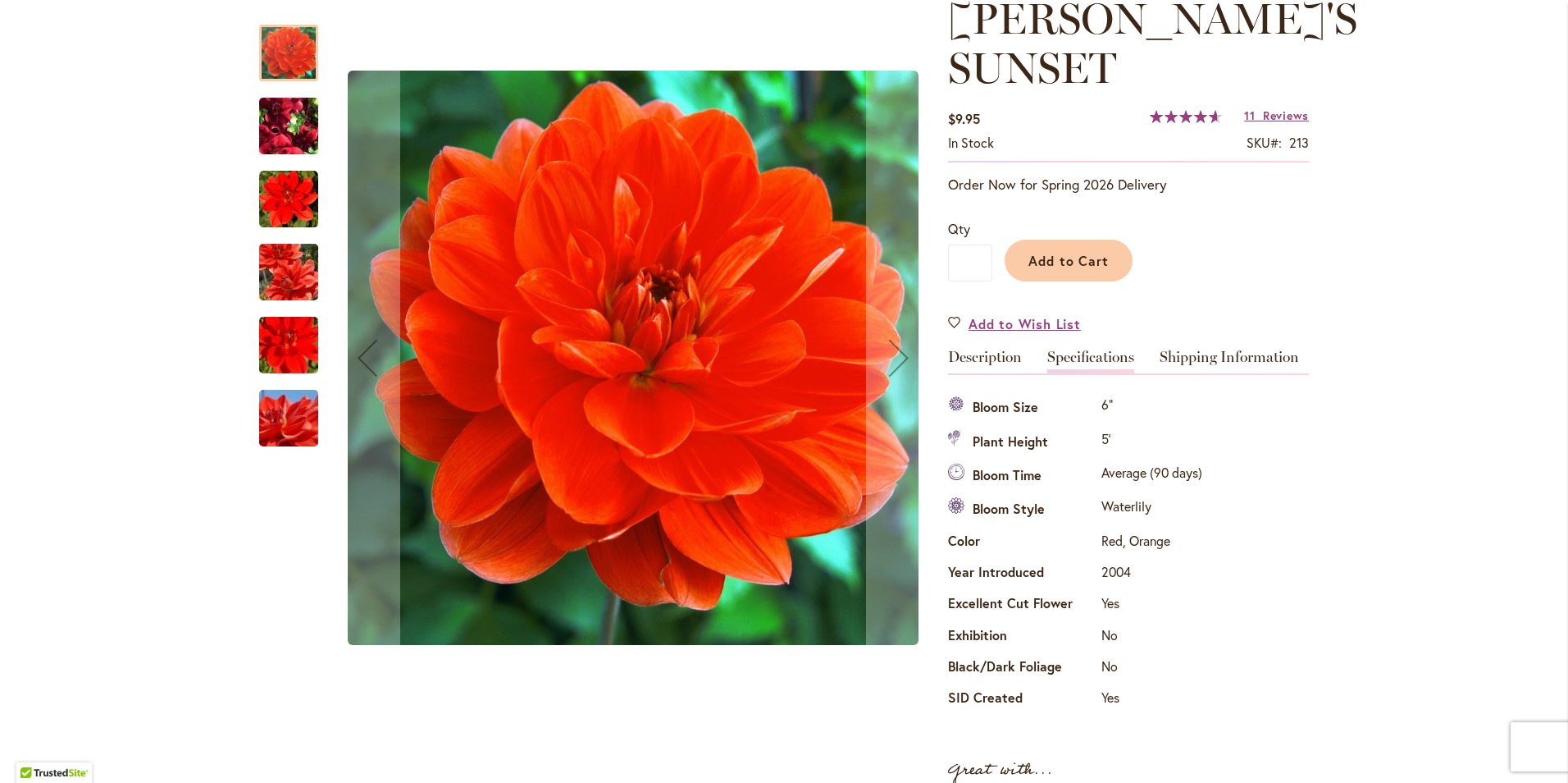
click at [285, 124] on img "PATRICIA ANN'S SUNSET" at bounding box center [288, 126] width 118 height 88
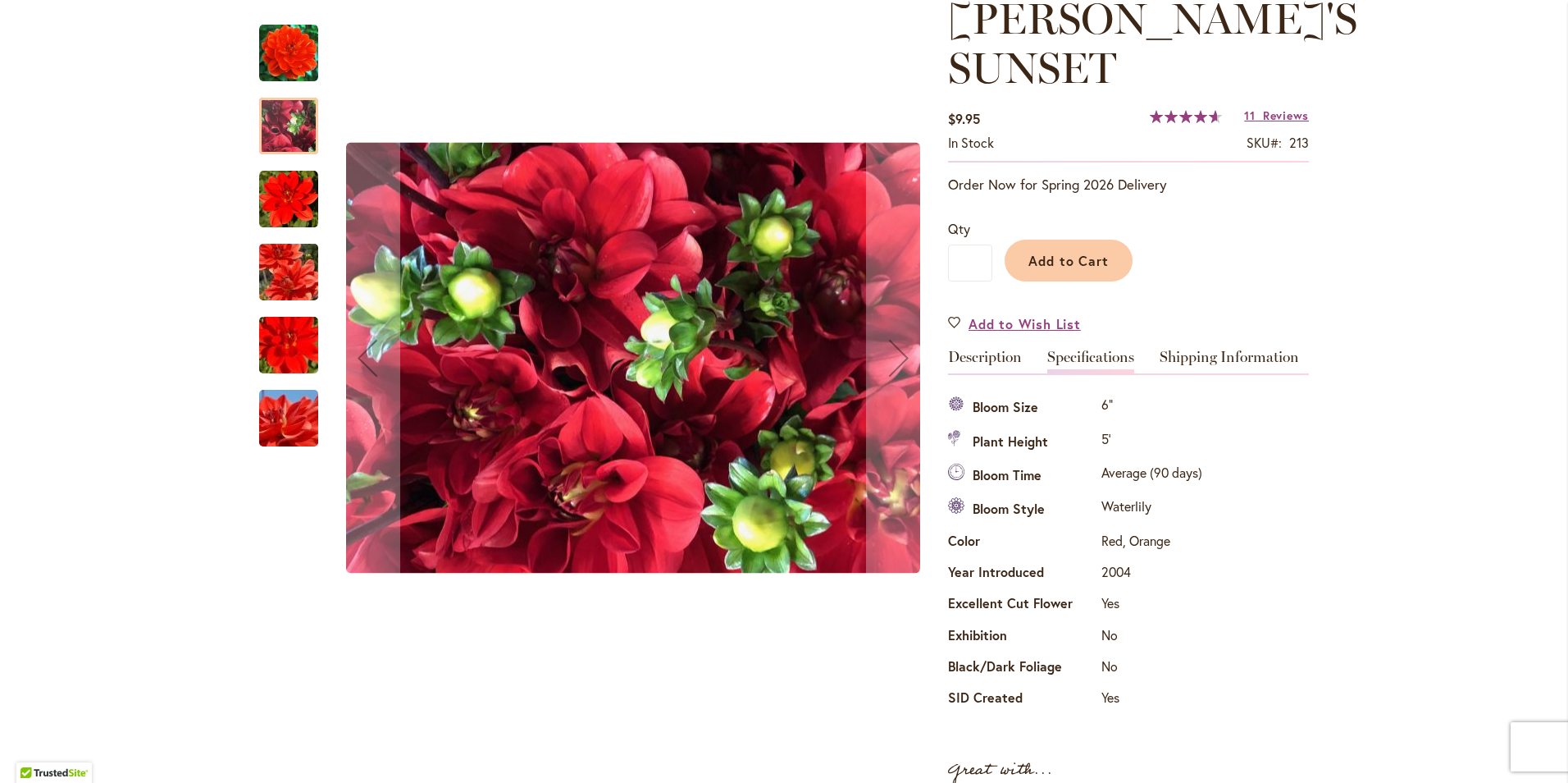
click at [281, 194] on img "PATRICIA ANN'S SUNSET" at bounding box center [288, 199] width 59 height 59
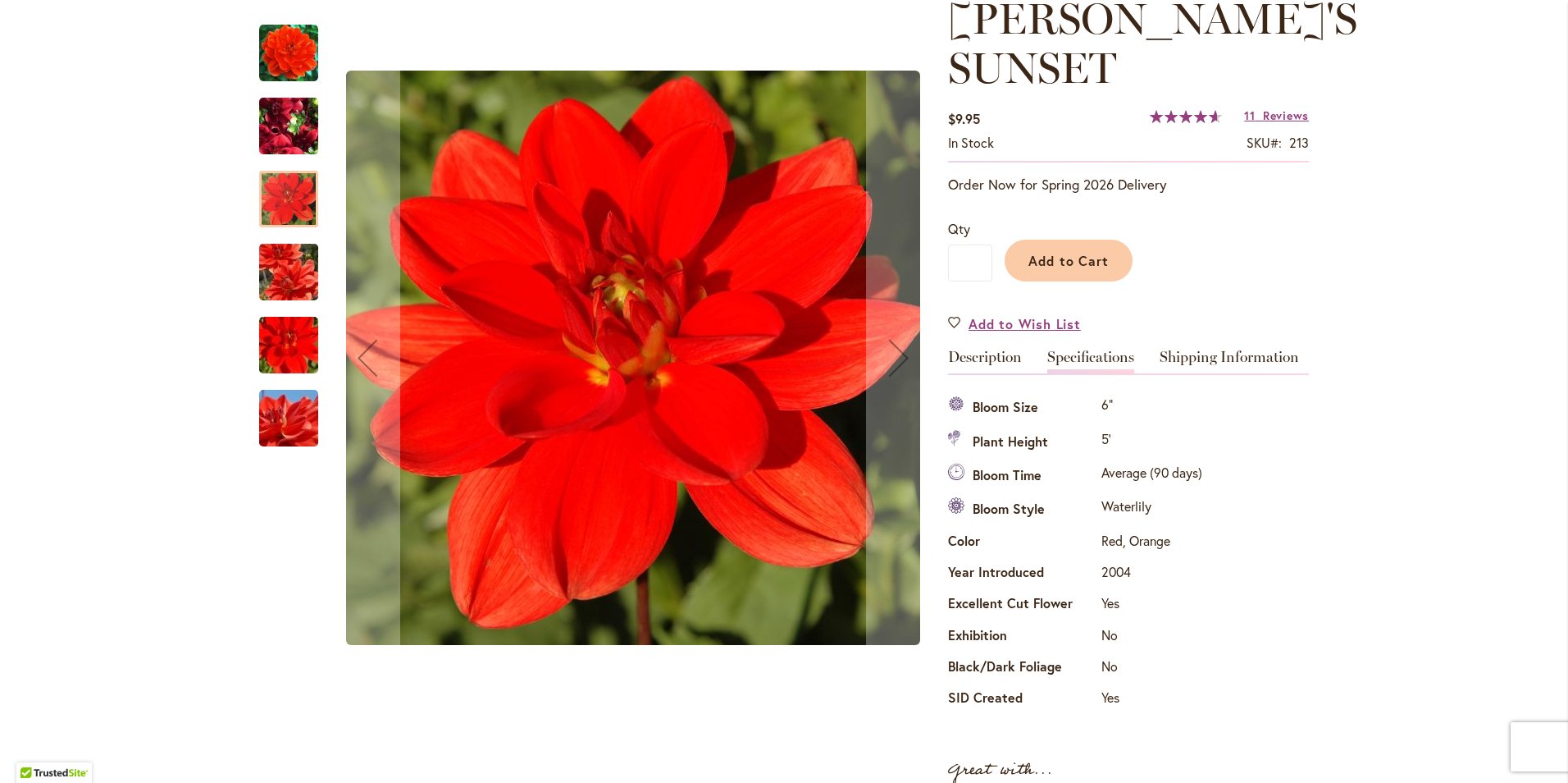
click at [296, 134] on img "PATRICIA ANN'S SUNSET" at bounding box center [288, 126] width 118 height 88
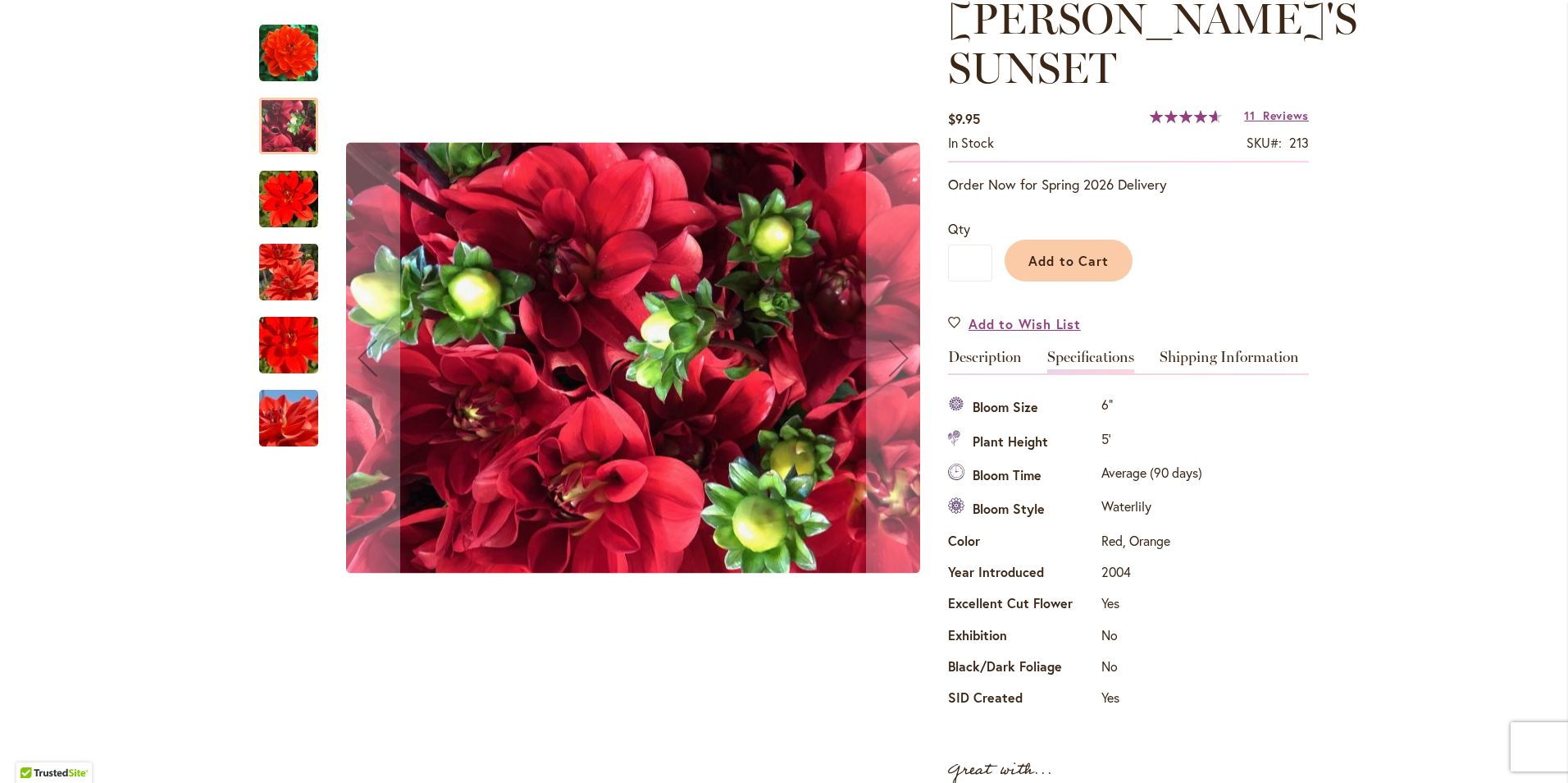
click at [264, 335] on img "PATRICIA ANN'S SUNSET" at bounding box center [288, 346] width 118 height 79
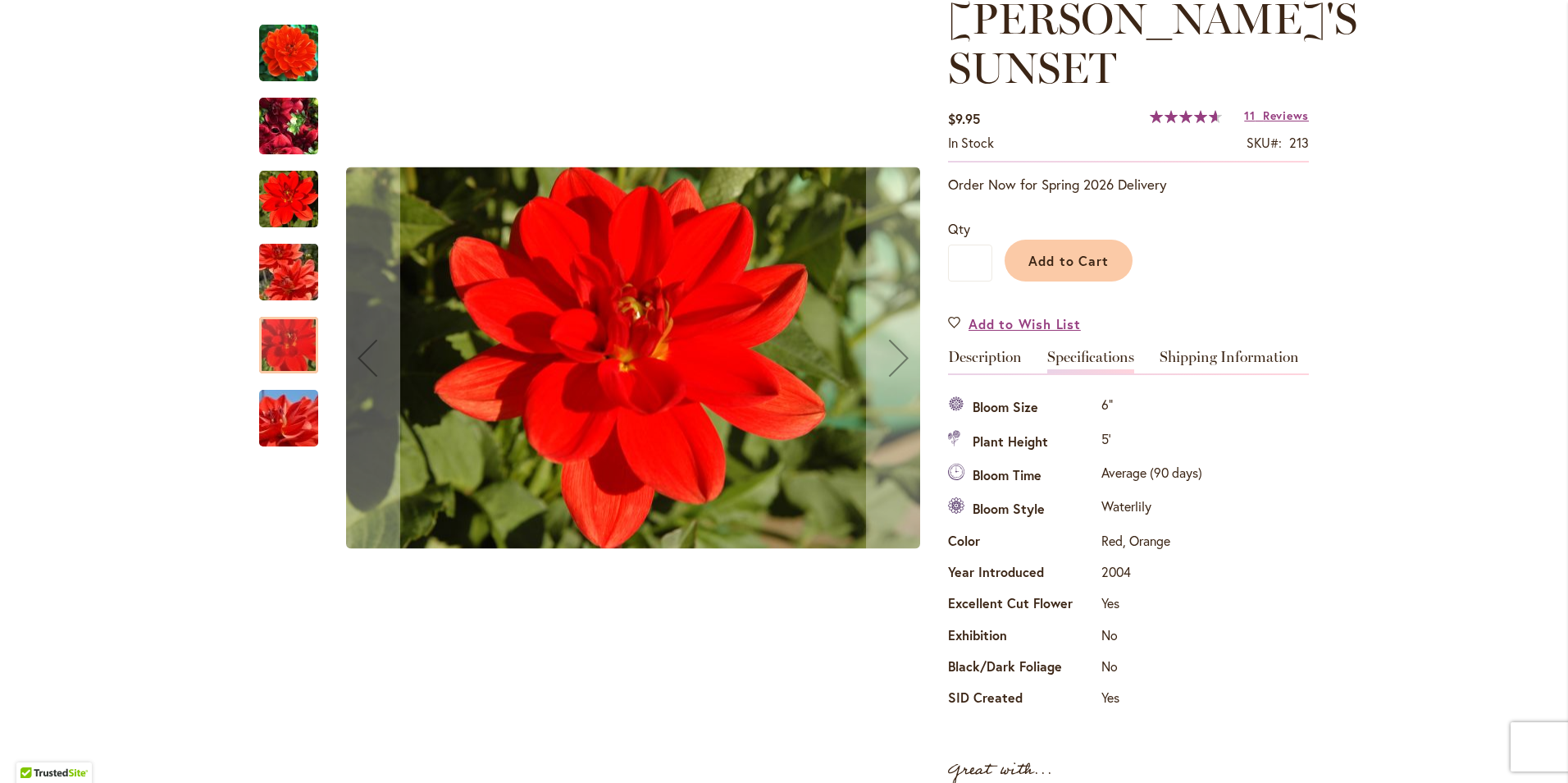
click at [287, 106] on img "PATRICIA ANN'S SUNSET" at bounding box center [288, 126] width 118 height 88
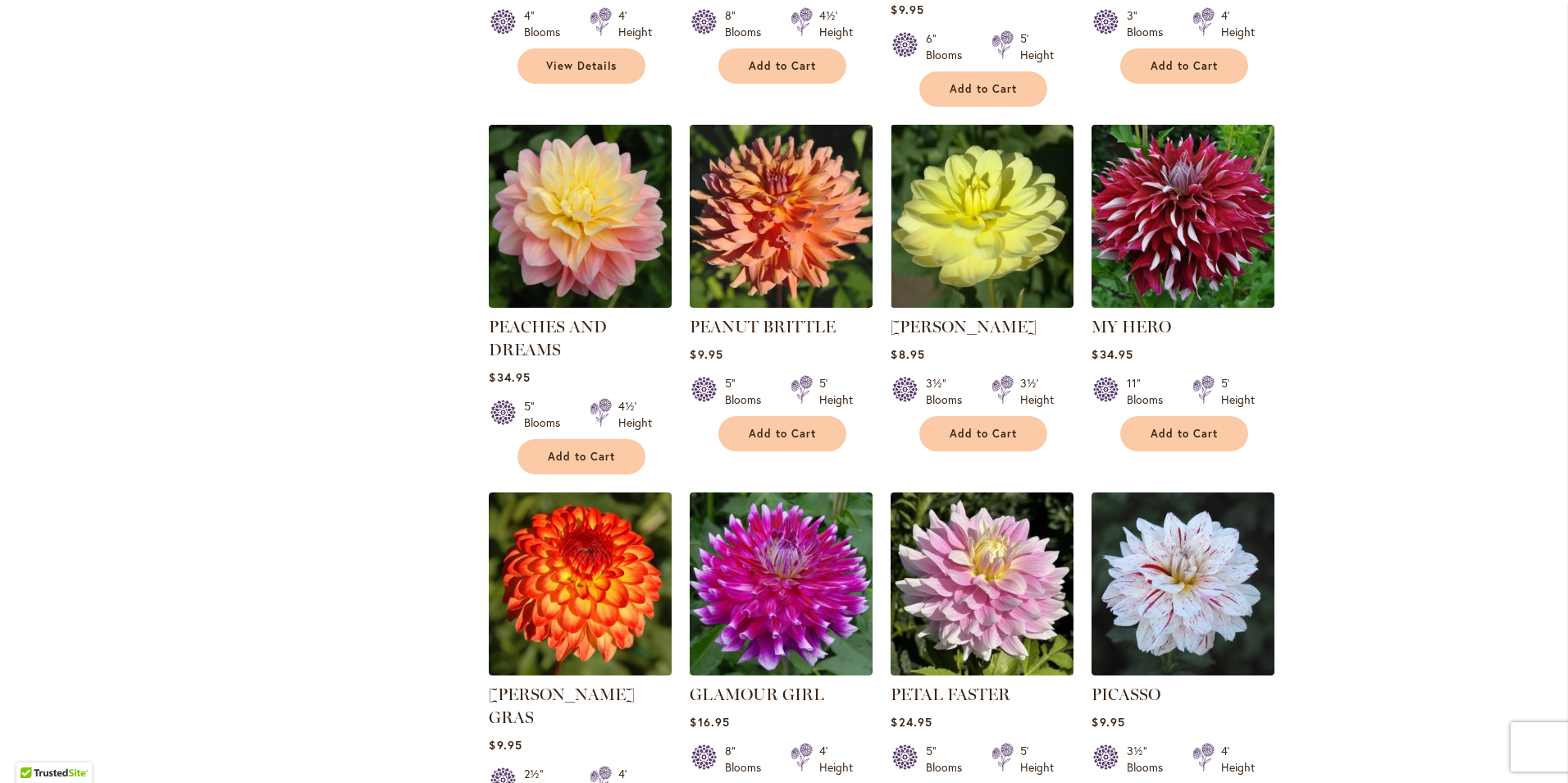
scroll to position [4267, 0]
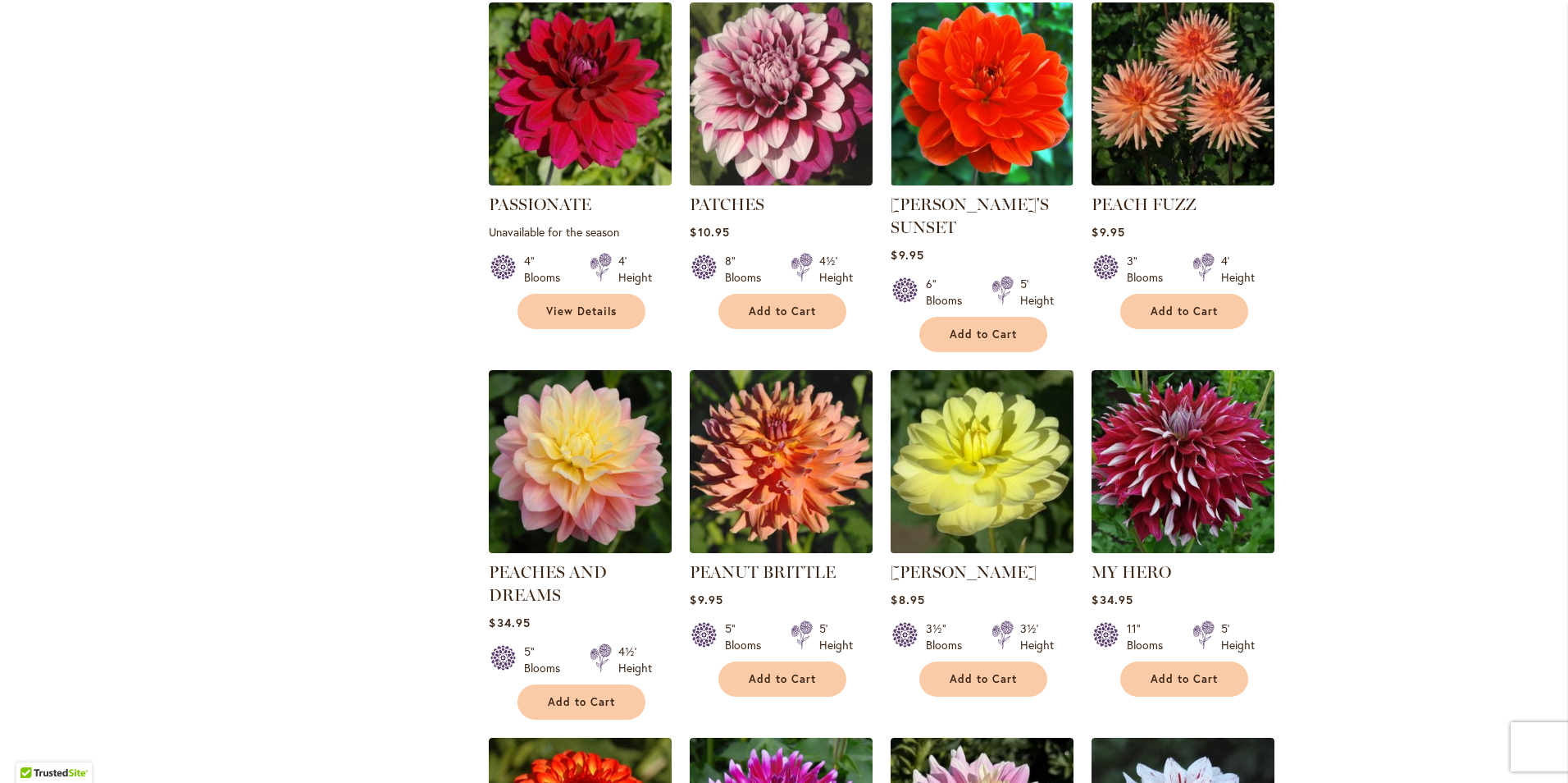
click at [1023, 418] on img at bounding box center [983, 462] width 192 height 192
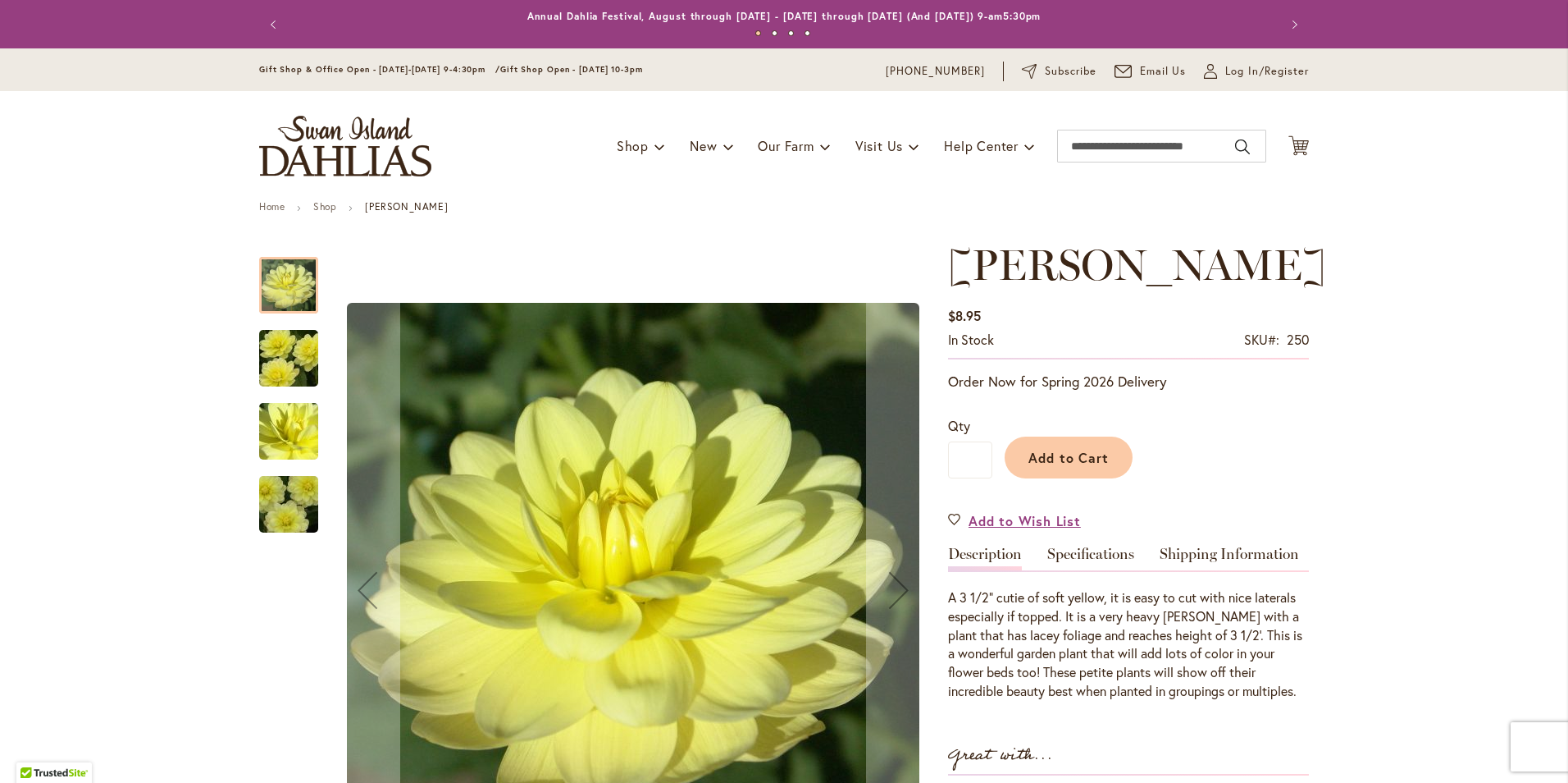
click at [281, 442] on img "PEGGY JEAN" at bounding box center [288, 431] width 118 height 88
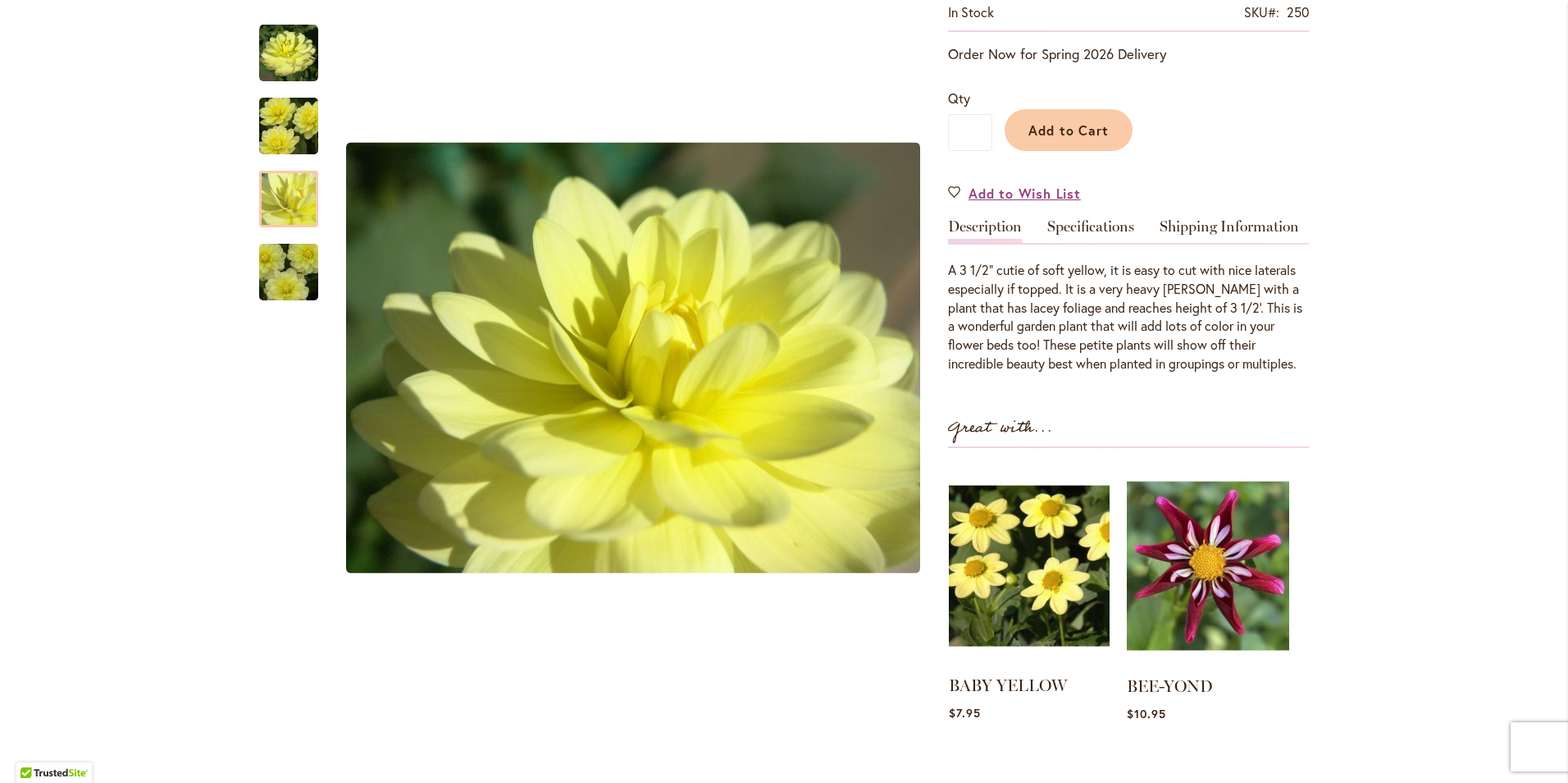
scroll to position [328, 0]
click at [1081, 224] on link "Specifications" at bounding box center [1091, 229] width 87 height 23
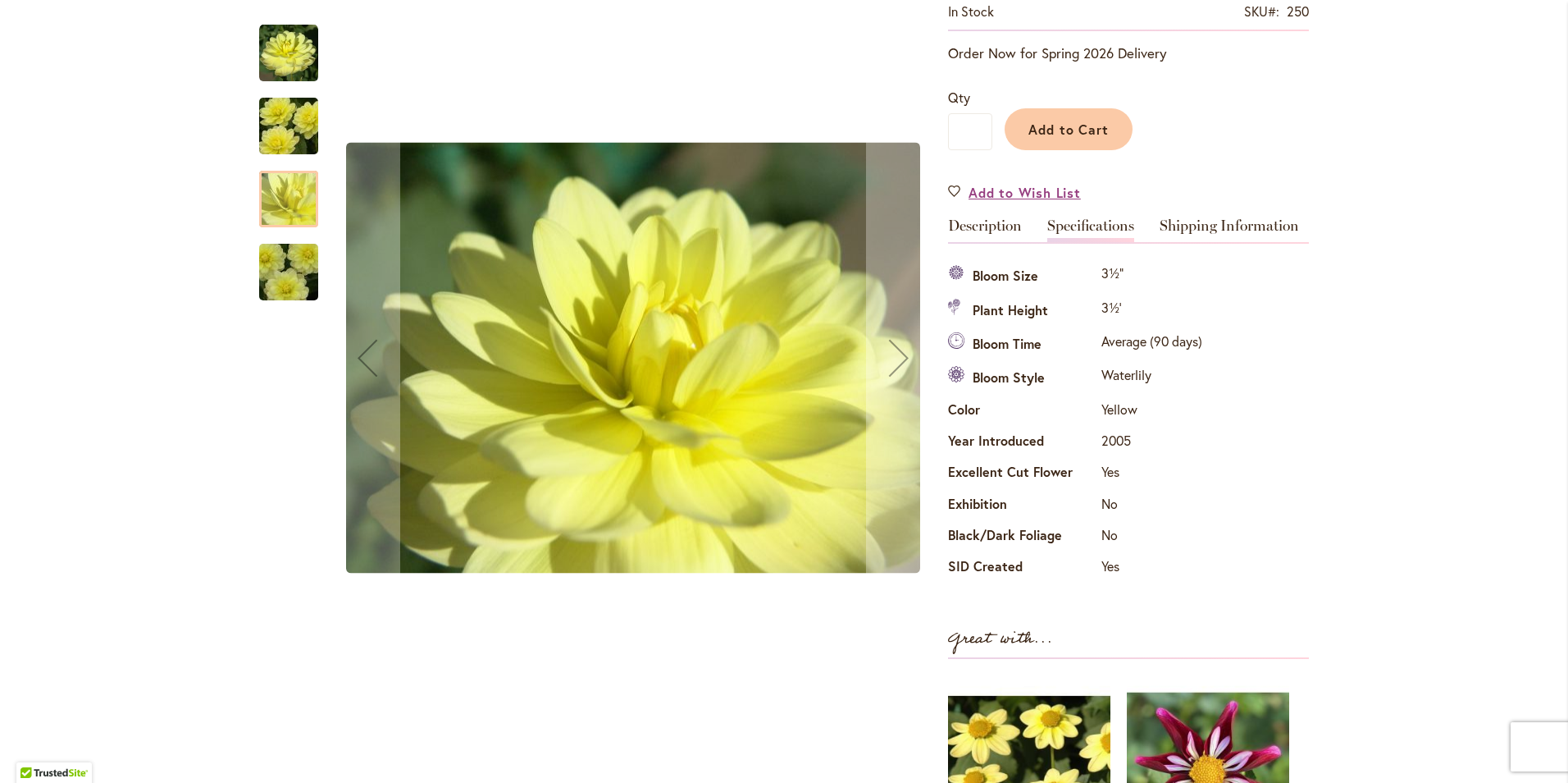
click at [306, 284] on img "PEGGY JEAN" at bounding box center [288, 273] width 118 height 88
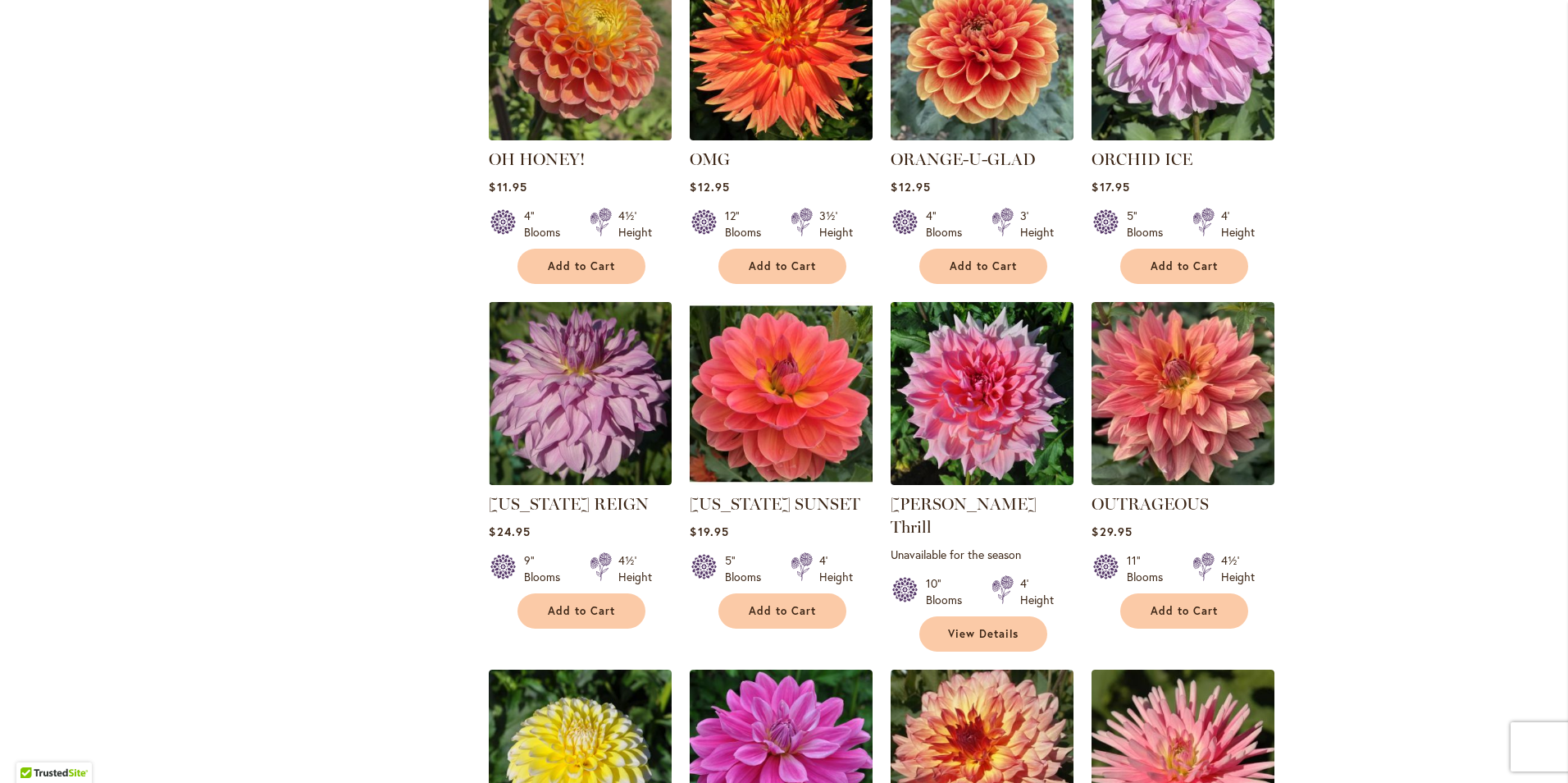
scroll to position [3281, 0]
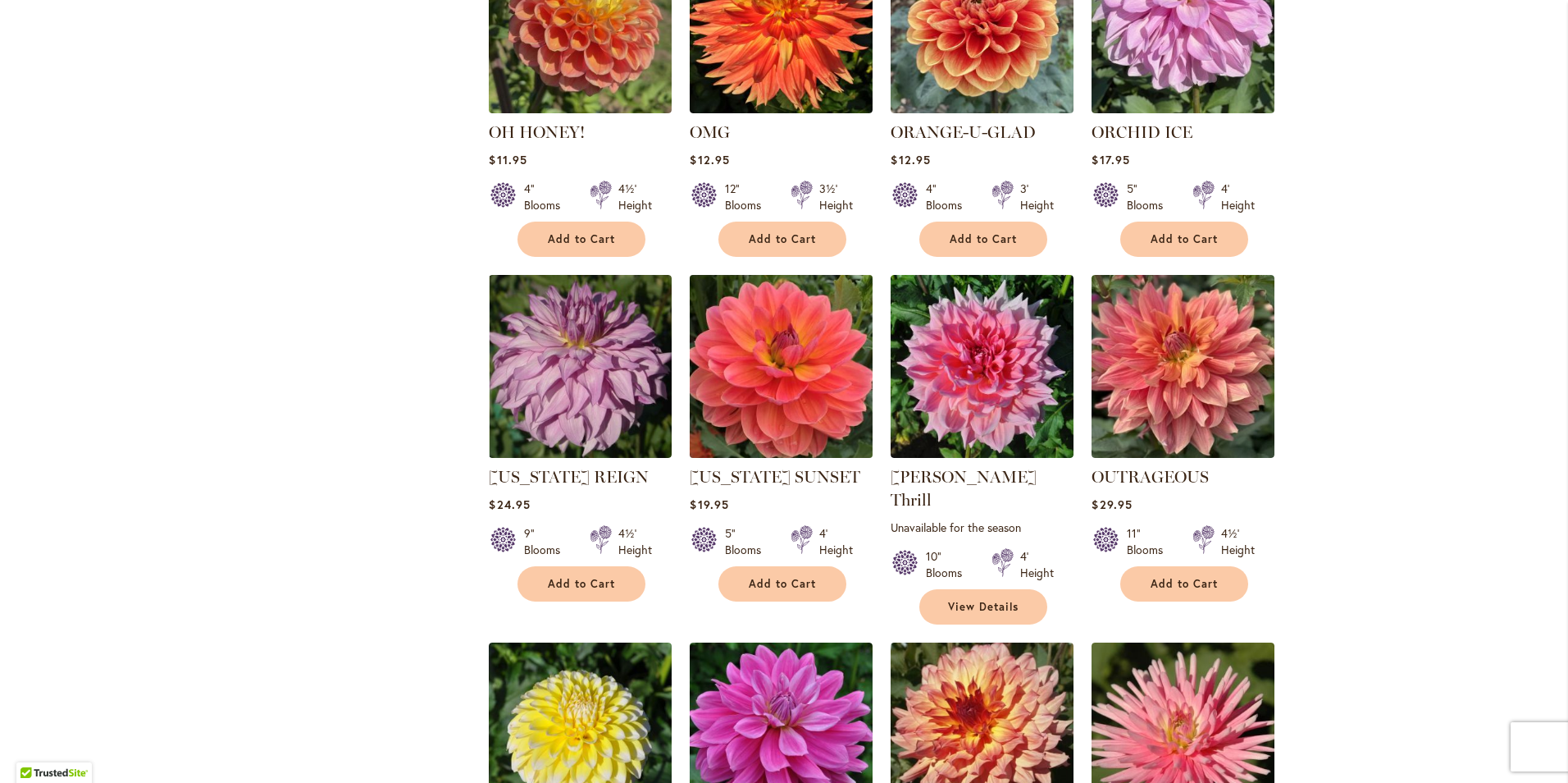
click at [748, 338] on img at bounding box center [782, 367] width 192 height 192
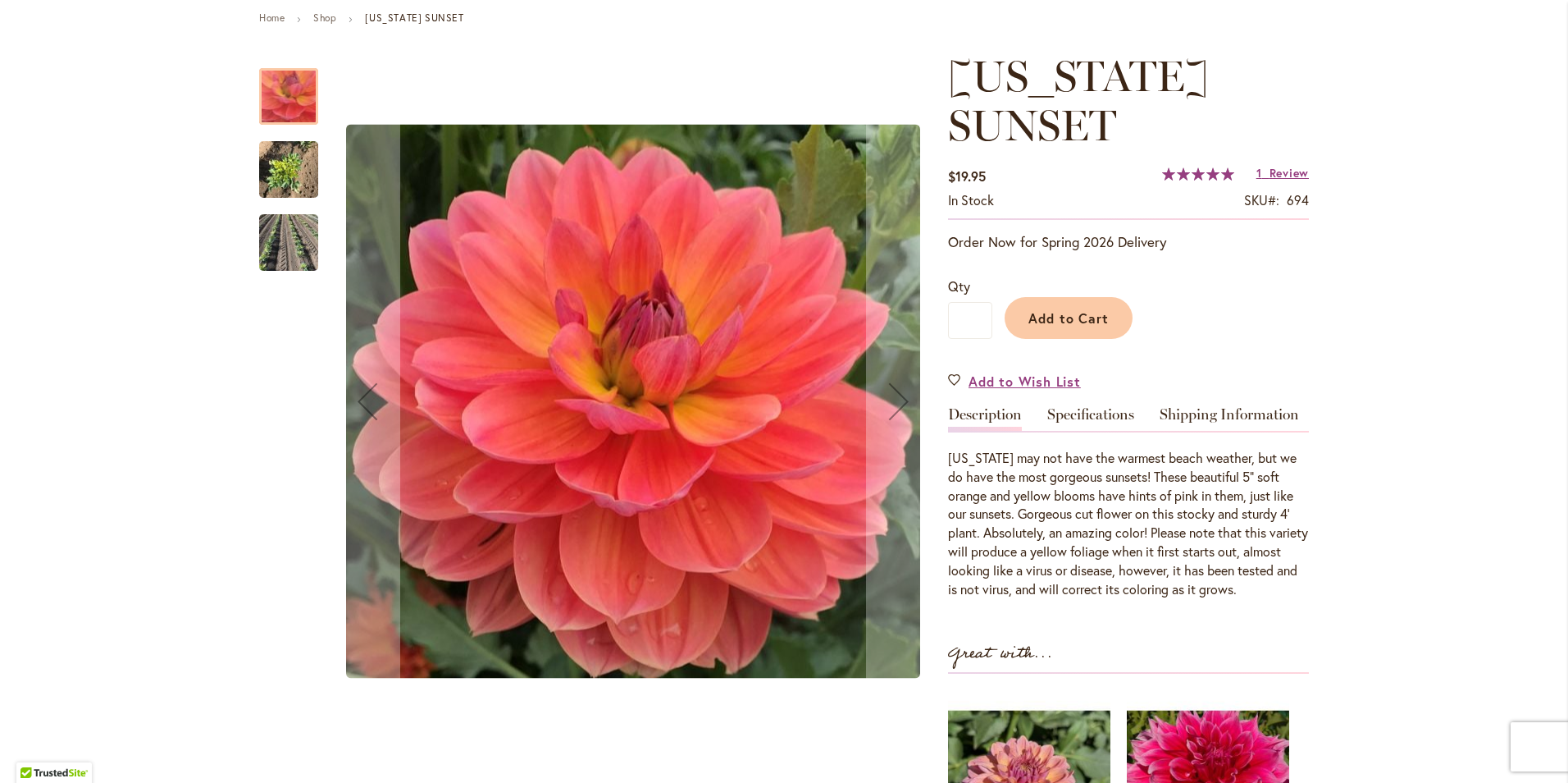
scroll to position [246, 0]
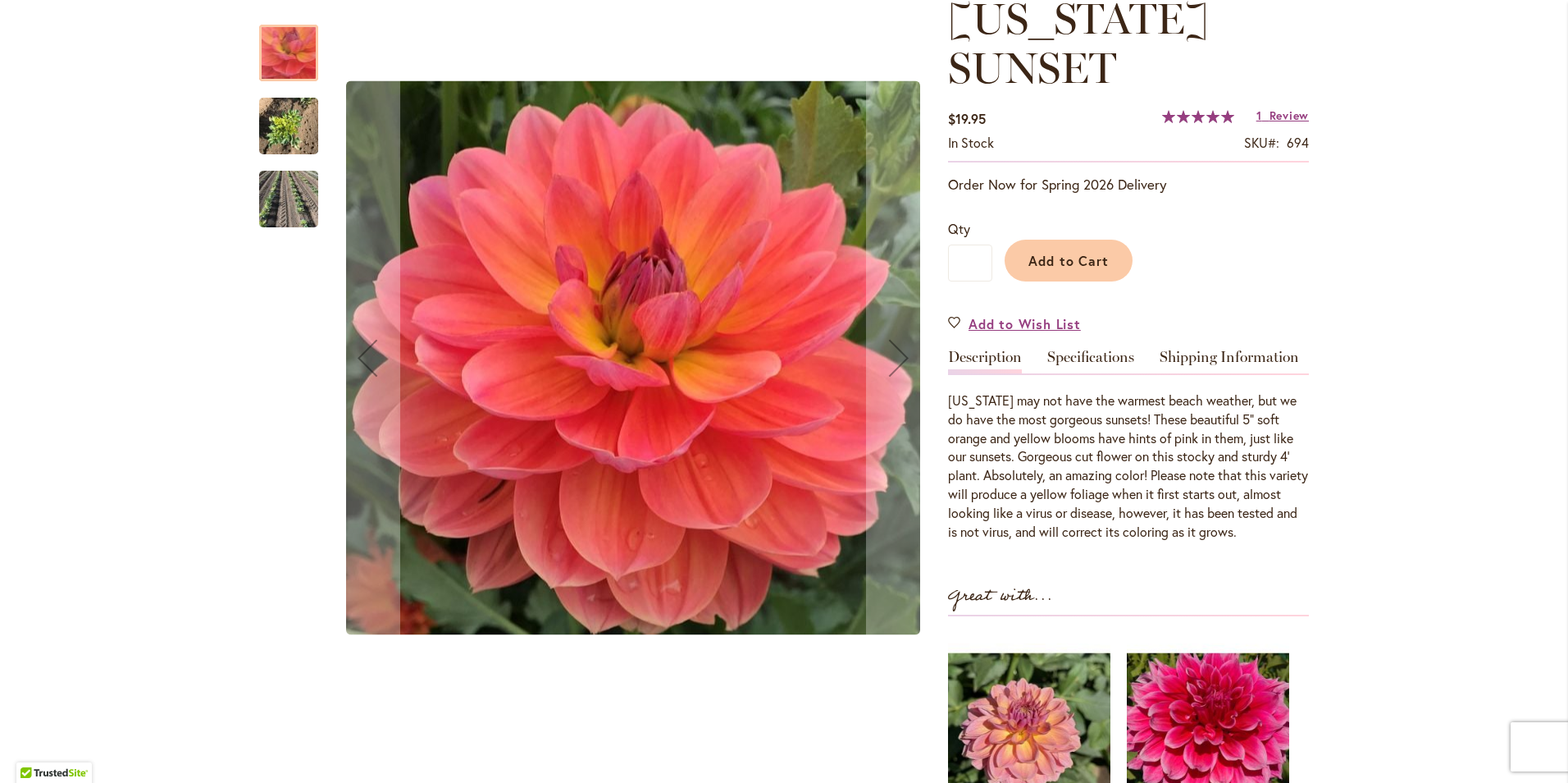
click at [300, 126] on img "OREGON SUNSET" at bounding box center [288, 127] width 59 height 79
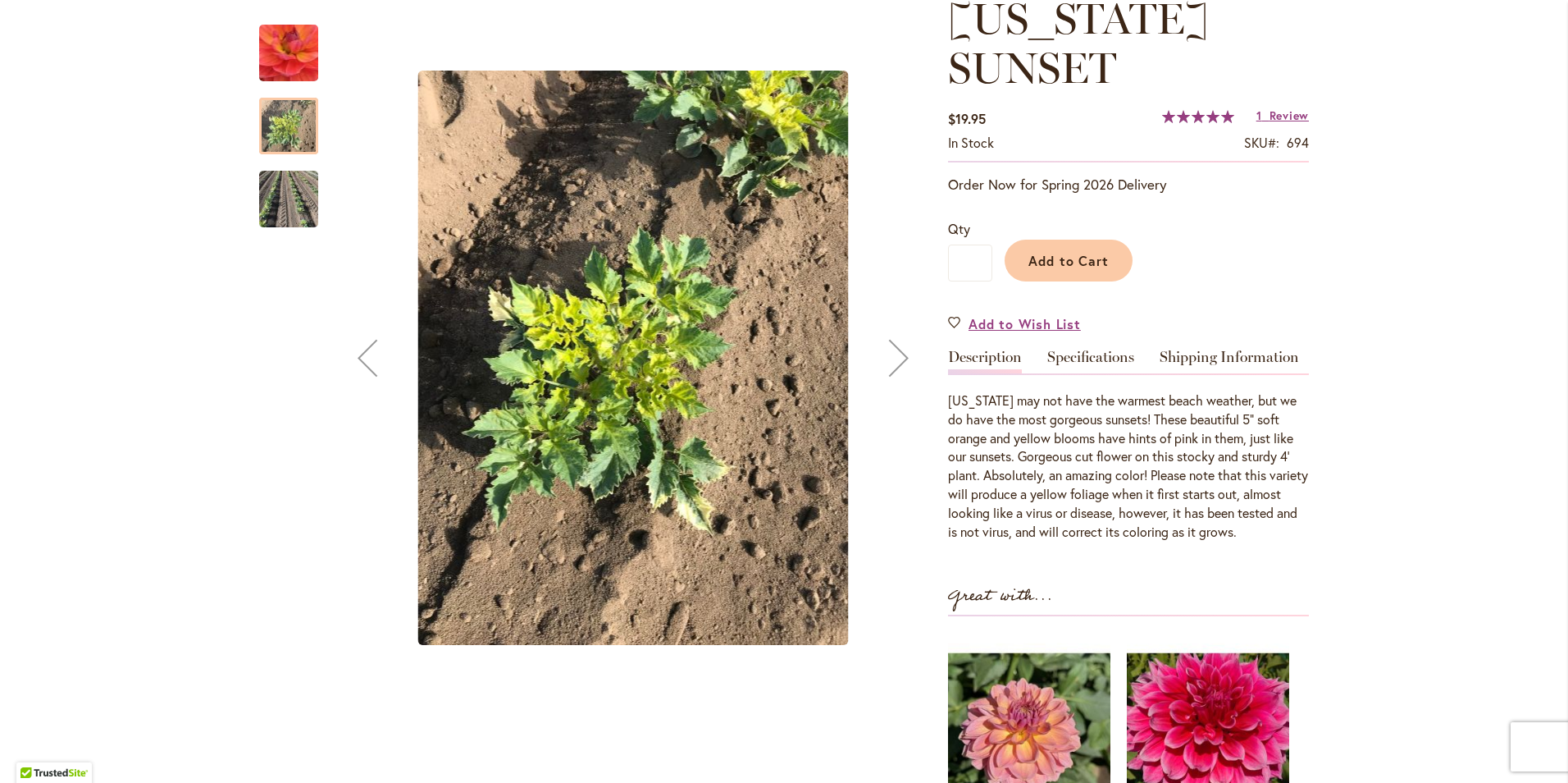
click at [272, 212] on img "OREGON SUNSET" at bounding box center [288, 199] width 59 height 86
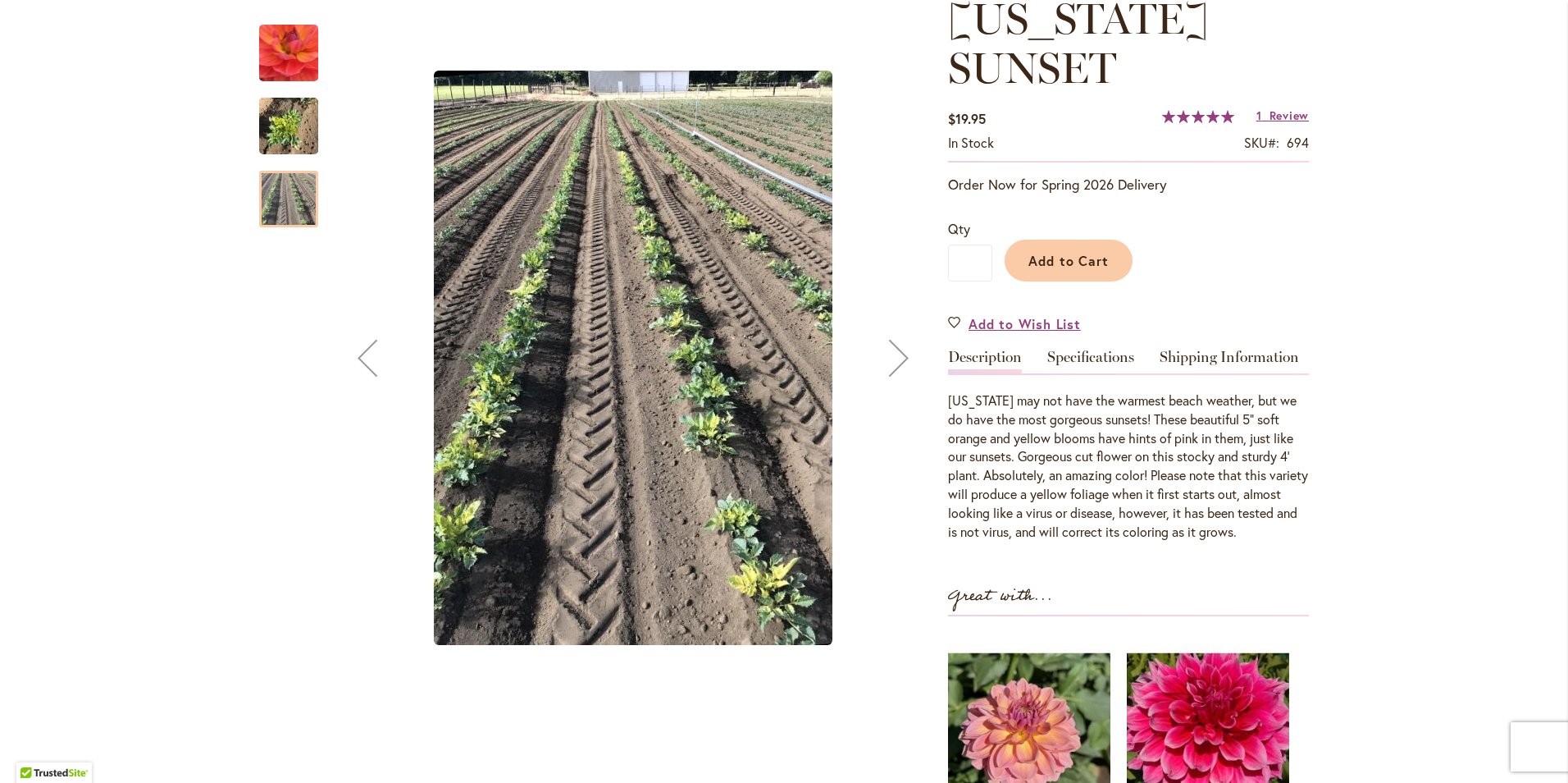
click at [281, 66] on img "OREGON SUNSET" at bounding box center [288, 54] width 117 height 113
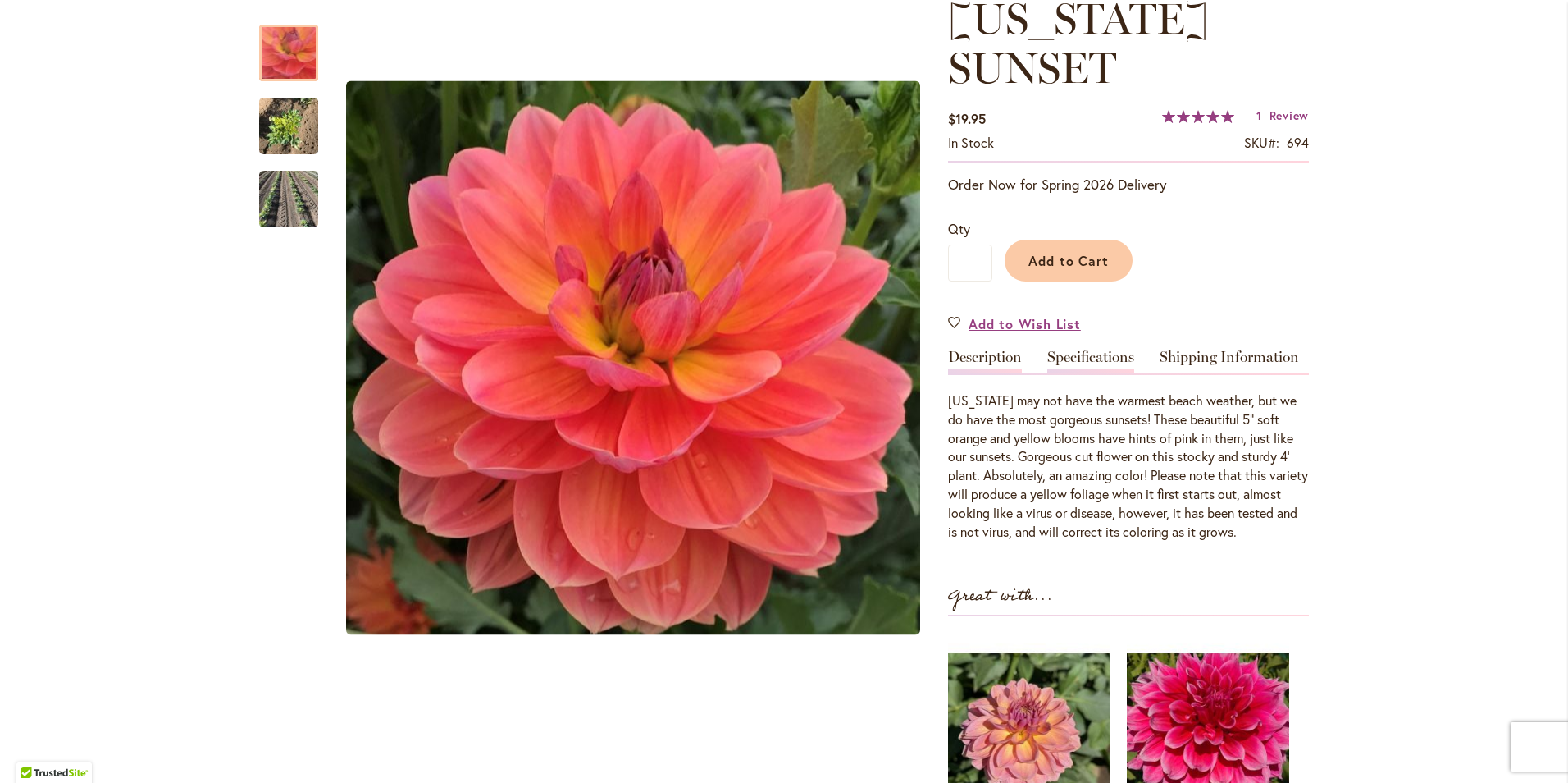
click at [1067, 364] on link "Specifications" at bounding box center [1091, 361] width 87 height 23
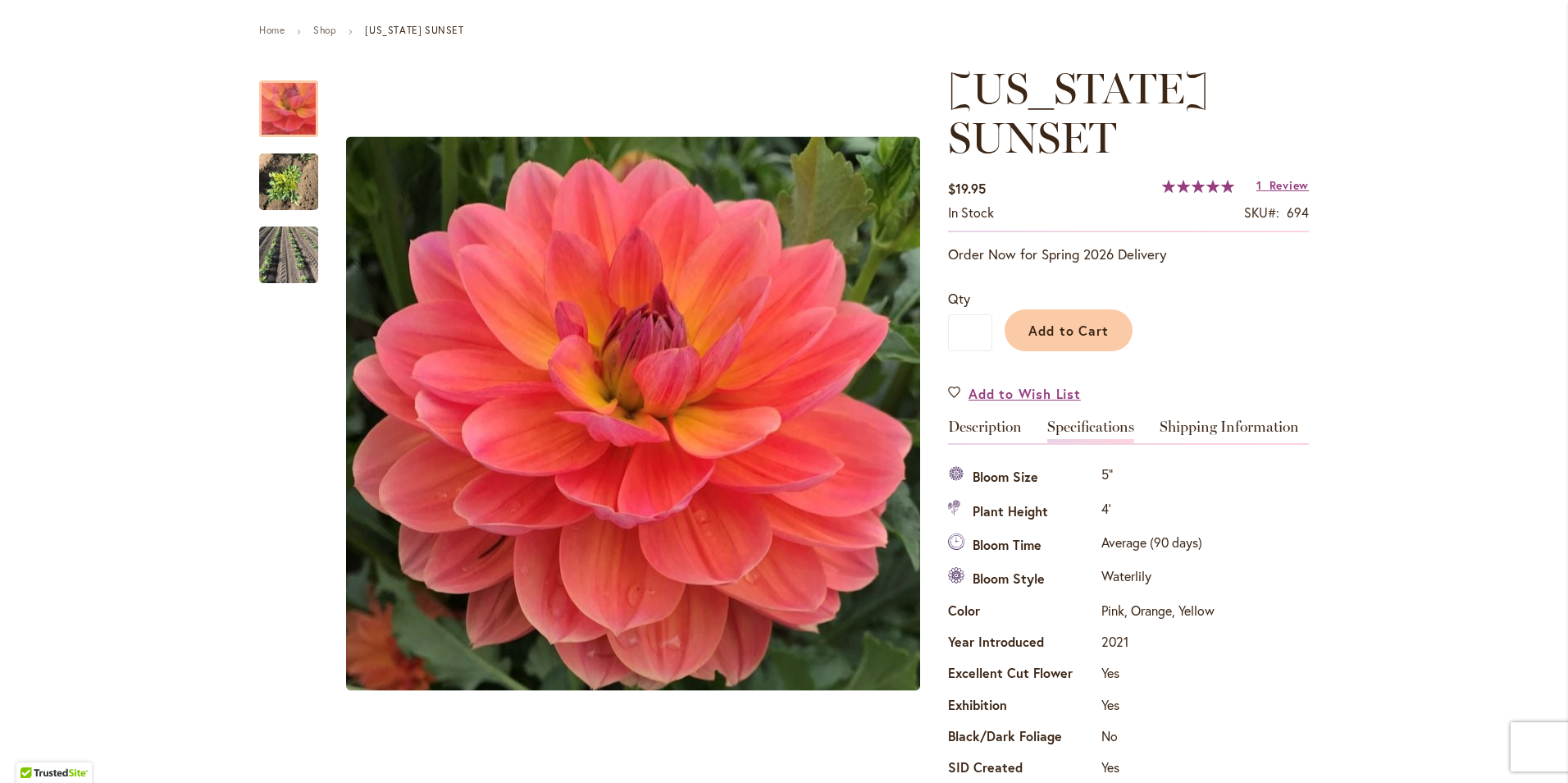
scroll to position [82, 0]
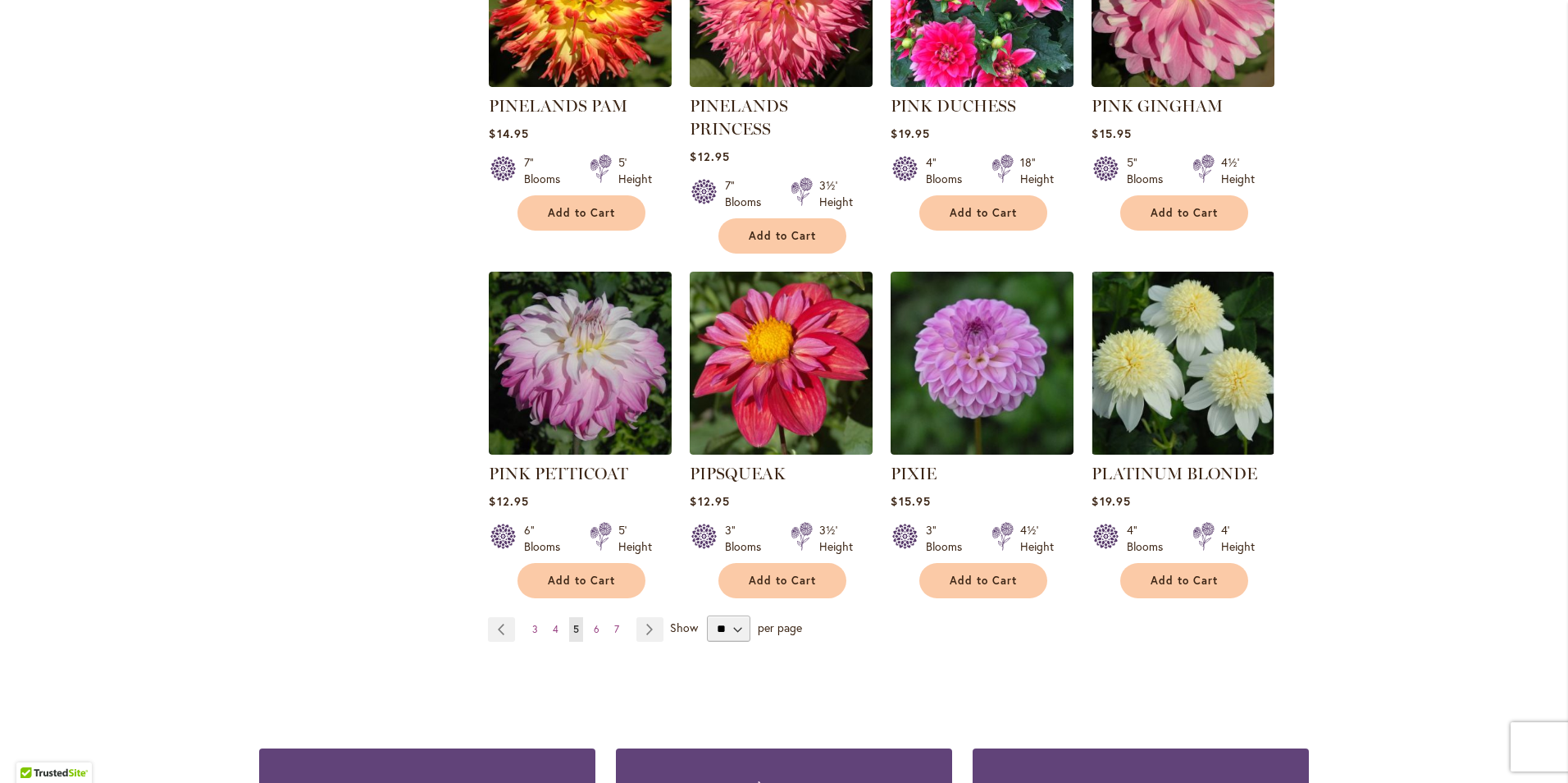
scroll to position [5528, 0]
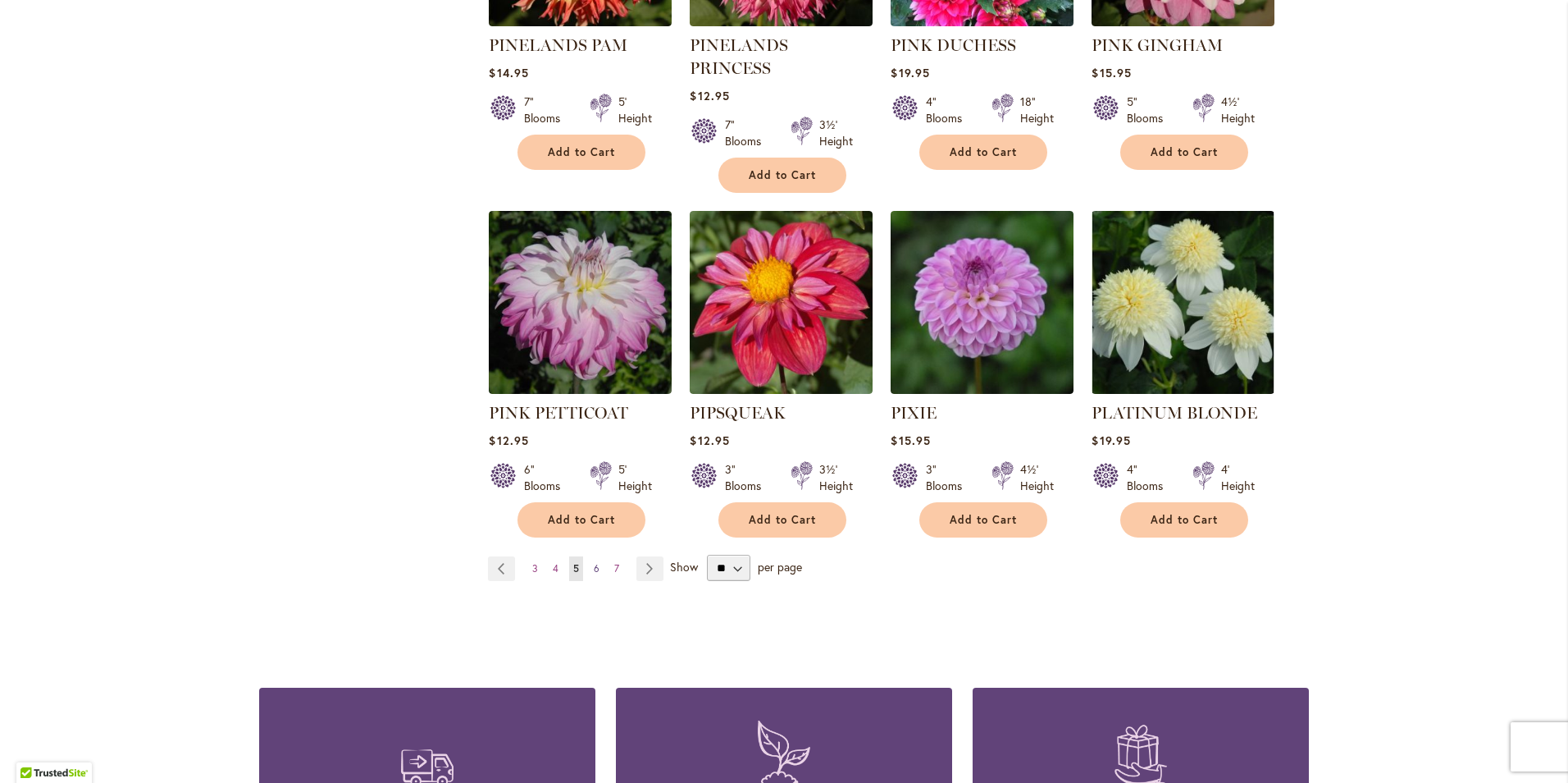
click at [593, 556] on link "Page 6" at bounding box center [597, 569] width 14 height 24
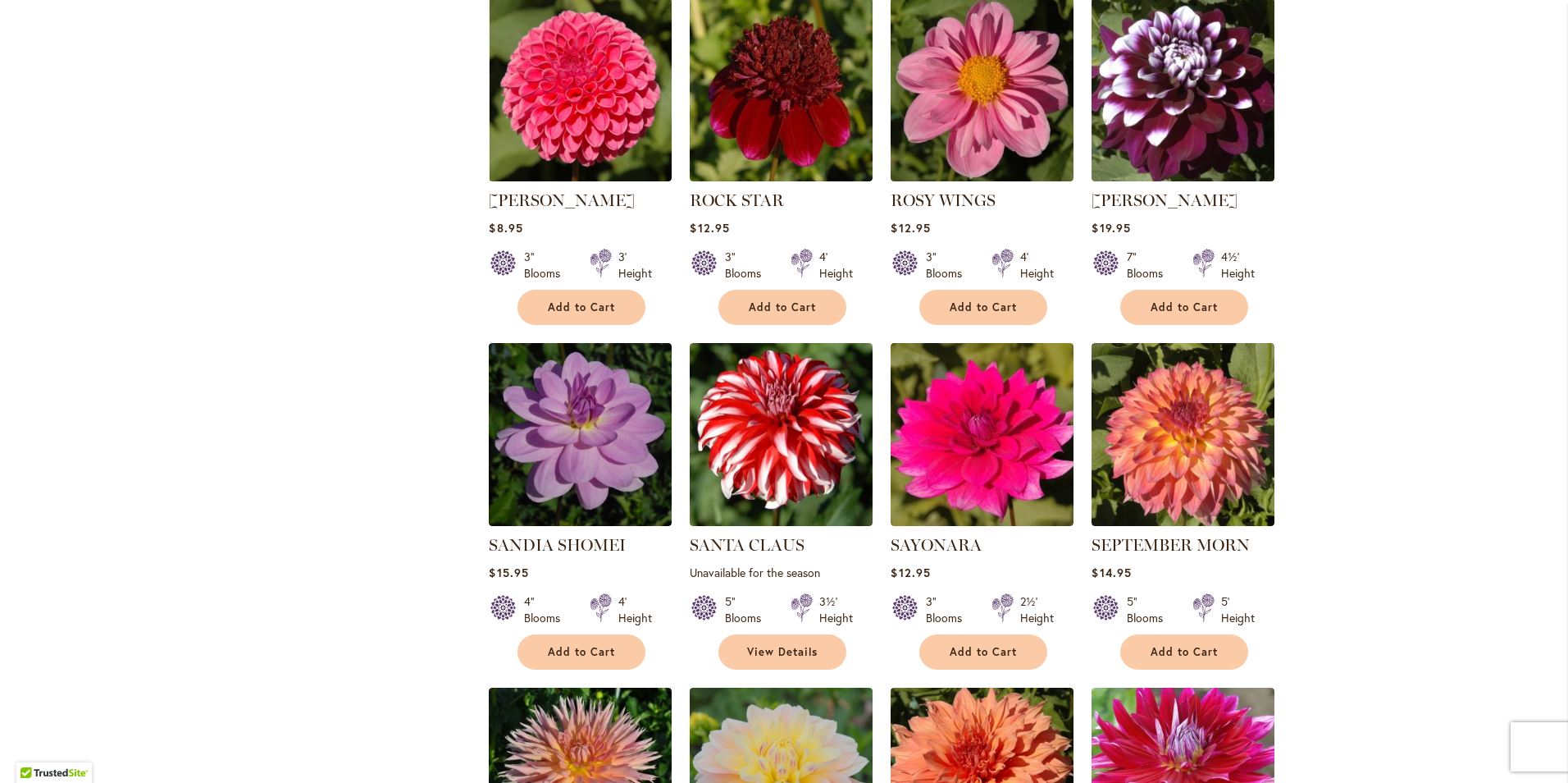
scroll to position [1477, 0]
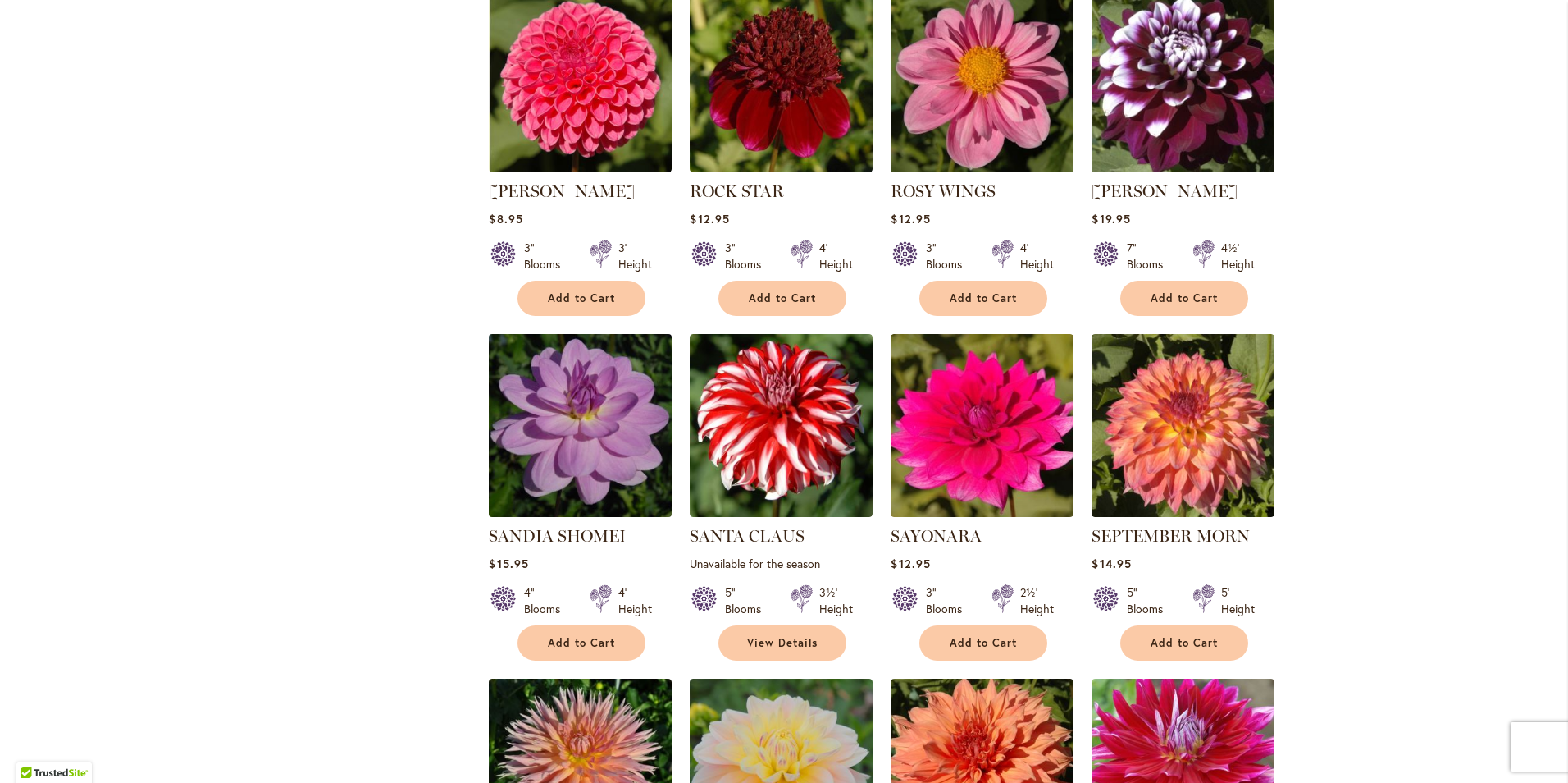
click at [551, 422] on img at bounding box center [581, 426] width 192 height 192
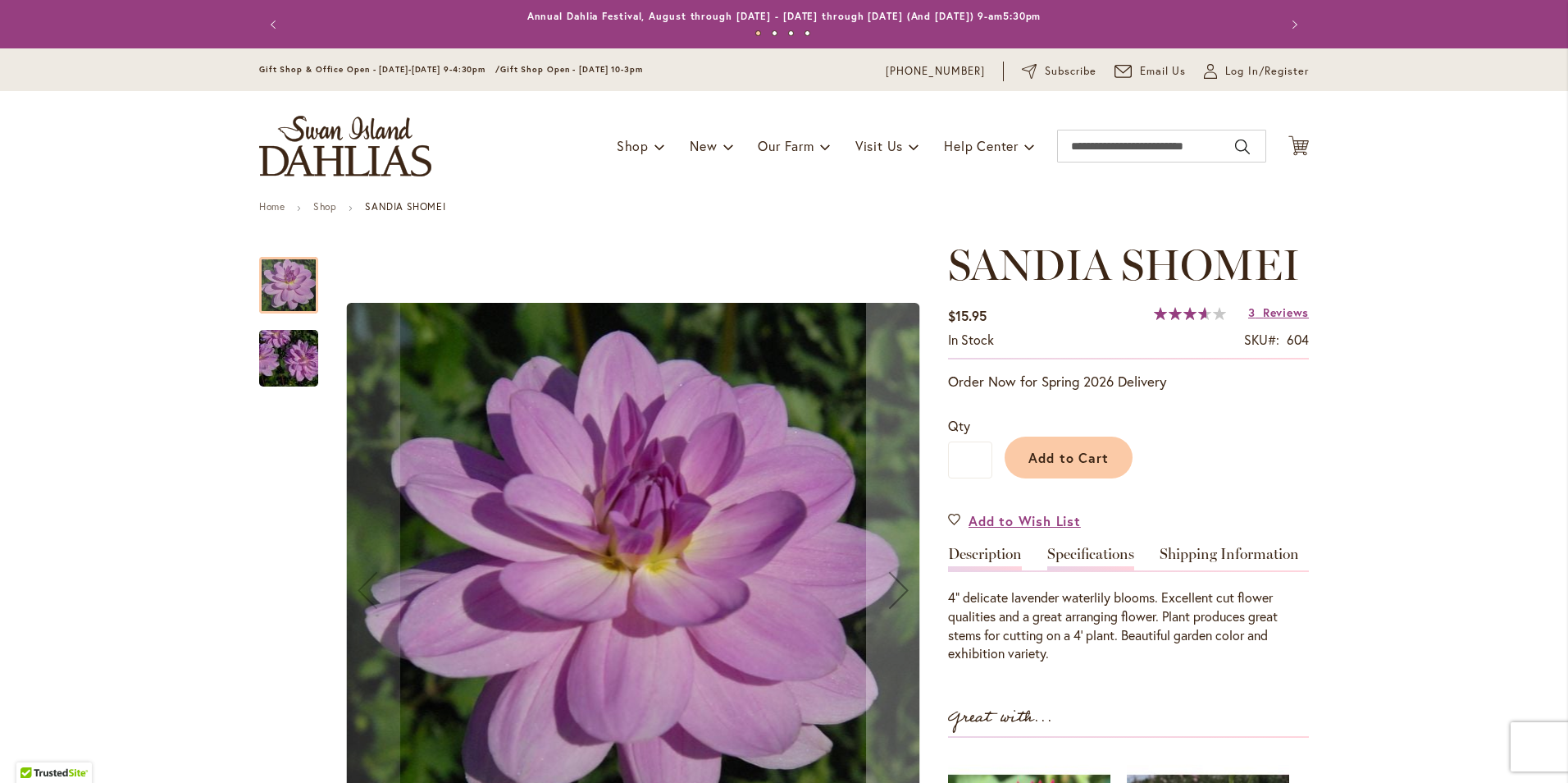
click at [1101, 548] on link "Specifications" at bounding box center [1091, 557] width 87 height 23
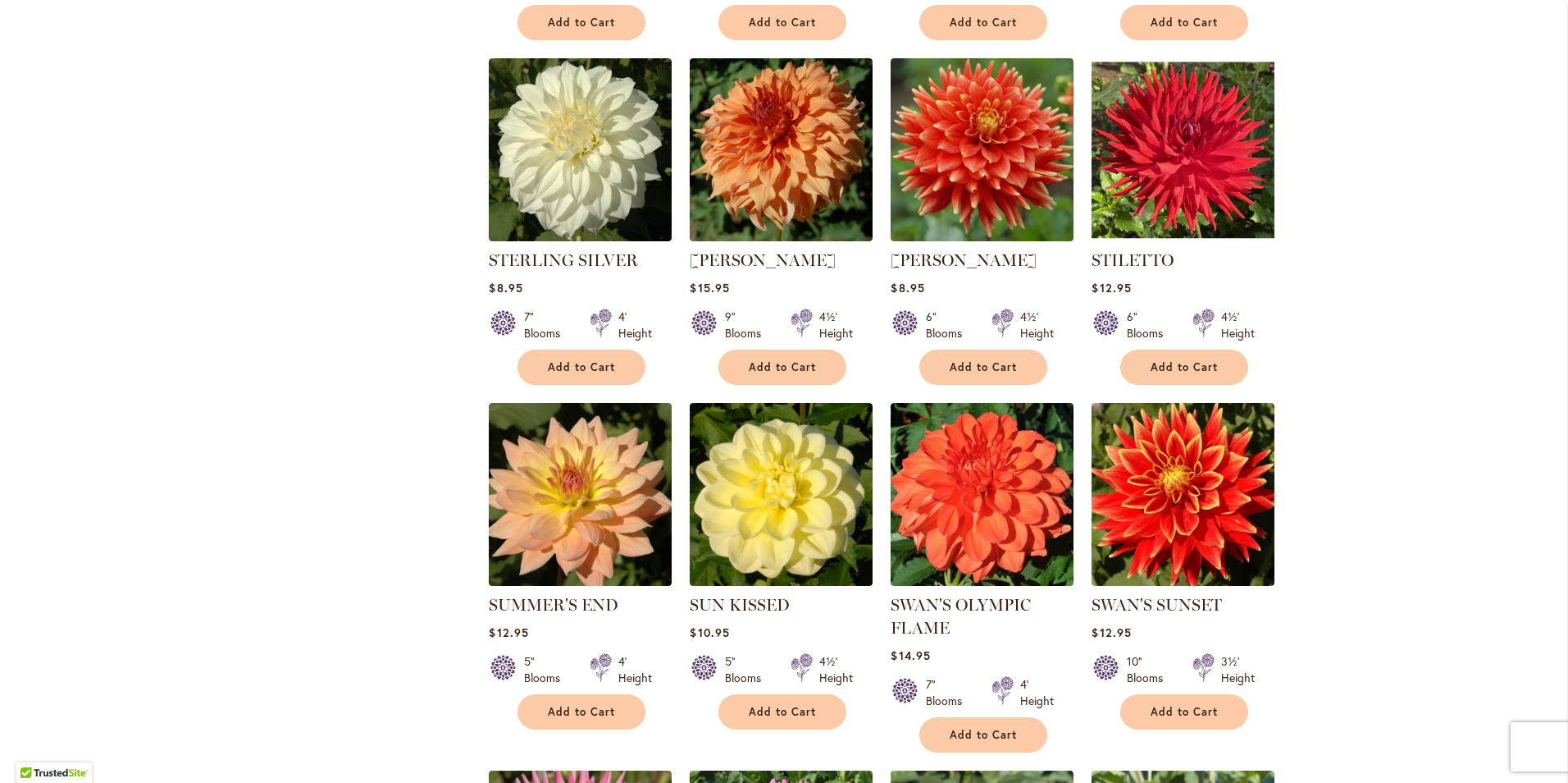
scroll to position [3528, 0]
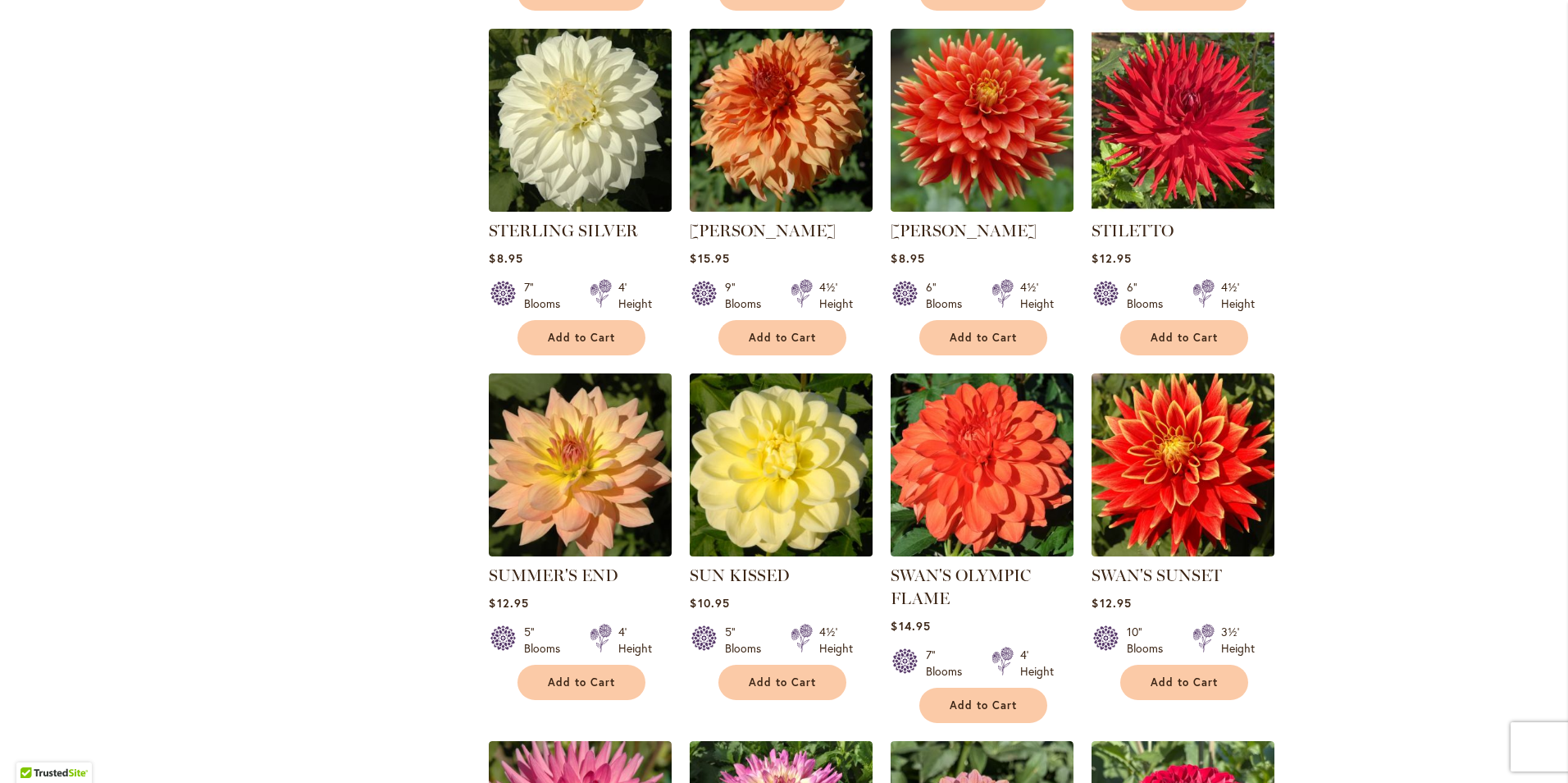
click at [764, 481] on img at bounding box center [782, 465] width 192 height 192
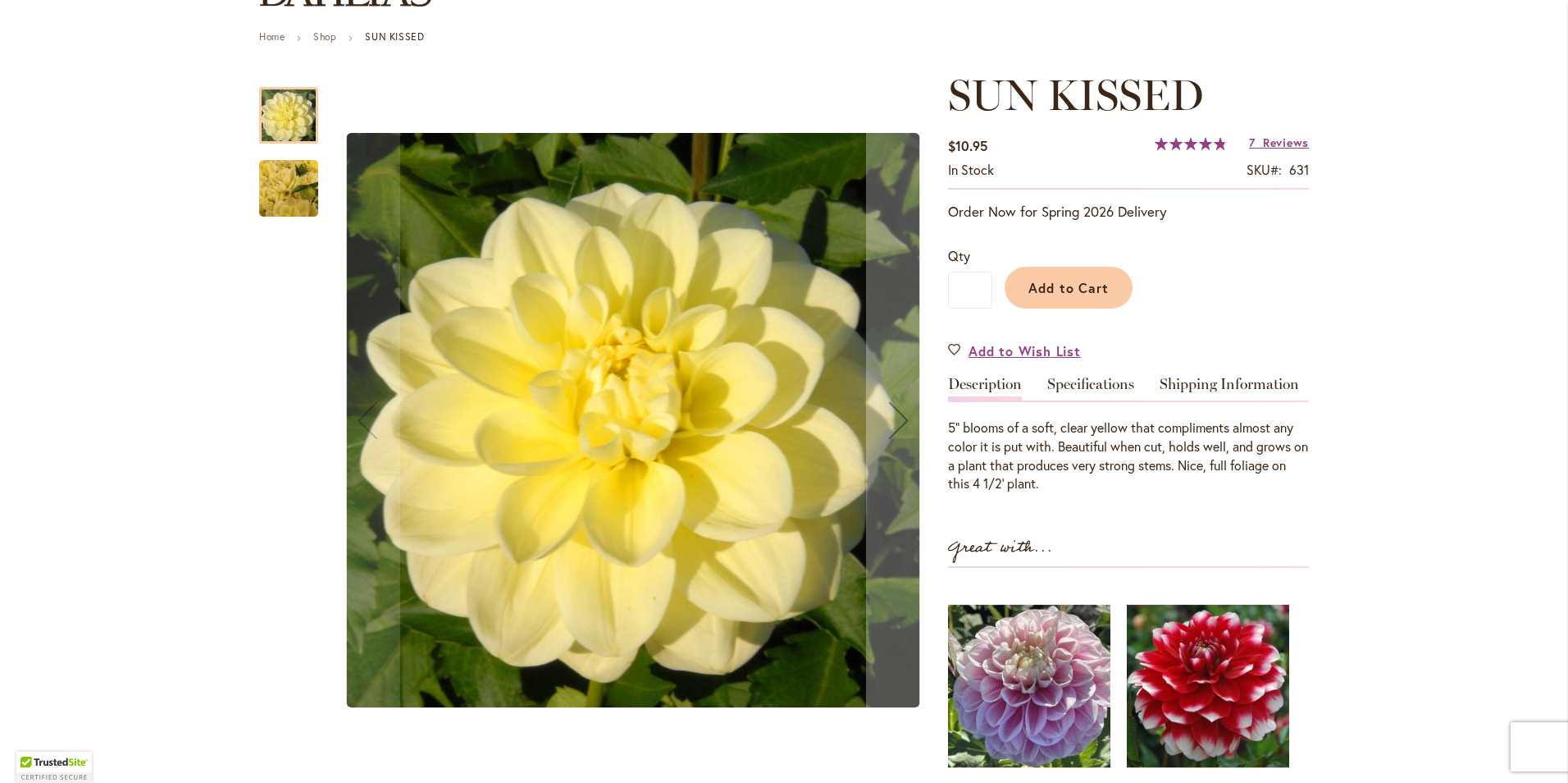
scroll to position [82, 0]
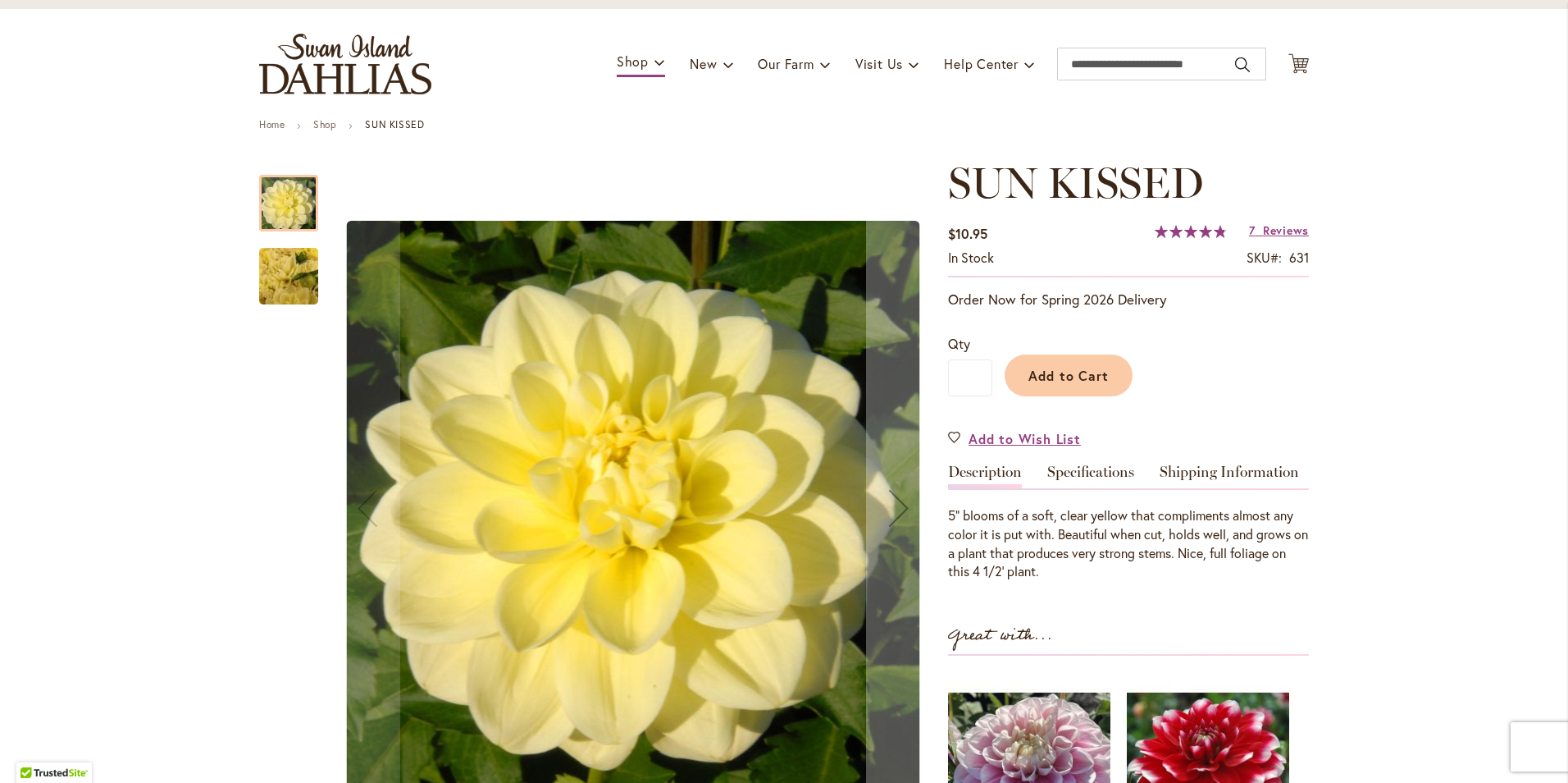
click at [270, 274] on img "SUN KISSED" at bounding box center [288, 276] width 118 height 88
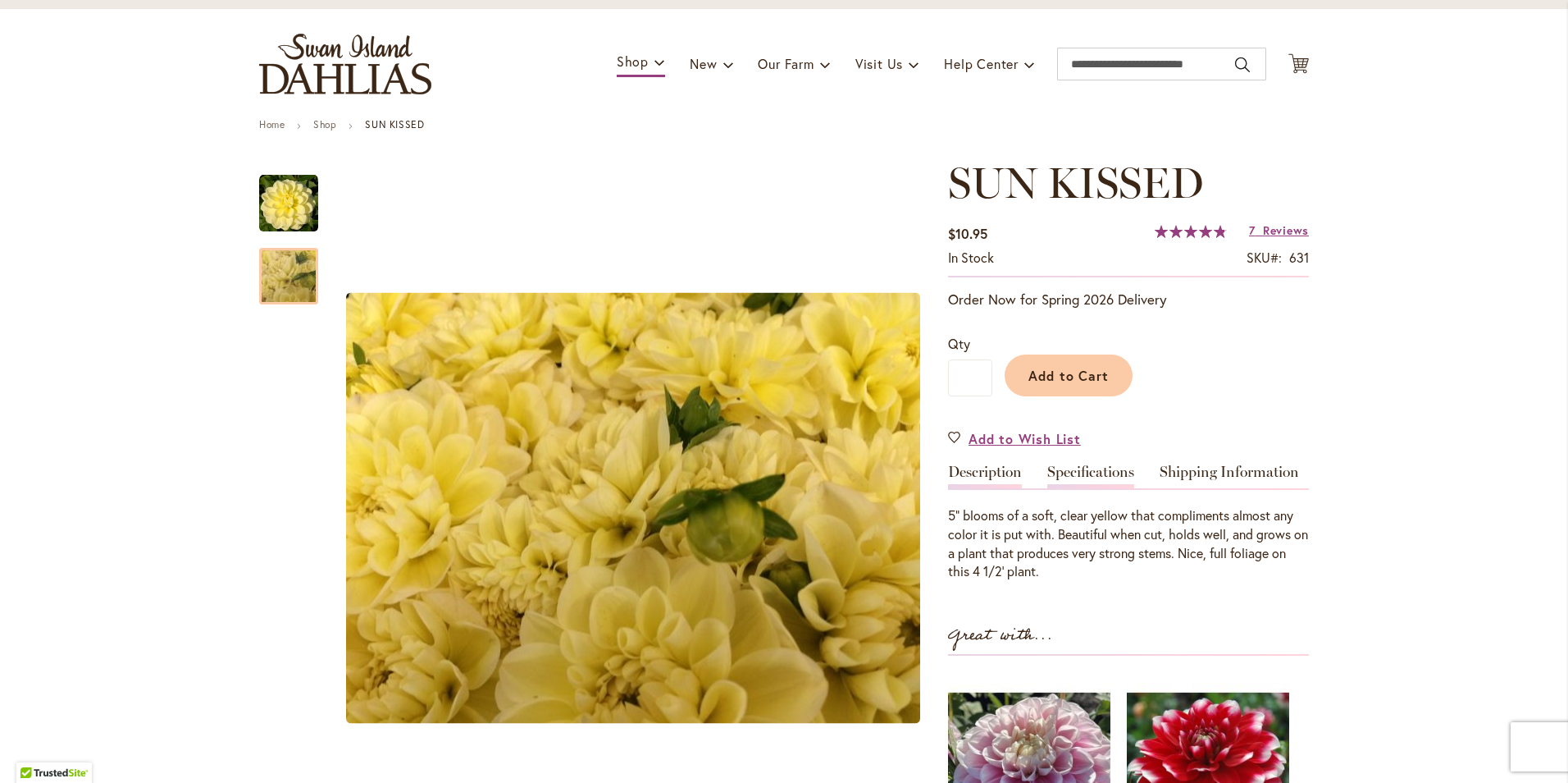
click at [1097, 480] on link "Specifications" at bounding box center [1091, 476] width 87 height 23
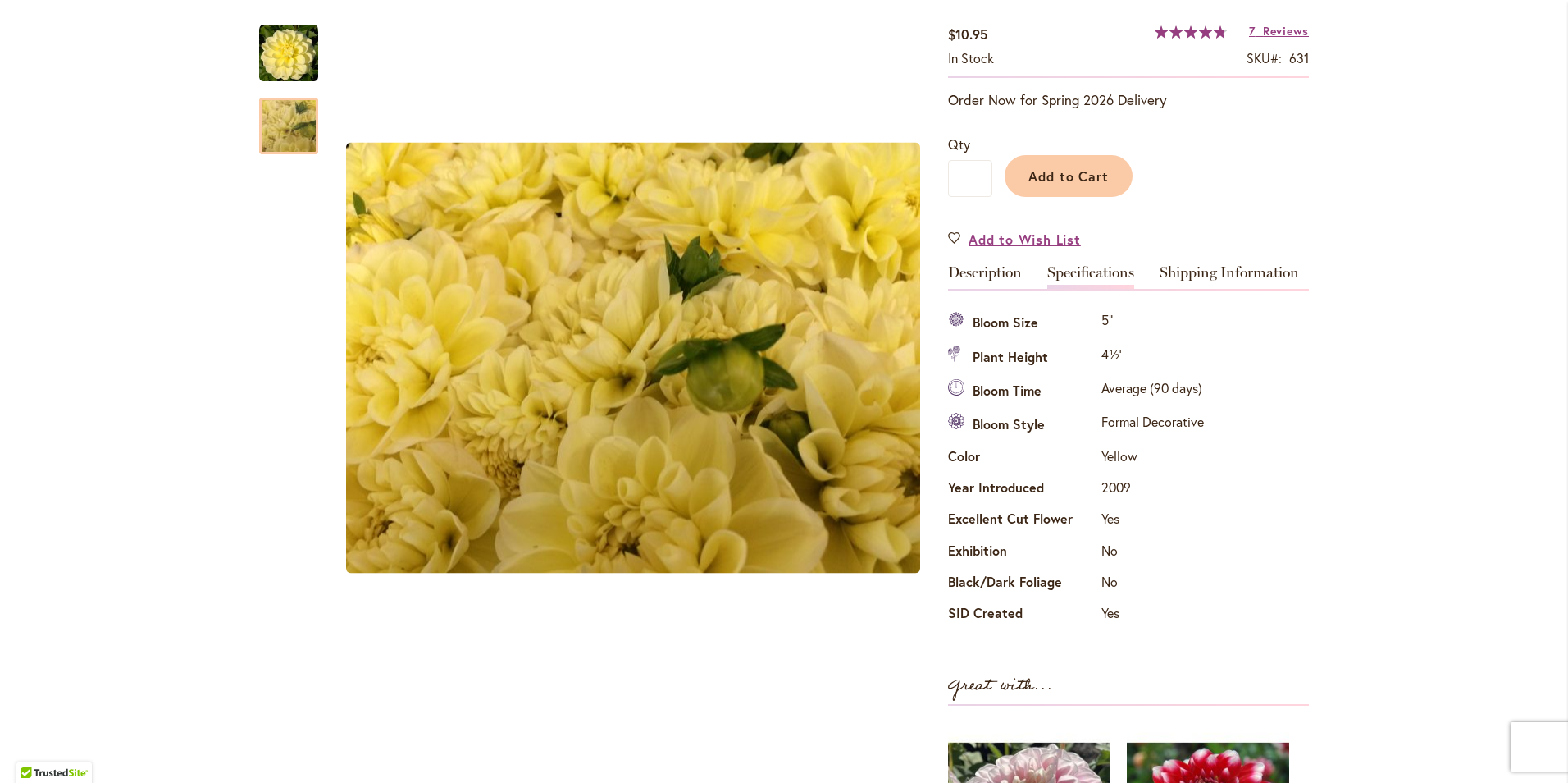
scroll to position [217, 0]
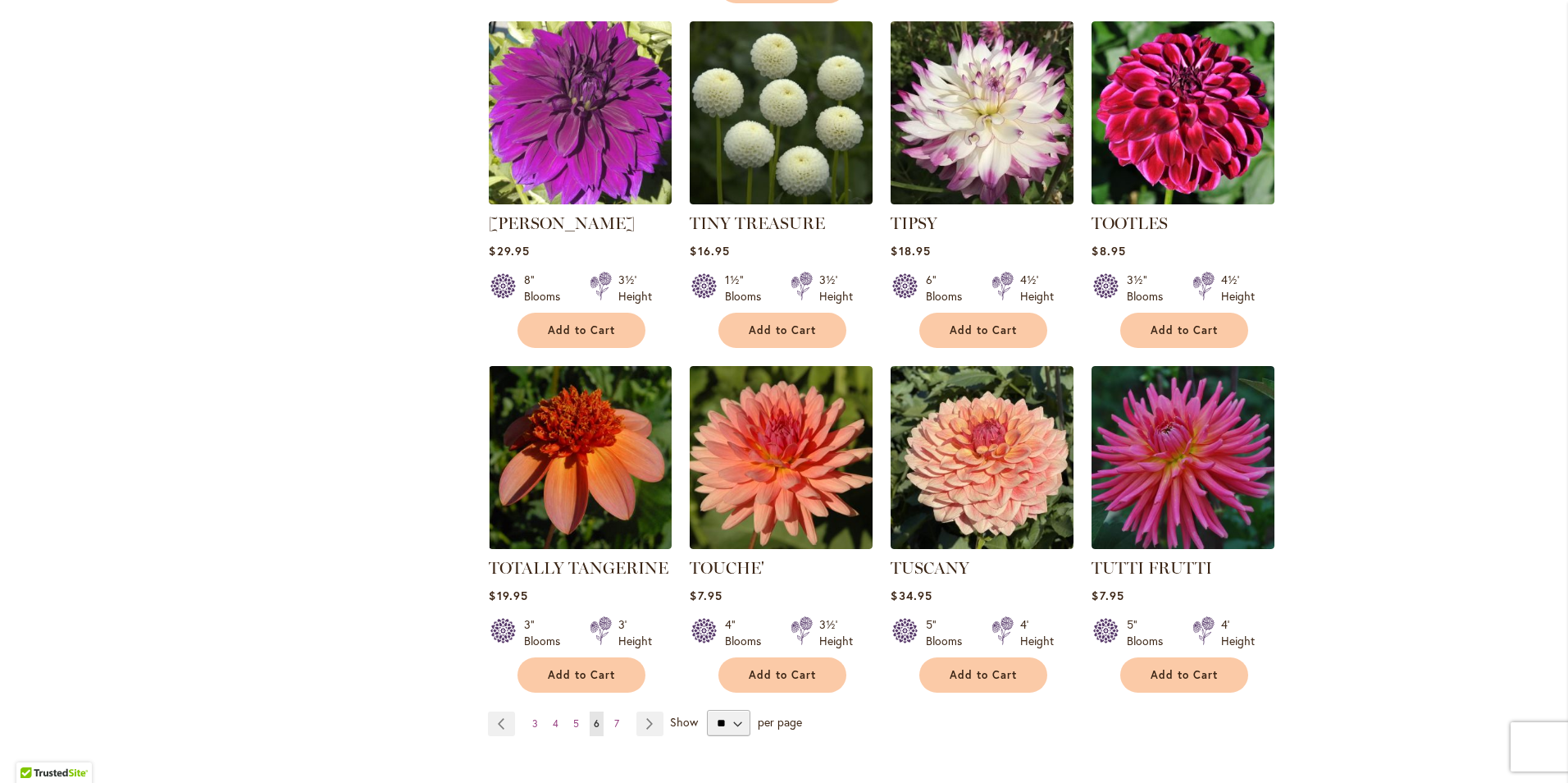
scroll to position [5333, 0]
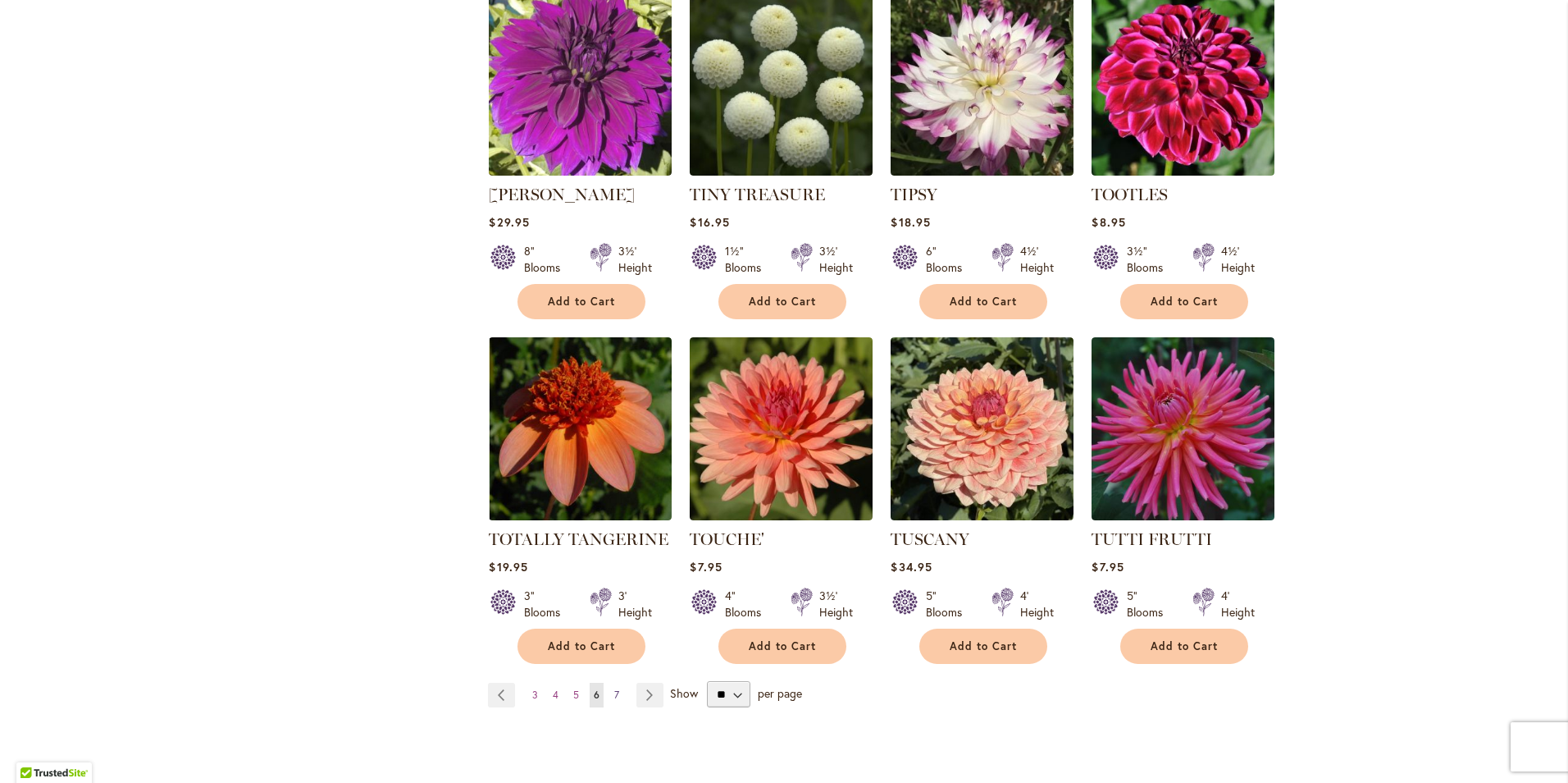
click at [614, 688] on span "7" at bounding box center [616, 694] width 5 height 12
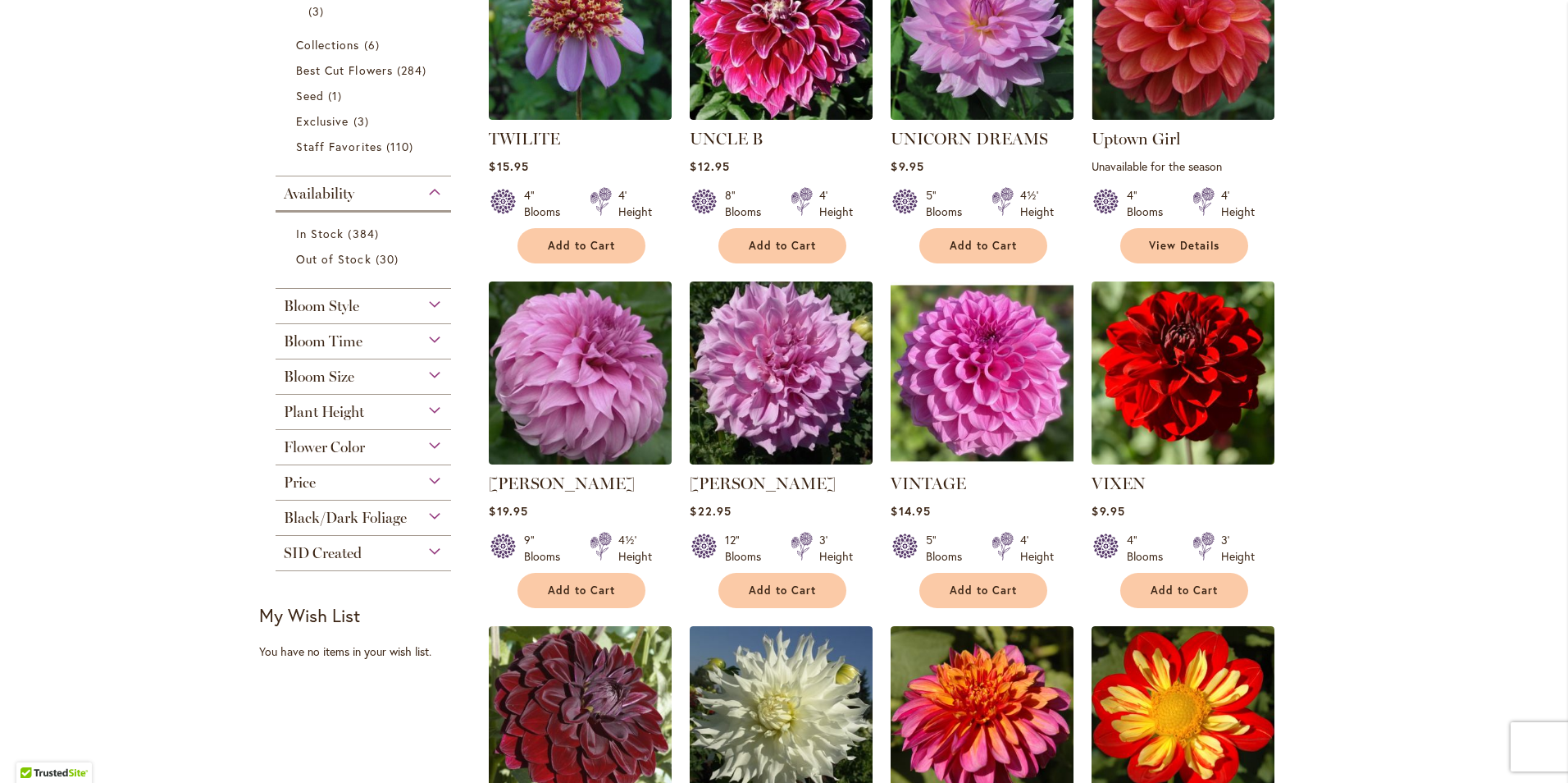
scroll to position [493, 0]
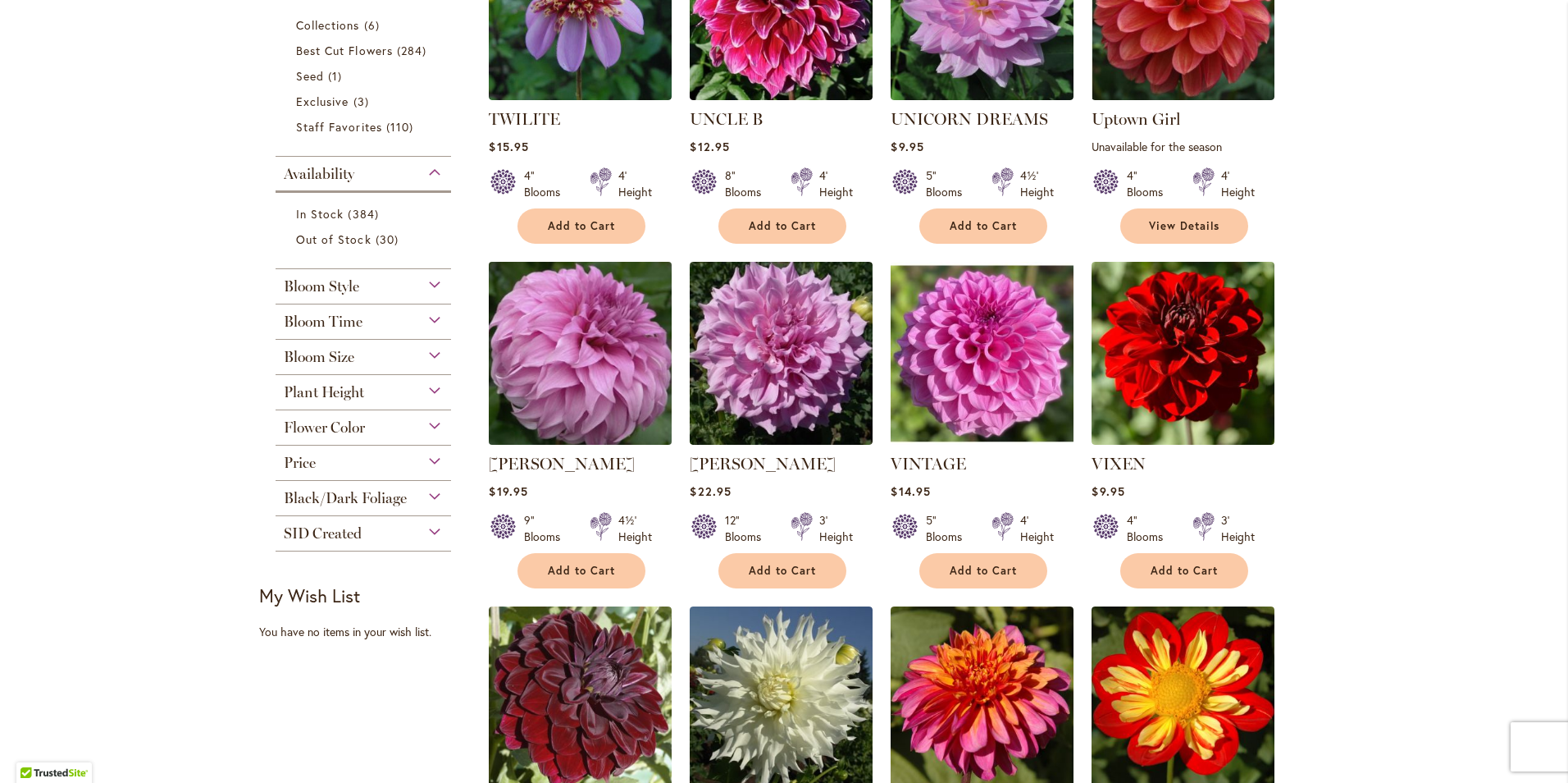
click at [621, 380] on img at bounding box center [581, 353] width 192 height 192
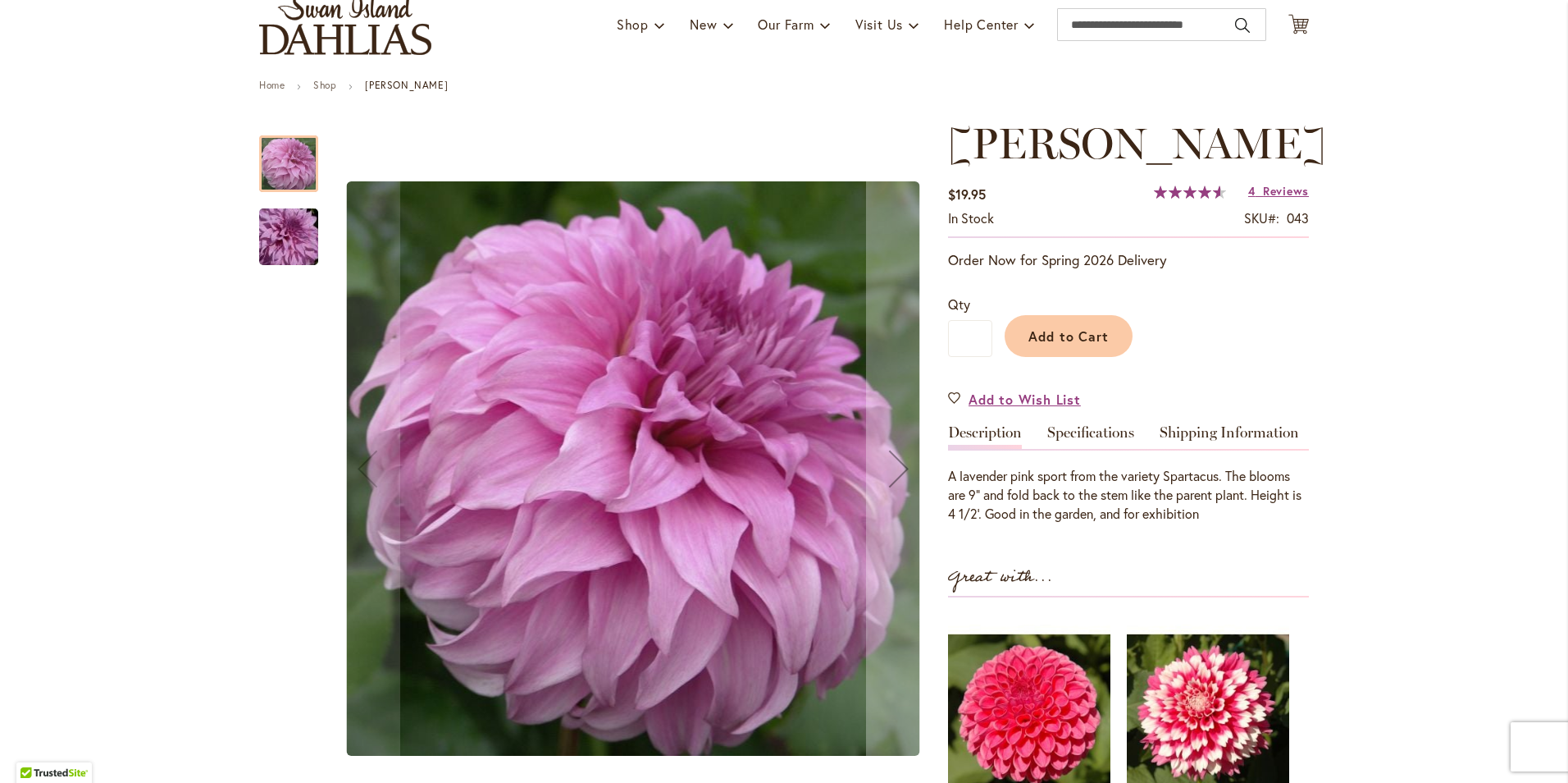
scroll to position [164, 0]
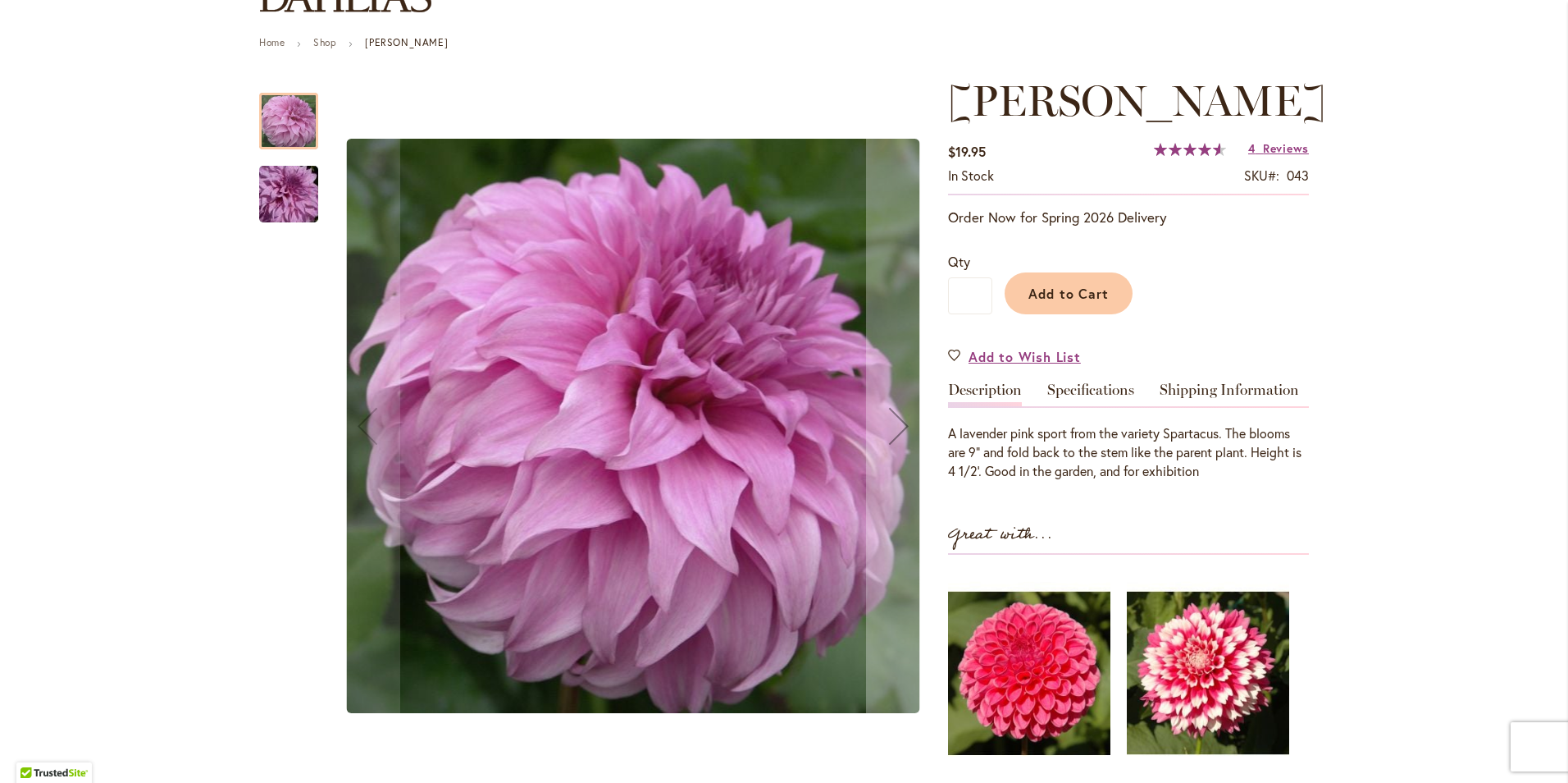
click at [292, 198] on img "Vassio Meggos" at bounding box center [288, 195] width 118 height 79
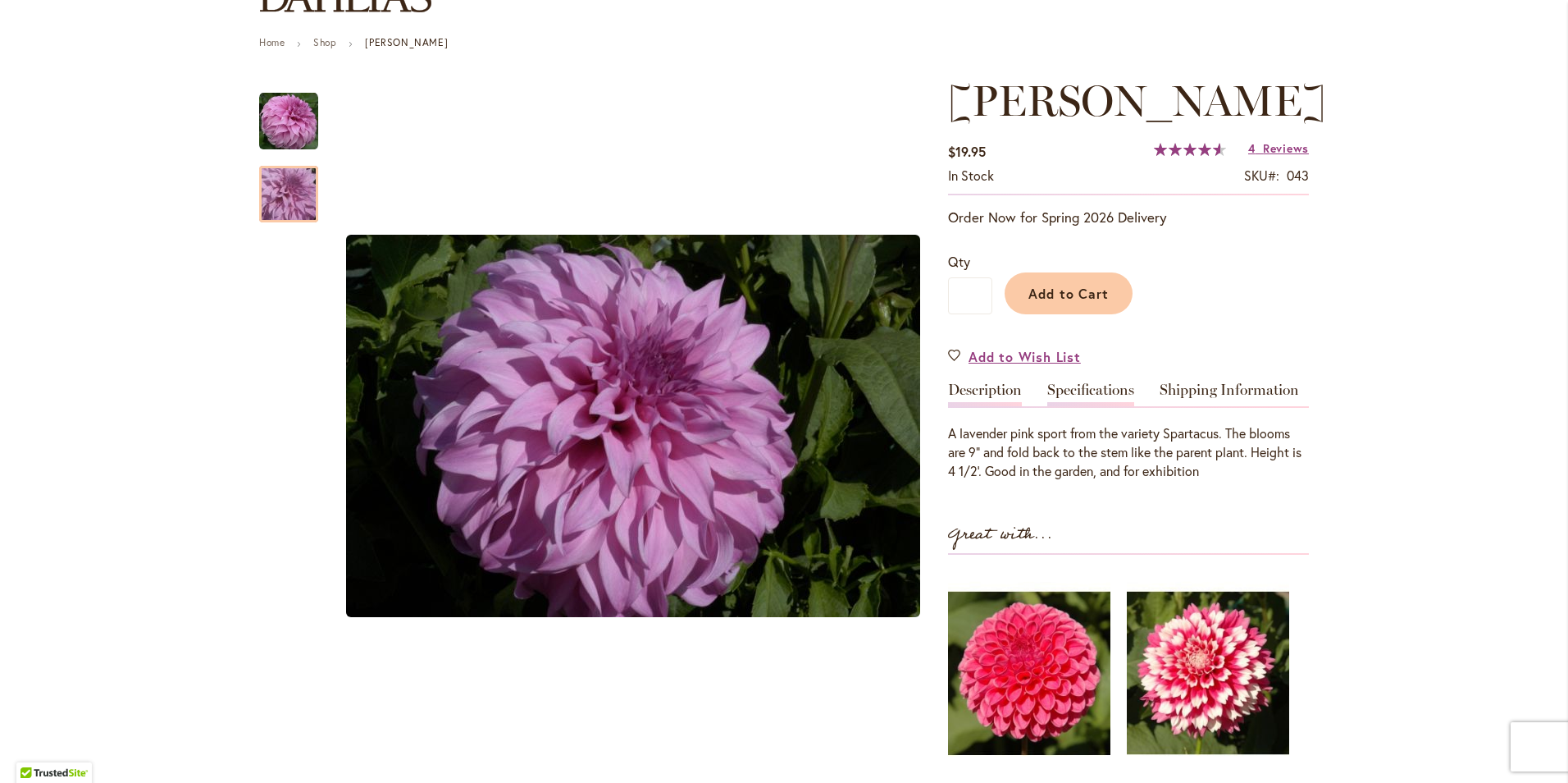
click at [1094, 395] on link "Specifications" at bounding box center [1091, 394] width 87 height 23
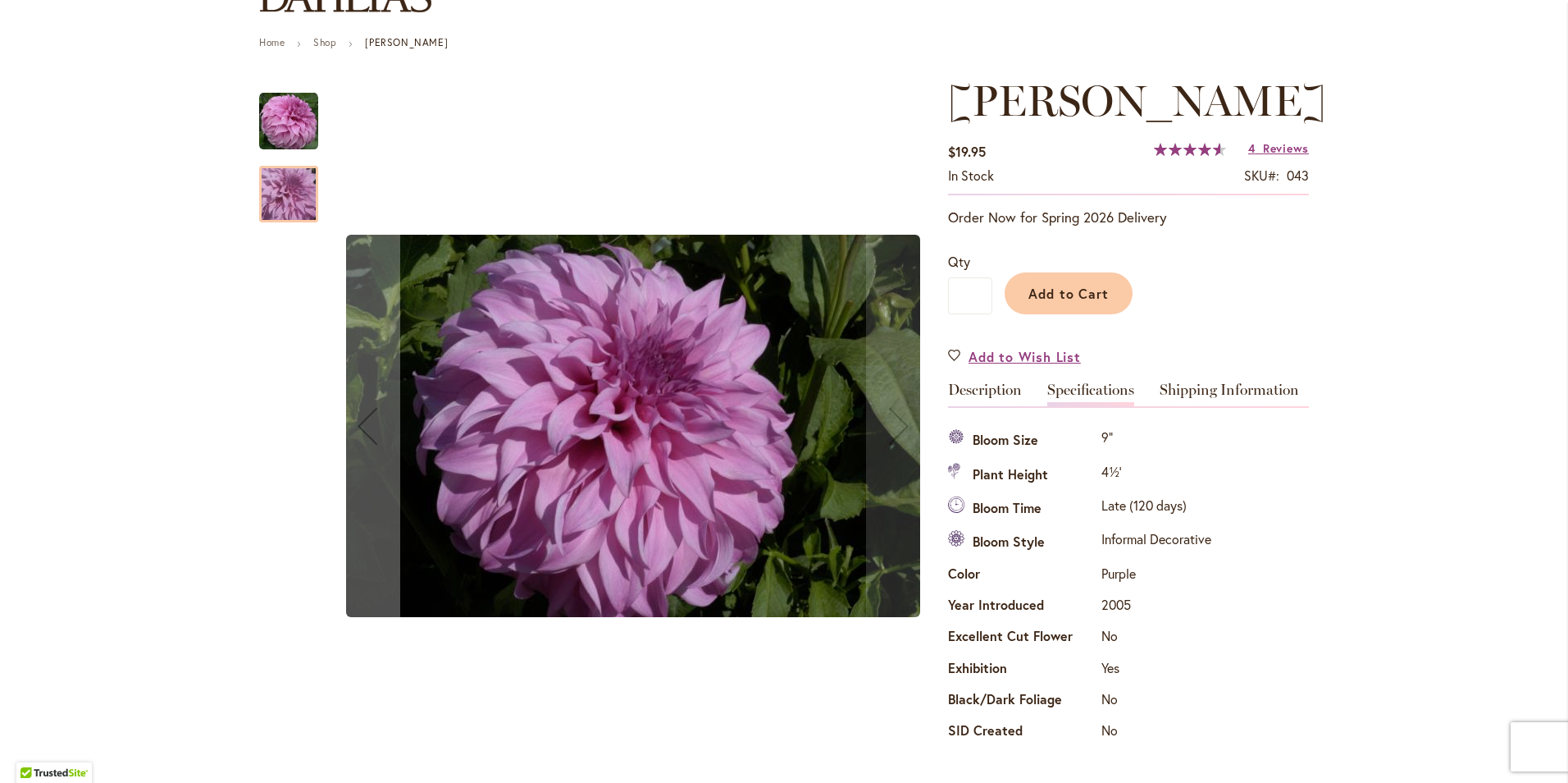
click at [298, 134] on img "Vassio Meggos" at bounding box center [288, 121] width 59 height 59
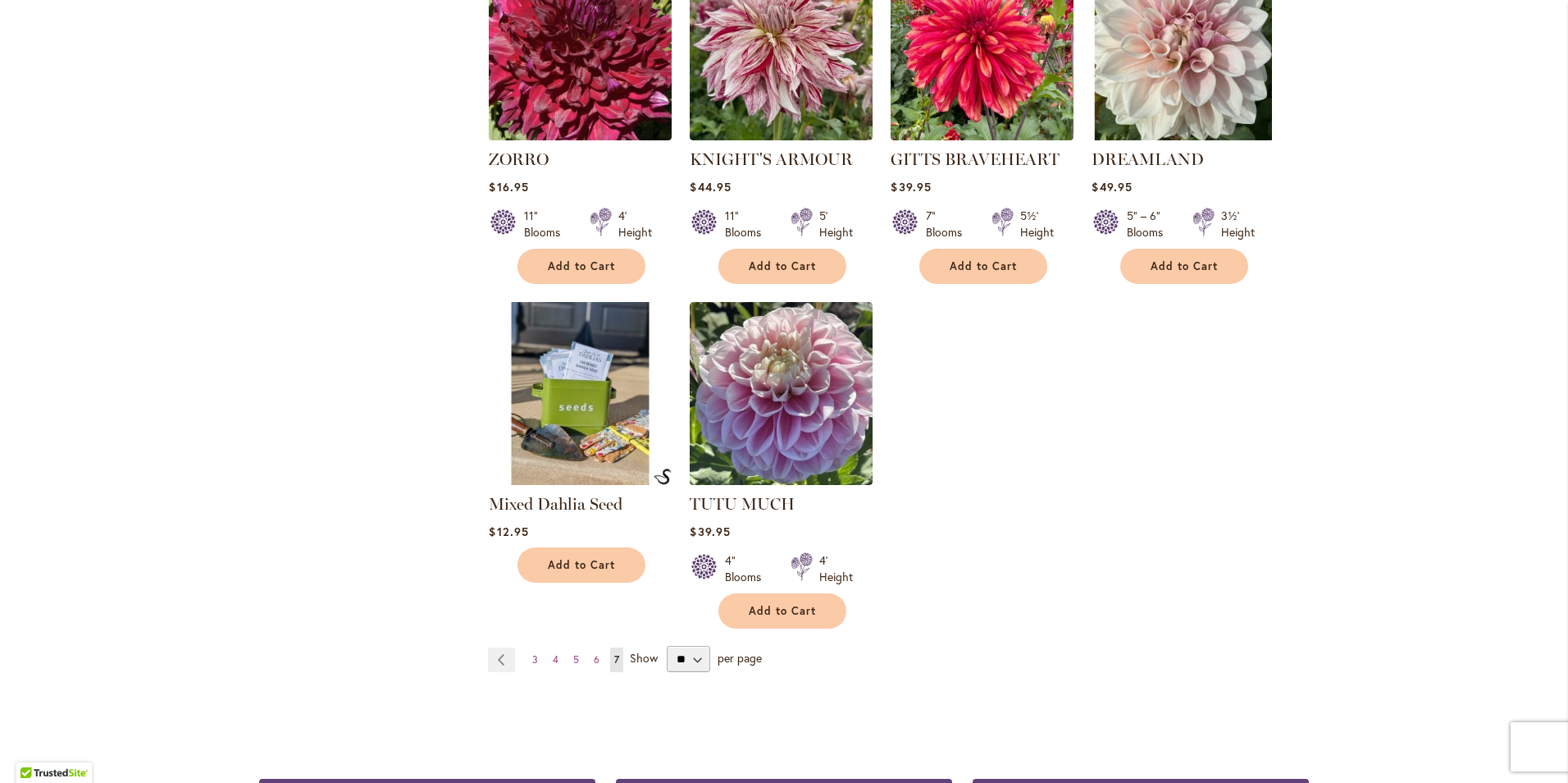
scroll to position [2544, 0]
